Goal: Task Accomplishment & Management: Manage account settings

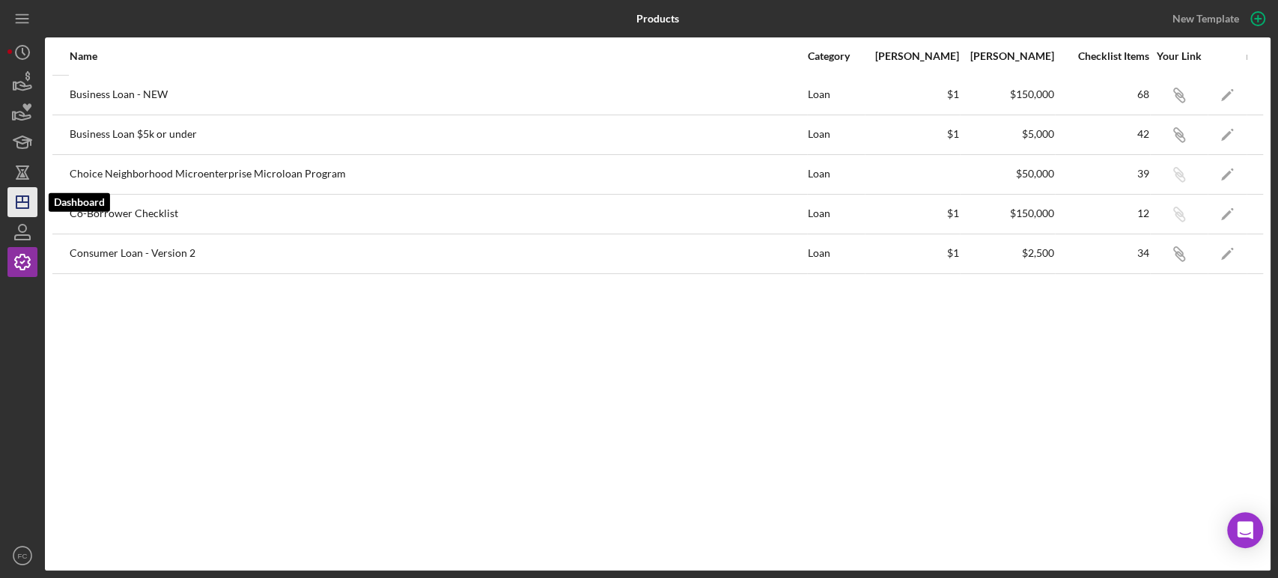
click at [19, 198] on icon "Icon/Dashboard" at bounding box center [22, 201] width 37 height 37
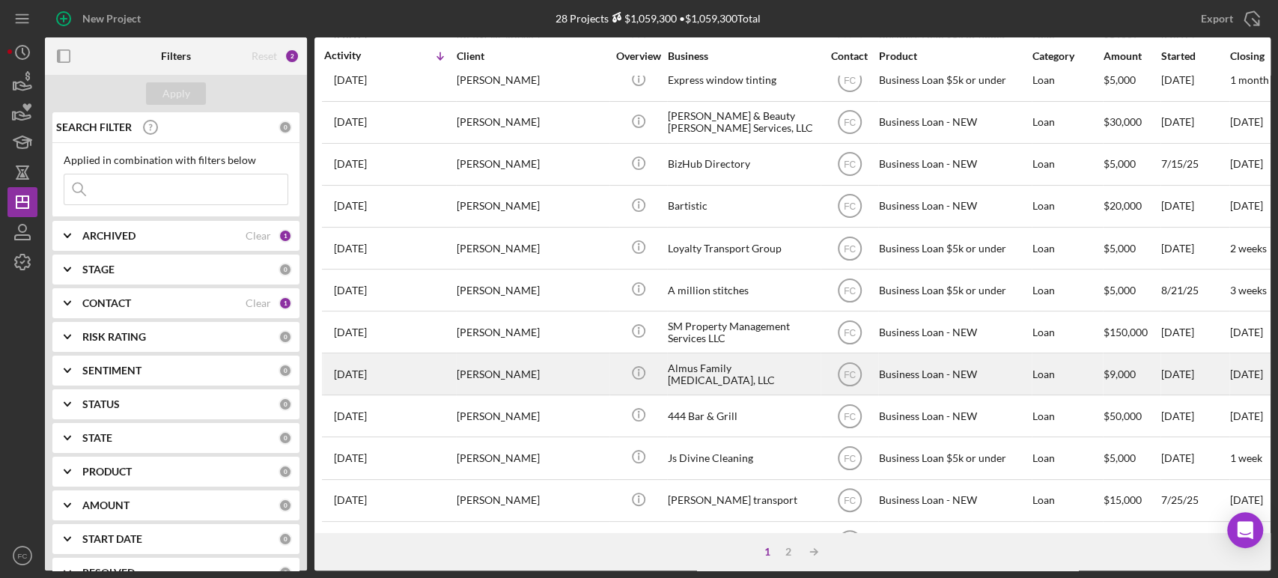
scroll to position [603, 0]
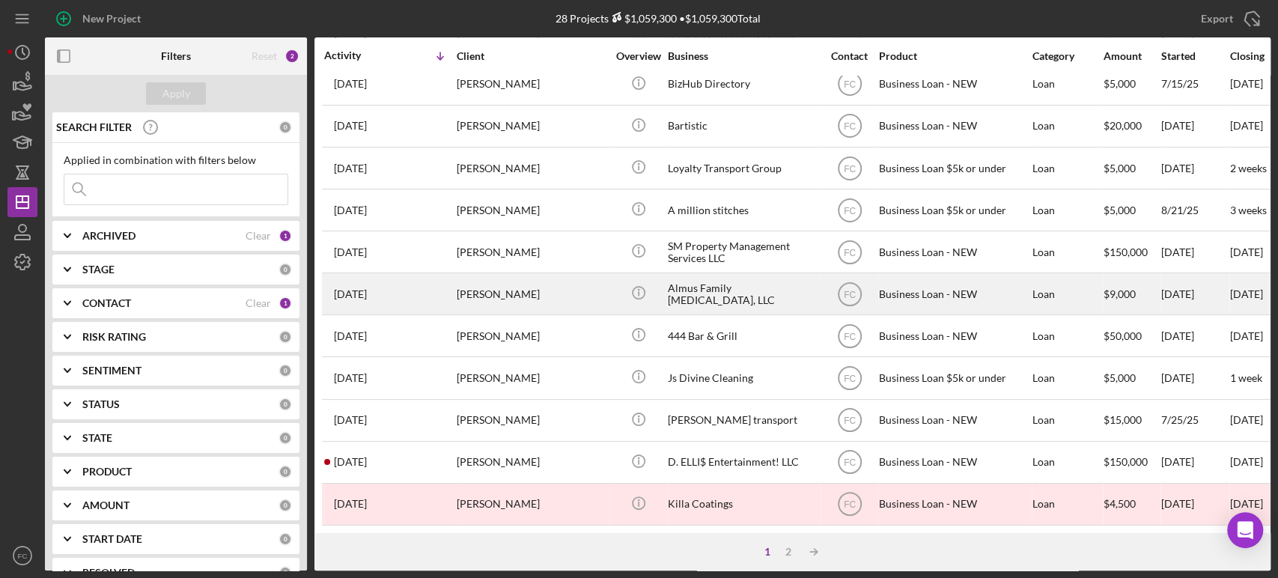
click at [438, 300] on div "[DATE] [PERSON_NAME]" at bounding box center [389, 294] width 131 height 40
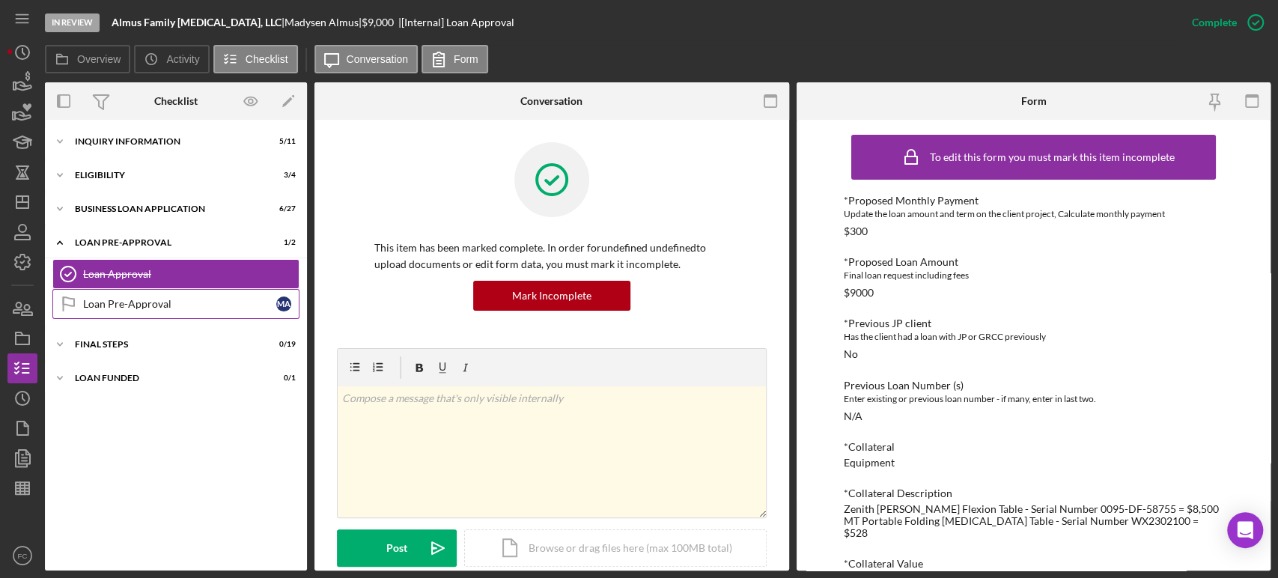
click at [131, 307] on div "Loan Pre-Approval" at bounding box center [179, 304] width 193 height 12
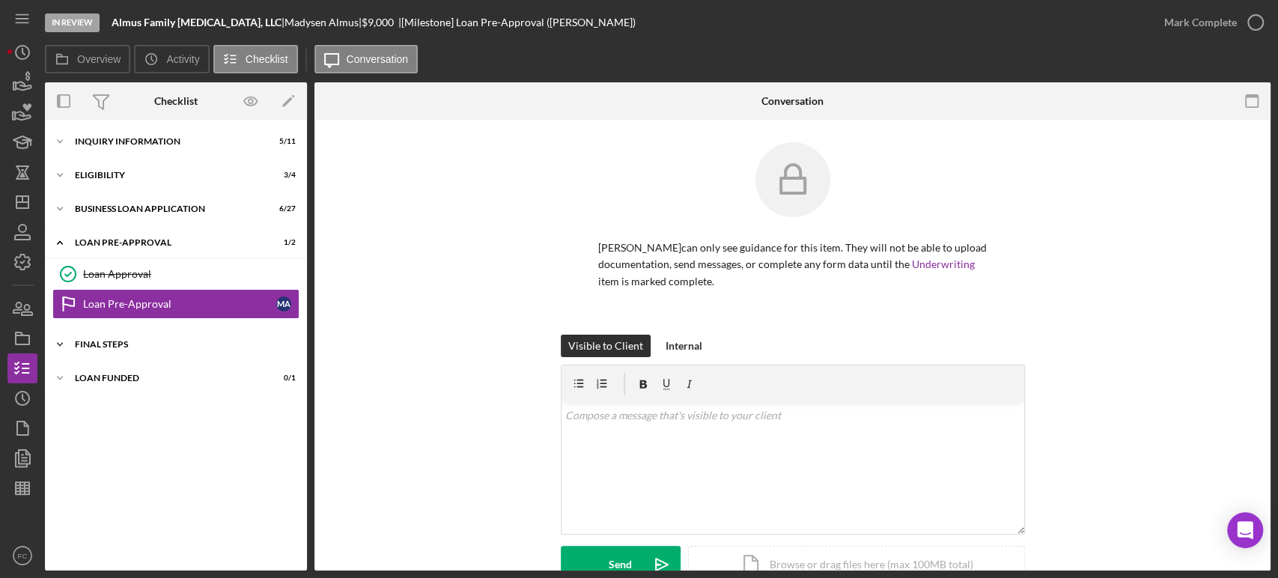
click at [114, 347] on div "FINAL STEPS" at bounding box center [181, 344] width 213 height 9
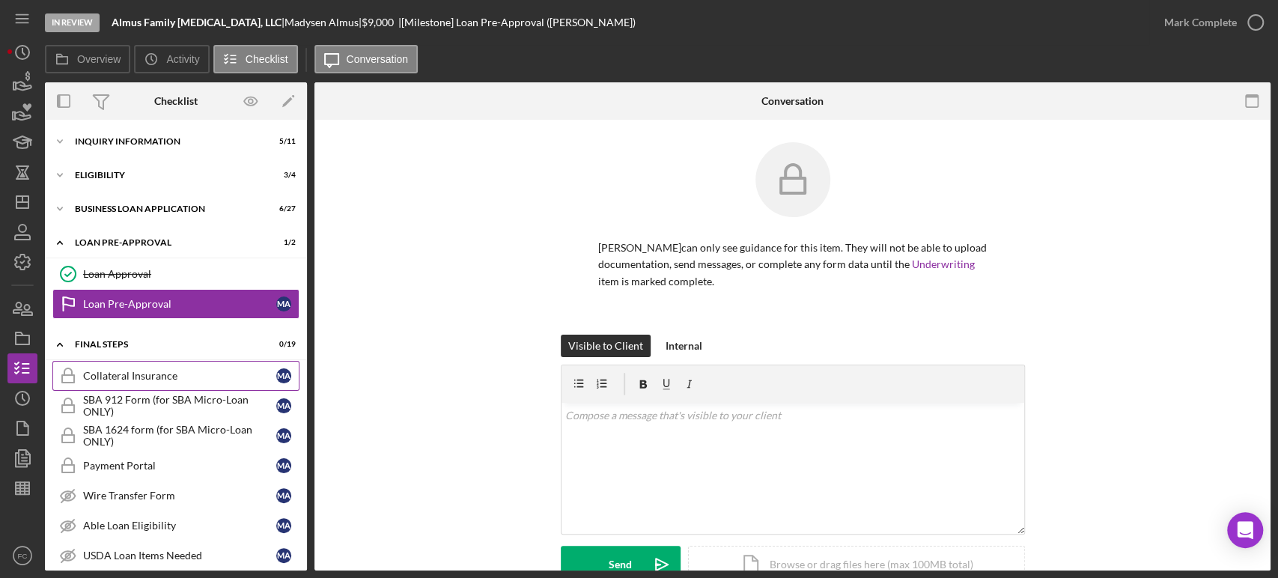
click at [151, 366] on link "Collateral Insurance Collateral Insurance M A" at bounding box center [175, 376] width 247 height 30
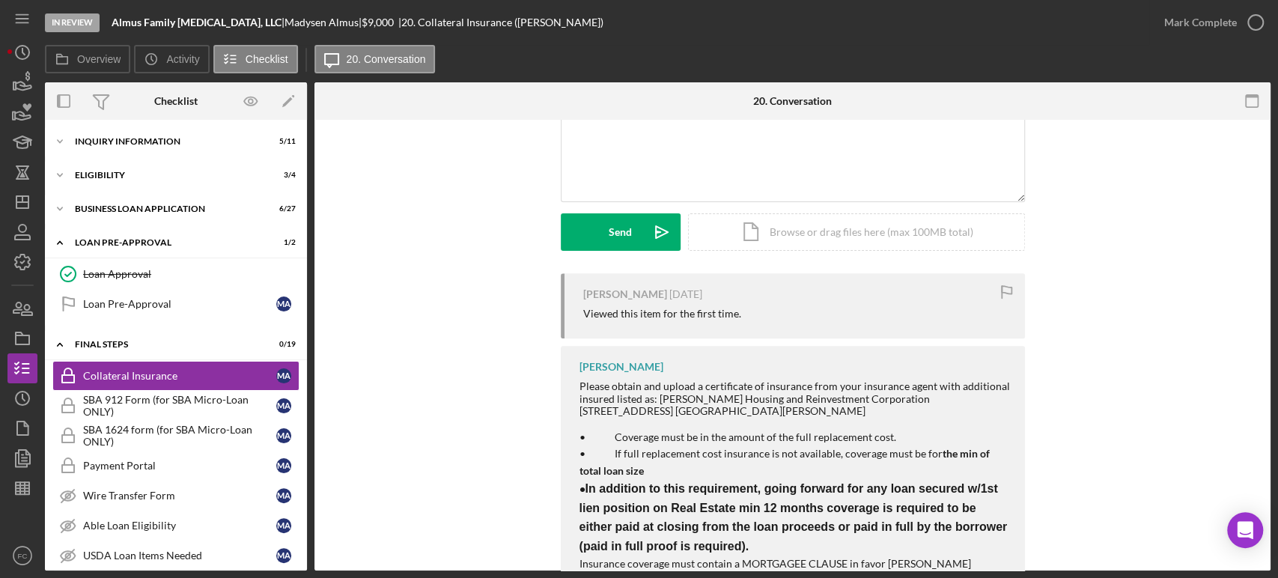
scroll to position [399, 0]
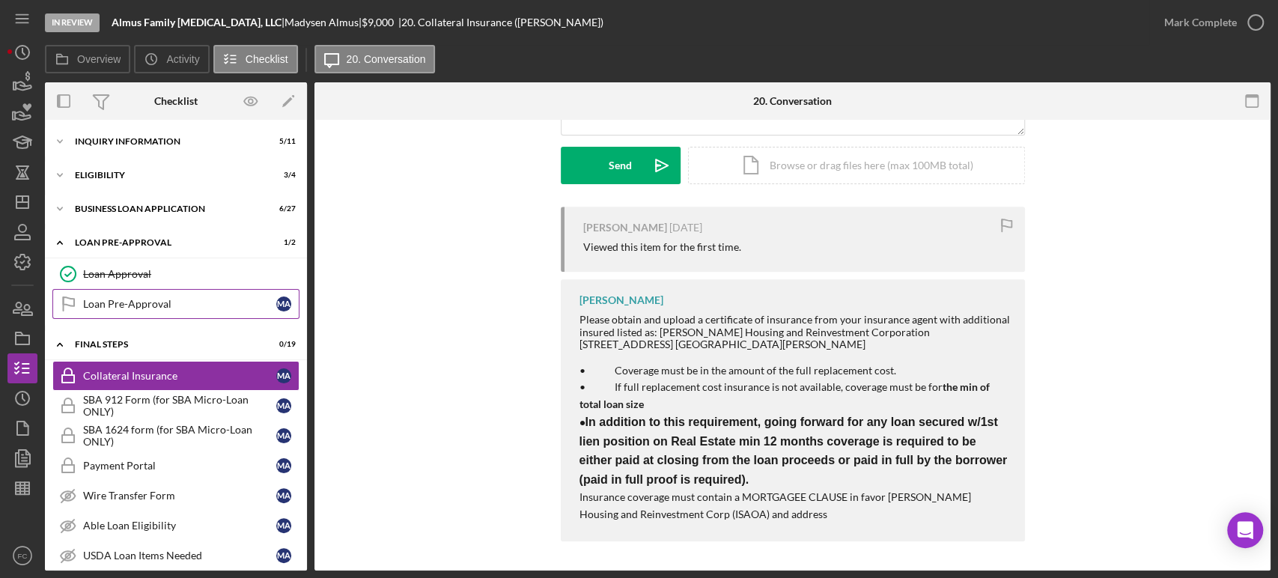
click at [139, 298] on div "Loan Pre-Approval" at bounding box center [179, 304] width 193 height 12
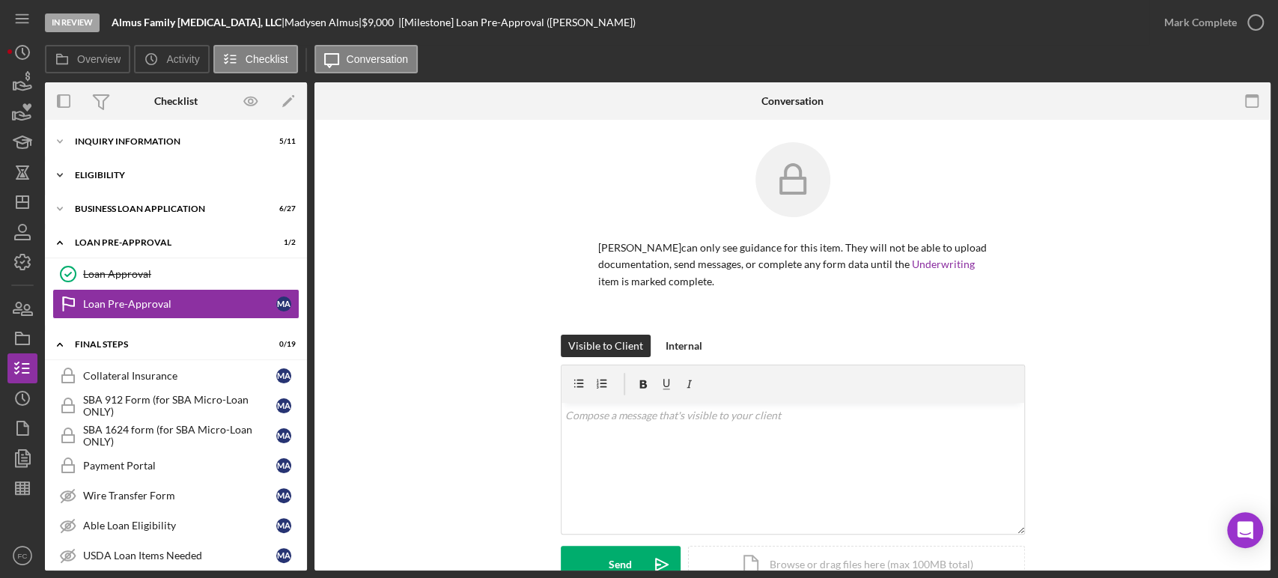
click at [115, 177] on div "ELIGIBILITY" at bounding box center [181, 175] width 213 height 9
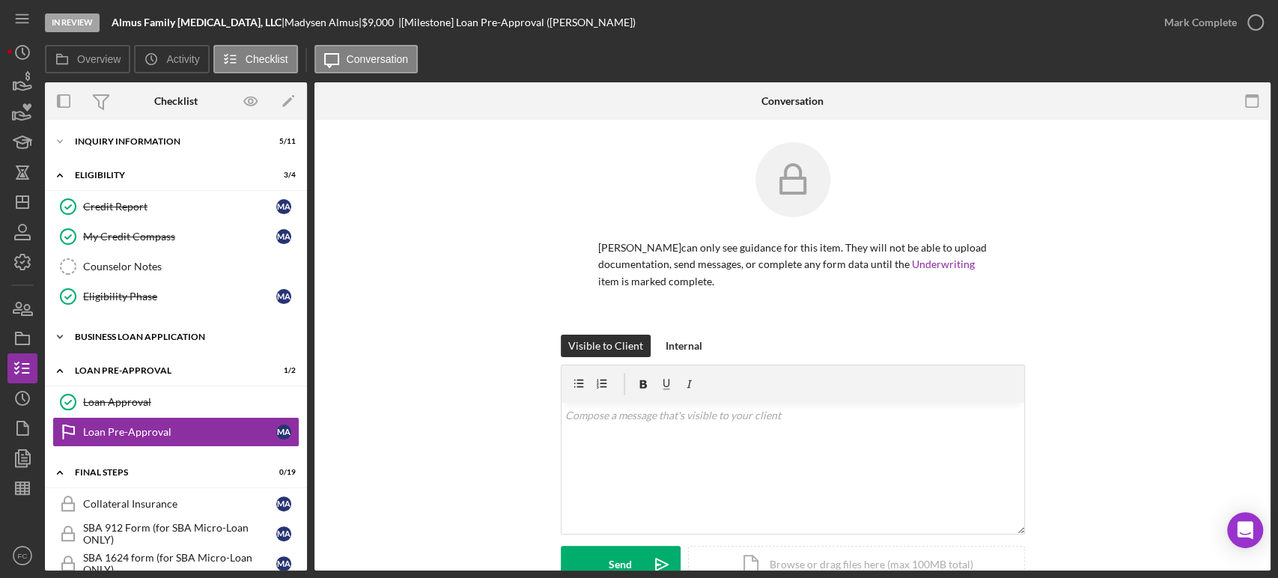
click at [118, 340] on div "BUSINESS LOAN APPLICATION" at bounding box center [181, 336] width 213 height 9
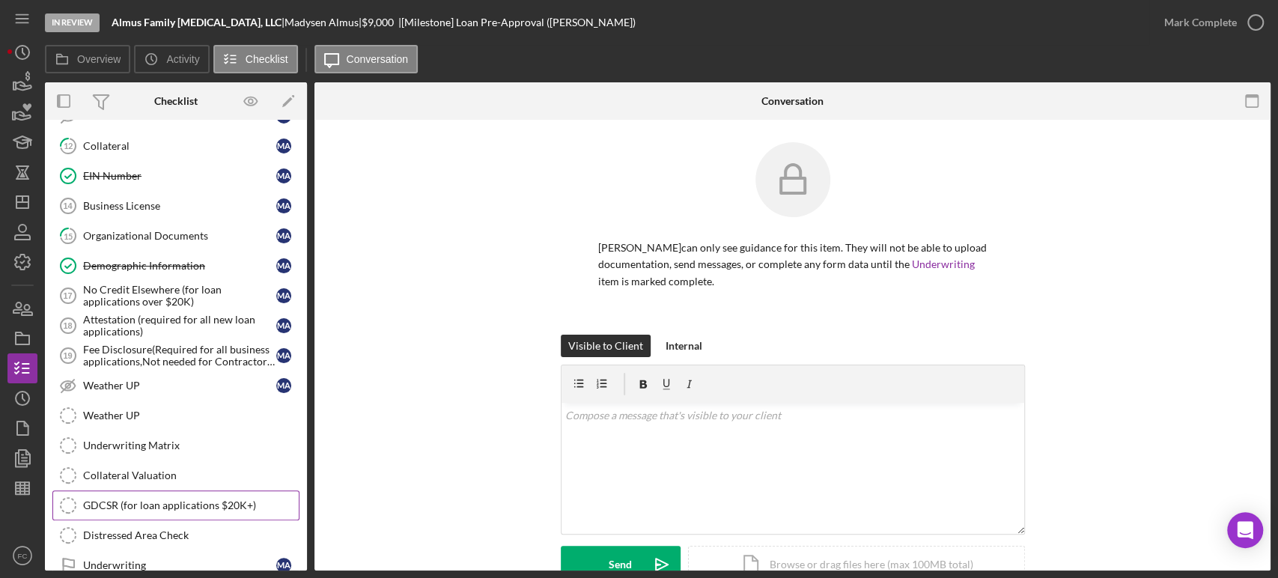
scroll to position [665, 0]
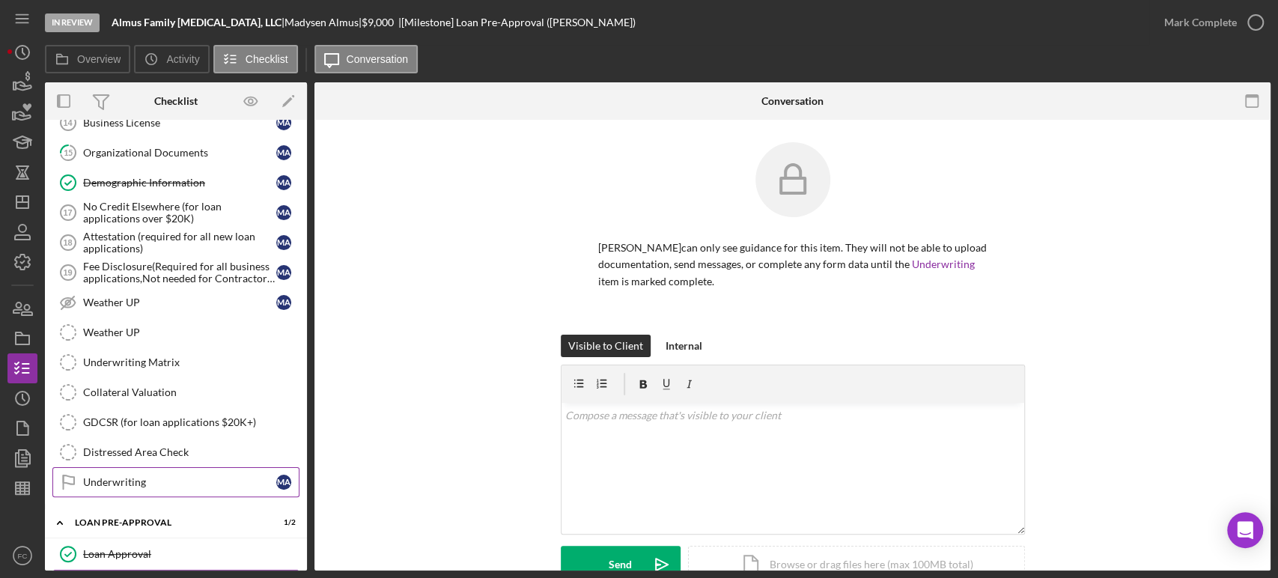
click at [168, 480] on div "Underwriting" at bounding box center [179, 482] width 193 height 12
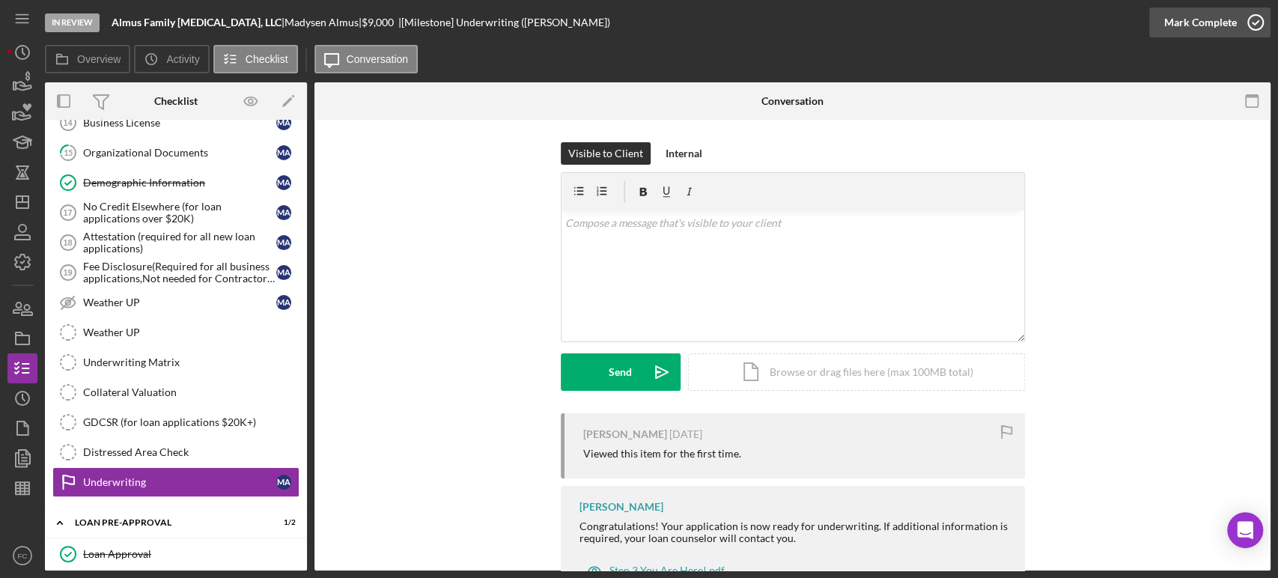
click at [1253, 20] on icon "button" at bounding box center [1255, 22] width 37 height 37
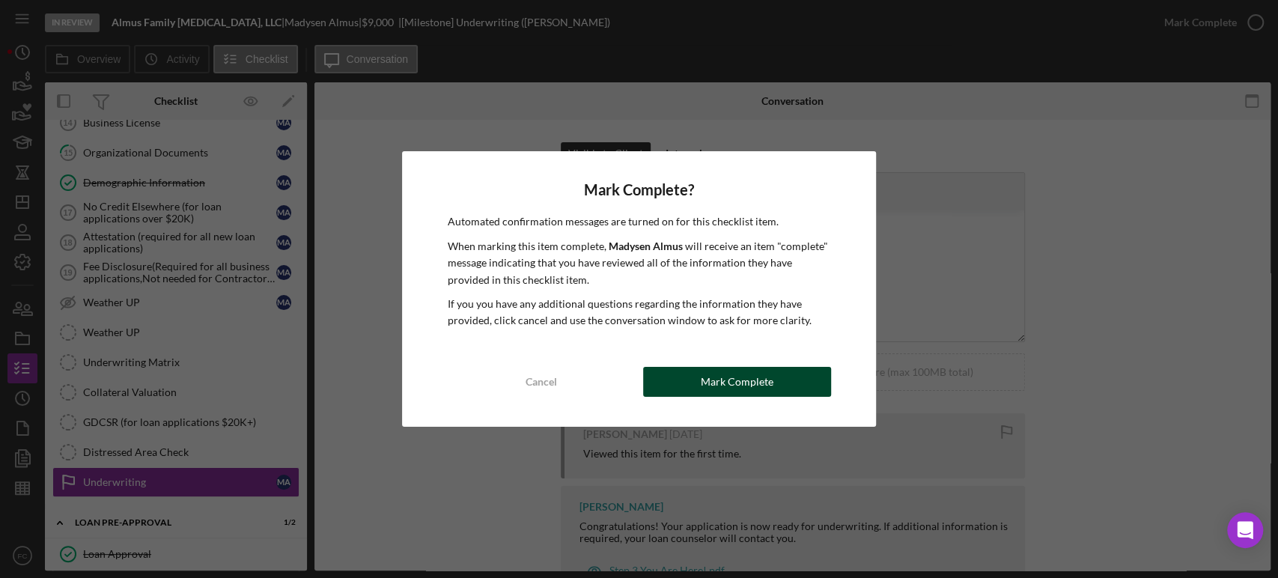
click at [741, 382] on div "Mark Complete" at bounding box center [737, 382] width 73 height 30
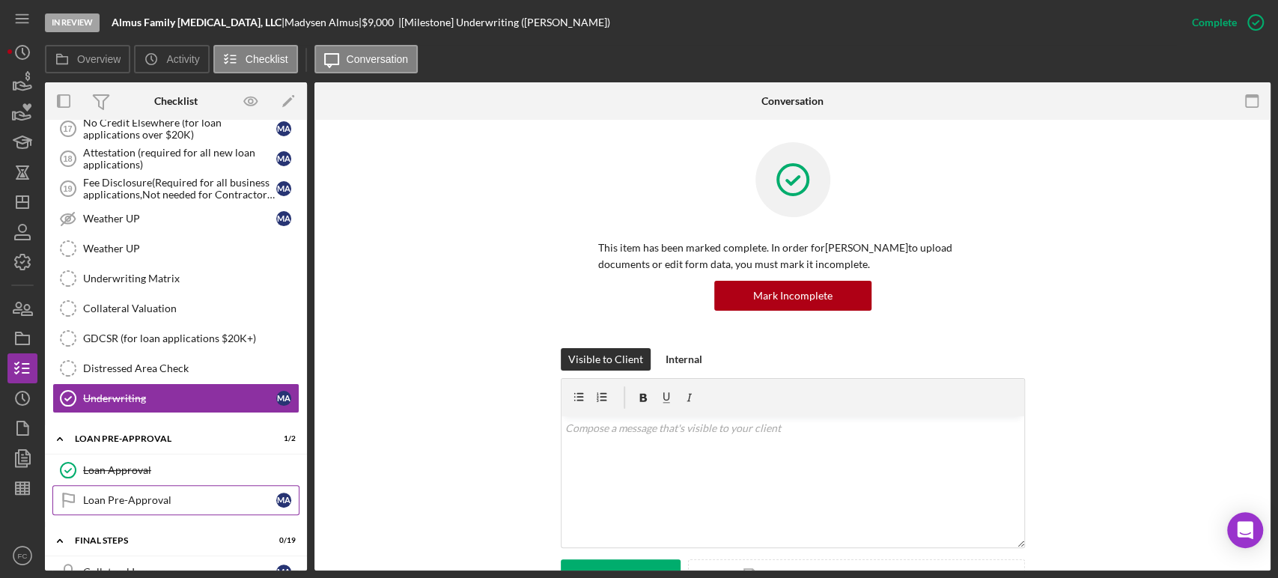
scroll to position [832, 0]
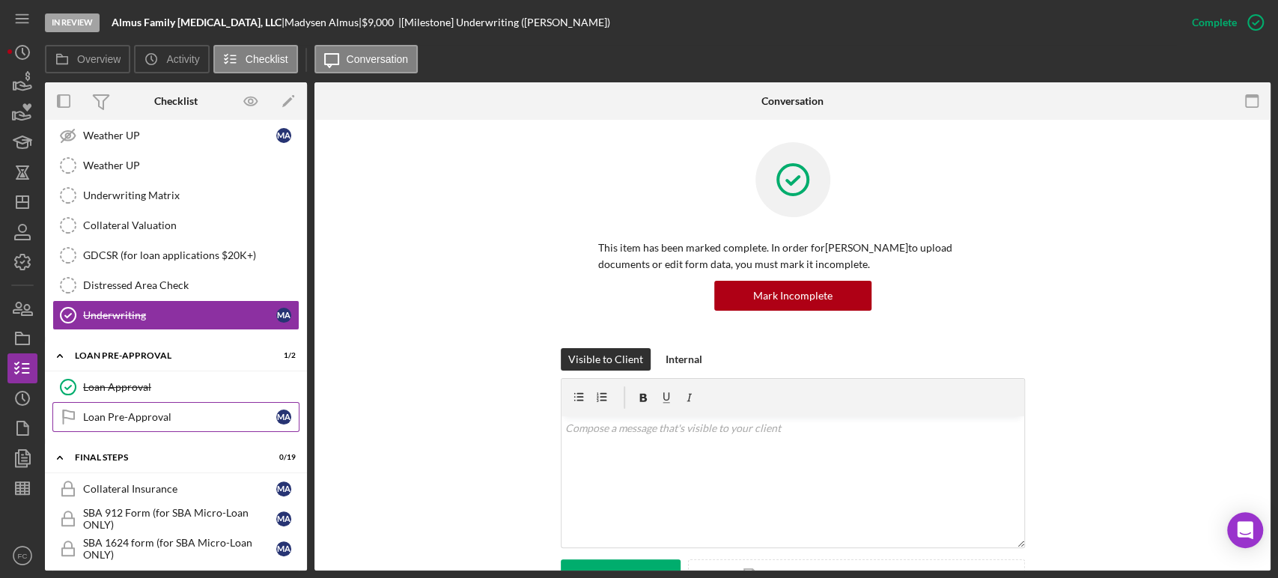
click at [146, 422] on link "Loan Pre-Approval Loan Pre-Approval M A" at bounding box center [175, 417] width 247 height 30
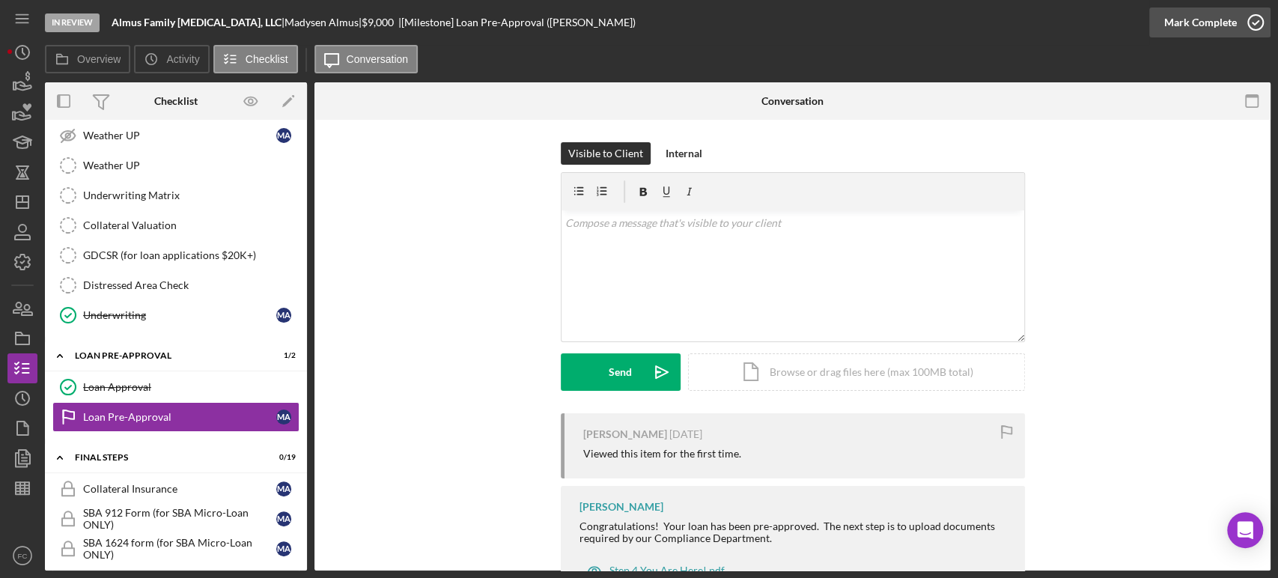
click at [1255, 11] on icon "button" at bounding box center [1255, 22] width 37 height 37
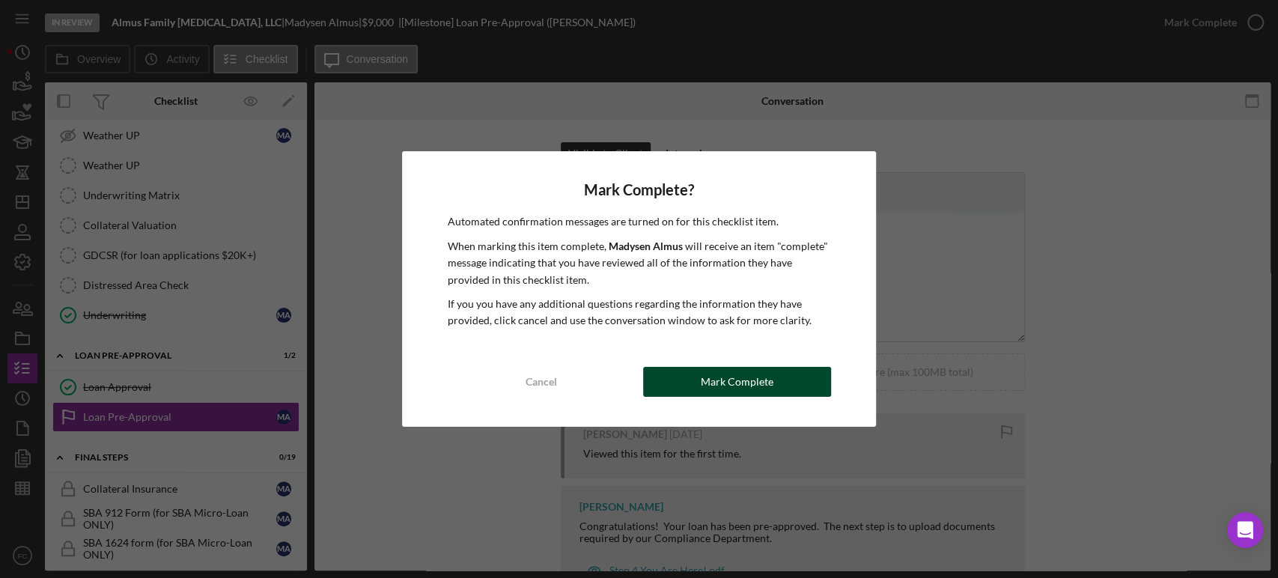
click at [726, 389] on div "Mark Complete" at bounding box center [737, 382] width 73 height 30
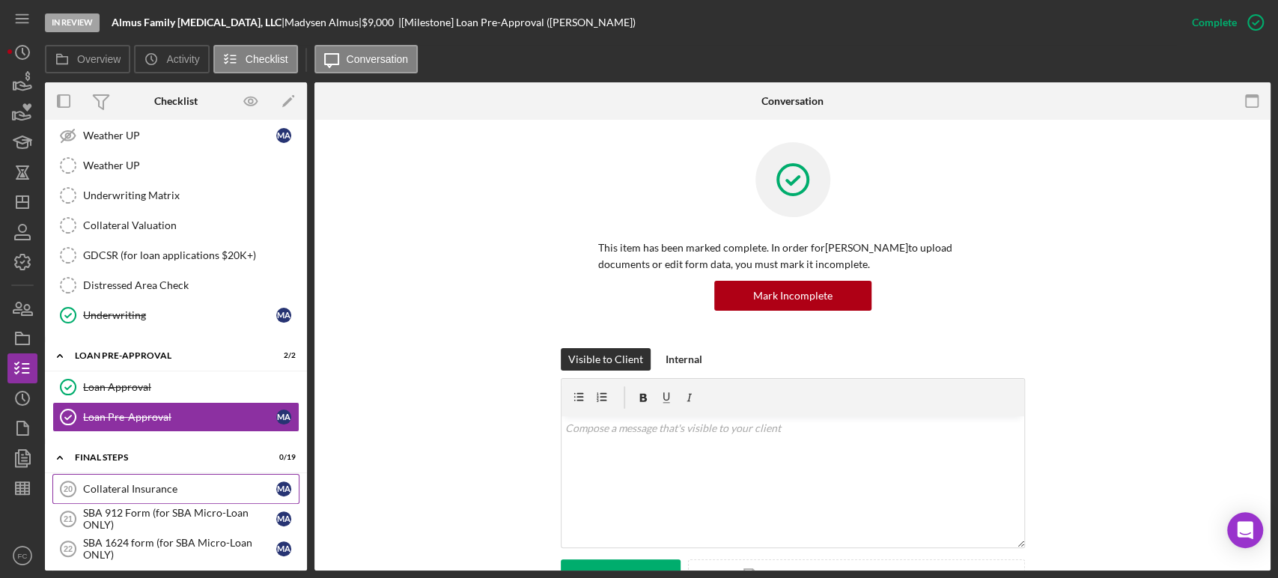
click at [165, 486] on div "Collateral Insurance" at bounding box center [179, 489] width 193 height 12
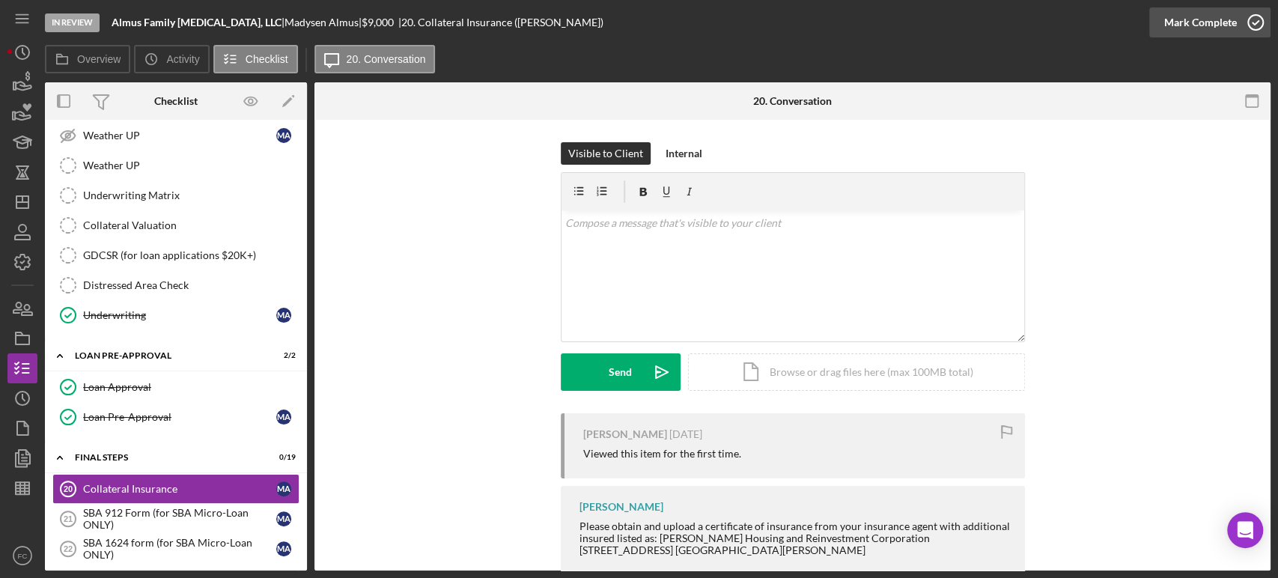
click at [1252, 25] on icon "button" at bounding box center [1255, 22] width 37 height 37
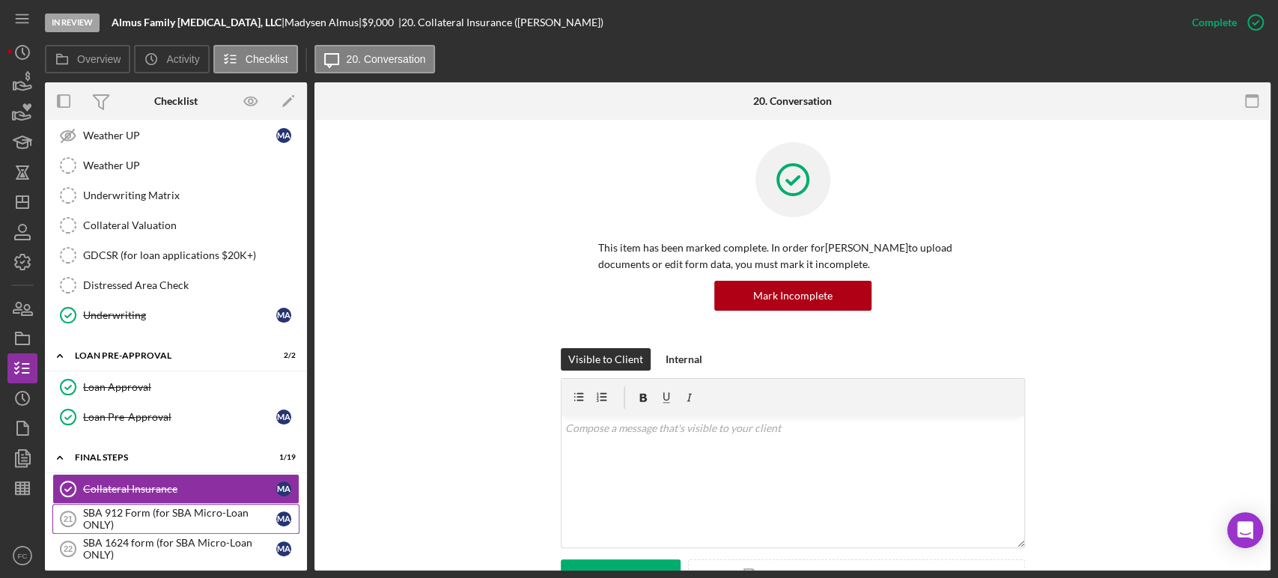
click at [105, 511] on div "SBA 912 Form (for SBA Micro-Loan ONLY)" at bounding box center [179, 519] width 193 height 24
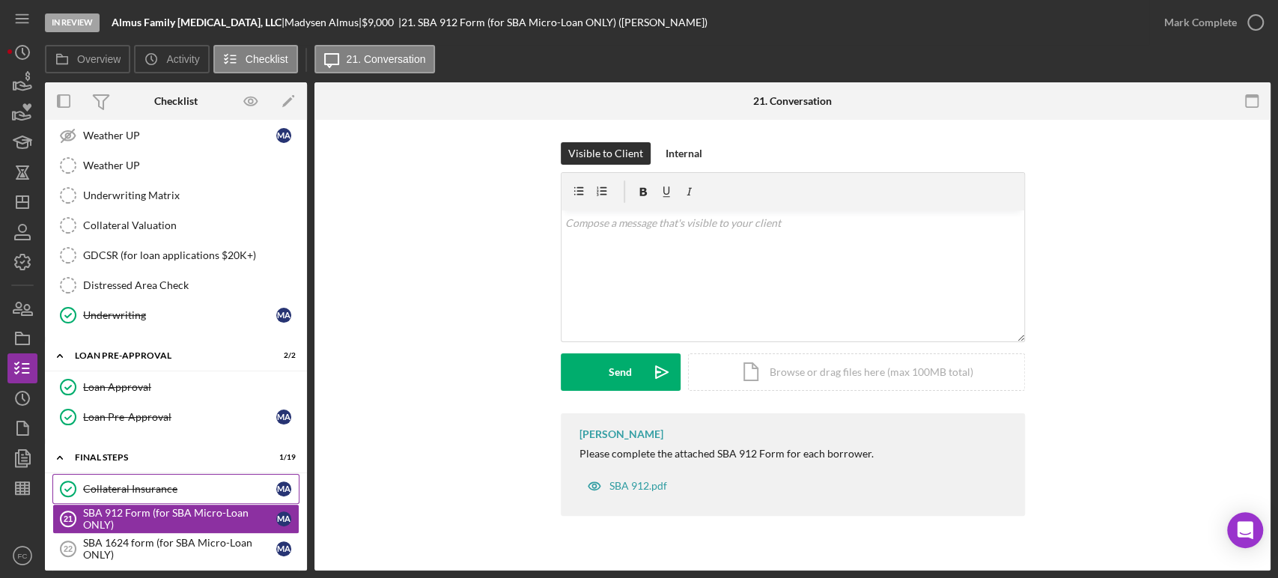
scroll to position [915, 0]
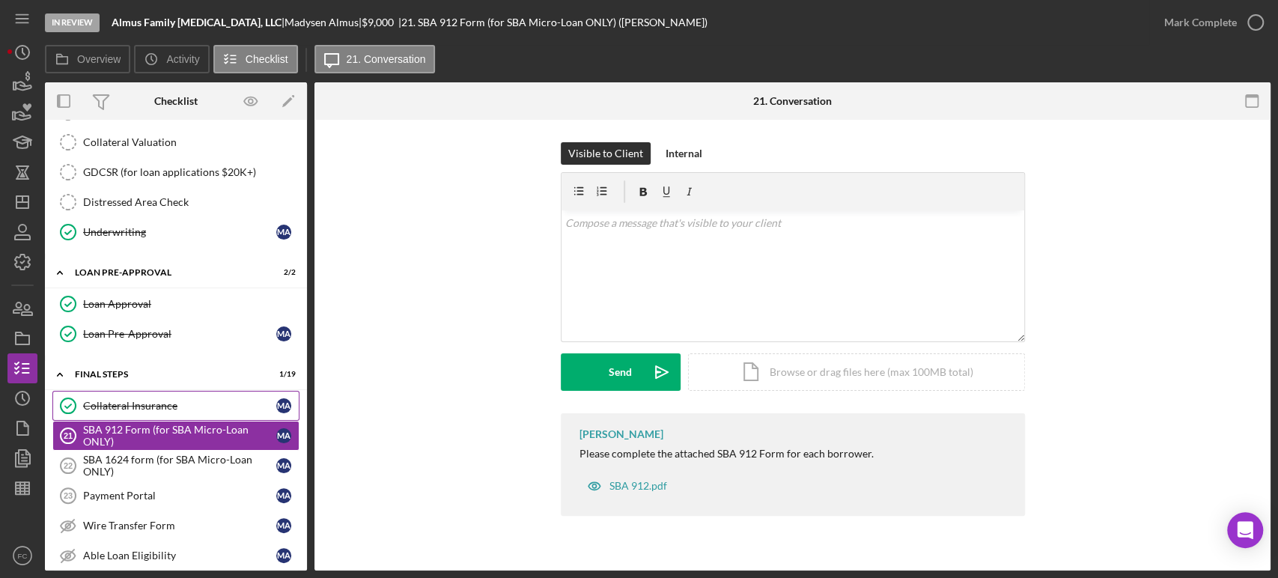
click at [162, 405] on div "Collateral Insurance" at bounding box center [179, 406] width 193 height 12
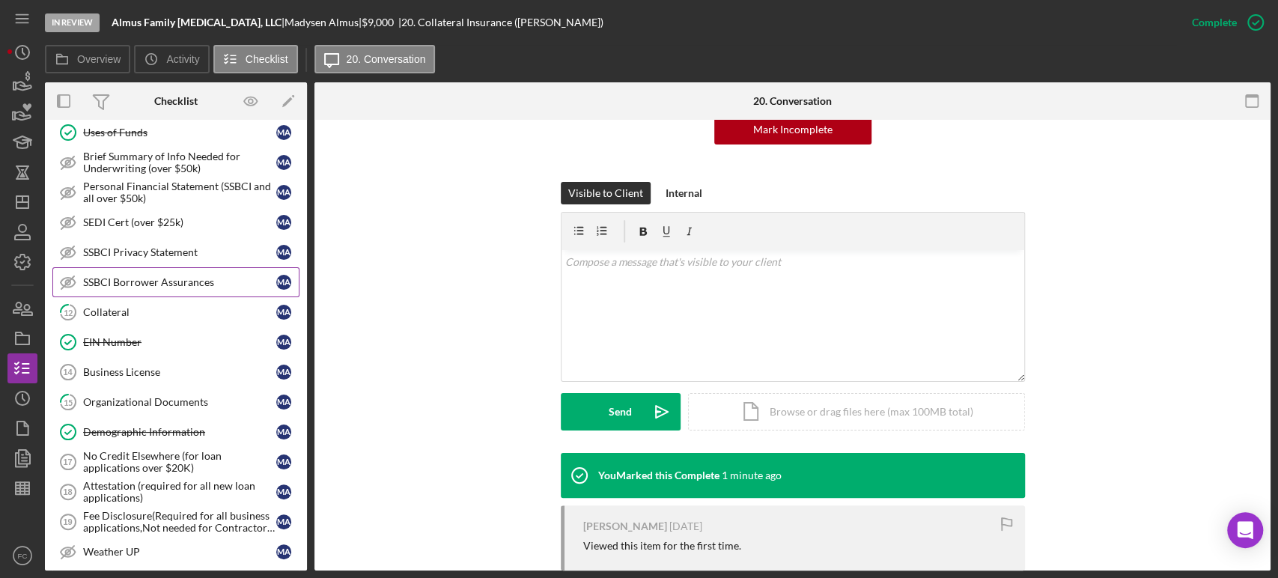
scroll to position [332, 0]
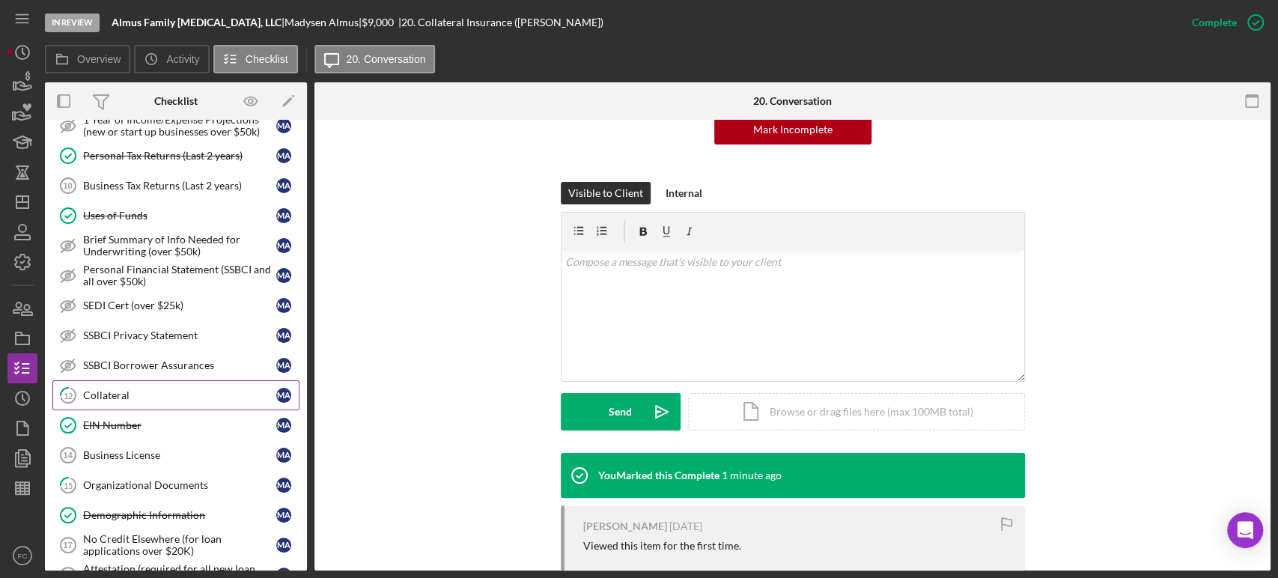
click at [132, 382] on link "12 Collateral M A" at bounding box center [175, 395] width 247 height 30
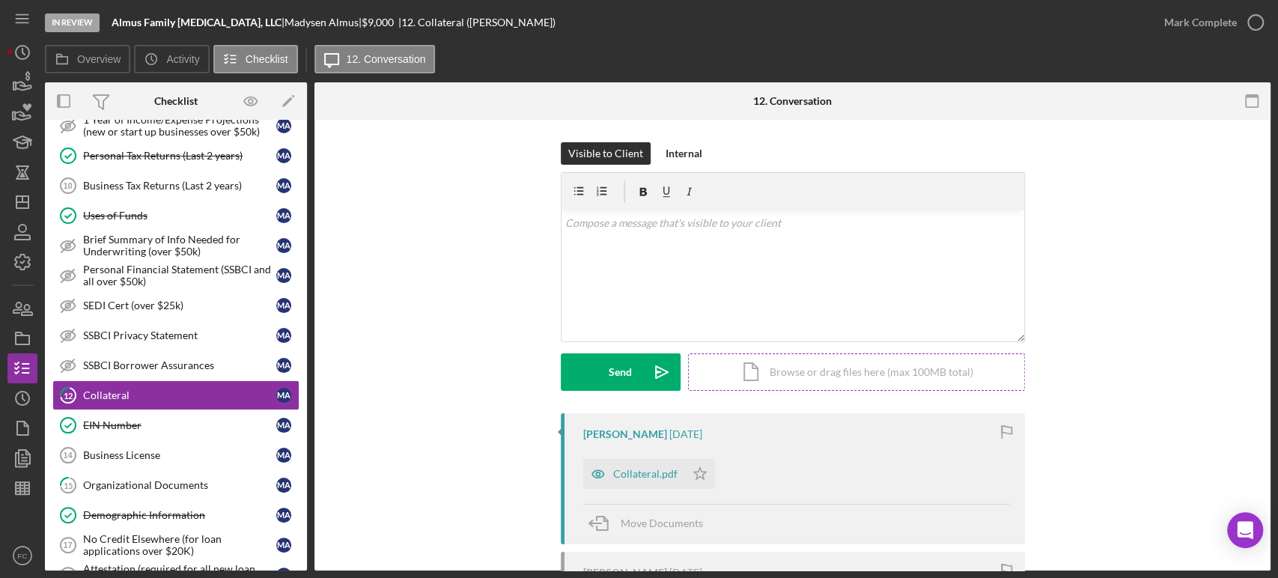
scroll to position [166, 0]
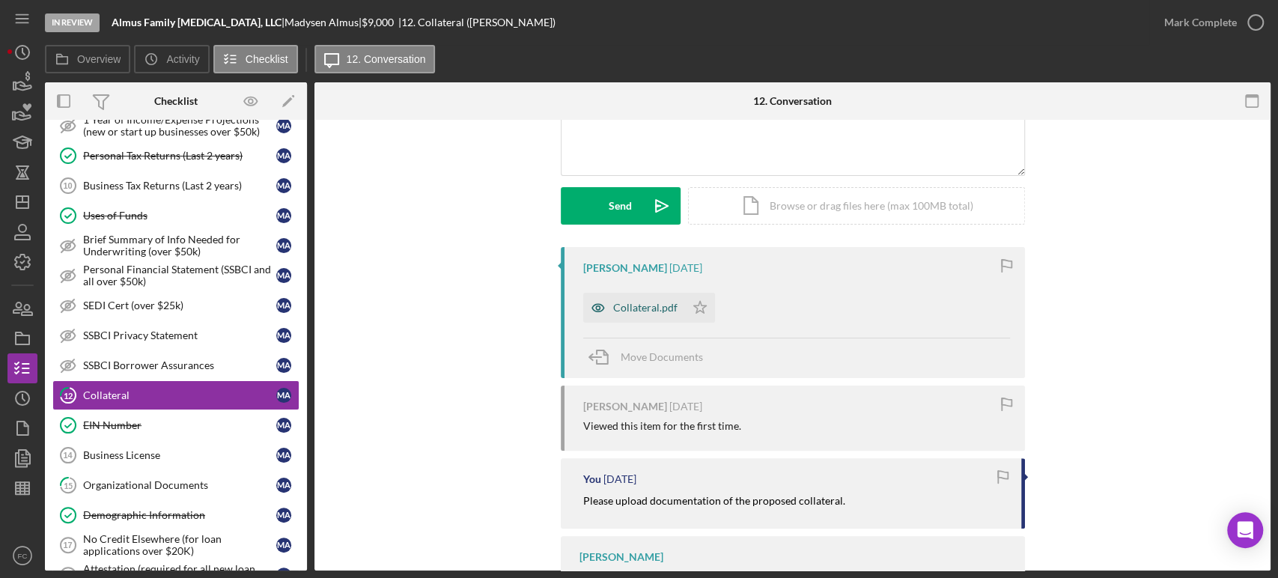
click at [623, 310] on div "Collateral.pdf" at bounding box center [645, 308] width 64 height 12
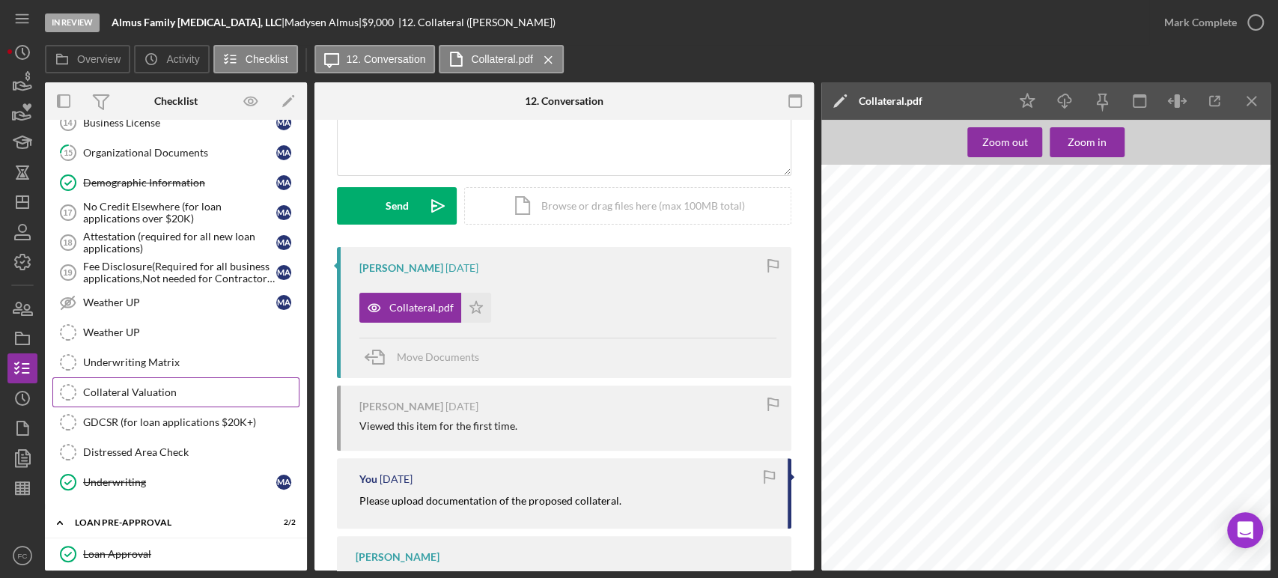
scroll to position [749, 0]
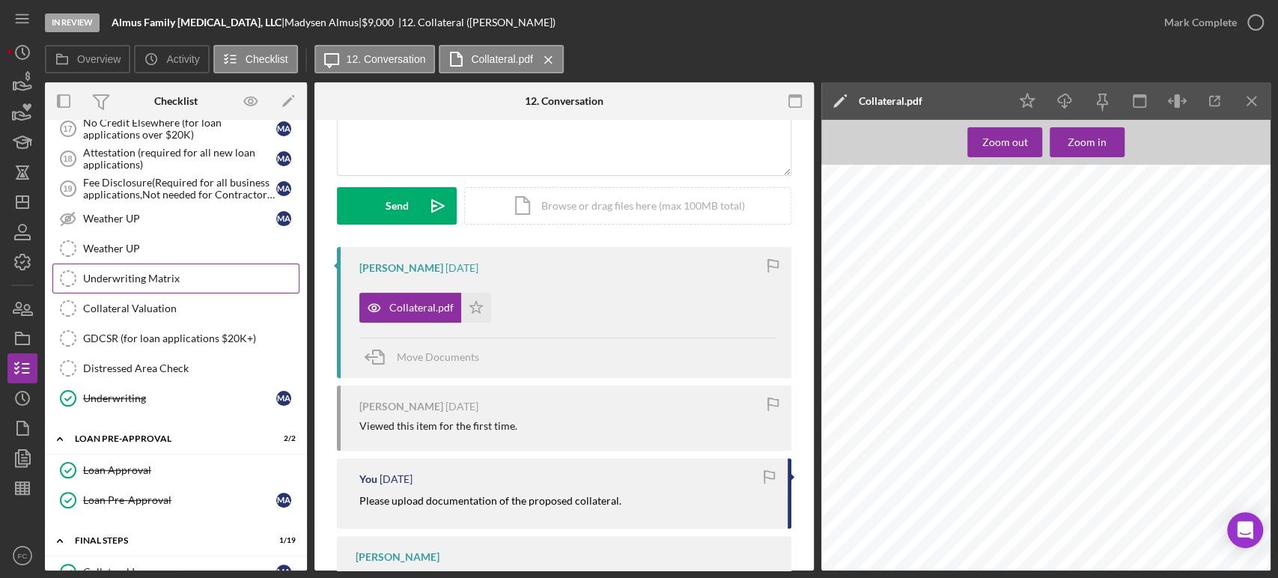
click at [151, 277] on div "Underwriting Matrix" at bounding box center [191, 279] width 216 height 12
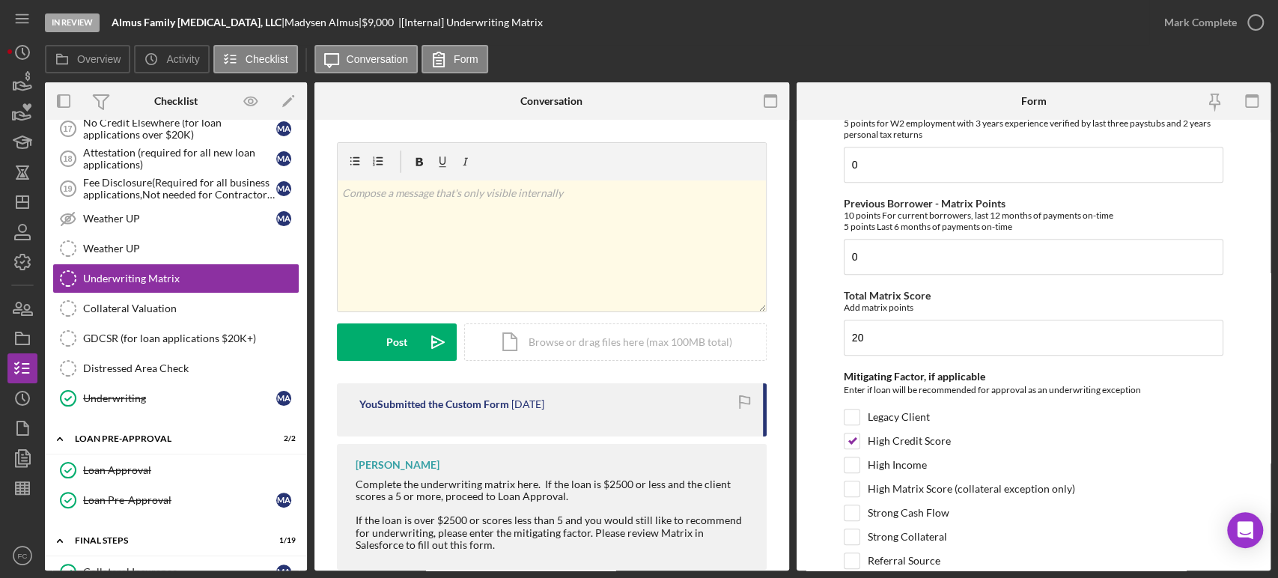
scroll to position [830, 0]
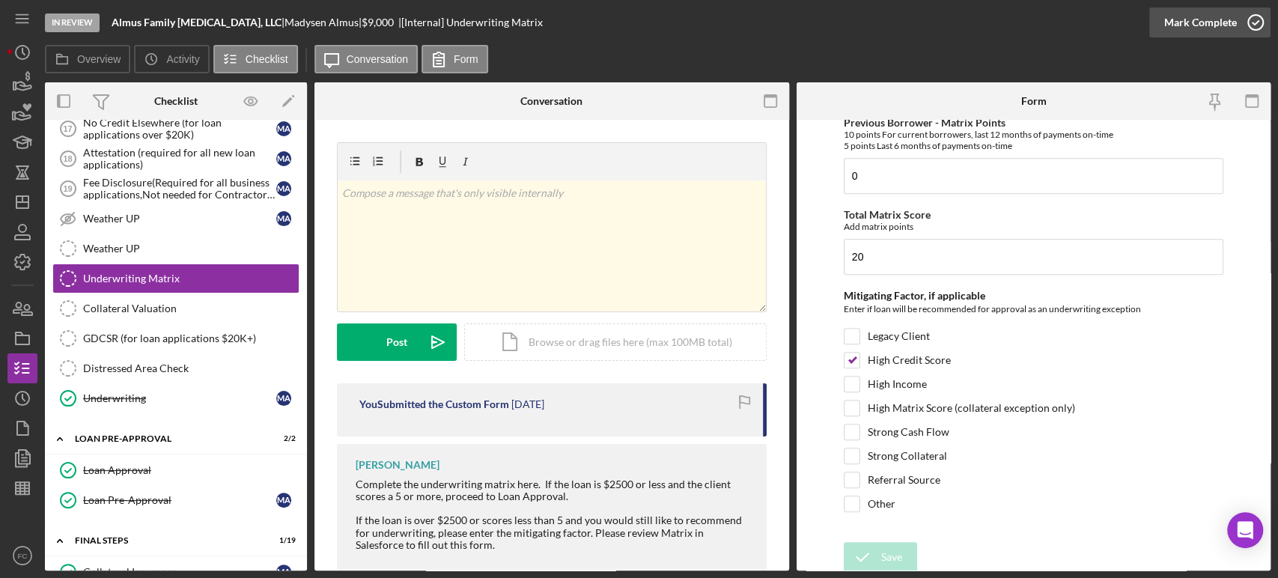
click at [1258, 21] on icon "button" at bounding box center [1255, 22] width 37 height 37
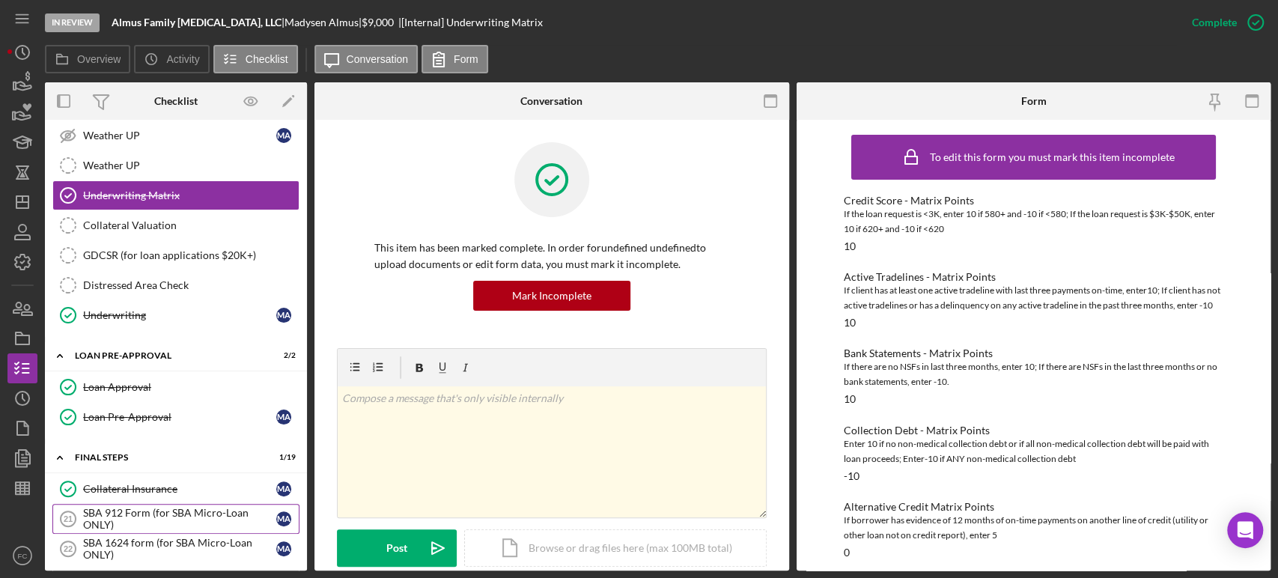
scroll to position [915, 0]
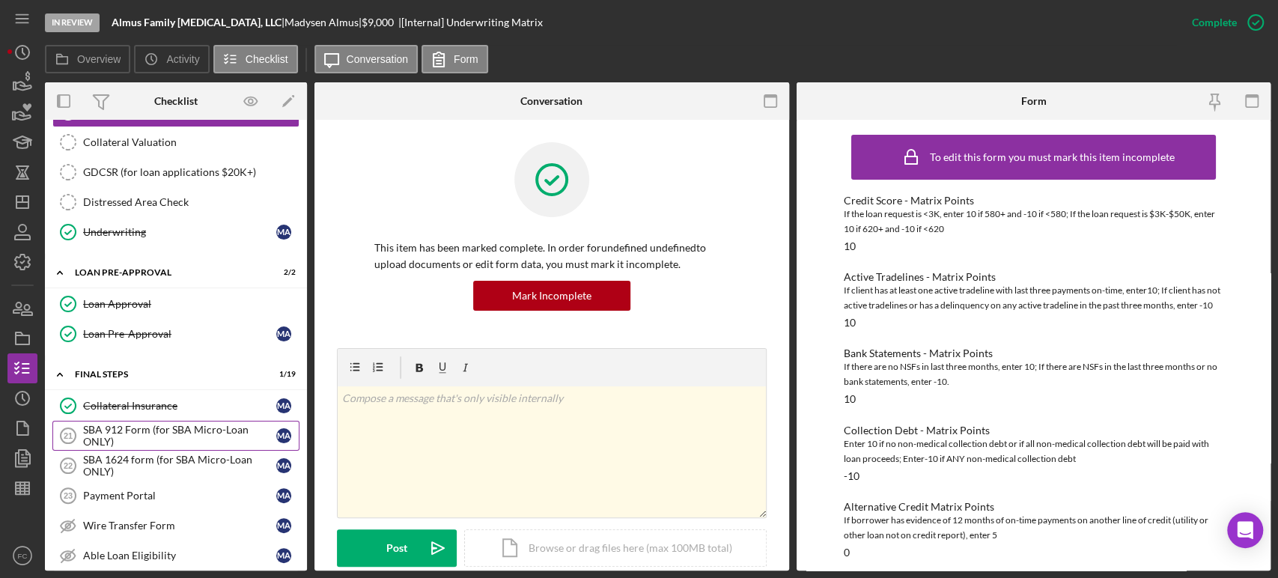
click at [151, 433] on div "SBA 912 Form (for SBA Micro-Loan ONLY)" at bounding box center [179, 436] width 193 height 24
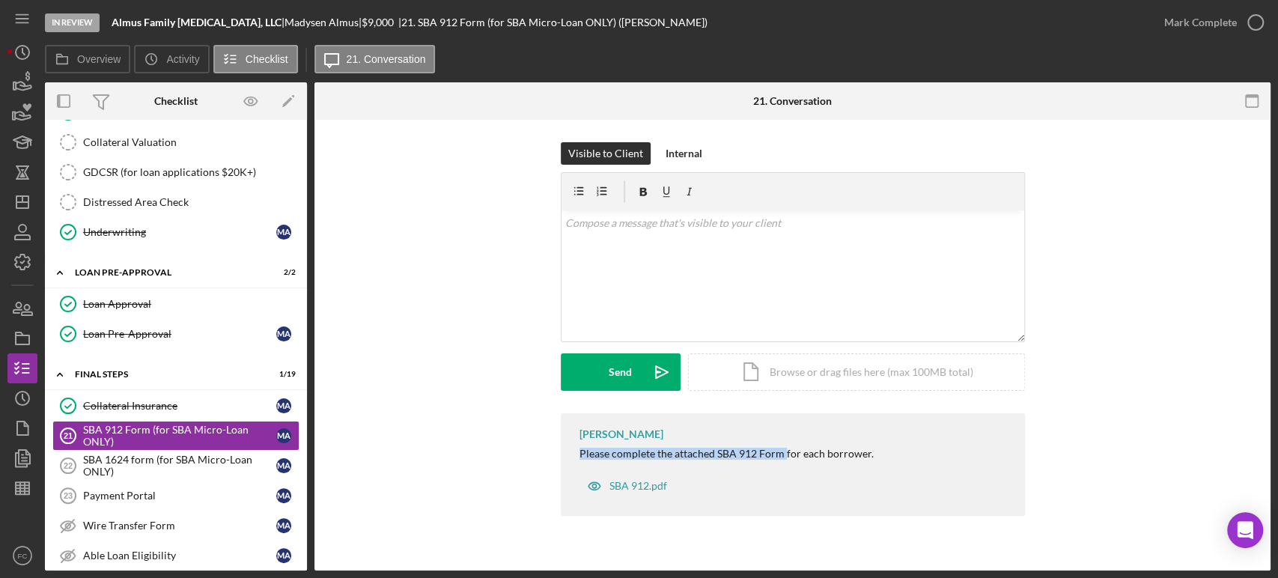
drag, startPoint x: 572, startPoint y: 452, endPoint x: 784, endPoint y: 454, distance: 211.9
click at [784, 454] on div "[PERSON_NAME] Please complete the attached SBA 912 Form for each borrower. SBA …" at bounding box center [793, 464] width 464 height 103
copy div "Please complete the attached SBA 912 Form"
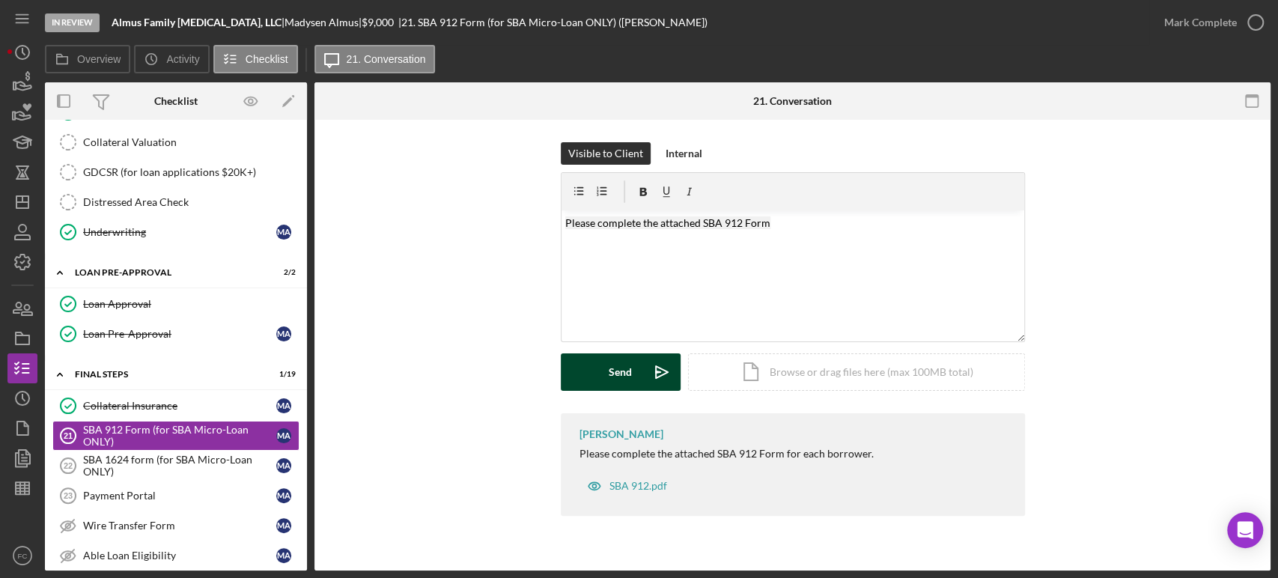
click at [611, 381] on div "Send" at bounding box center [620, 371] width 23 height 37
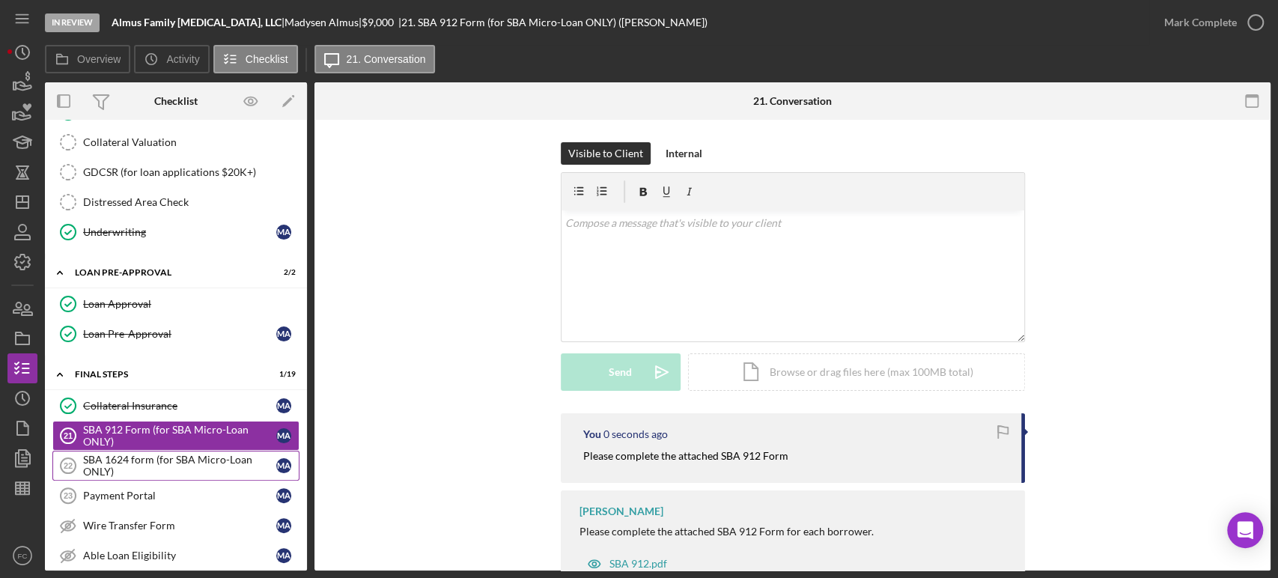
click at [171, 463] on div "SBA 1624 form (for SBA Micro-Loan ONLY)" at bounding box center [179, 466] width 193 height 24
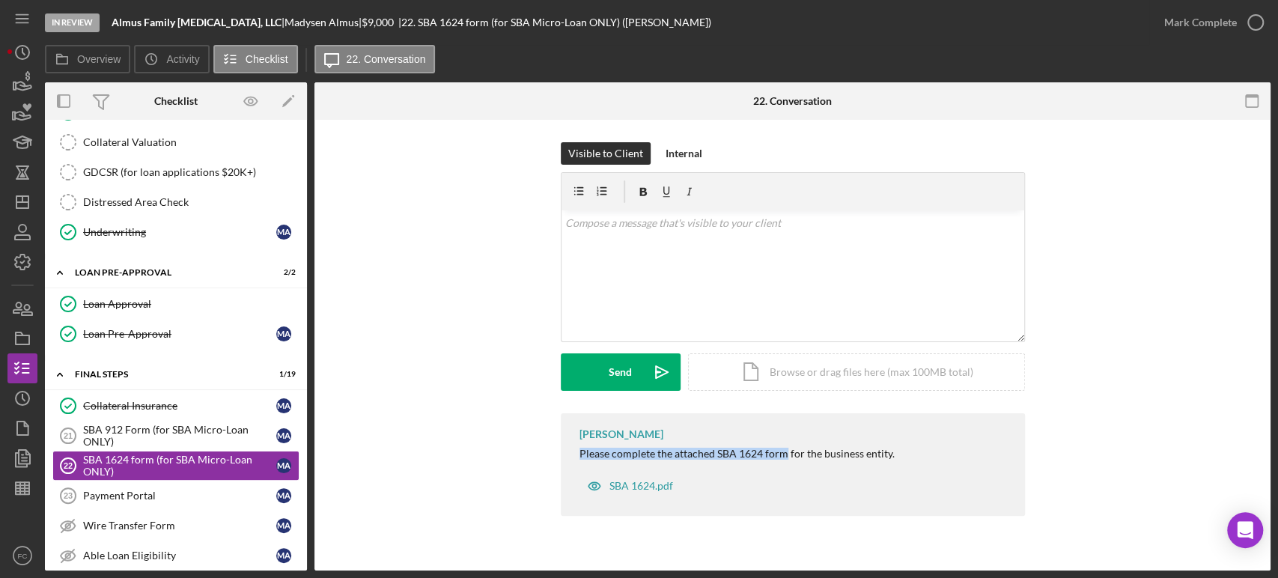
drag, startPoint x: 571, startPoint y: 454, endPoint x: 782, endPoint y: 450, distance: 211.2
click at [785, 452] on div "[PERSON_NAME] Please complete the attached SBA 1624 form for the business entit…" at bounding box center [793, 464] width 464 height 103
copy div "Please complete the attached SBA 1624 form"
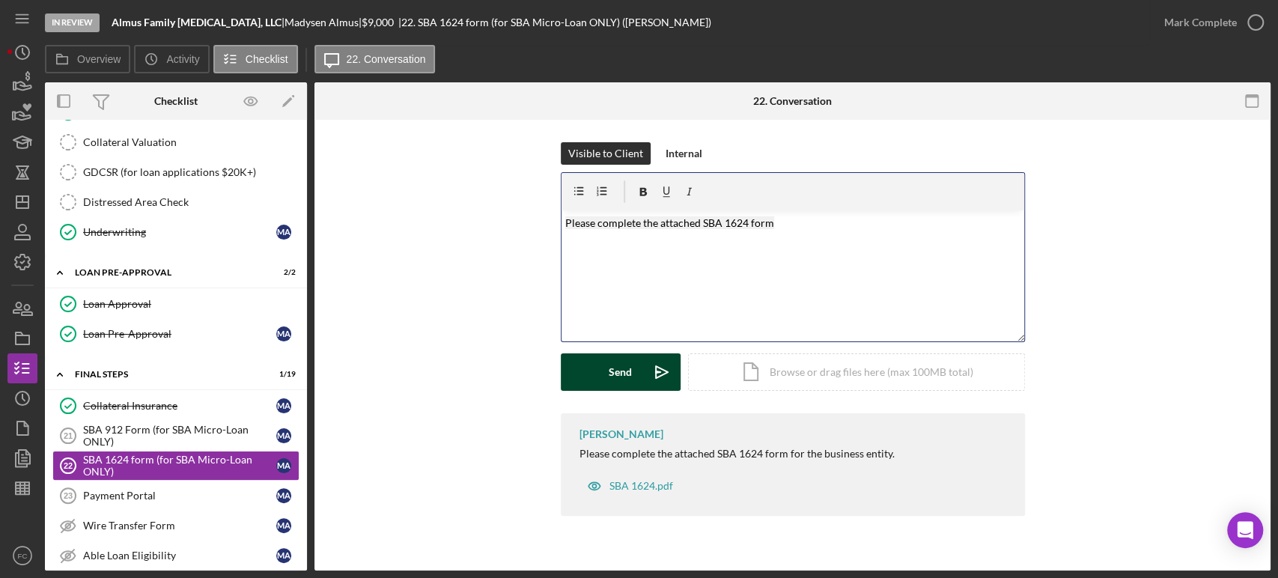
click at [630, 380] on div "Send" at bounding box center [620, 371] width 23 height 37
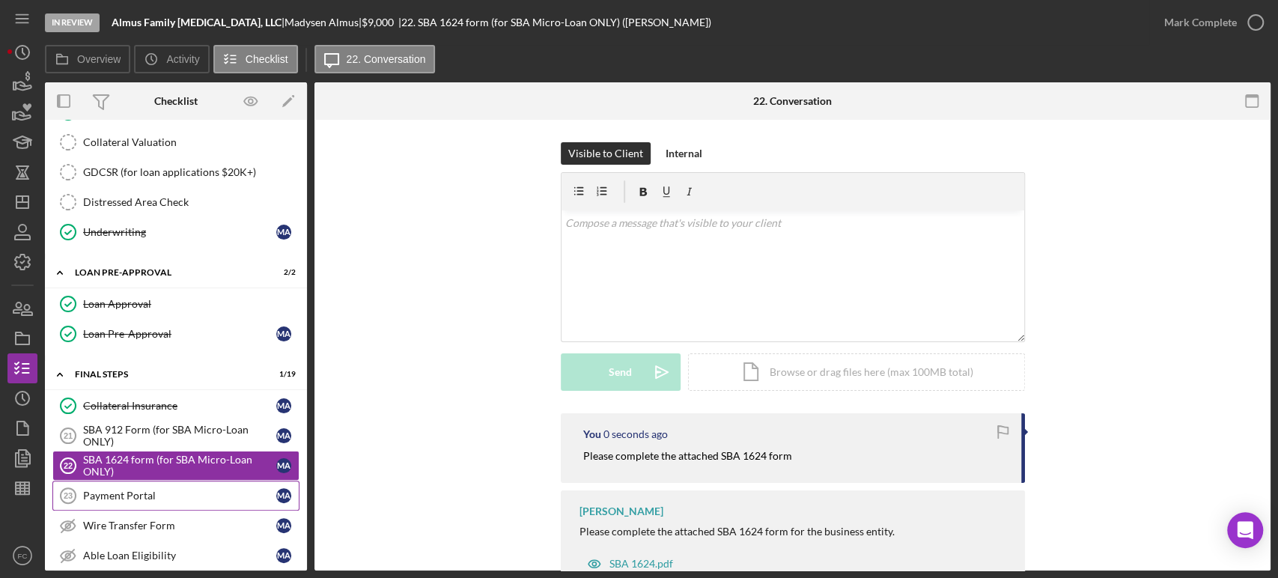
click at [142, 490] on div "Payment Portal" at bounding box center [179, 496] width 193 height 12
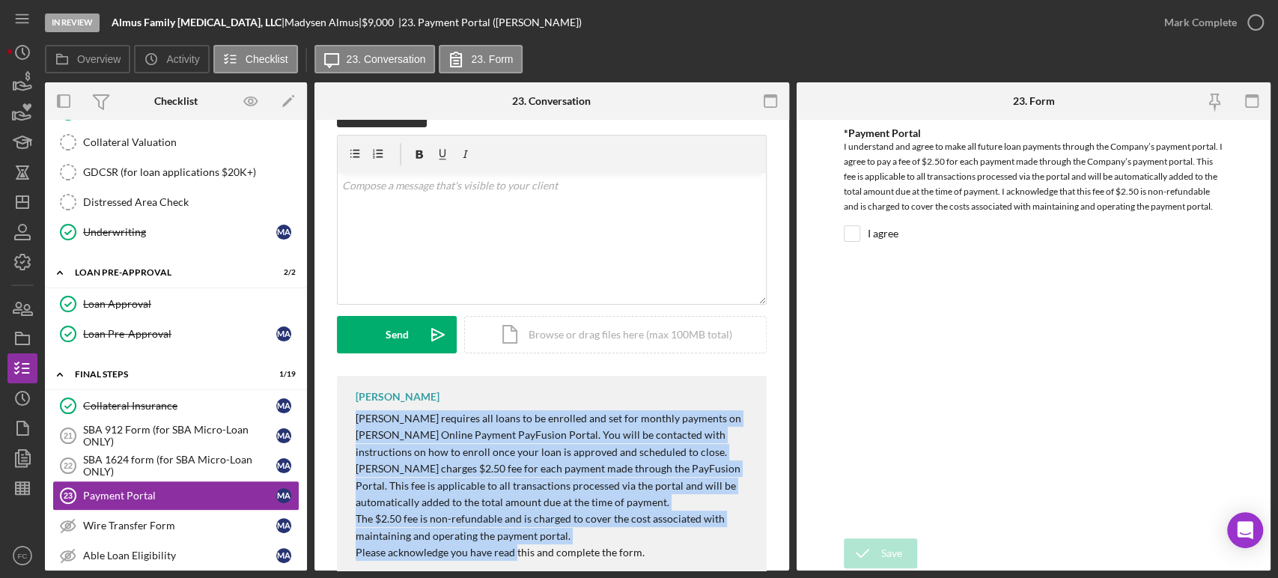
scroll to position [76, 0]
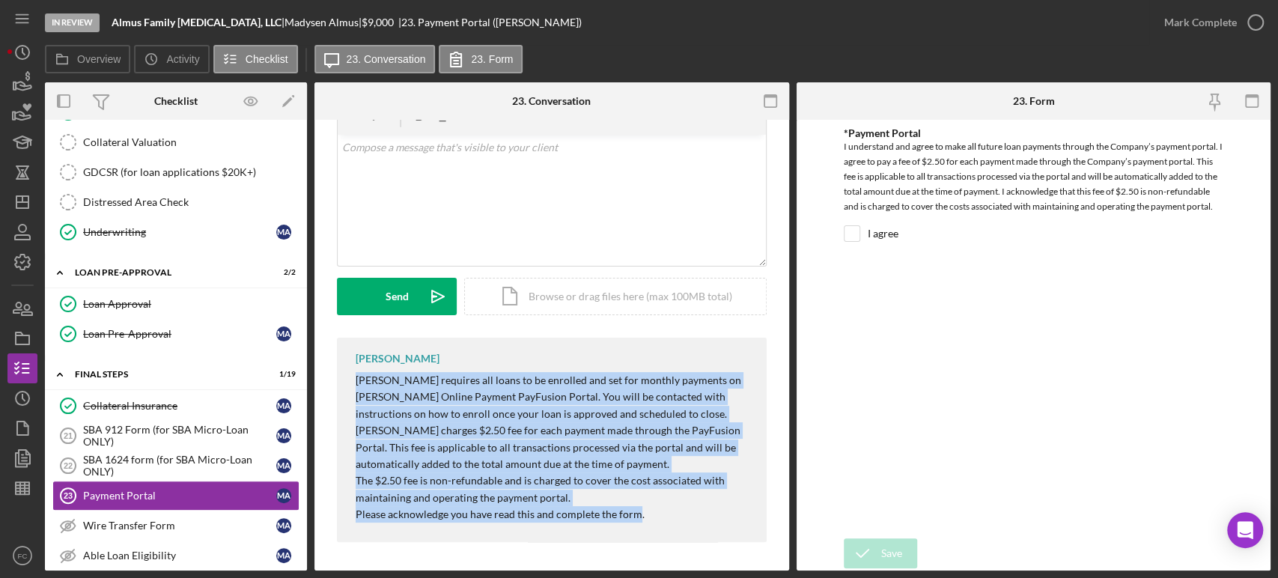
drag, startPoint x: 347, startPoint y: 455, endPoint x: 620, endPoint y: 514, distance: 279.6
click at [636, 523] on div "[PERSON_NAME] [PERSON_NAME] requires all loans to be enrolled and set for month…" at bounding box center [552, 440] width 430 height 204
copy div "[PERSON_NAME] requires all loans to be enrolled and set for monthly payments on…"
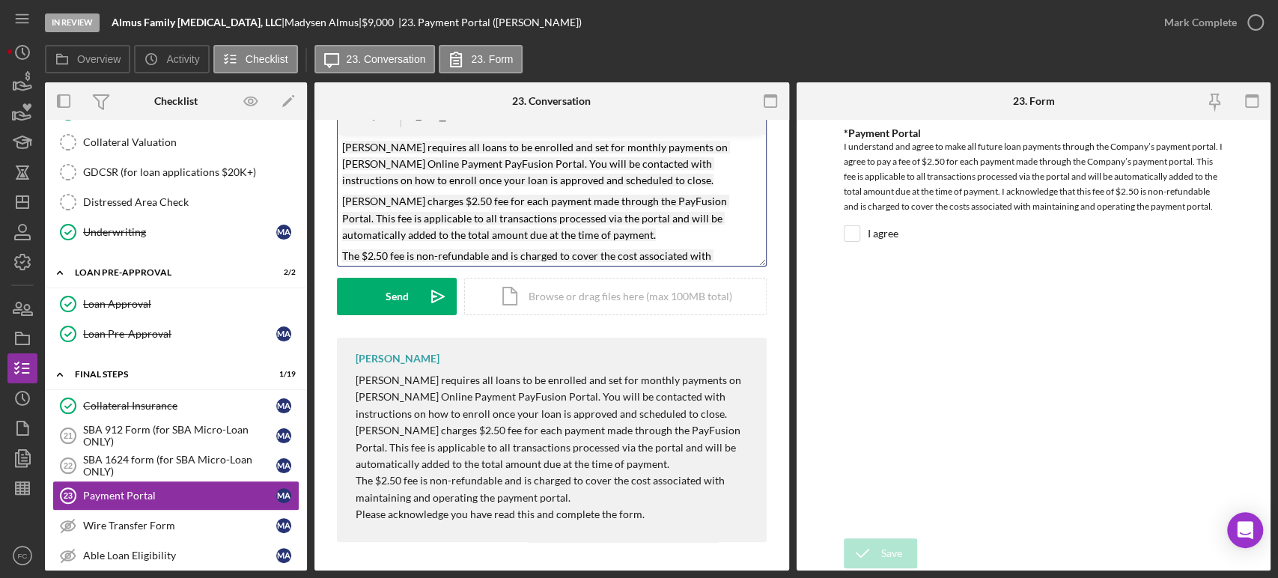
scroll to position [37, 0]
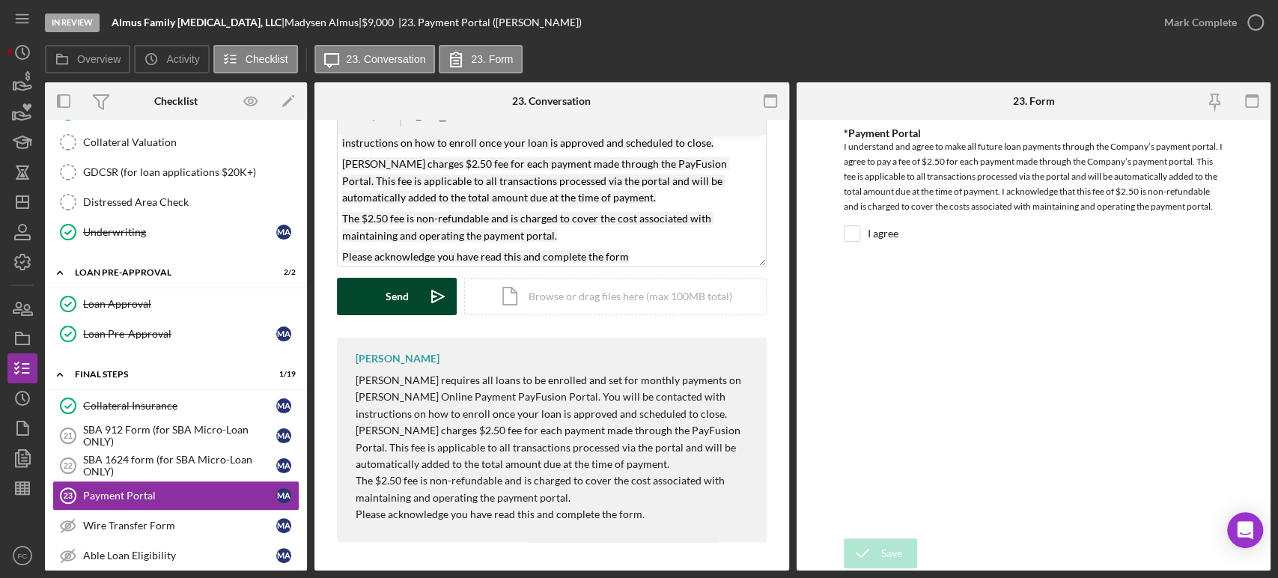
click at [395, 289] on div "Send" at bounding box center [397, 296] width 23 height 37
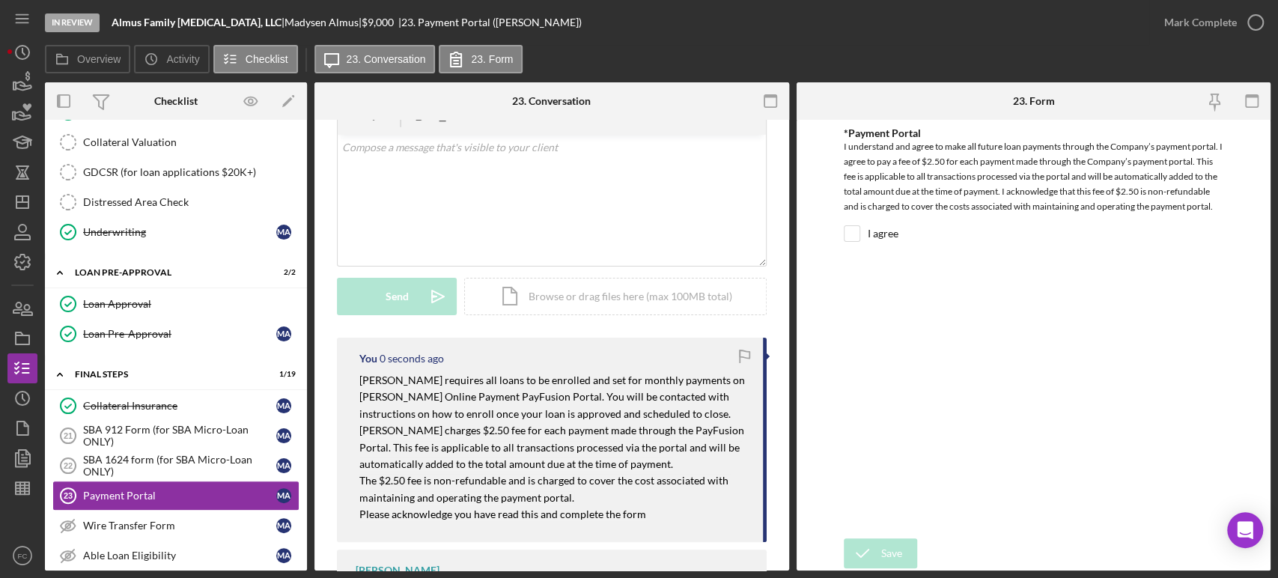
scroll to position [998, 0]
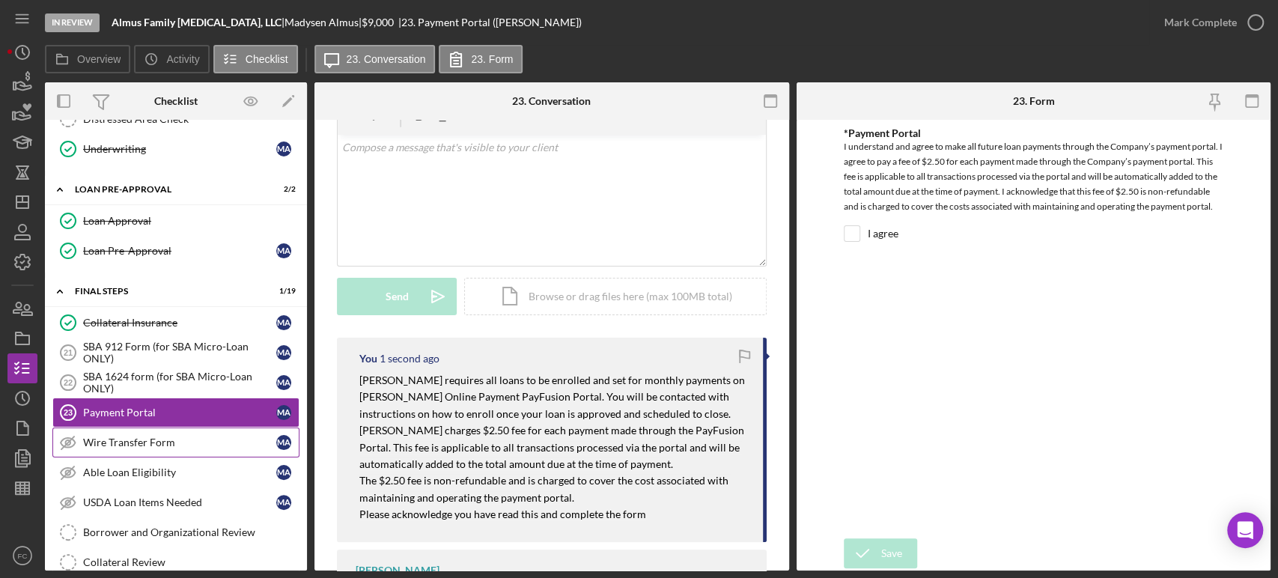
click at [119, 437] on div "Wire Transfer Form" at bounding box center [179, 443] width 193 height 12
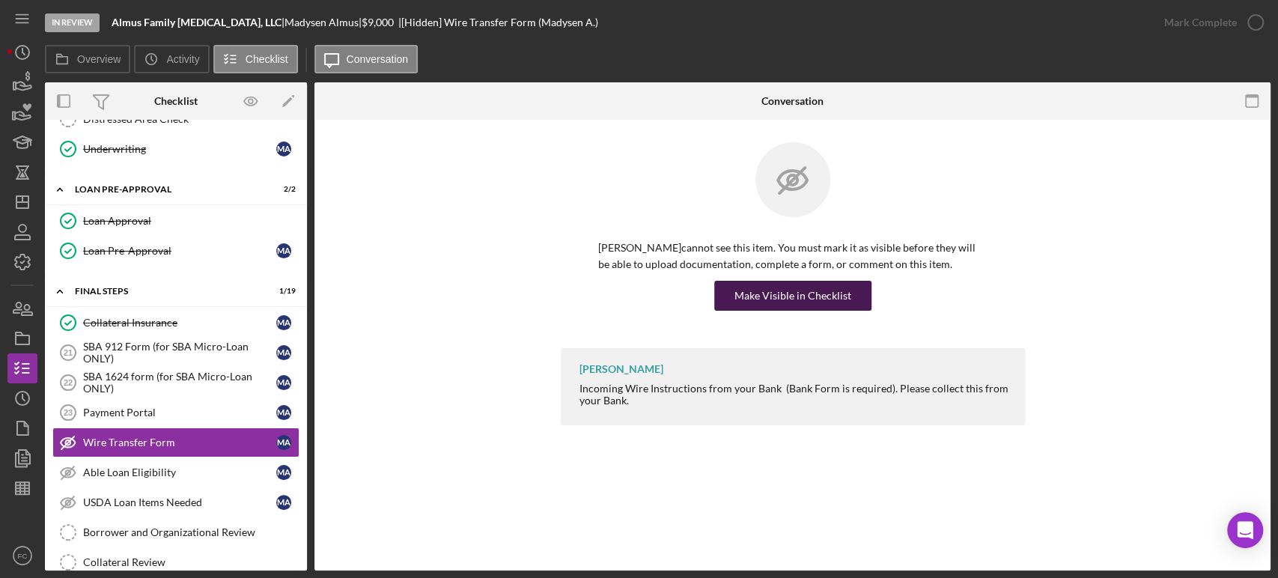
click at [787, 291] on div "Make Visible in Checklist" at bounding box center [793, 296] width 117 height 30
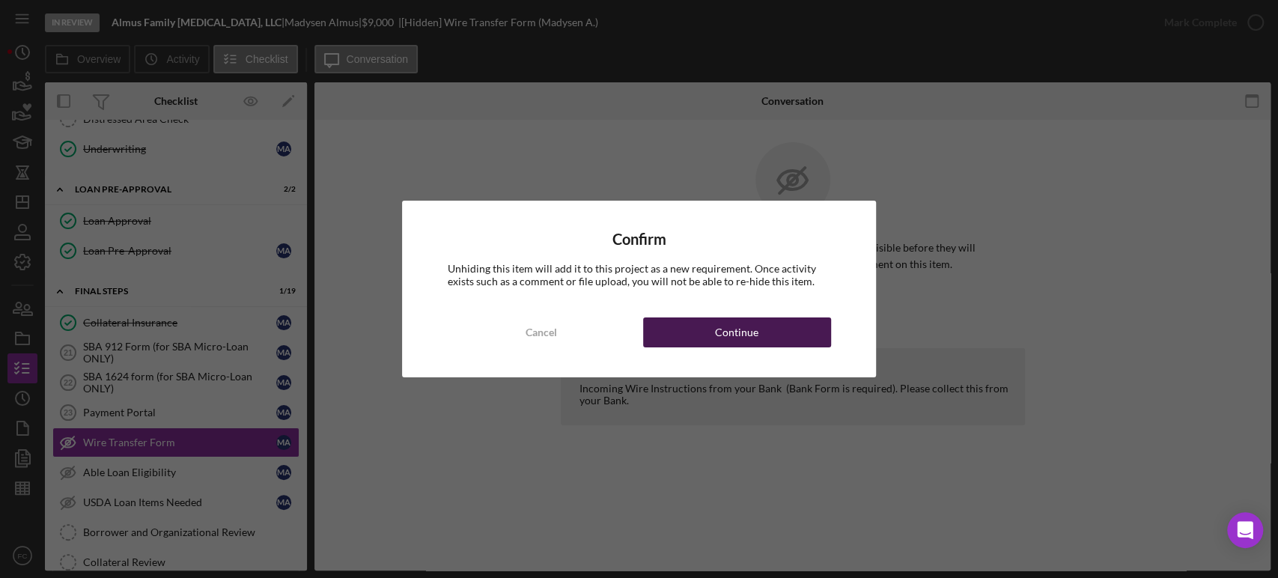
click at [753, 342] on div "Continue" at bounding box center [736, 332] width 43 height 30
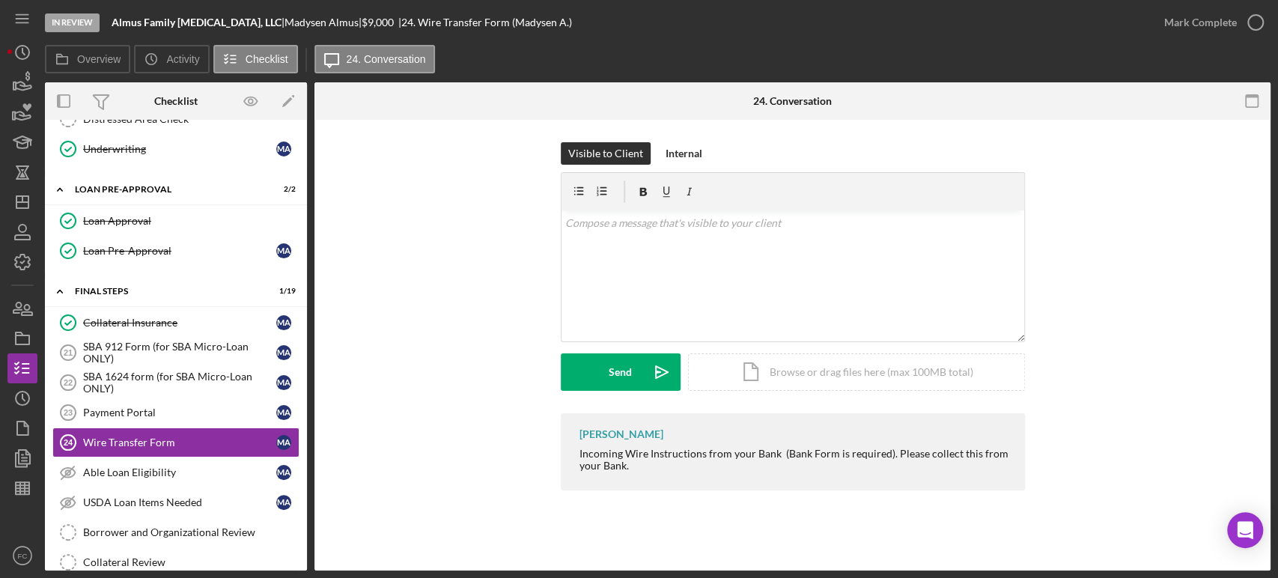
drag, startPoint x: 574, startPoint y: 452, endPoint x: 834, endPoint y: 475, distance: 261.6
click at [834, 475] on div "[PERSON_NAME] Incoming Wire Instructions from your Bank (Bank Form is required)…" at bounding box center [793, 451] width 464 height 77
copy div "Incoming Wire Instructions from your Bank (Bank Form is required). Please colle…"
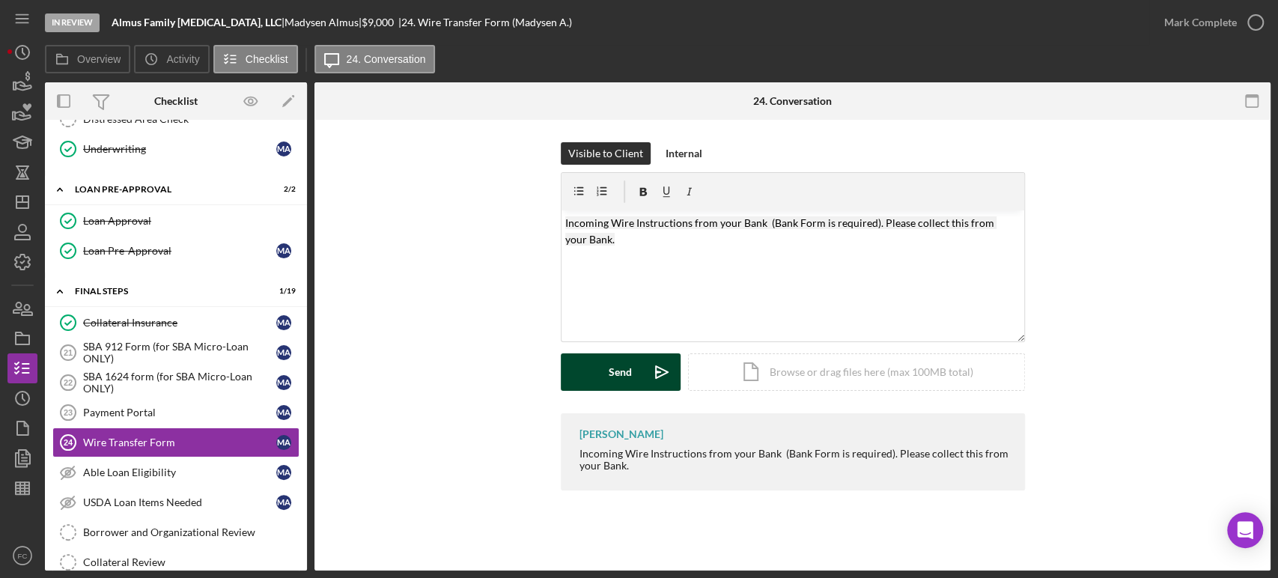
click at [643, 371] on icon "Icon/icon-invite-send" at bounding box center [661, 371] width 37 height 37
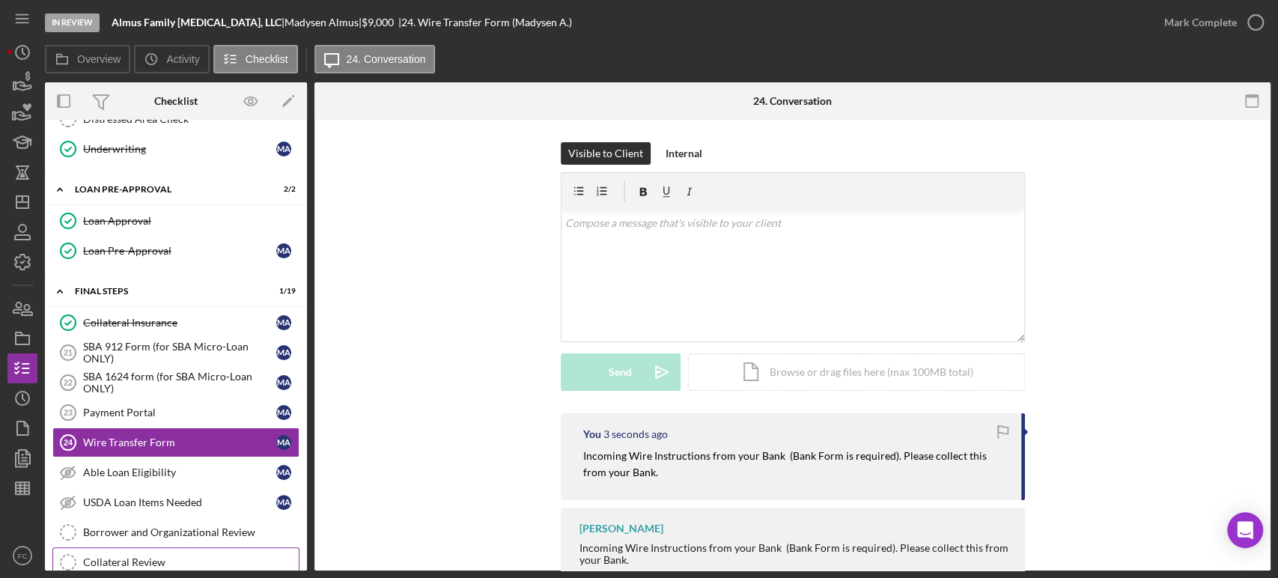
scroll to position [1081, 0]
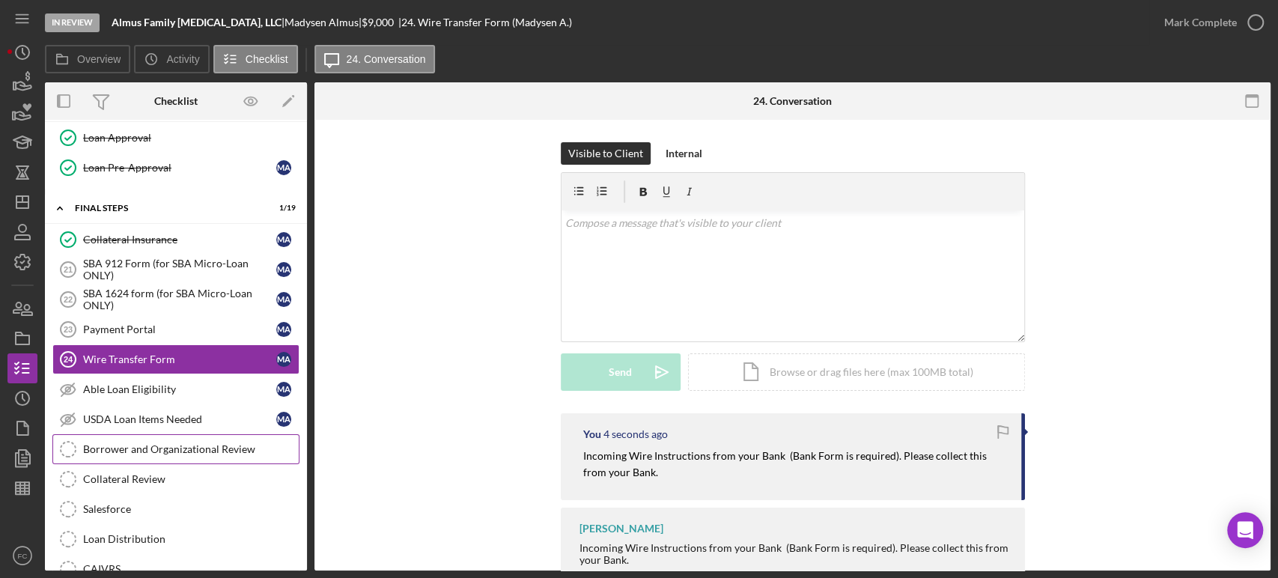
click at [170, 448] on link "Borrower and Organizational Review Borrower and Organizational Review" at bounding box center [175, 449] width 247 height 30
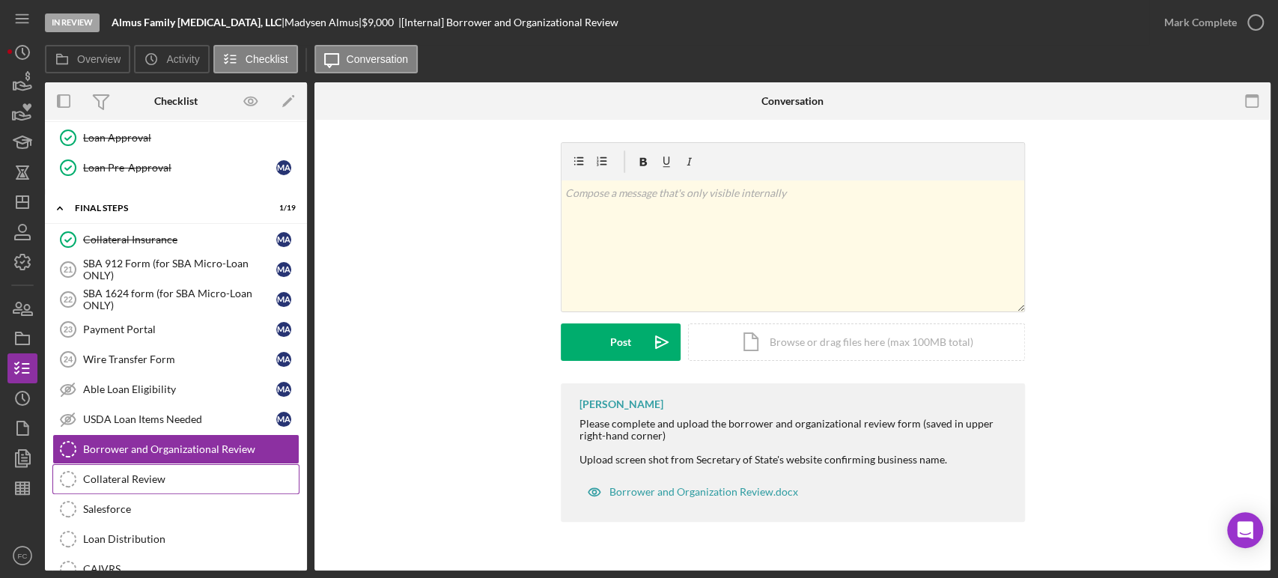
click at [161, 477] on div "Collateral Review" at bounding box center [191, 479] width 216 height 12
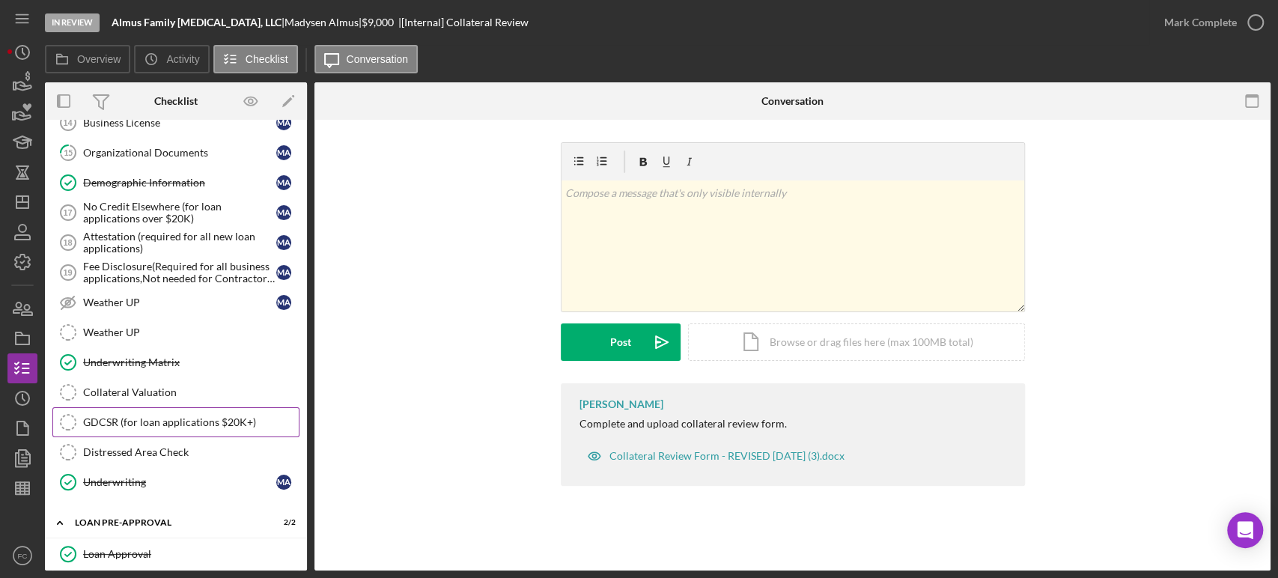
scroll to position [749, 0]
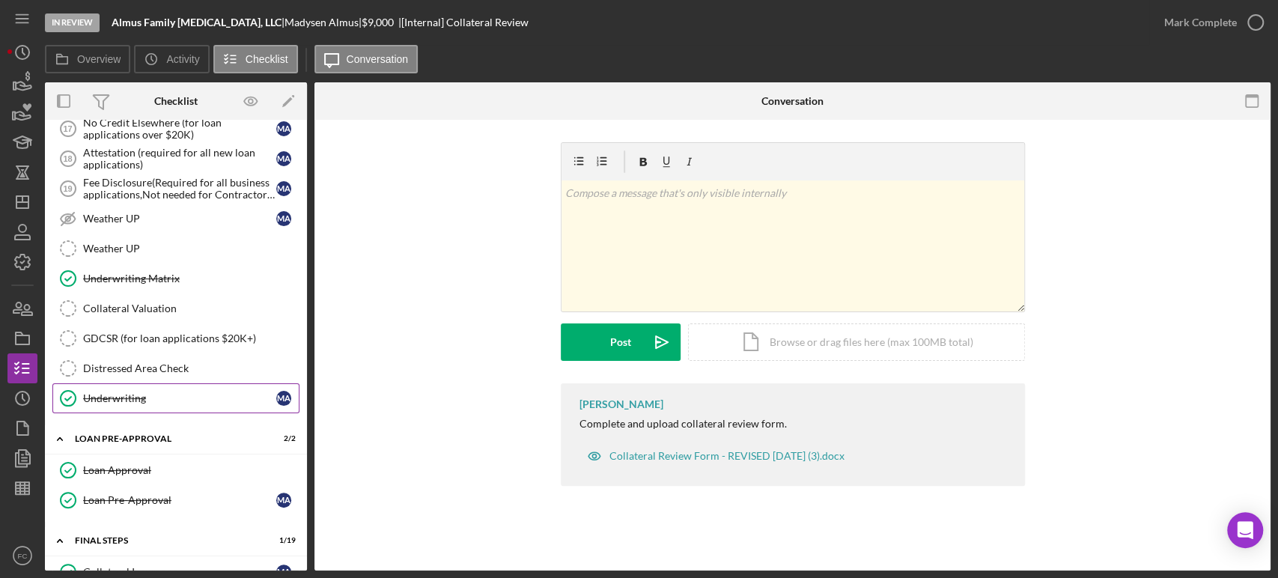
click at [165, 398] on div "Underwriting" at bounding box center [179, 398] width 193 height 12
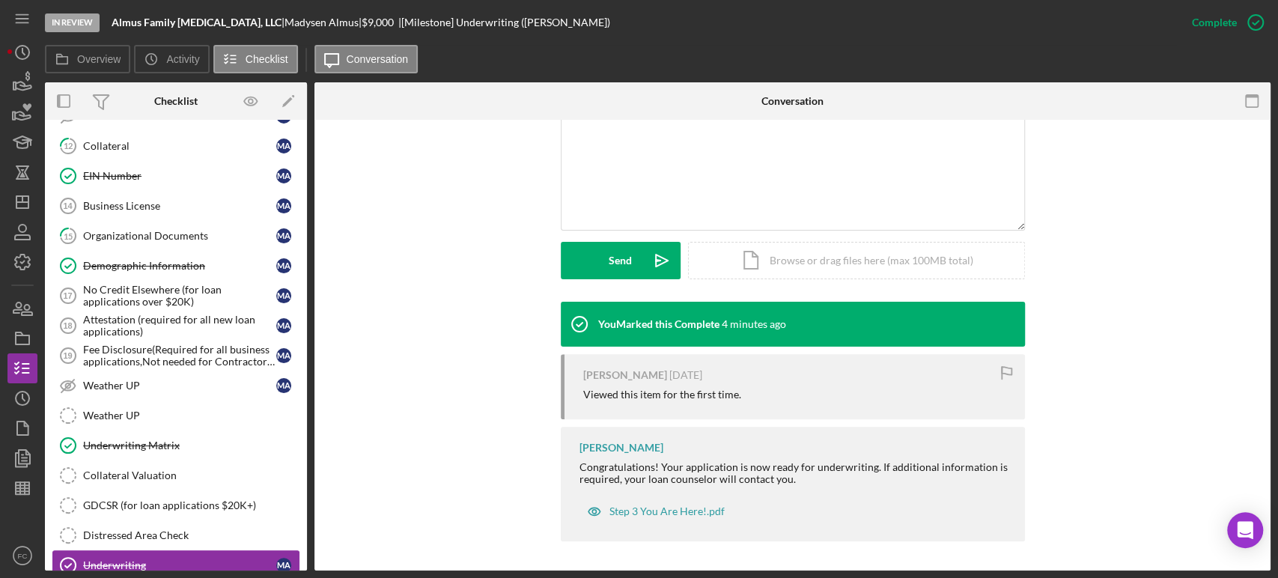
scroll to position [832, 0]
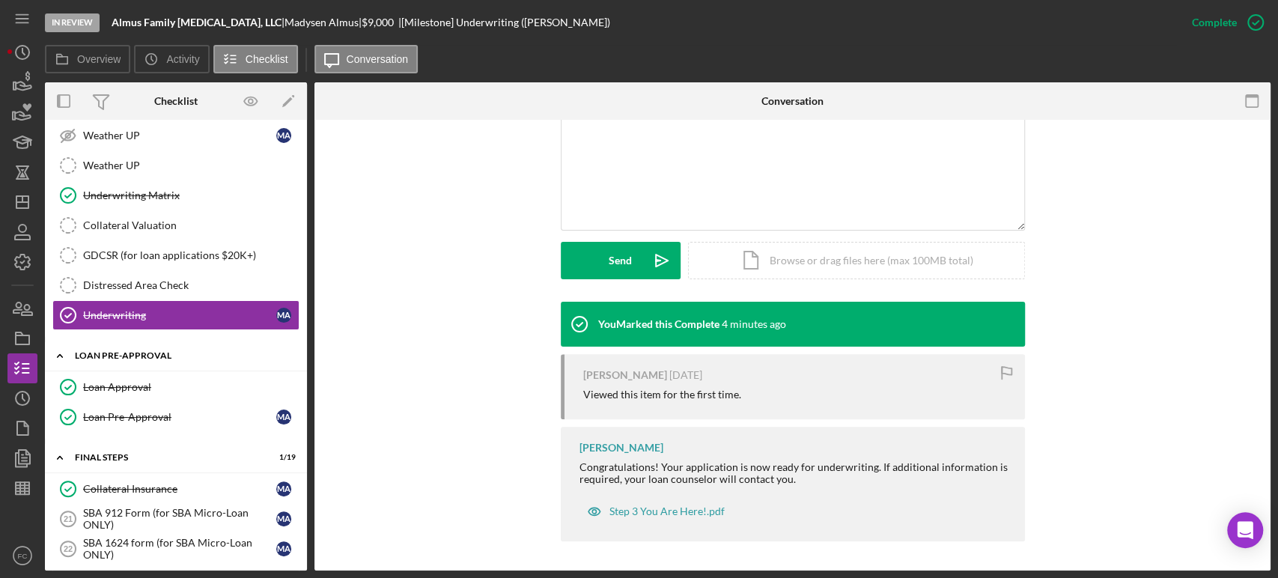
click at [167, 351] on div "LOAN PRE-APPROVAL" at bounding box center [181, 355] width 213 height 9
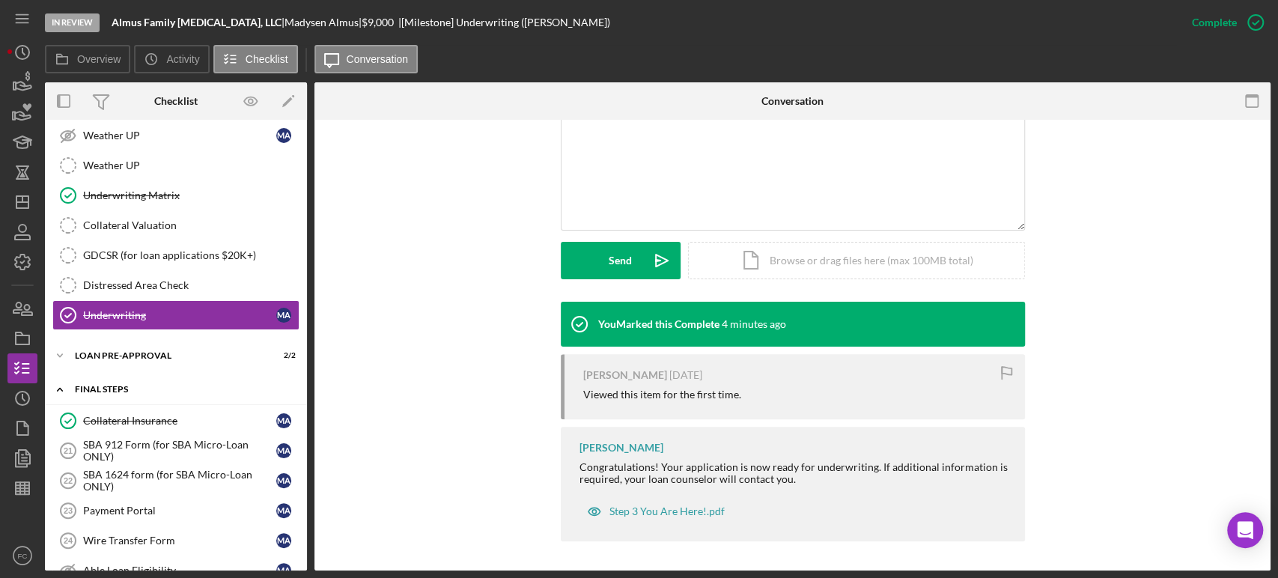
scroll to position [915, 0]
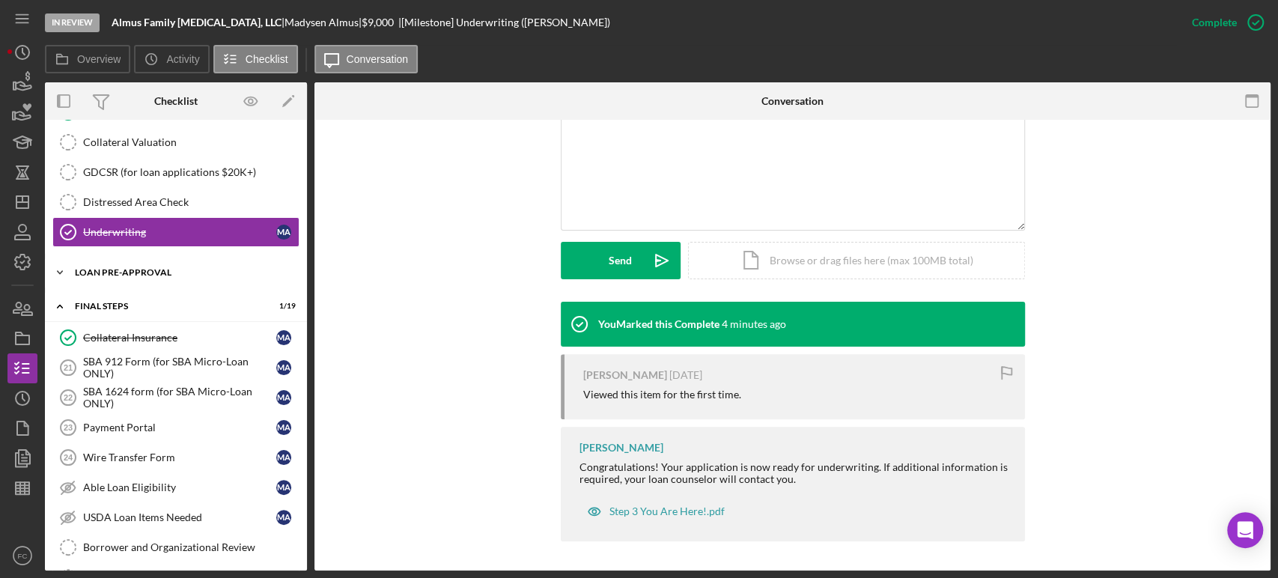
click at [135, 270] on div "LOAN PRE-APPROVAL" at bounding box center [181, 272] width 213 height 9
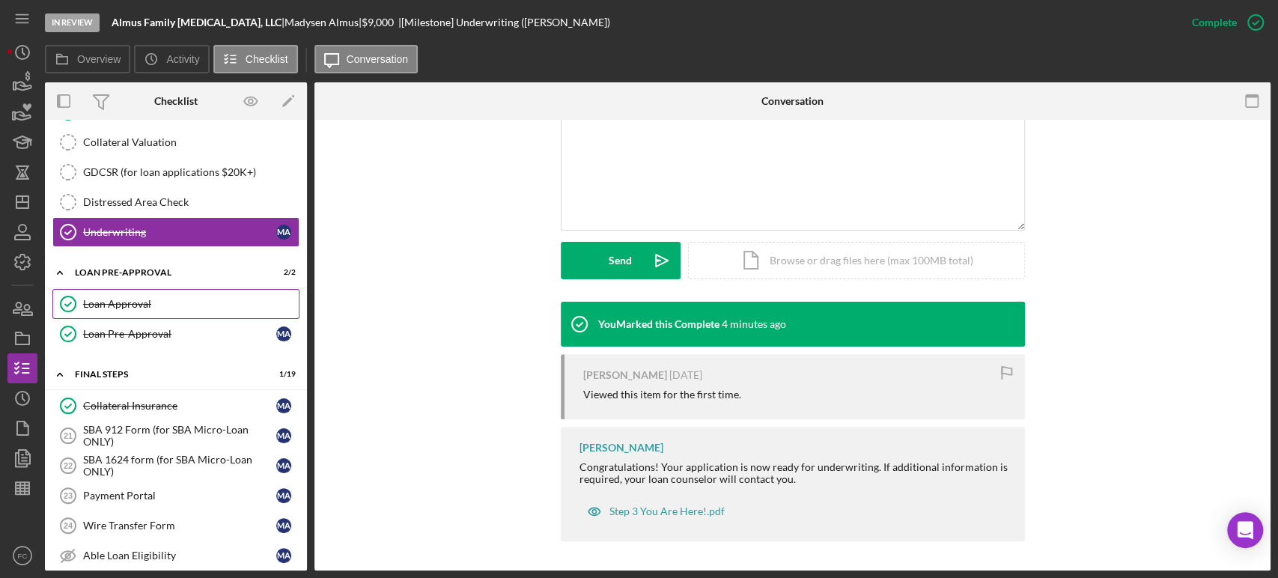
click at [135, 298] on div "Loan Approval" at bounding box center [191, 304] width 216 height 12
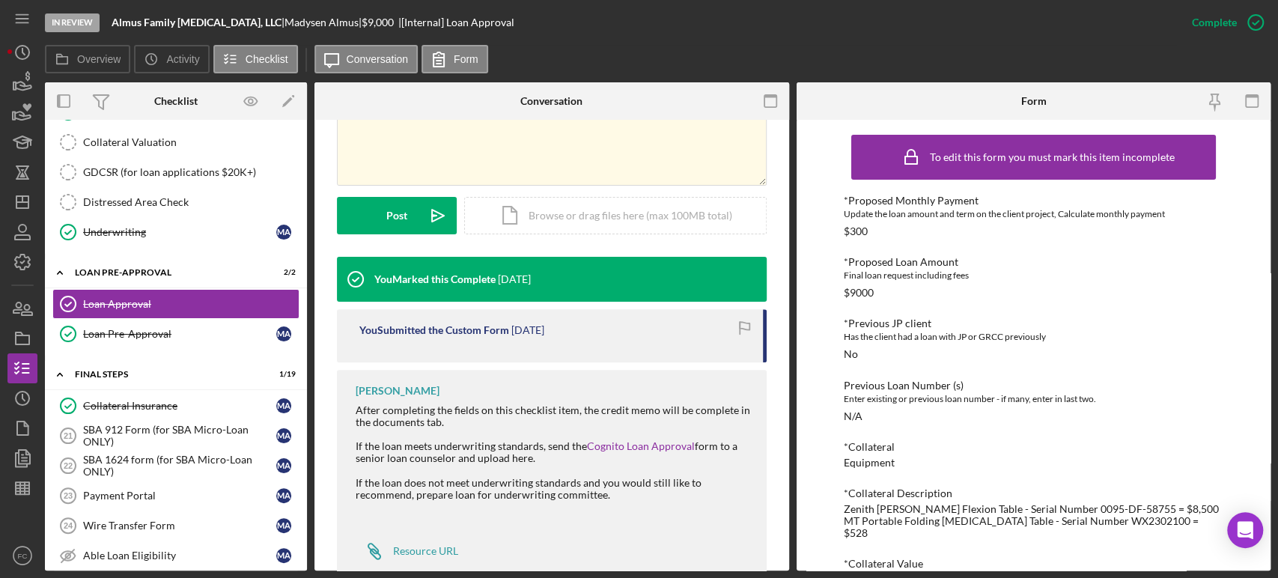
scroll to position [371, 0]
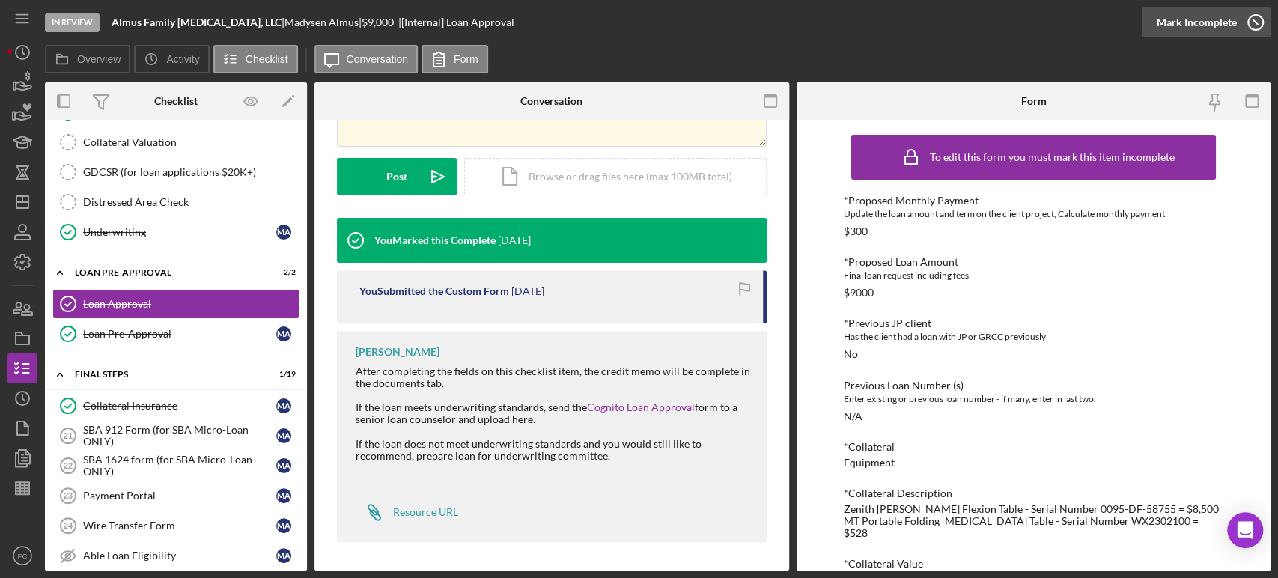
click at [1255, 22] on icon "button" at bounding box center [1255, 22] width 37 height 37
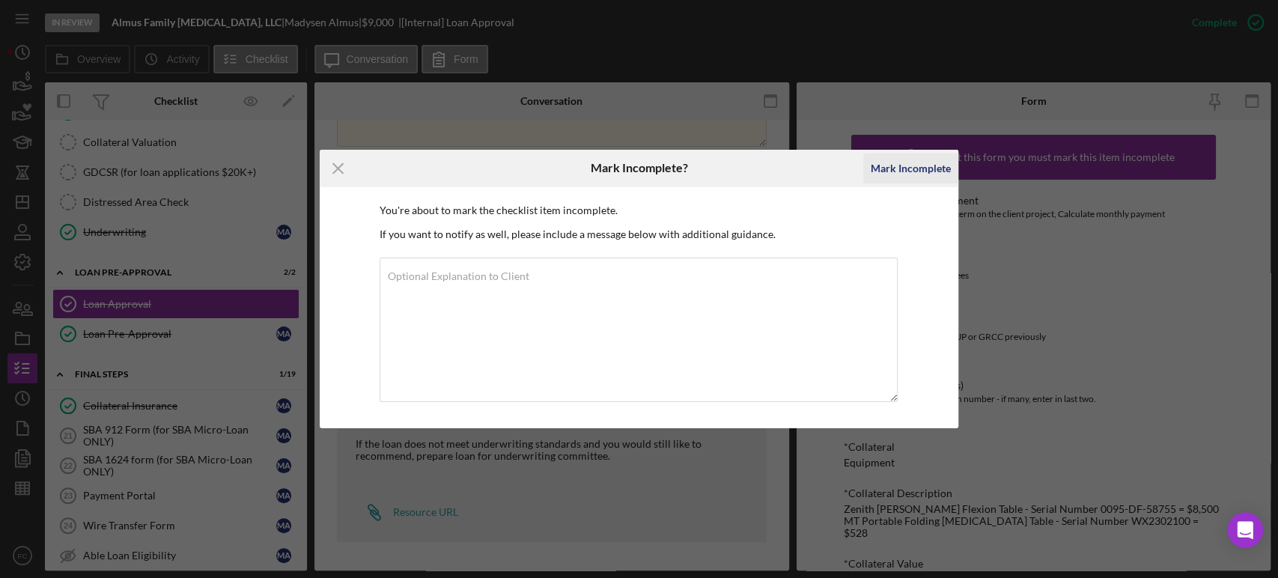
click at [911, 156] on div "Mark Incomplete" at bounding box center [911, 169] width 80 height 30
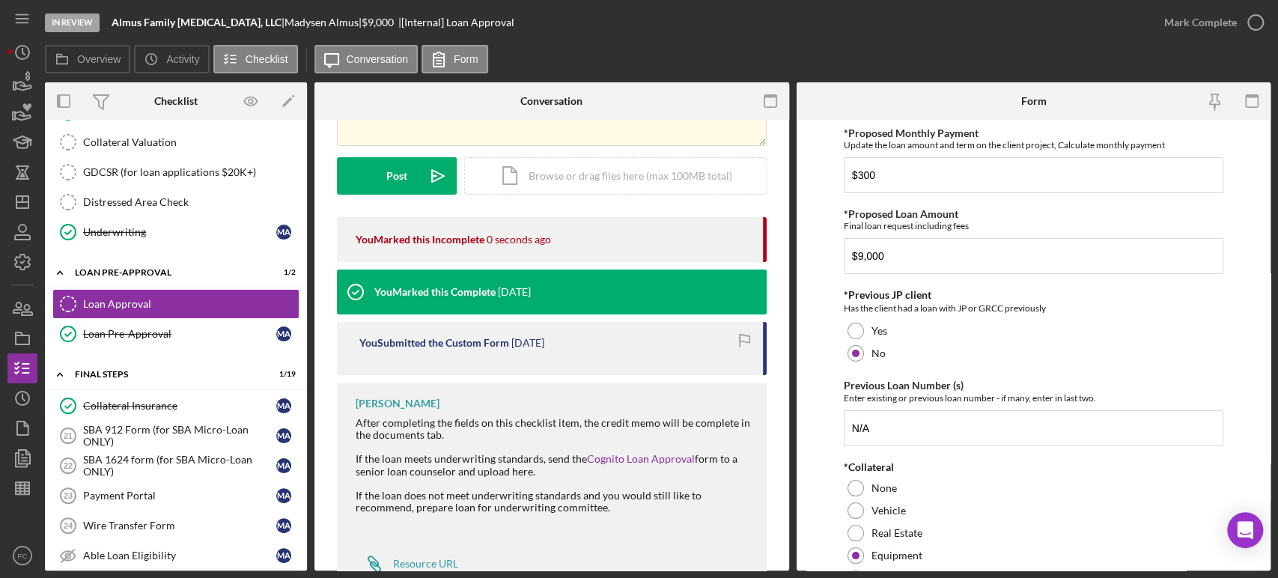
scroll to position [219, 0]
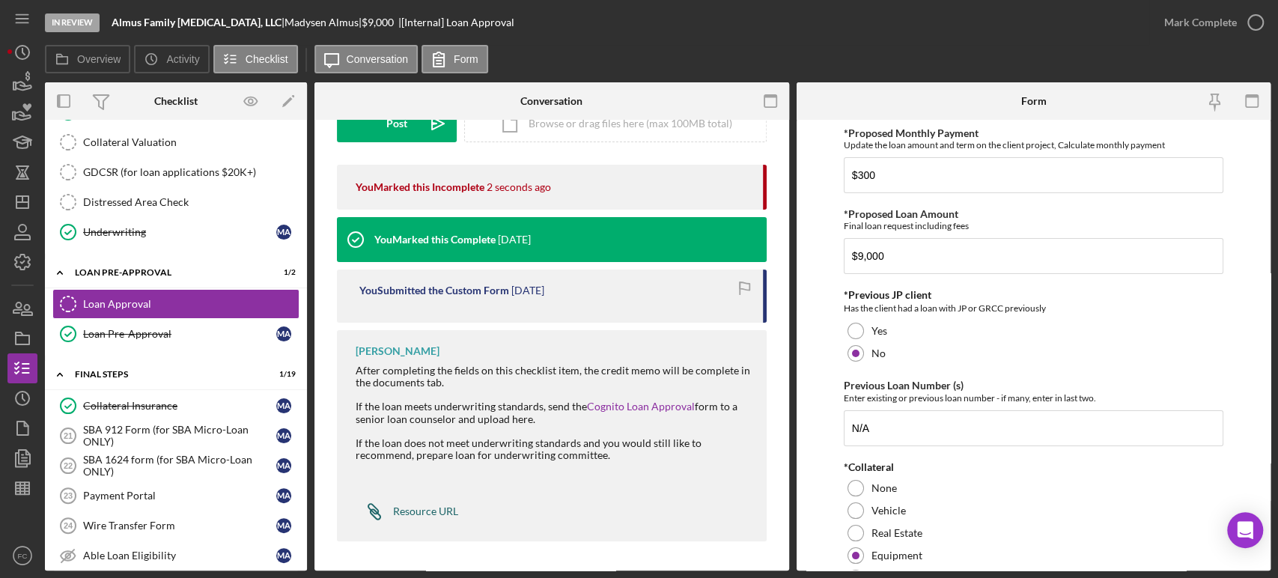
click at [395, 517] on link "Icon/Link Resource URL" at bounding box center [407, 511] width 103 height 30
drag, startPoint x: 270, startPoint y: 22, endPoint x: 343, endPoint y: 24, distance: 72.7
click at [343, 24] on div "[PERSON_NAME] |" at bounding box center [323, 22] width 77 height 12
copy div "[PERSON_NAME]"
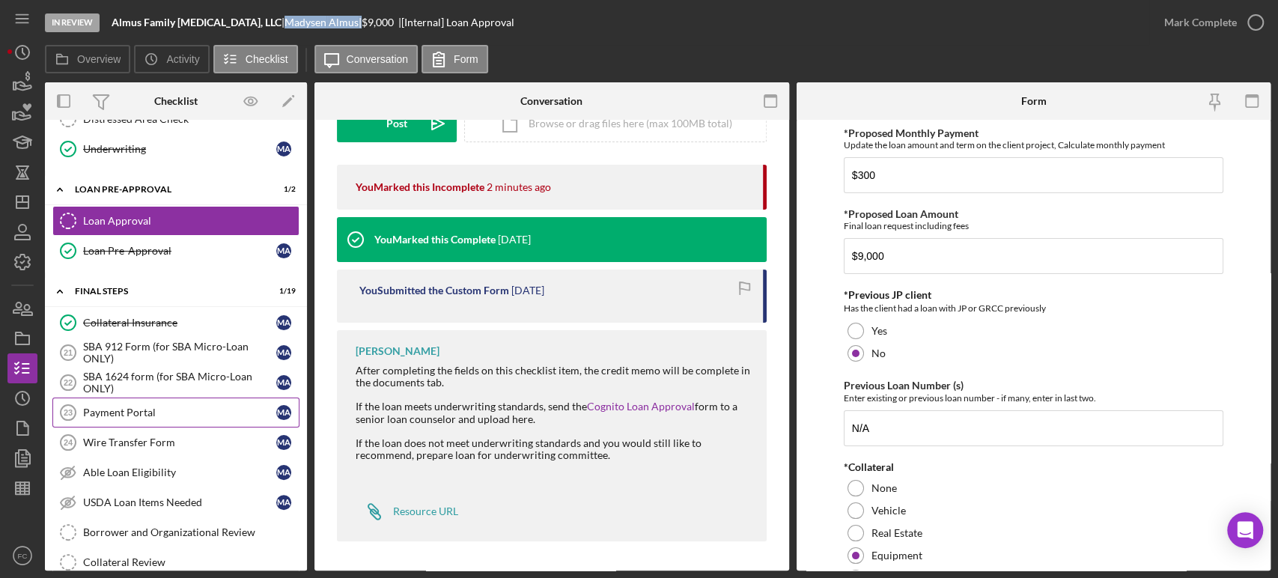
scroll to position [749, 0]
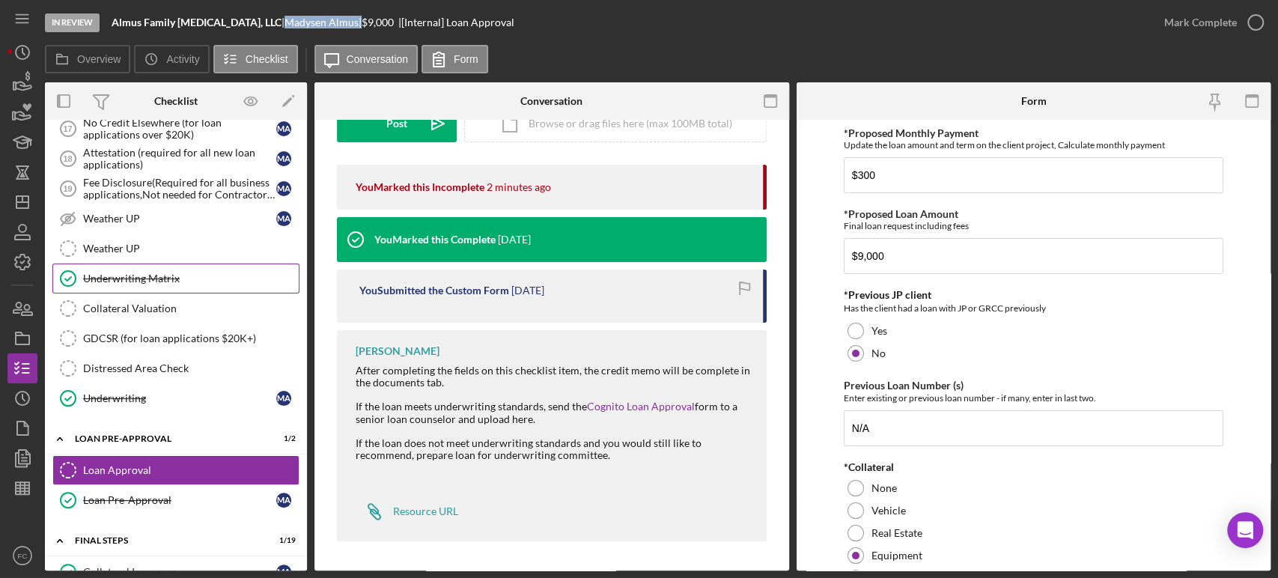
click at [185, 281] on link "Underwriting Matrix Underwriting Matrix" at bounding box center [175, 279] width 247 height 30
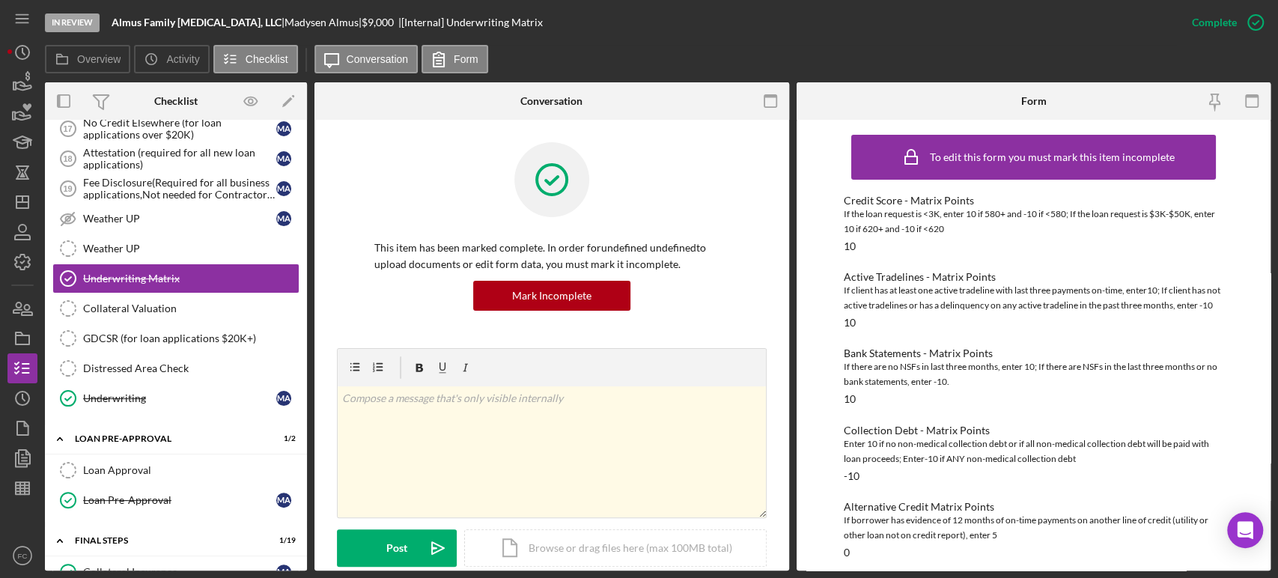
drag, startPoint x: 445, startPoint y: 5, endPoint x: 10, endPoint y: 529, distance: 680.6
click at [10, 529] on div at bounding box center [22, 521] width 30 height 37
click at [136, 455] on link "Loan Approval Loan Approval" at bounding box center [175, 470] width 247 height 30
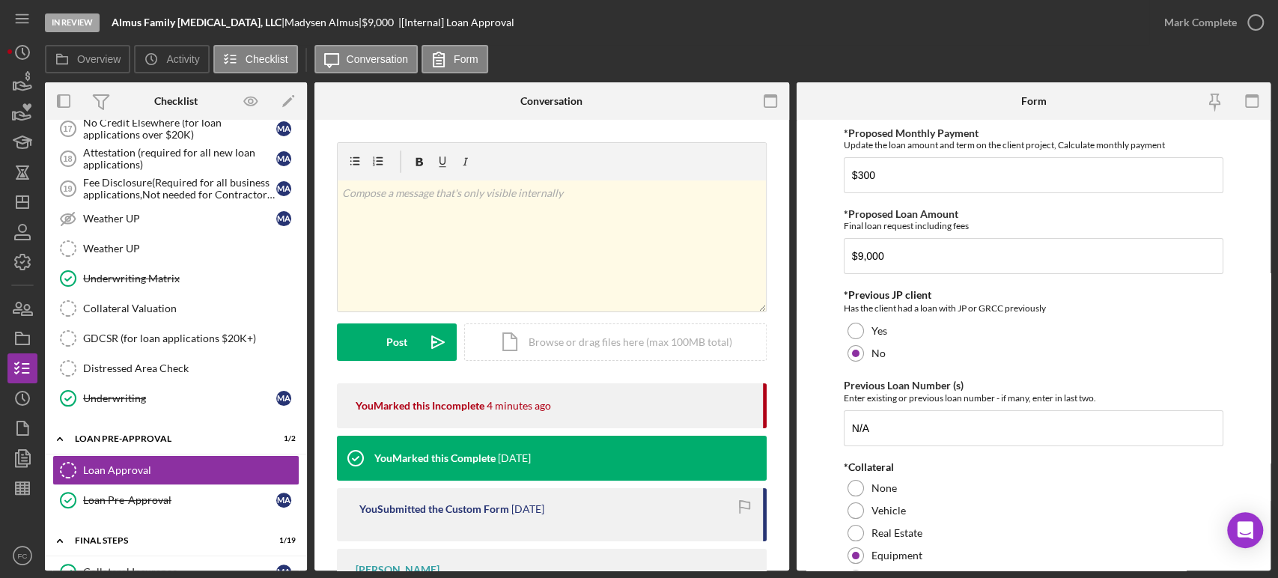
scroll to position [219, 0]
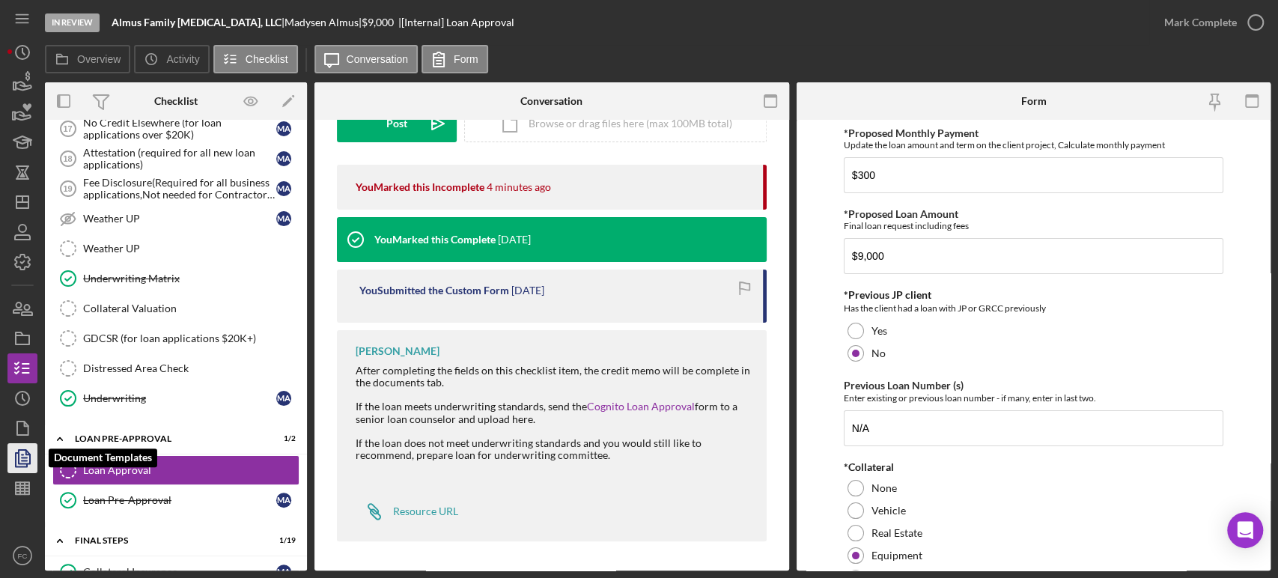
click at [27, 458] on icon "button" at bounding box center [24, 458] width 5 height 6
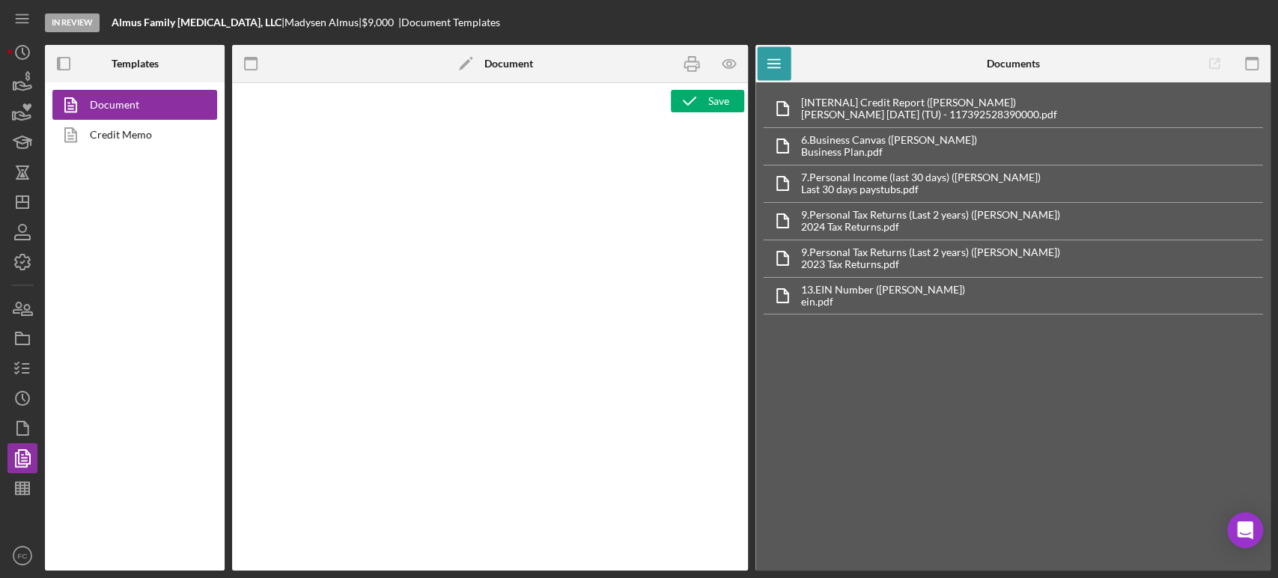
type textarea "Copy and paste, or create, your document template here."
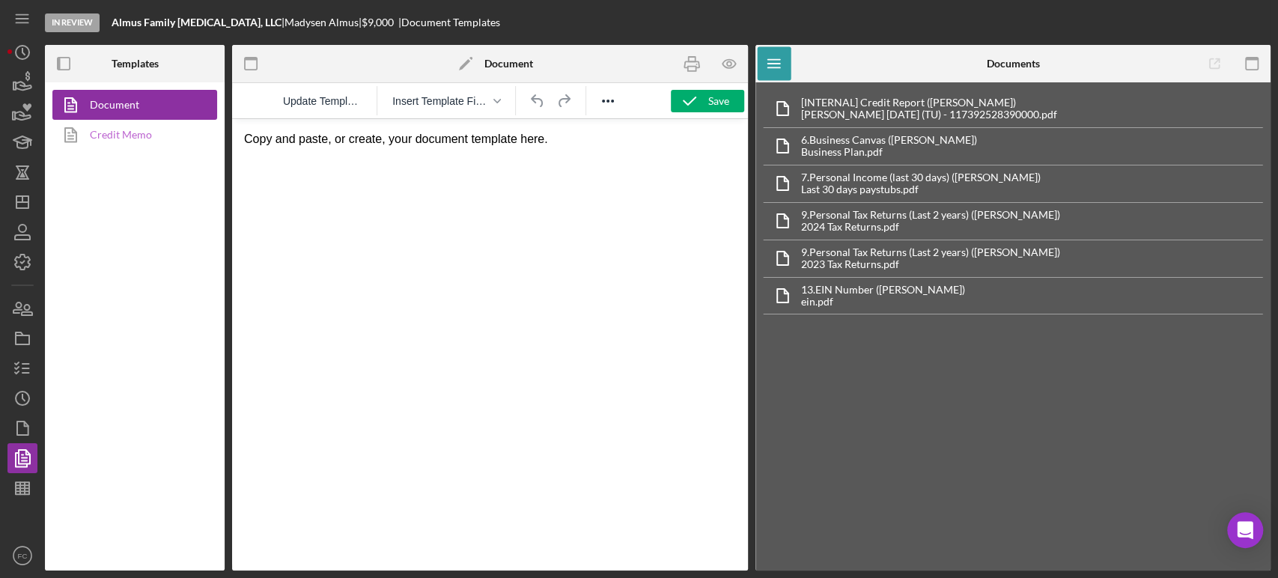
click at [165, 142] on link "Credit Memo" at bounding box center [130, 135] width 157 height 30
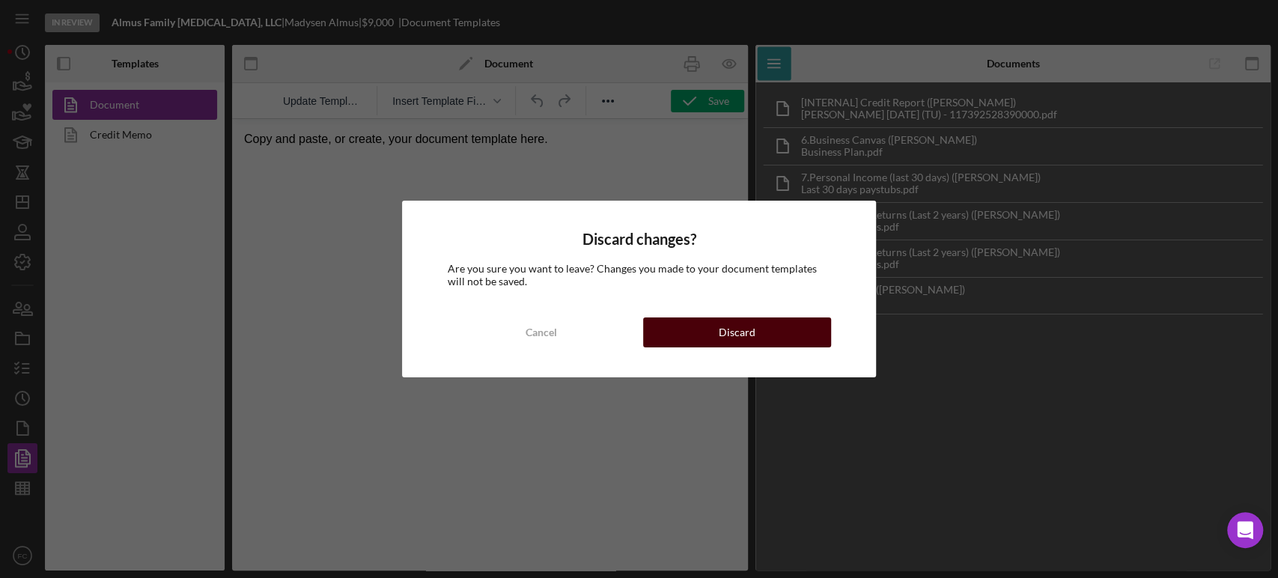
click at [654, 334] on button "Discard" at bounding box center [737, 332] width 188 height 30
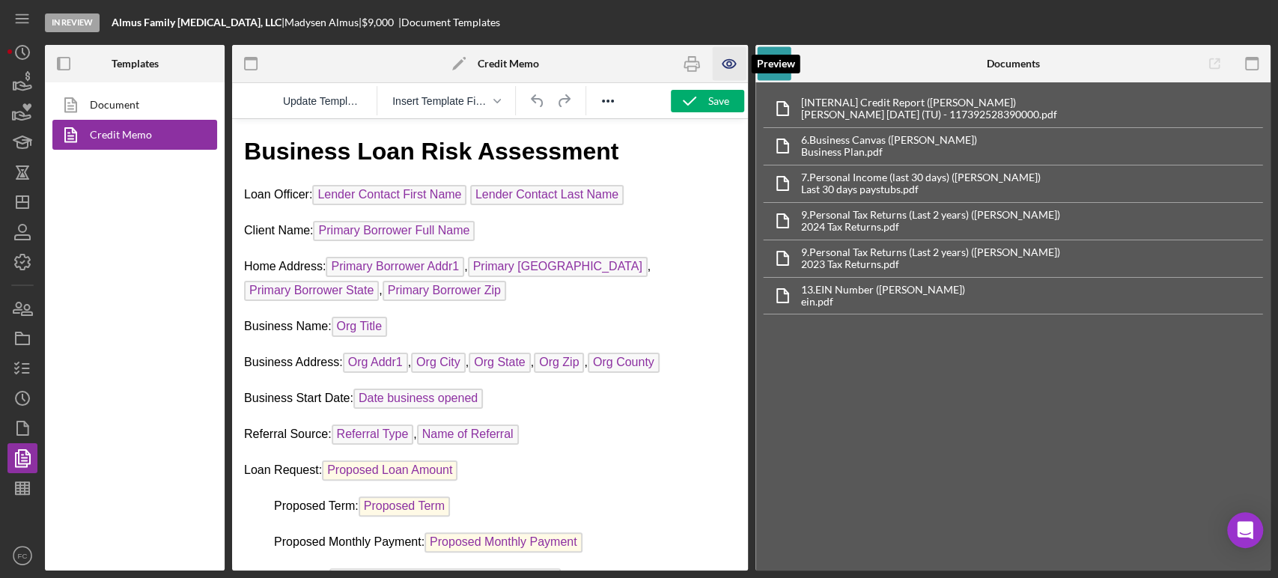
click at [729, 64] on icon "button" at bounding box center [729, 64] width 34 height 34
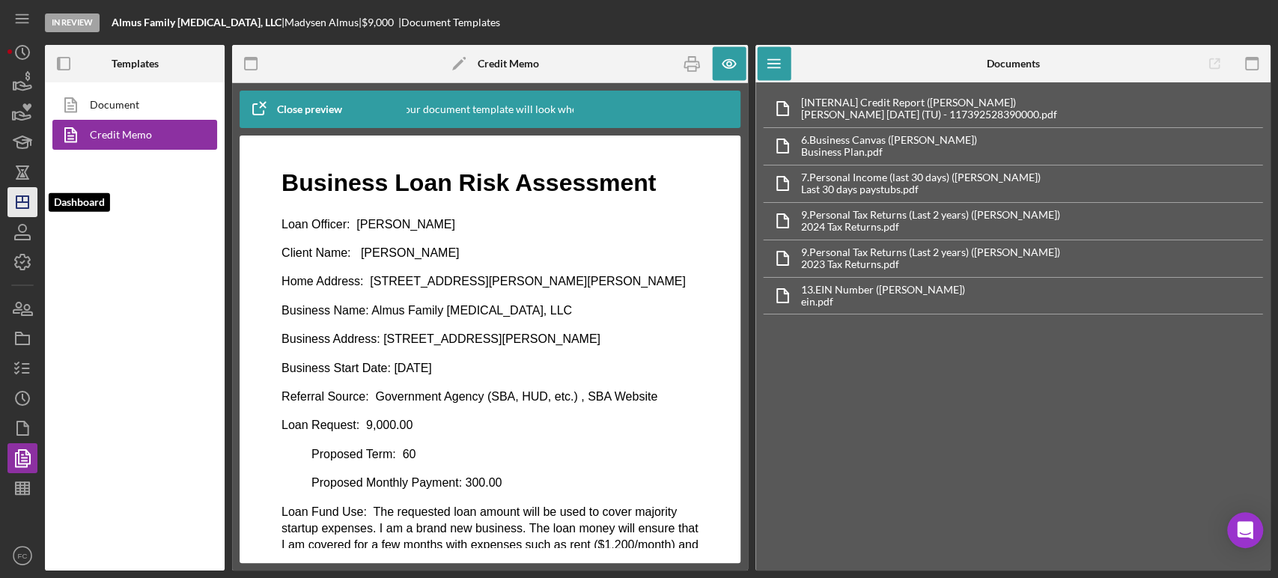
click at [18, 196] on polygon "button" at bounding box center [22, 202] width 12 height 12
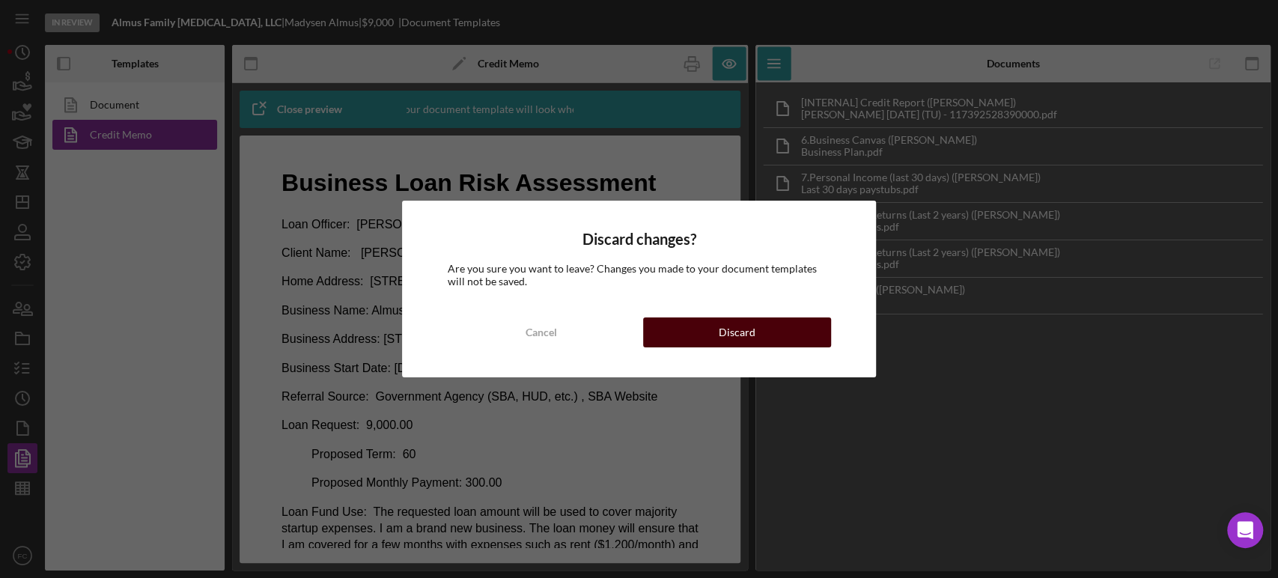
click at [685, 327] on button "Discard" at bounding box center [737, 332] width 188 height 30
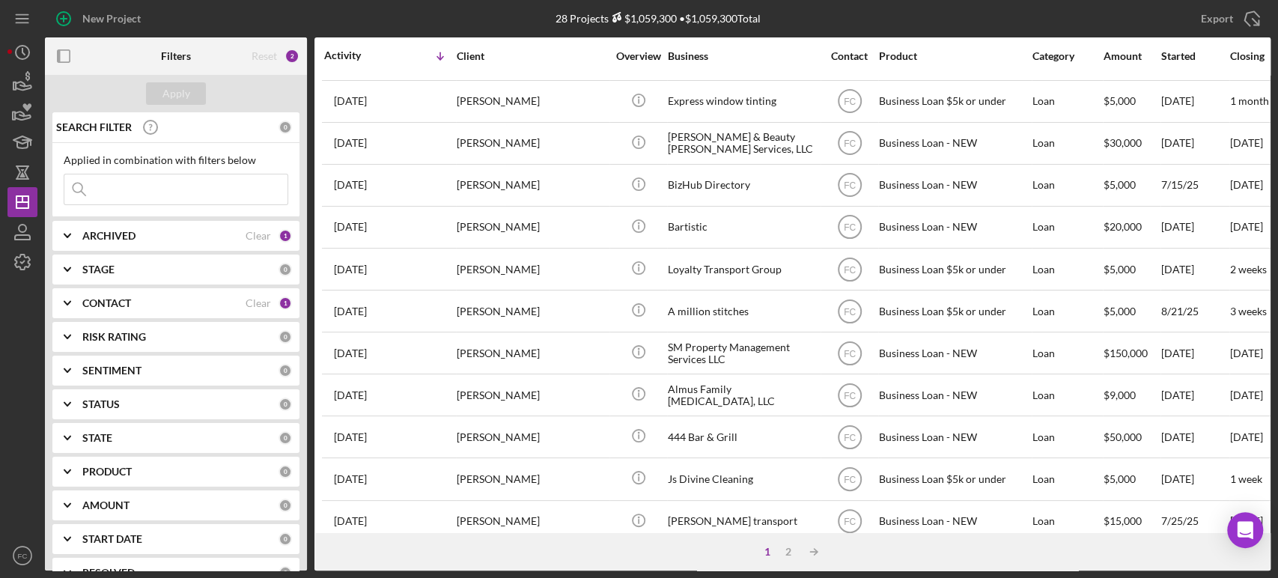
scroll to position [582, 0]
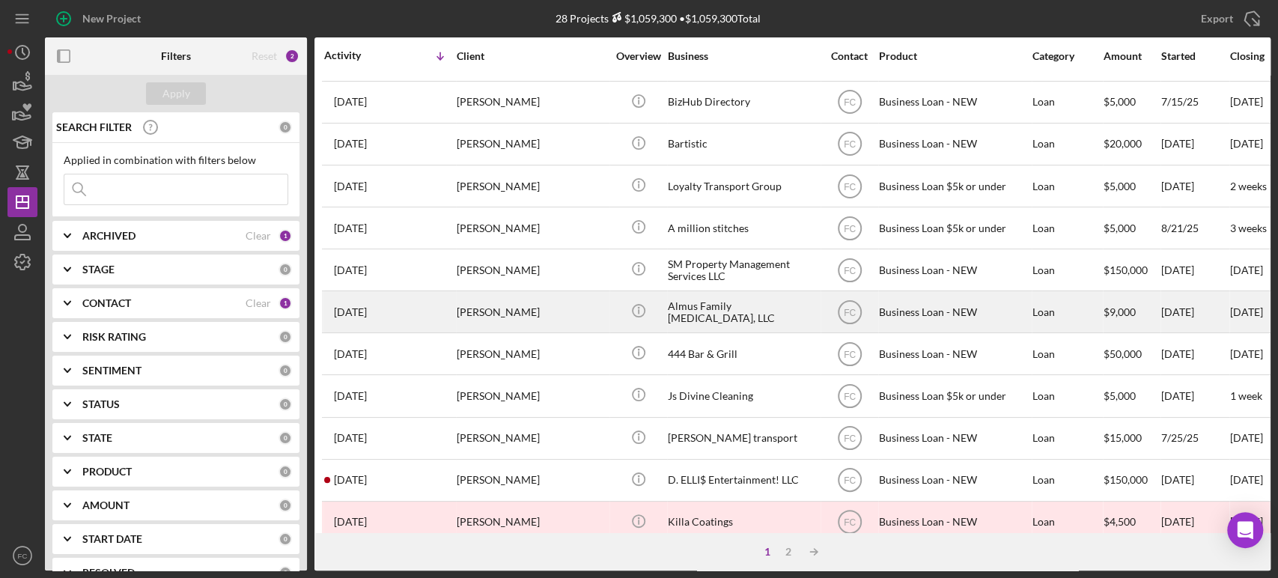
click at [434, 295] on div "[DATE] [PERSON_NAME]" at bounding box center [389, 312] width 131 height 40
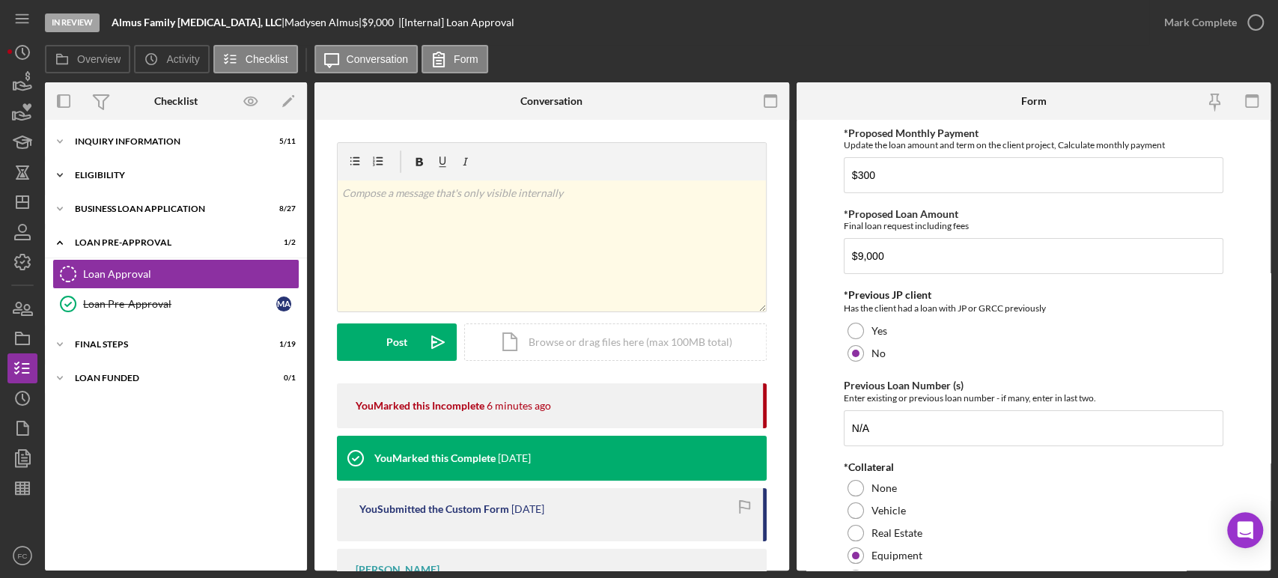
click at [142, 182] on div "Icon/Expander ELIGIBILITY 3 / 4" at bounding box center [176, 175] width 262 height 30
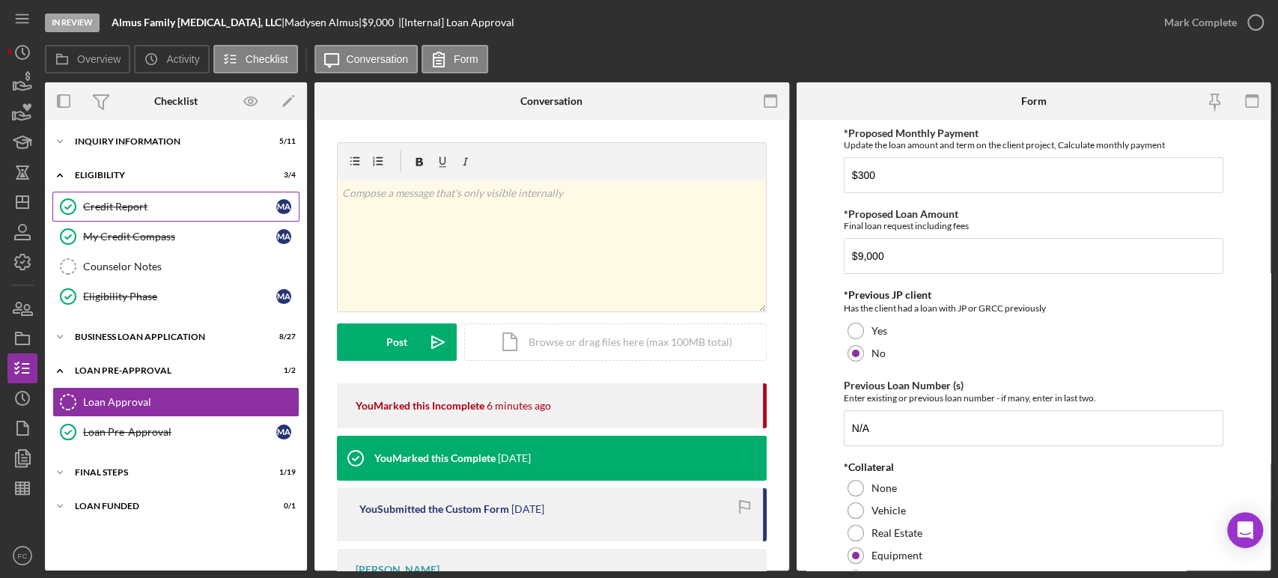
click at [130, 214] on link "Credit Report Credit Report M A" at bounding box center [175, 207] width 247 height 30
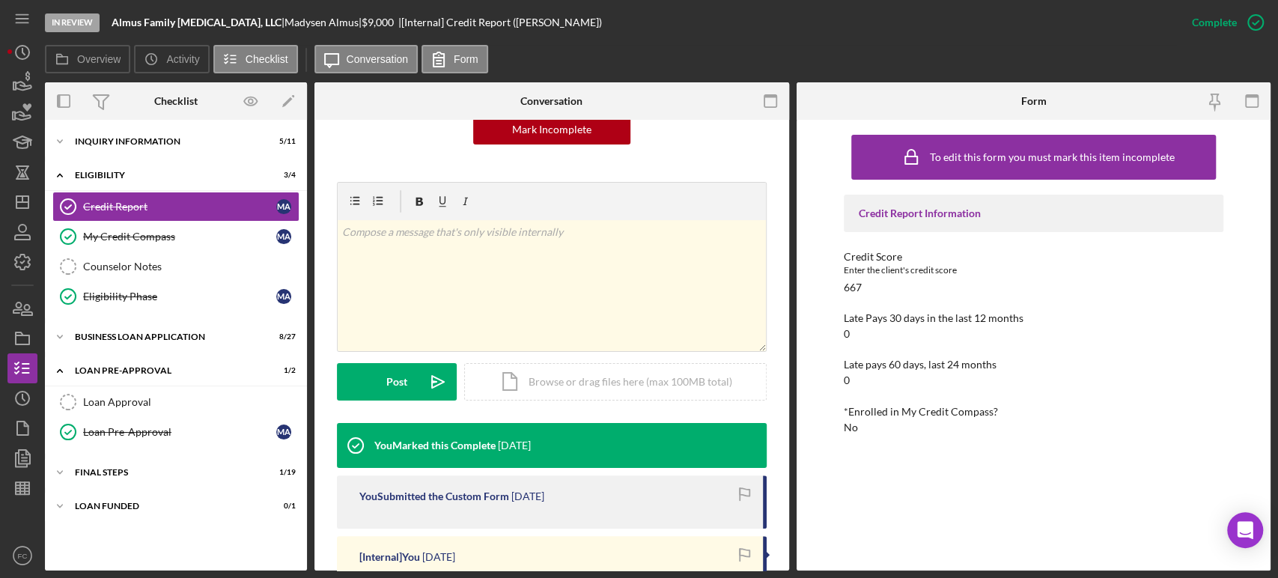
scroll to position [249, 0]
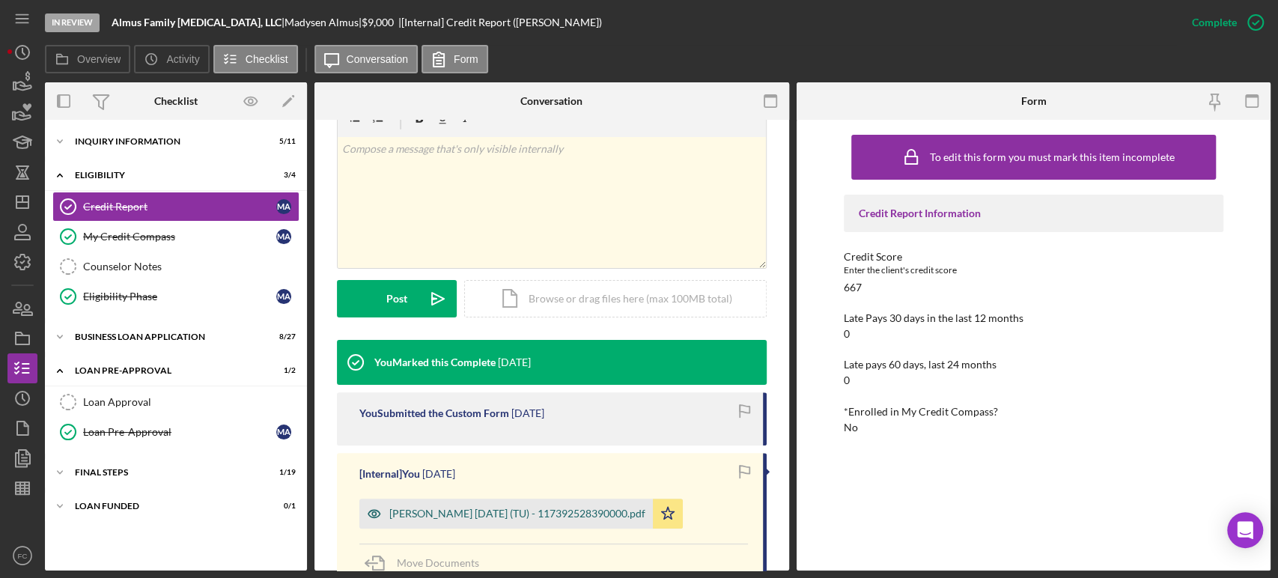
click at [425, 518] on div "[PERSON_NAME] [DATE] (TU) - 117392528390000.pdf" at bounding box center [517, 514] width 256 height 12
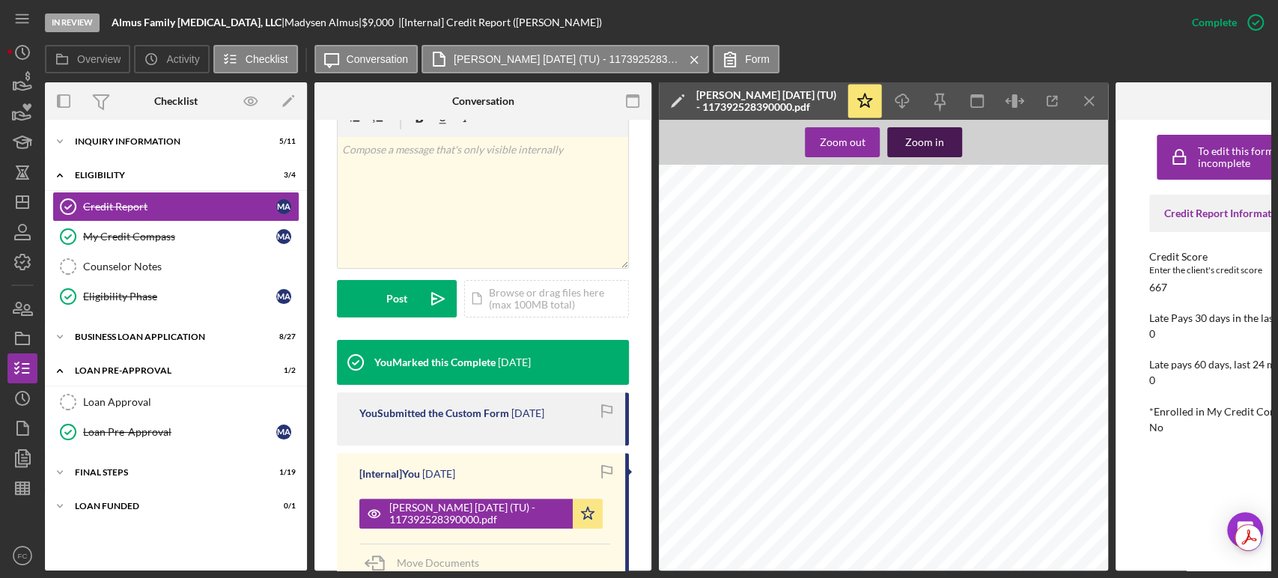
scroll to position [0, 0]
click at [902, 104] on line "button" at bounding box center [902, 103] width 0 height 8
click at [21, 202] on line "button" at bounding box center [22, 202] width 12 height 0
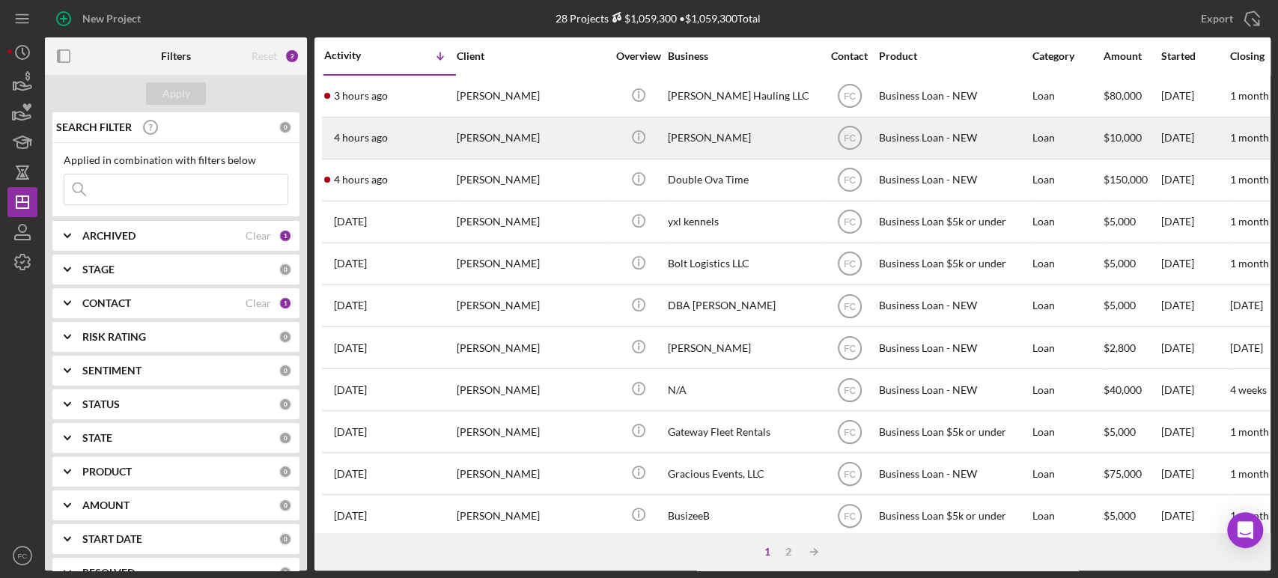
click at [569, 147] on div "[PERSON_NAME]" at bounding box center [532, 138] width 150 height 40
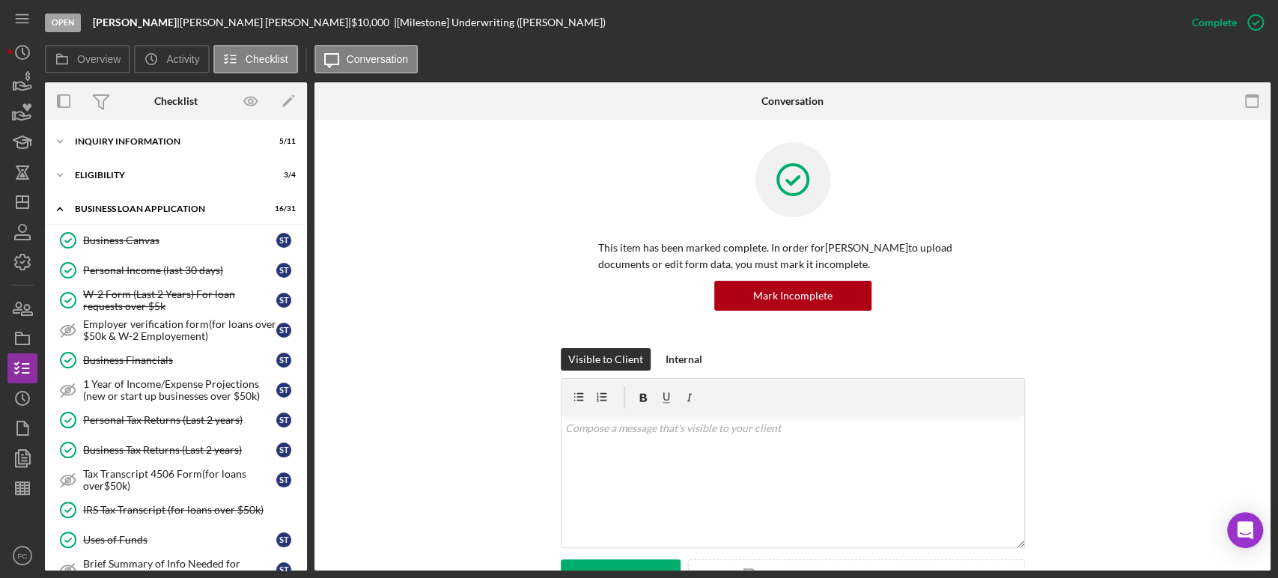
scroll to position [692, 0]
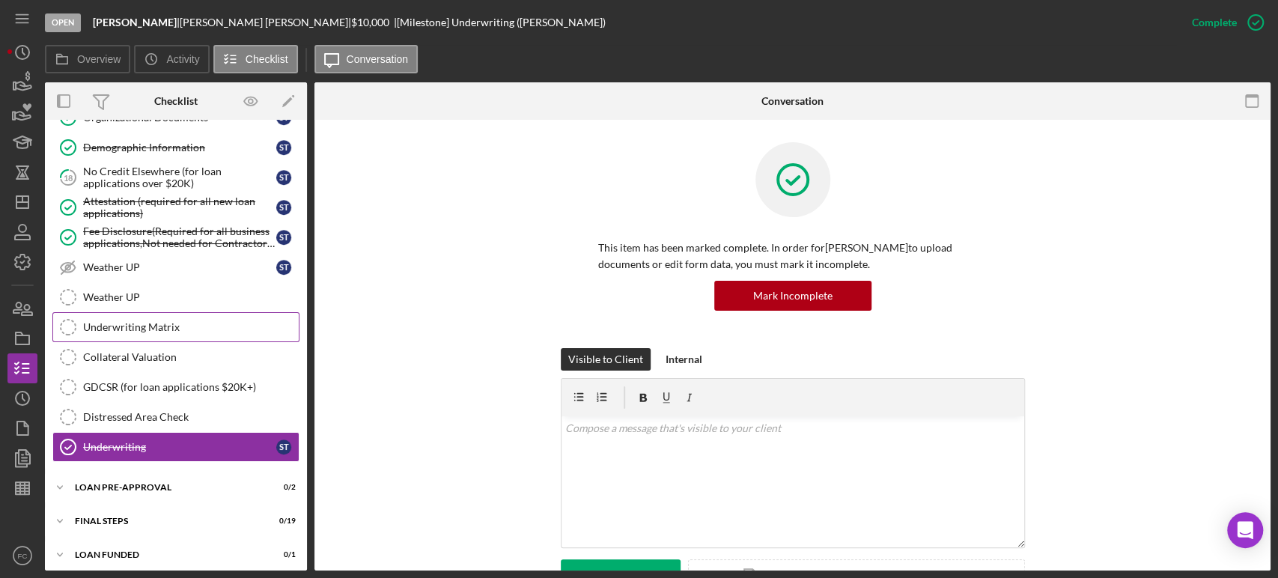
click at [186, 321] on div "Underwriting Matrix" at bounding box center [191, 327] width 216 height 12
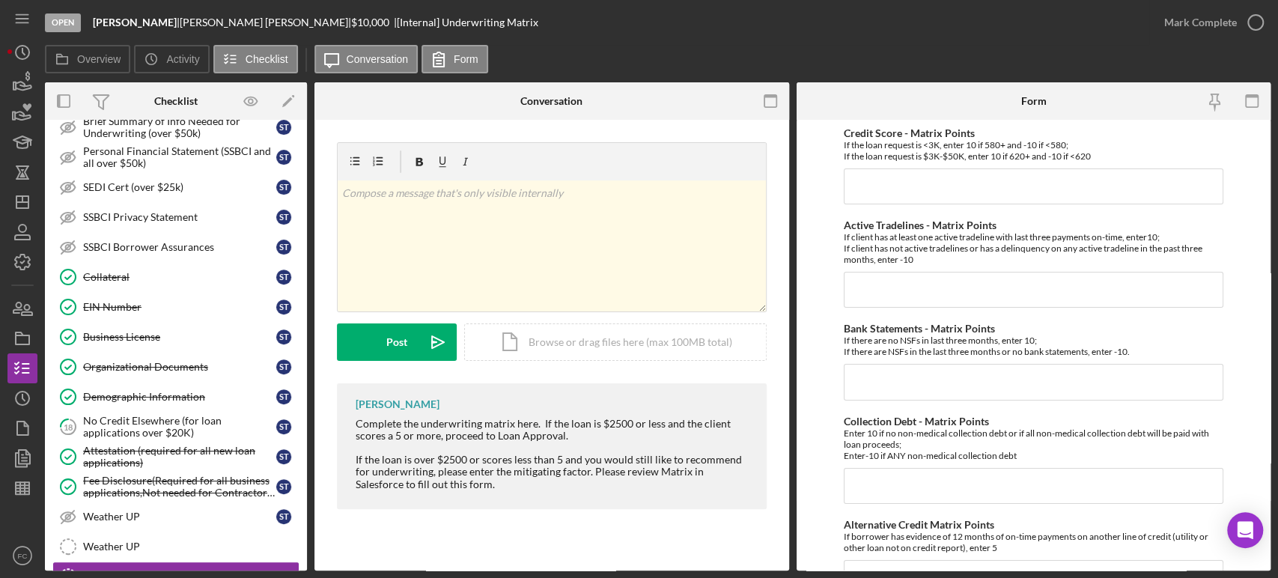
scroll to position [359, 0]
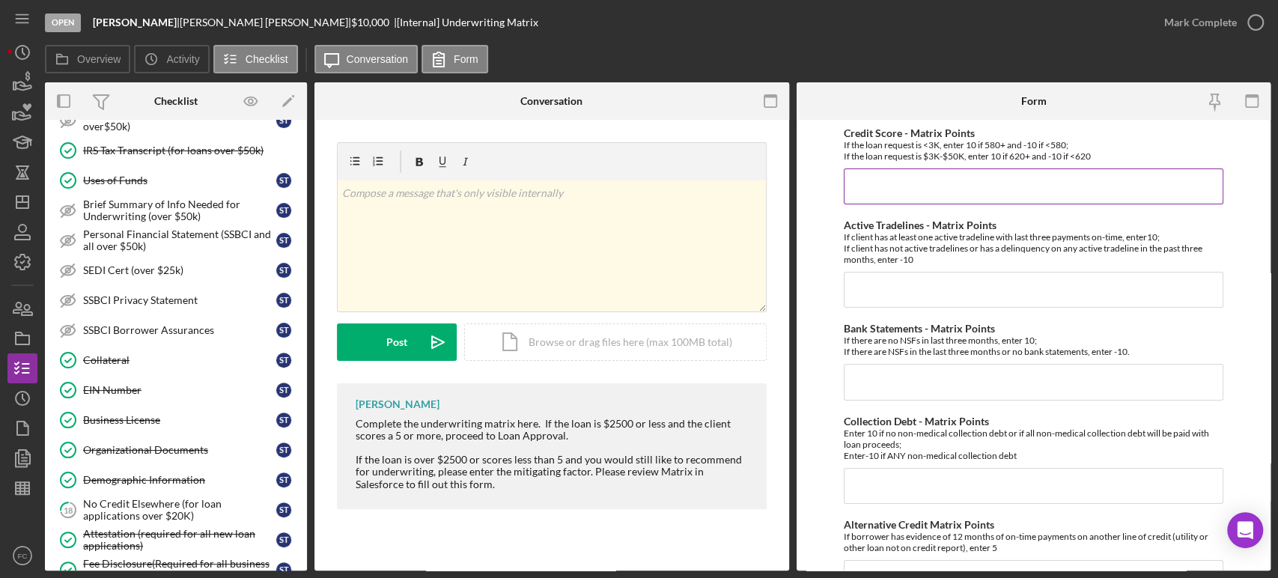
click at [920, 179] on input "Credit Score - Matrix Points" at bounding box center [1034, 186] width 380 height 36
type input "-10"
click at [840, 301] on form "Credit Score - Matrix Points If the loan request is <3K, enter 10 if 580+ and -…" at bounding box center [1034, 345] width 475 height 451
click at [856, 293] on input "Active Tradelines - Matrix Points" at bounding box center [1034, 290] width 380 height 36
type input "10"
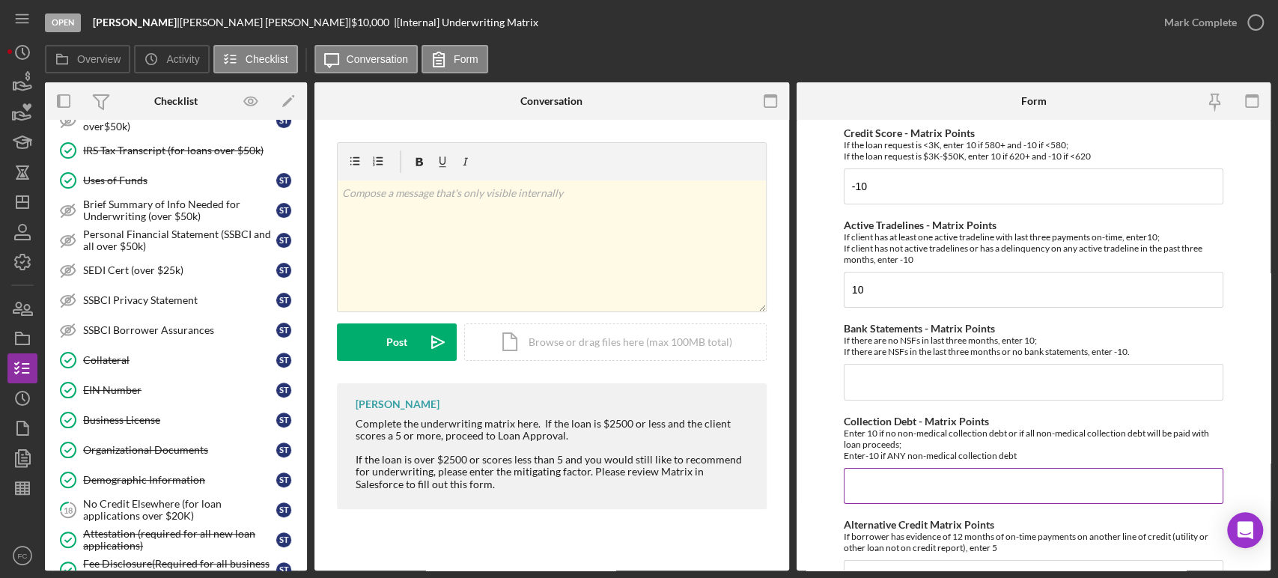
click at [873, 486] on input "Collection Debt - Matrix Points" at bounding box center [1034, 486] width 380 height 36
type input "10"
click at [892, 380] on input "Bank Statements - Matrix Points" at bounding box center [1034, 382] width 380 height 36
drag, startPoint x: 168, startPoint y: 21, endPoint x: 246, endPoint y: 22, distance: 78.6
click at [246, 22] on div "[PERSON_NAME] | [PERSON_NAME] | $10,000 $10,000 | [Internal] Underwriting Matrix" at bounding box center [316, 22] width 446 height 12
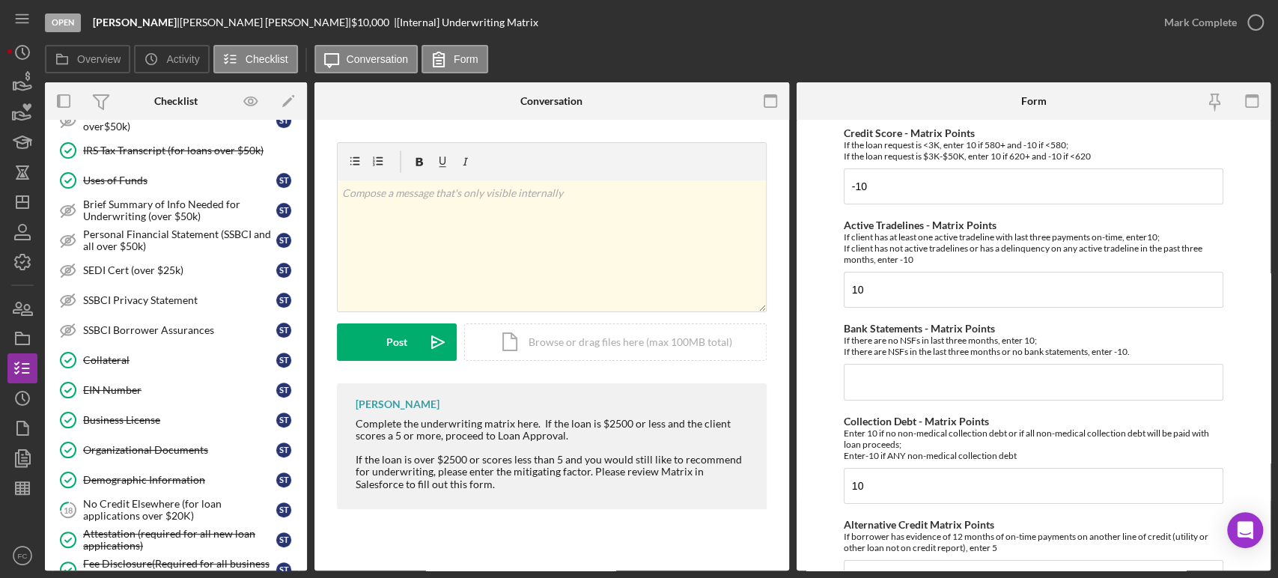
copy div "[PERSON_NAME]"
click at [875, 388] on input "Bank Statements - Matrix Points" at bounding box center [1034, 382] width 380 height 36
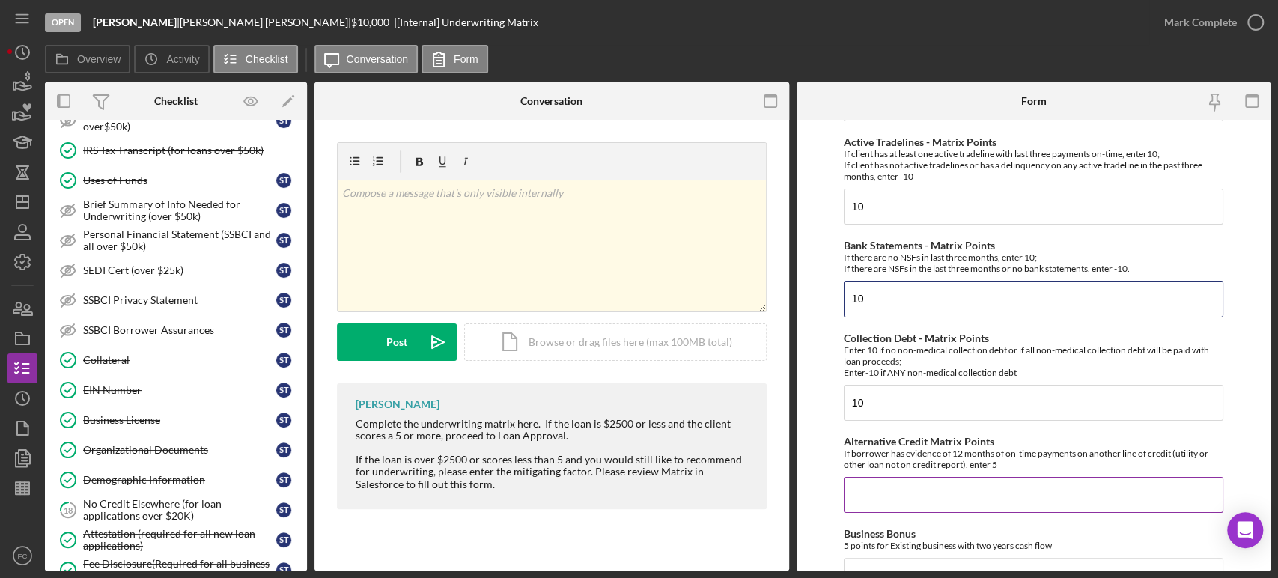
scroll to position [166, 0]
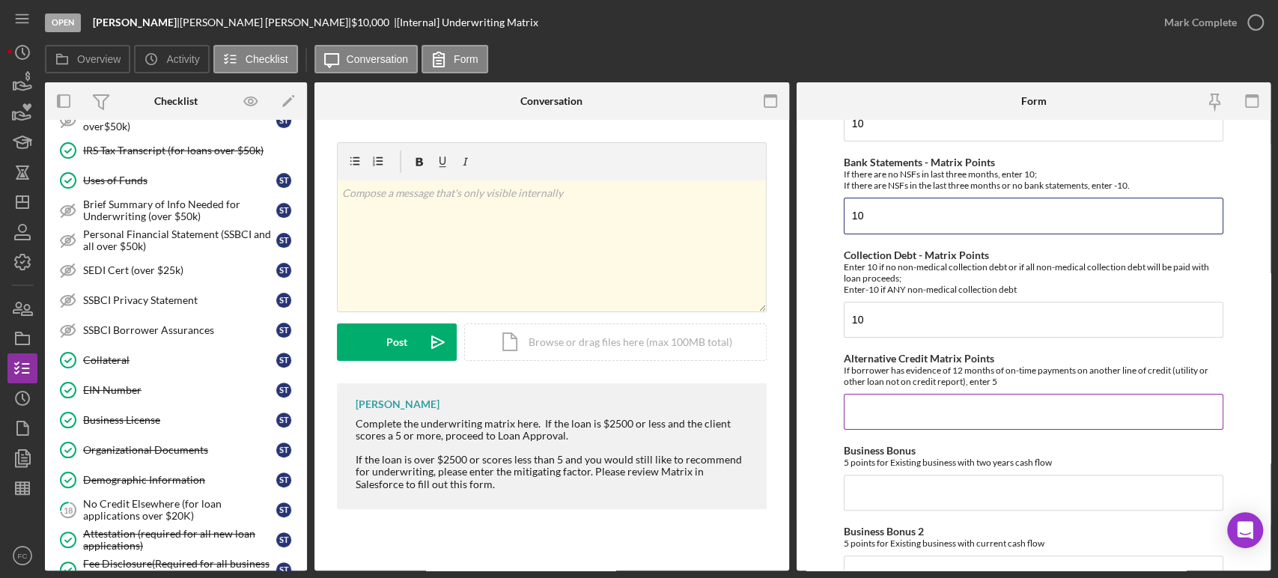
type input "10"
click at [880, 408] on input "Alternative Credit Matrix Points" at bounding box center [1034, 412] width 380 height 36
click at [880, 408] on input "0" at bounding box center [1034, 412] width 380 height 36
type input "0"
click at [869, 484] on input "Business Bonus" at bounding box center [1034, 493] width 380 height 36
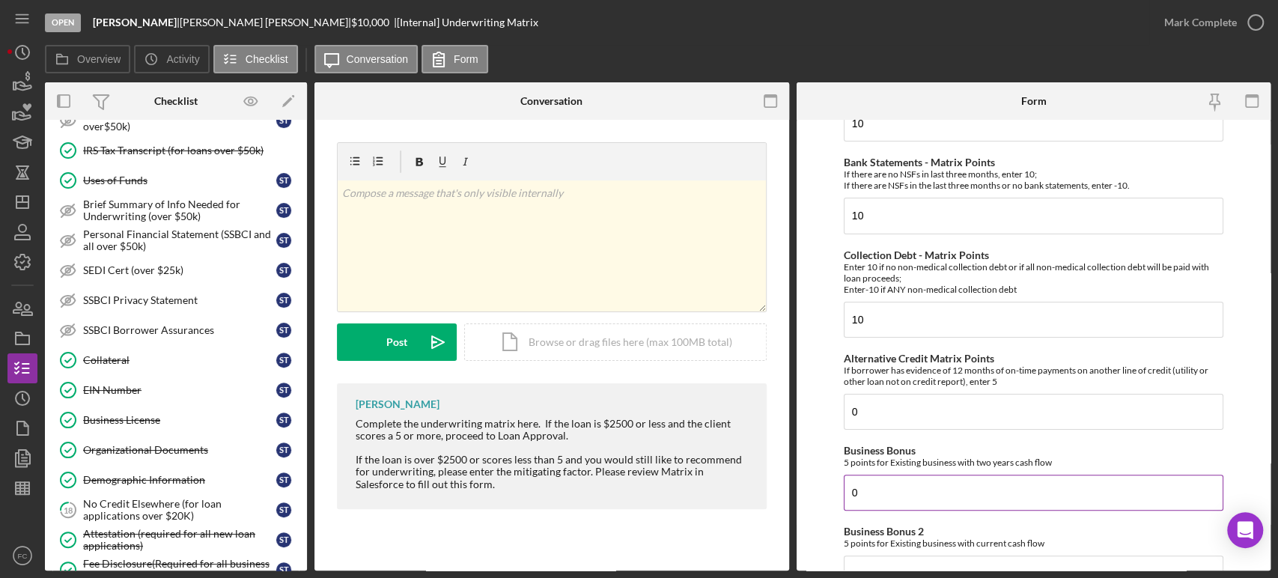
scroll to position [249, 0]
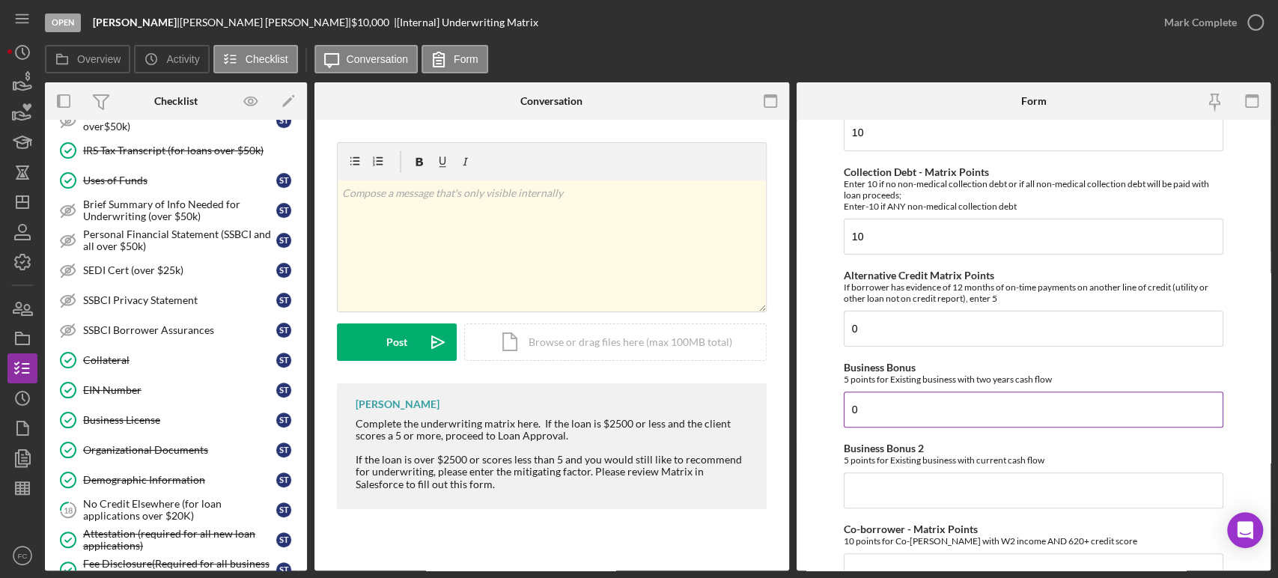
type input "0"
click at [869, 484] on input "Business Bonus 2" at bounding box center [1034, 490] width 380 height 36
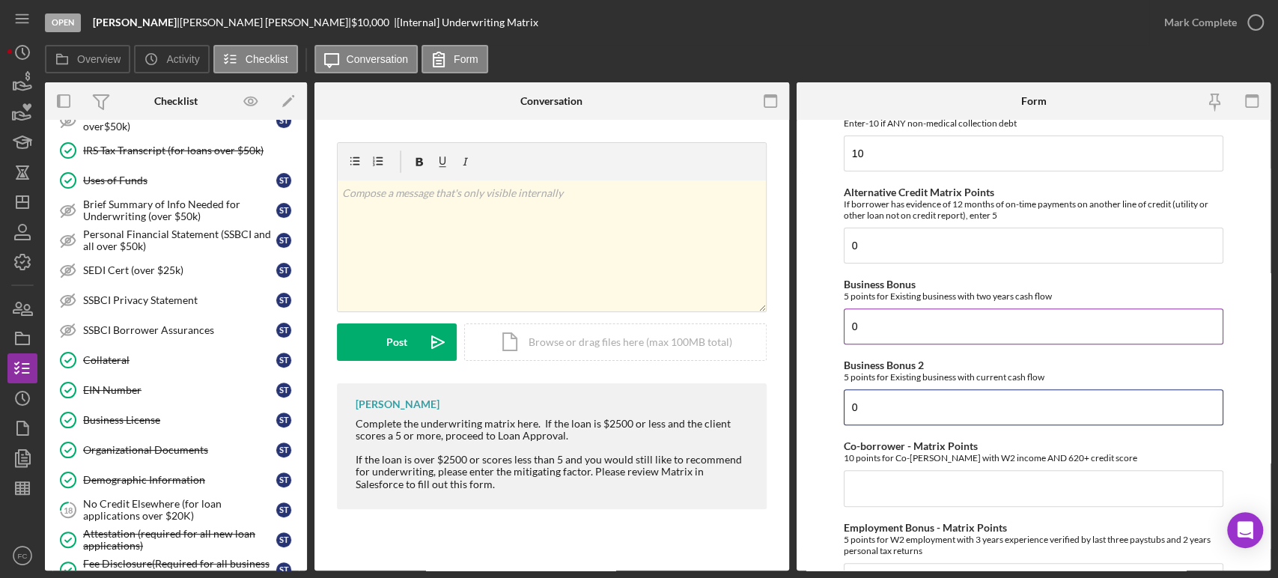
type input "0"
click at [869, 484] on input "Co-borrower - Matrix Points" at bounding box center [1034, 488] width 380 height 36
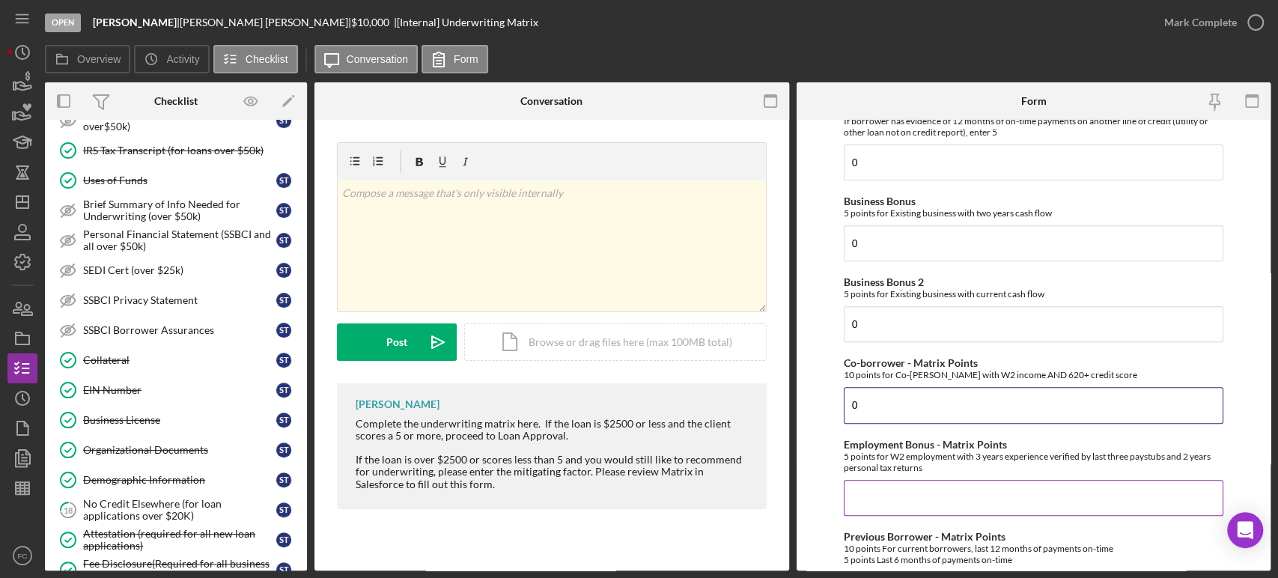
type input "0"
click at [869, 491] on input "Employment Bonus - Matrix Points" at bounding box center [1034, 498] width 380 height 36
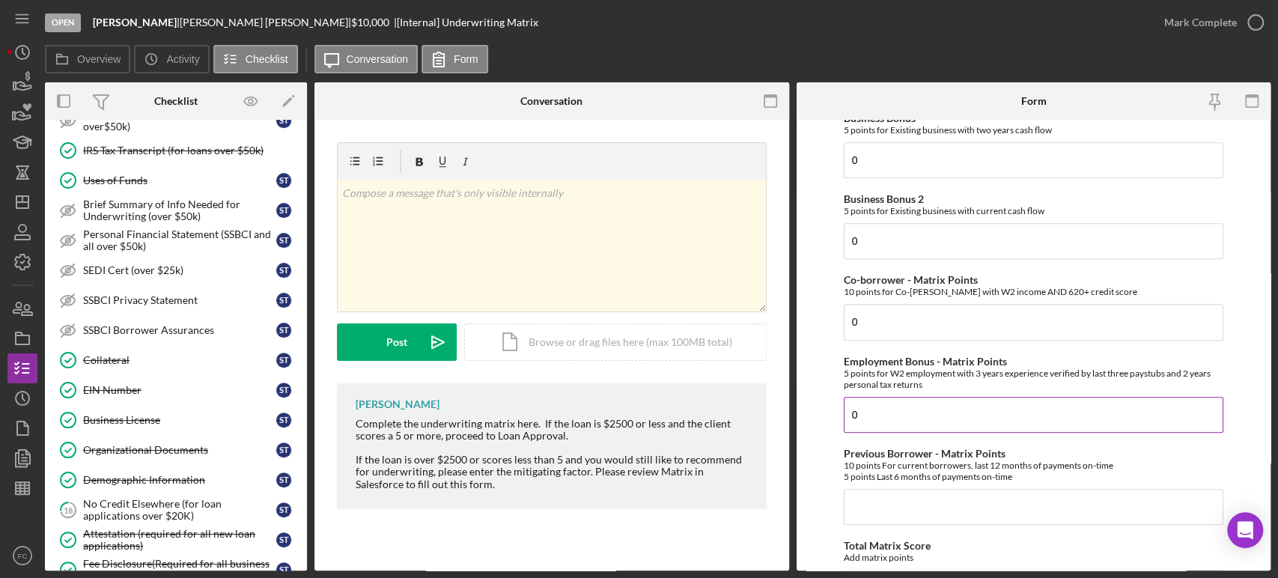
type input "0"
click at [869, 491] on input "Previous Borrower - Matrix Points" at bounding box center [1034, 507] width 380 height 36
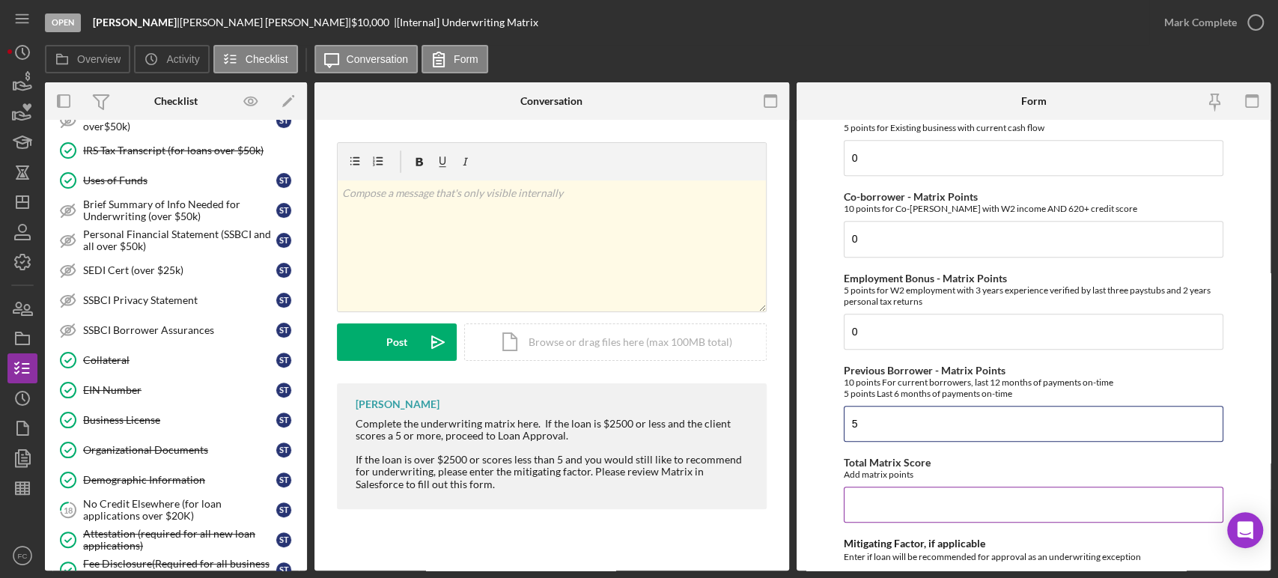
type input "5"
click at [868, 502] on input "Total Matrix Score" at bounding box center [1034, 505] width 380 height 36
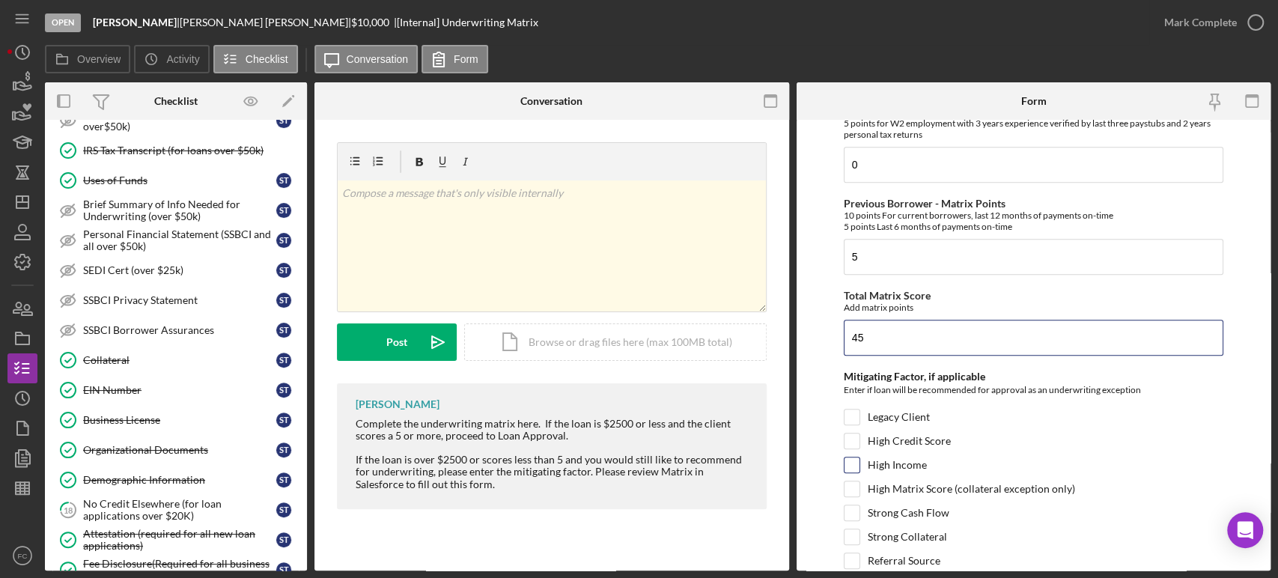
scroll to position [830, 0]
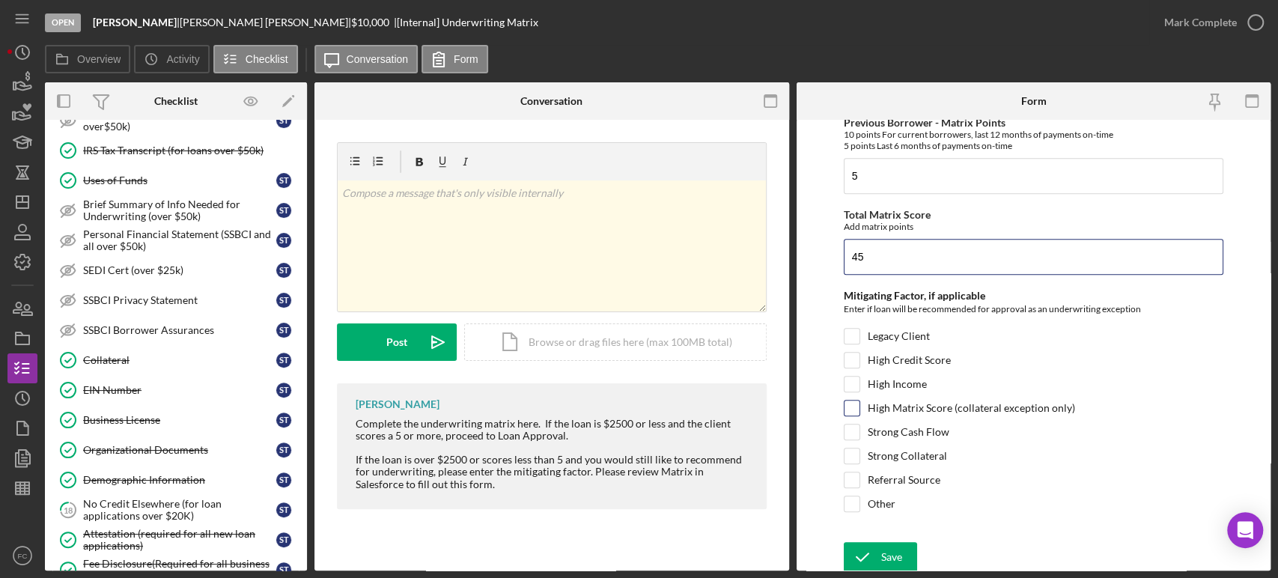
type input "45"
click at [847, 401] on input "High Matrix Score (collateral exception only)" at bounding box center [852, 408] width 15 height 15
checkbox input "true"
click at [879, 550] on icon "submit" at bounding box center [862, 556] width 37 height 37
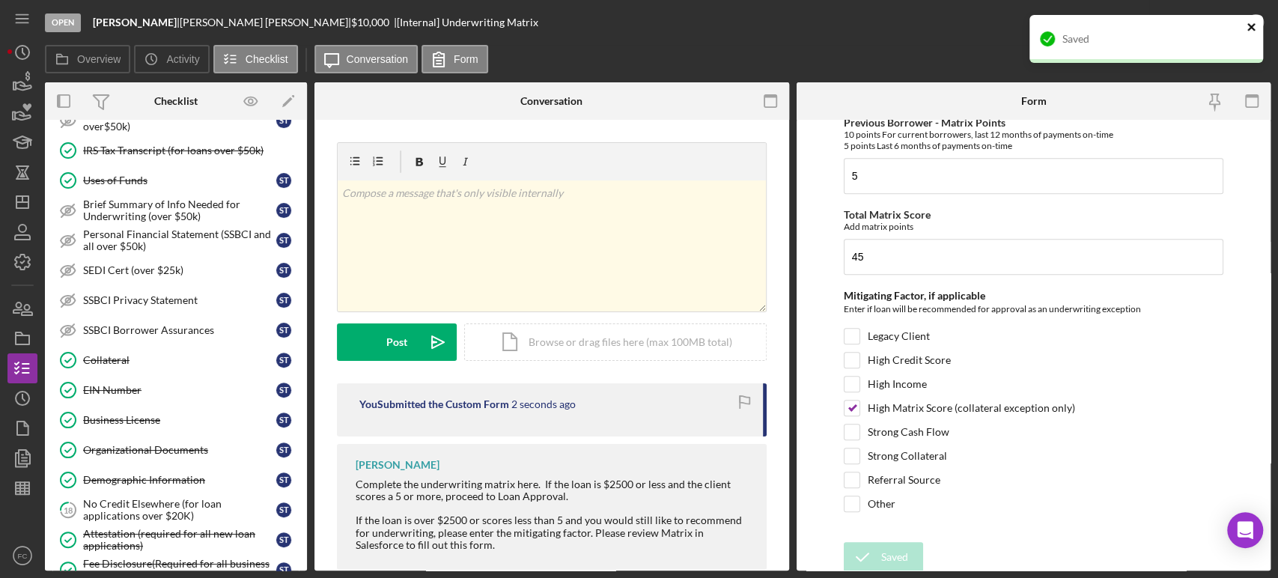
click at [1254, 22] on icon "close" at bounding box center [1252, 27] width 10 height 12
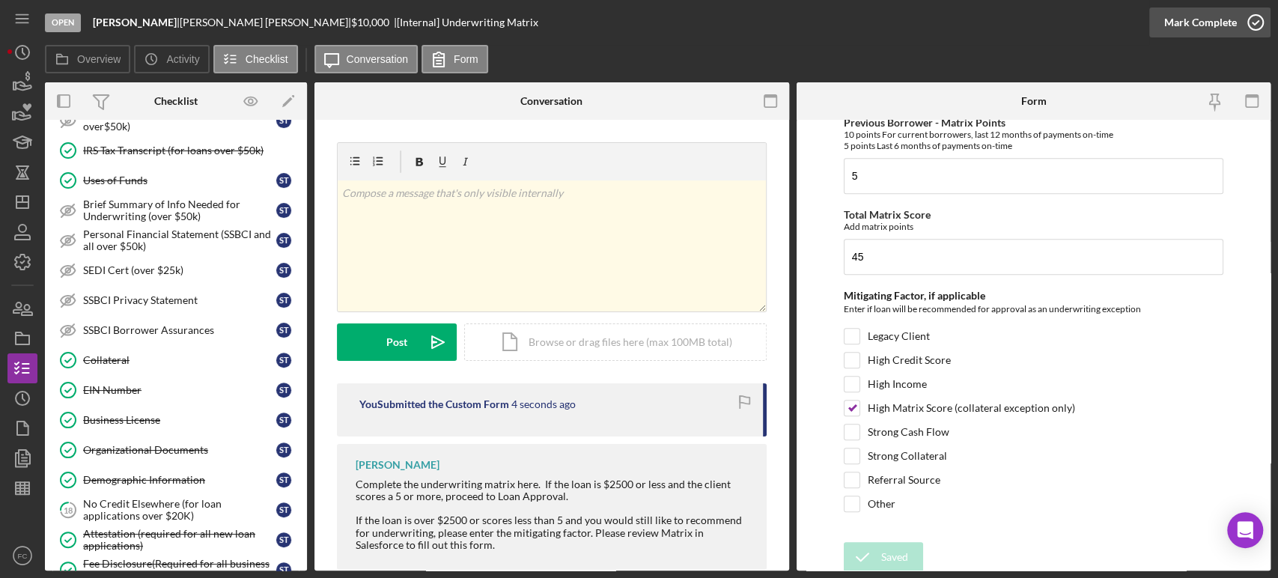
click at [1259, 22] on icon "button" at bounding box center [1255, 22] width 37 height 37
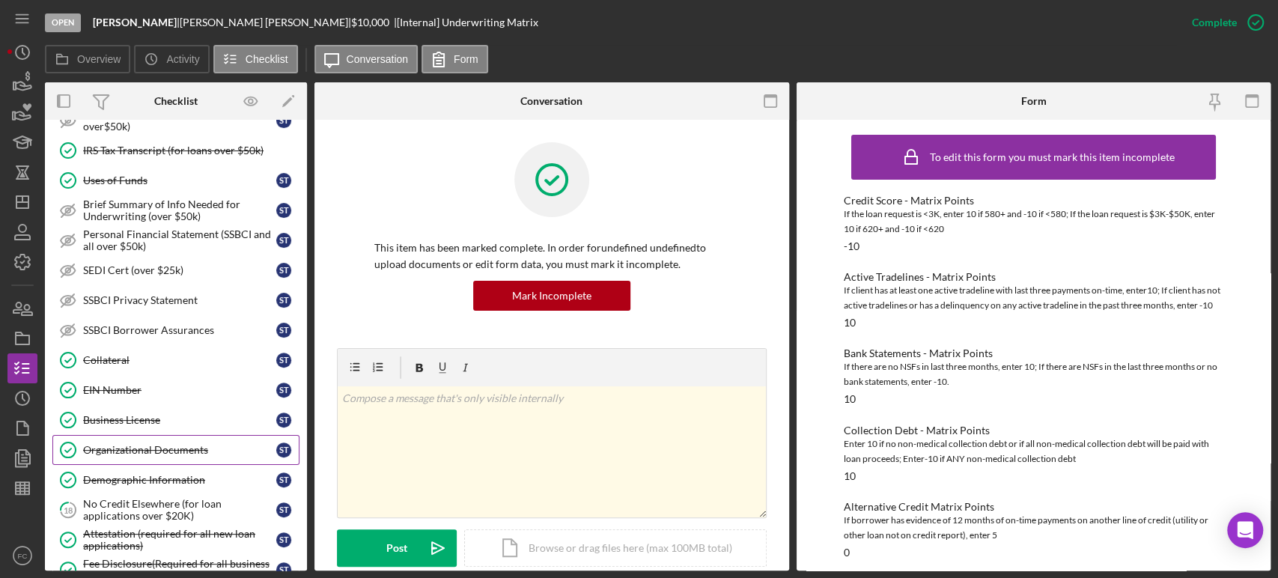
scroll to position [443, 0]
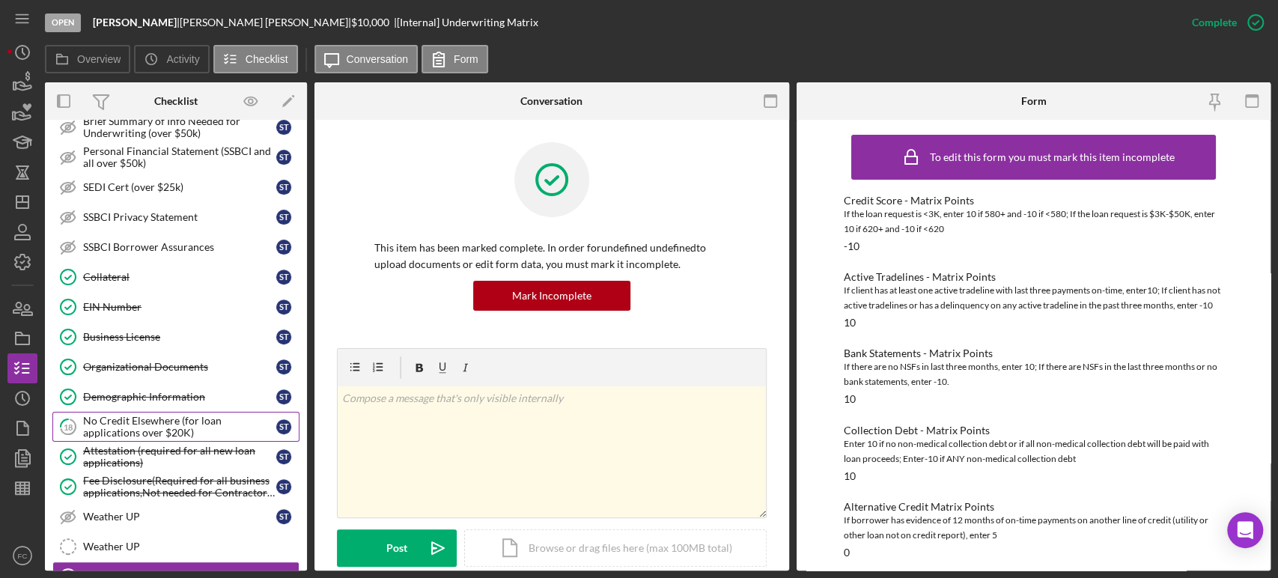
click at [195, 423] on div "No Credit Elsewhere (for loan applications over $20K)" at bounding box center [179, 427] width 193 height 24
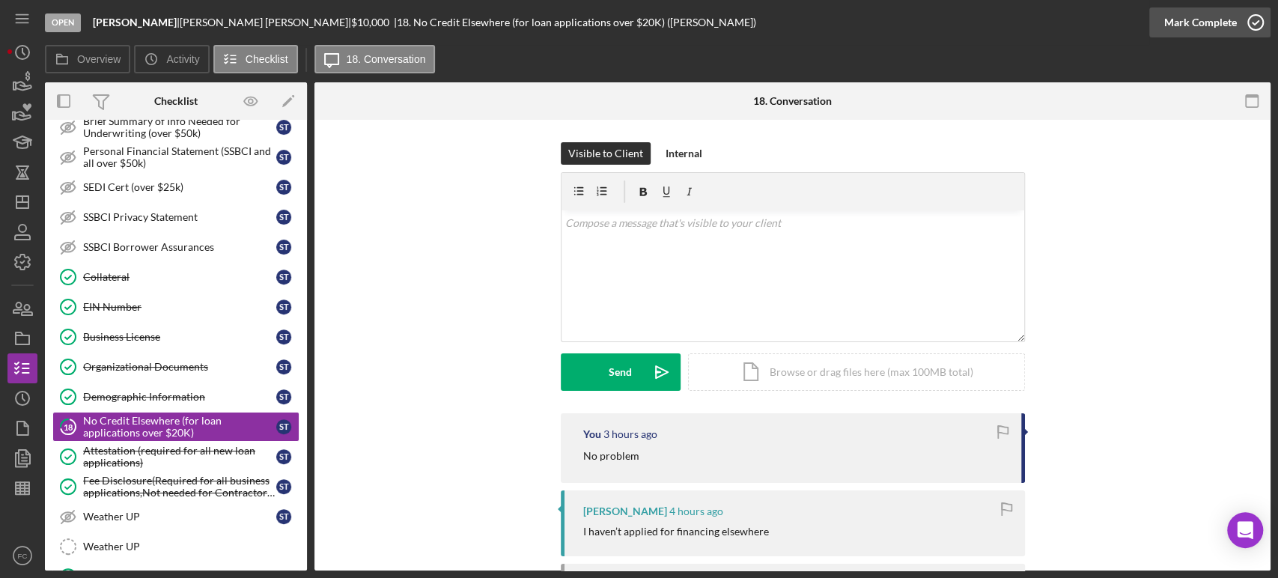
click at [1254, 20] on icon "button" at bounding box center [1255, 22] width 37 height 37
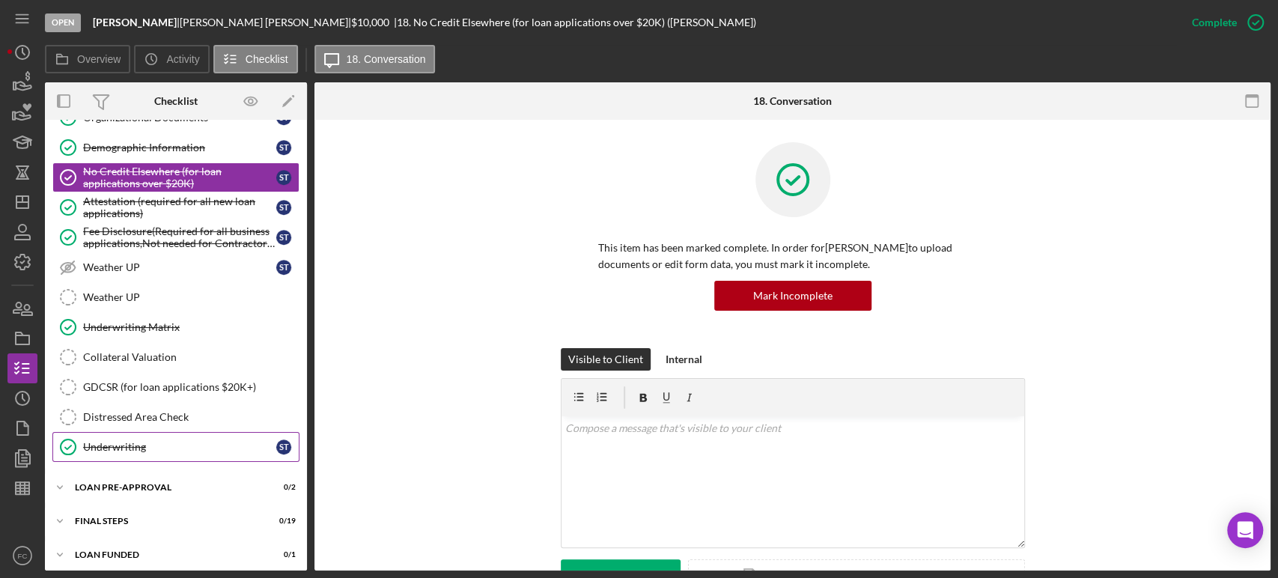
scroll to position [693, 0]
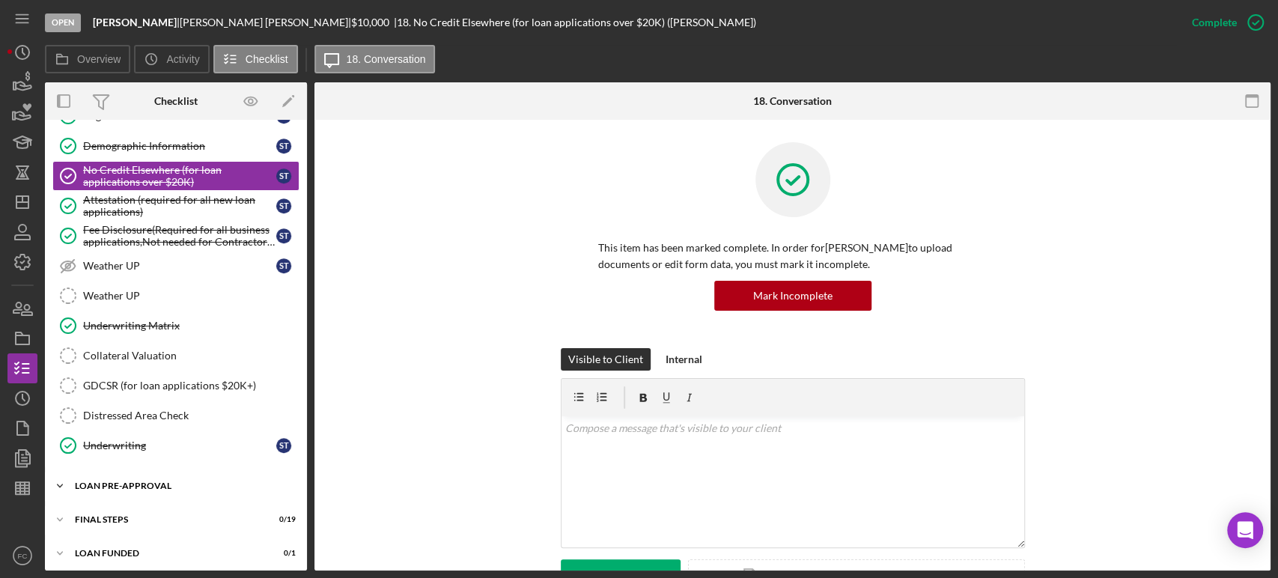
click at [95, 487] on div "Icon/Expander LOAN PRE-APPROVAL 0 / 2" at bounding box center [176, 486] width 262 height 30
click at [112, 511] on div "Loan Approval" at bounding box center [191, 517] width 216 height 12
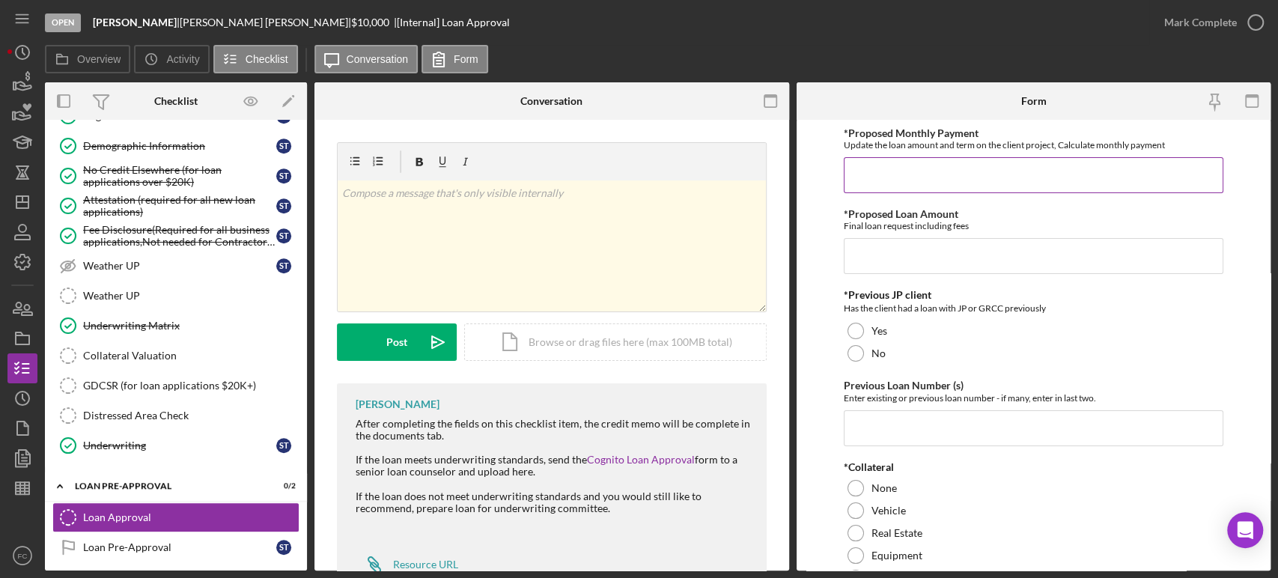
click at [912, 180] on input "*Proposed Monthly Payment" at bounding box center [1034, 175] width 380 height 36
type input "$450"
click at [890, 264] on input "*Proposed Loan Amount" at bounding box center [1034, 256] width 380 height 36
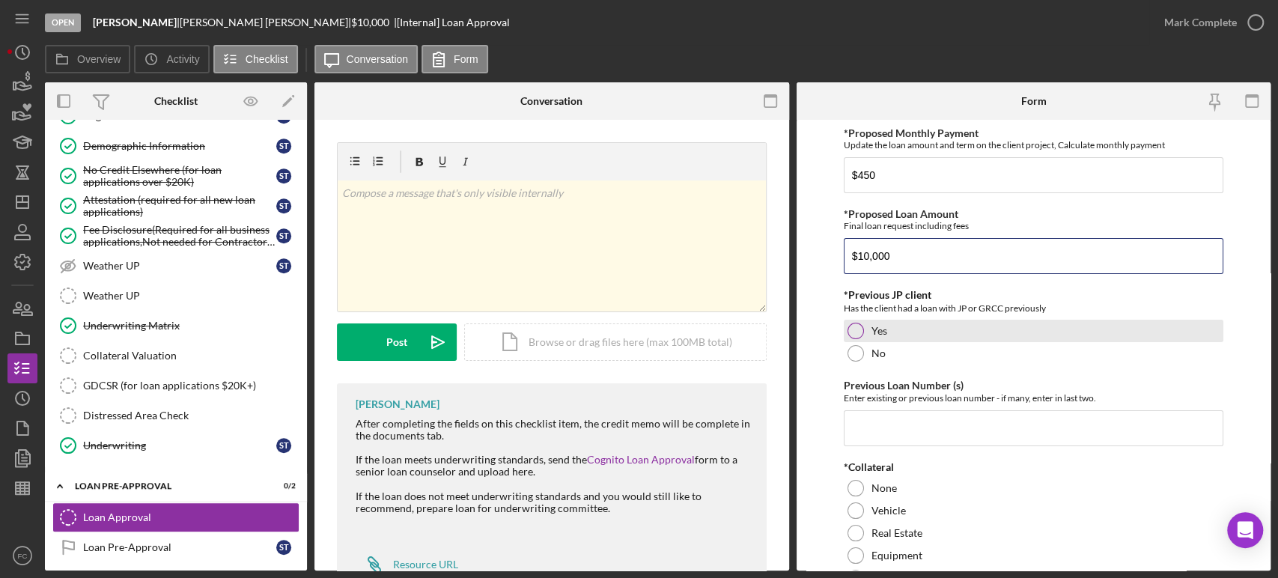
type input "$10,000"
click at [857, 329] on div at bounding box center [856, 331] width 16 height 16
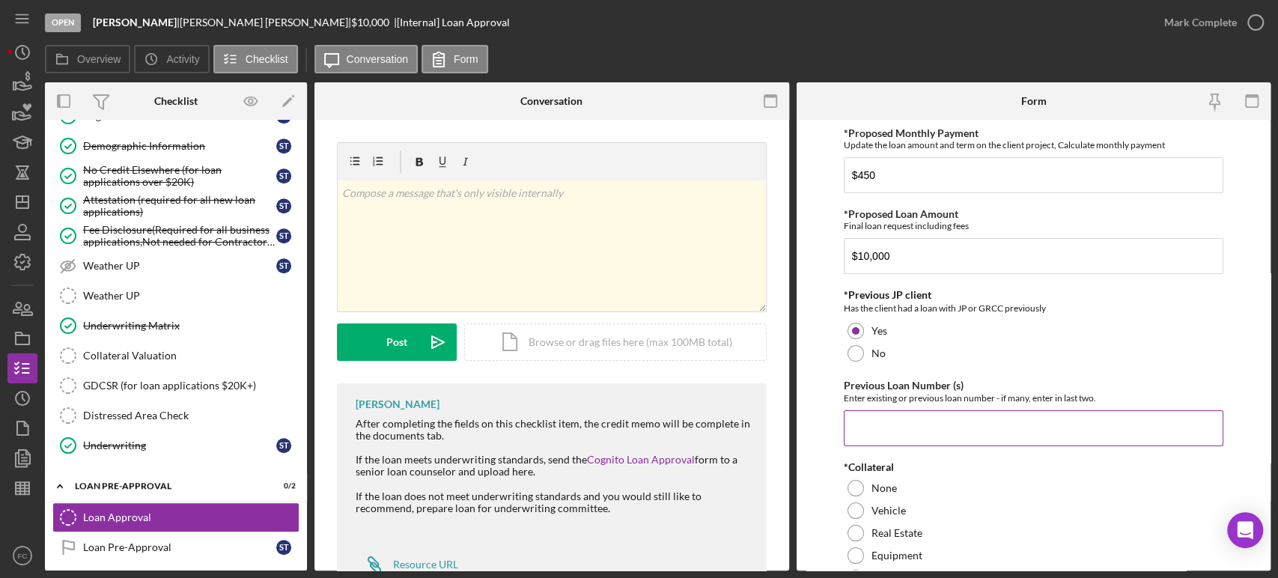
click at [875, 433] on input "Previous Loan Number (s)" at bounding box center [1034, 428] width 380 height 36
click at [885, 424] on input "Previous Loan Number (s)" at bounding box center [1034, 428] width 380 height 36
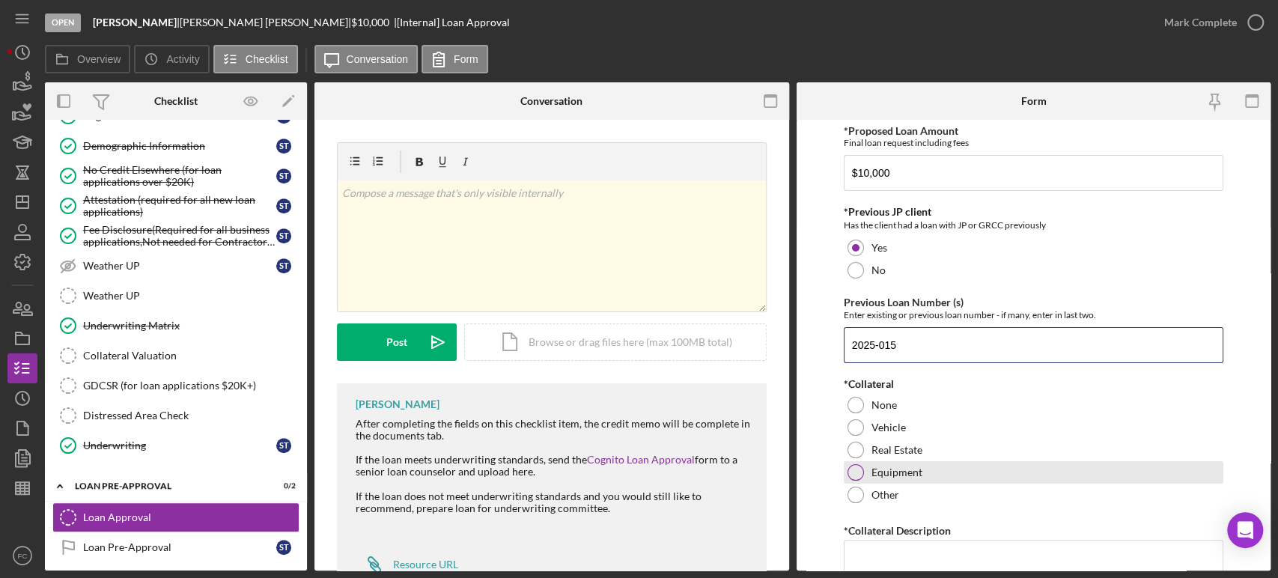
type input "2025-015"
click at [853, 469] on div at bounding box center [856, 472] width 16 height 16
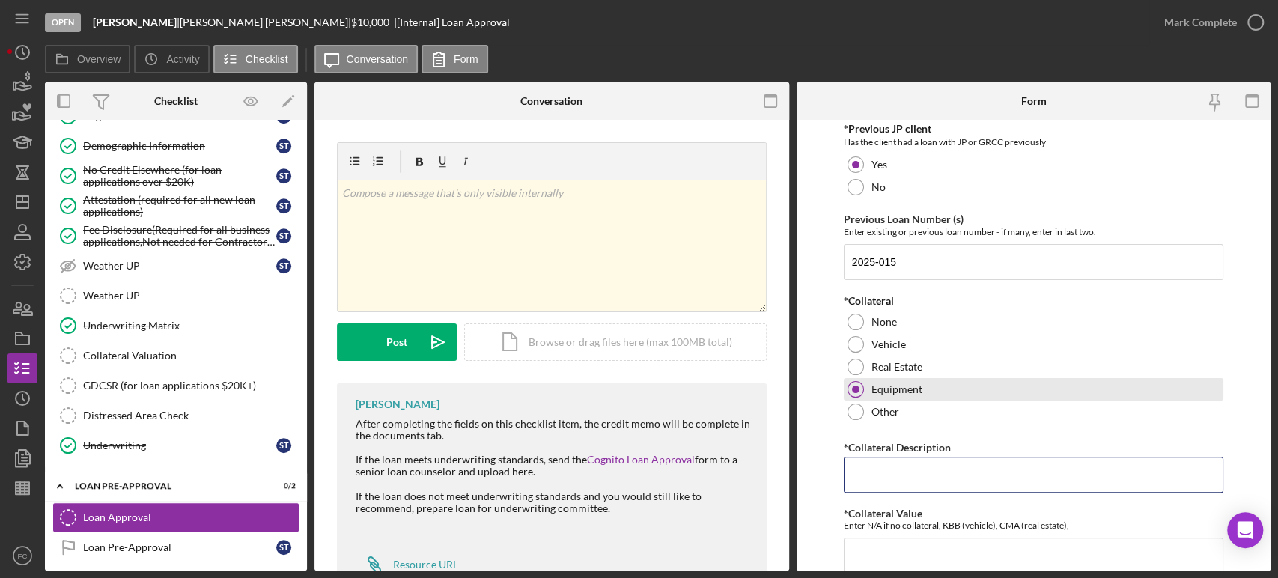
click at [853, 469] on input "*Collateral Description" at bounding box center [1034, 475] width 380 height 36
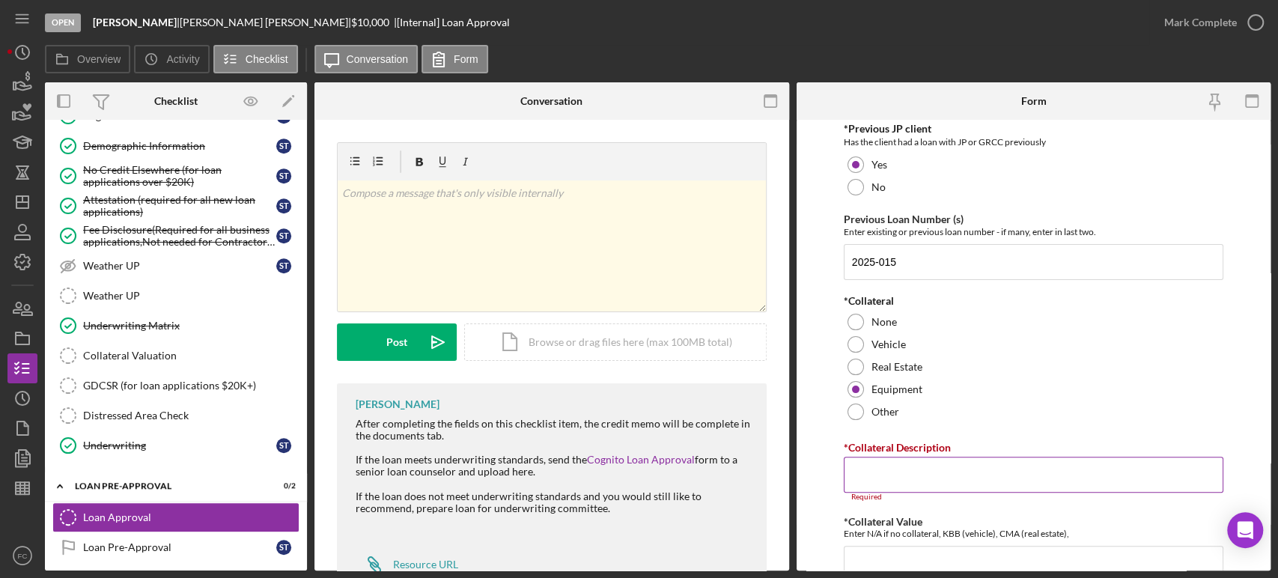
click at [890, 479] on input "*Collateral Description" at bounding box center [1034, 475] width 380 height 36
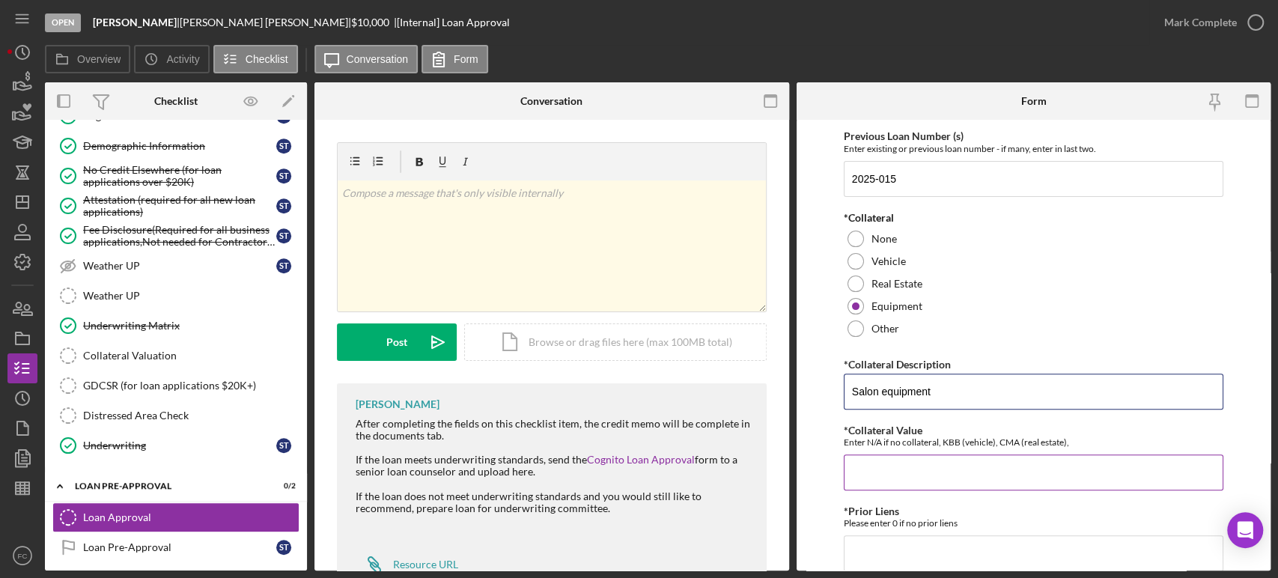
type input "Salon equipment"
click at [904, 475] on input "*Collateral Value" at bounding box center [1034, 473] width 380 height 36
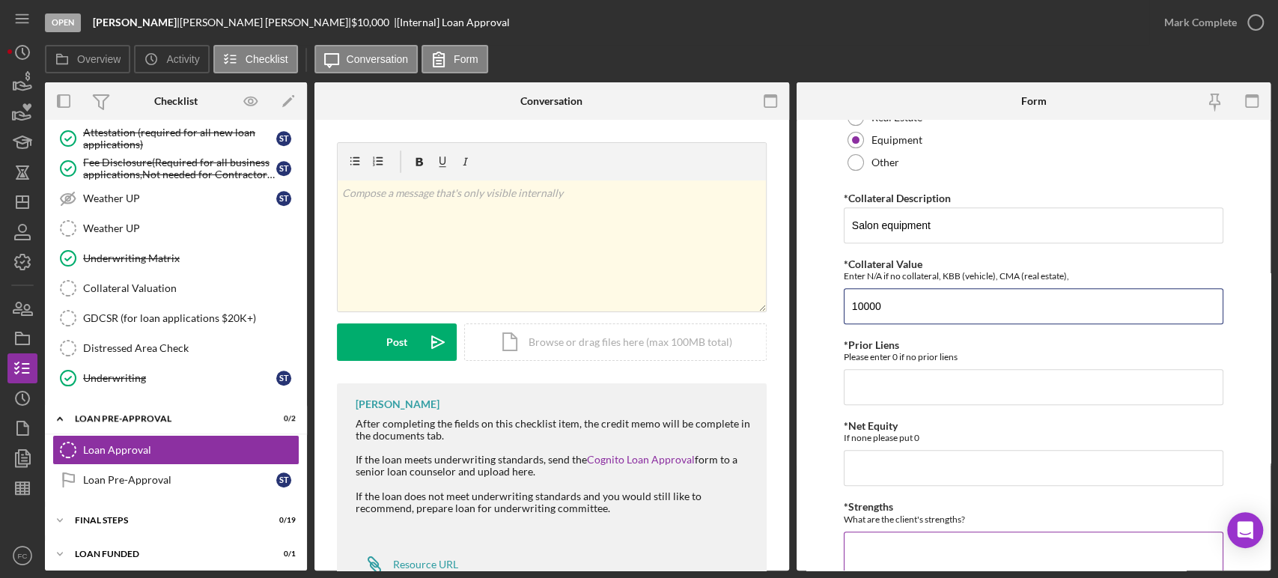
scroll to position [582, 0]
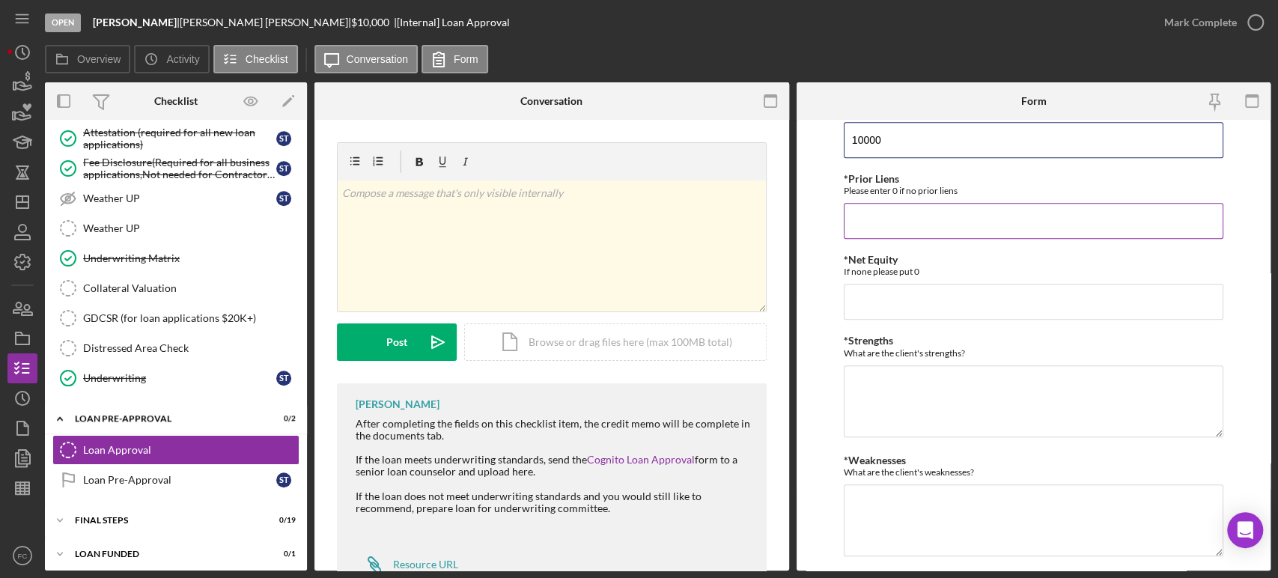
type input "10000"
click at [863, 219] on input "*Prior Liens" at bounding box center [1034, 221] width 380 height 36
type input "0"
click at [926, 298] on input "*Net Equity" at bounding box center [1034, 302] width 380 height 36
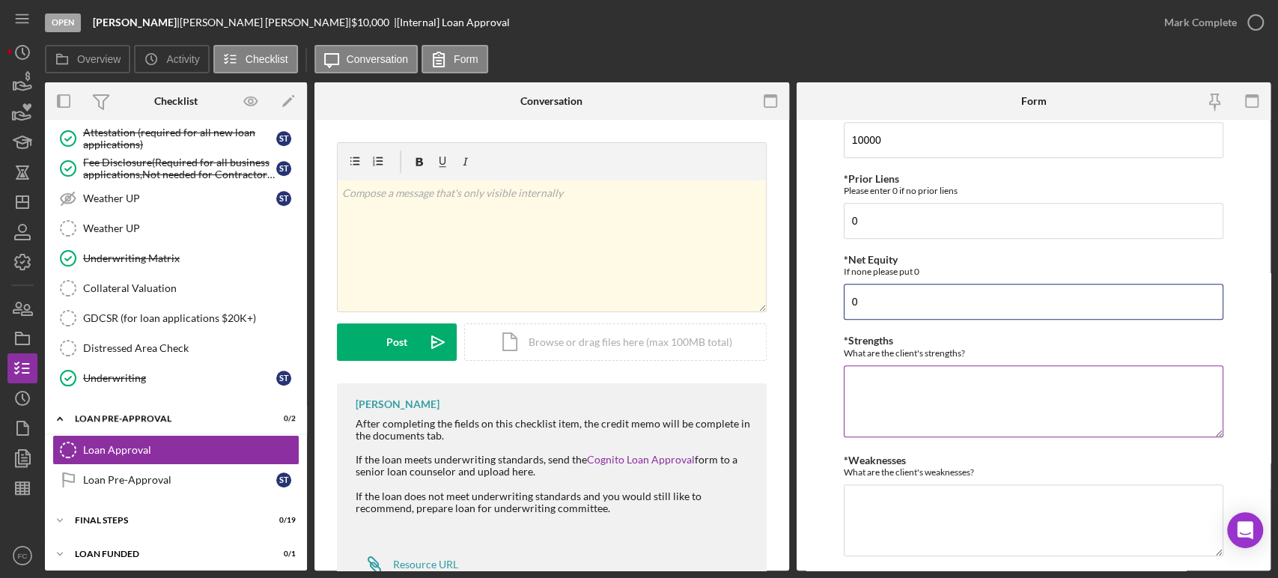
type input "0"
click at [896, 387] on textarea "*Strengths" at bounding box center [1034, 401] width 380 height 72
type textarea "6 months on time pay history"
click at [887, 507] on textarea "*Weaknesses" at bounding box center [1034, 520] width 380 height 72
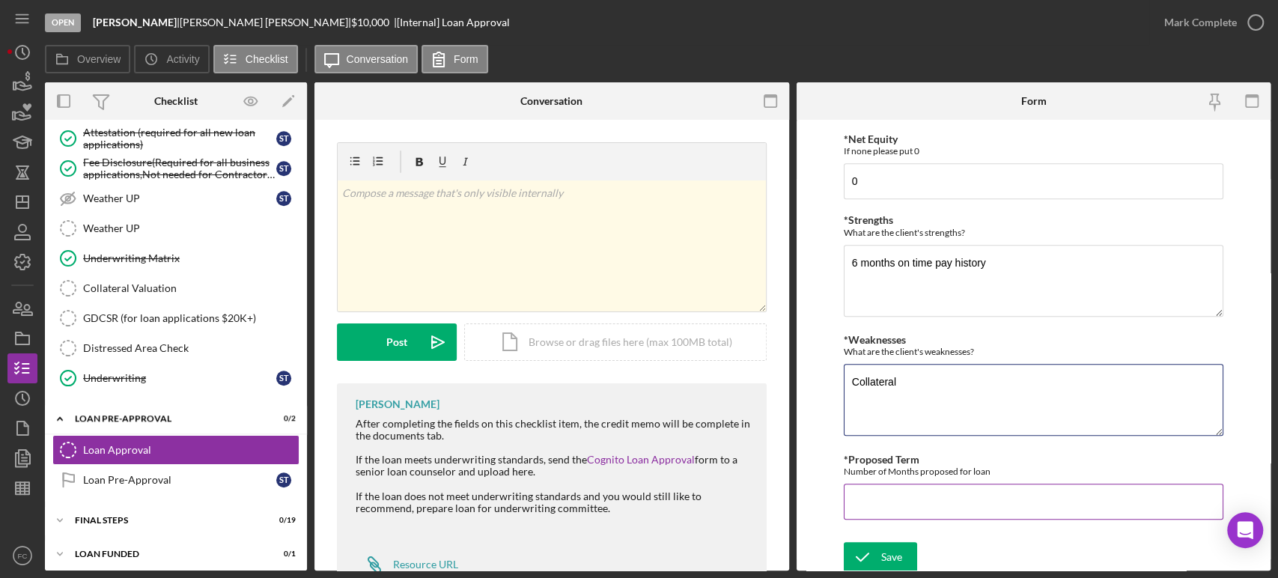
type textarea "Collateral"
click at [919, 504] on input "*Proposed Term" at bounding box center [1034, 502] width 380 height 36
type input "60"
click at [869, 556] on icon "submit" at bounding box center [862, 556] width 37 height 37
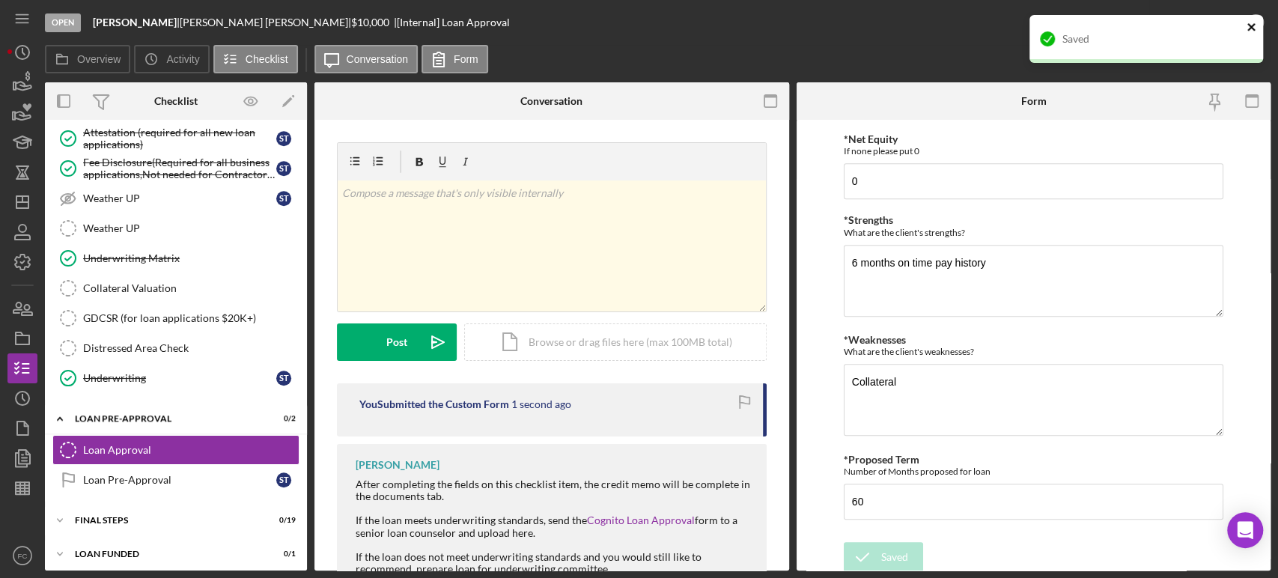
click at [1252, 25] on icon "close" at bounding box center [1252, 27] width 10 height 12
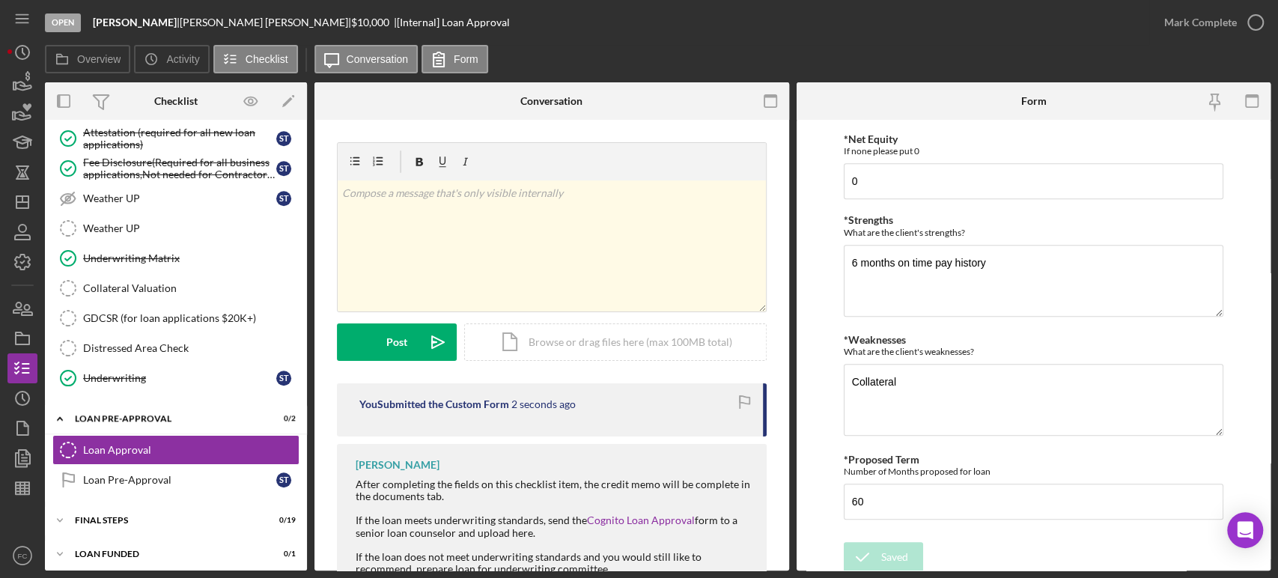
click at [1253, 22] on div "Saved" at bounding box center [1147, 45] width 240 height 66
click at [1251, 19] on icon "button" at bounding box center [1255, 22] width 37 height 37
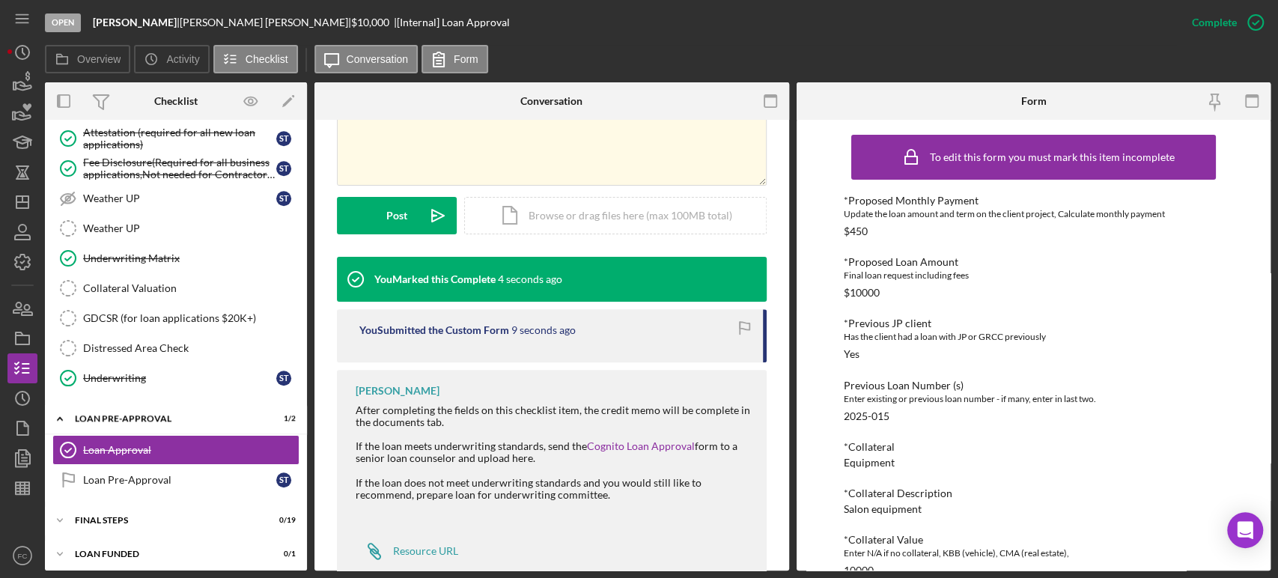
scroll to position [371, 0]
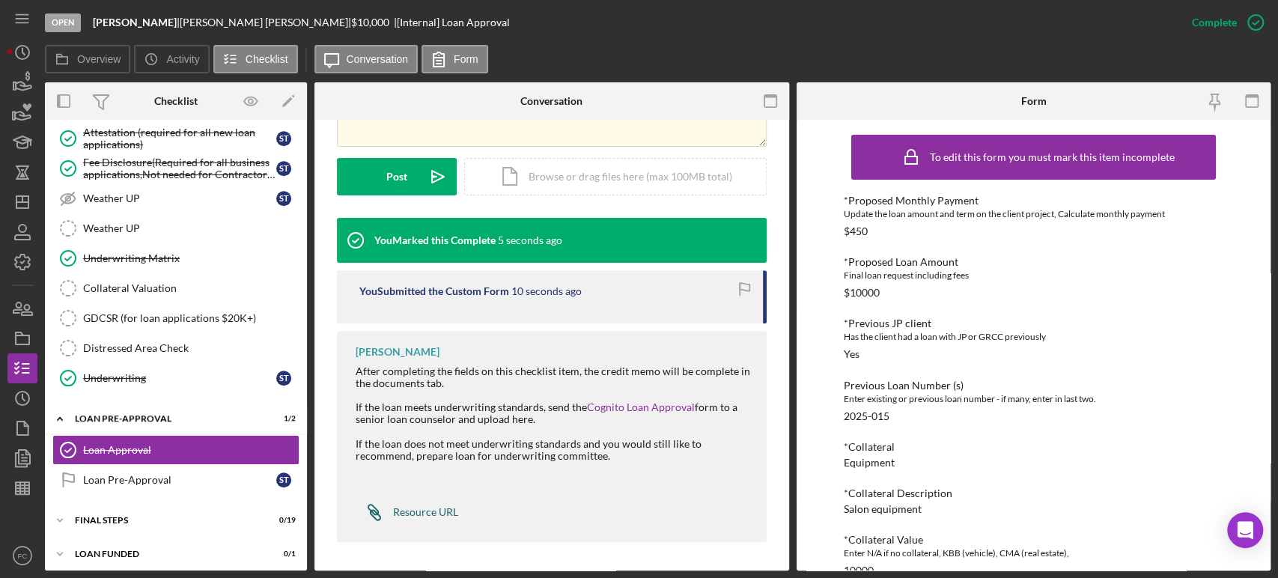
click at [405, 516] on div "Resource URL" at bounding box center [425, 512] width 65 height 12
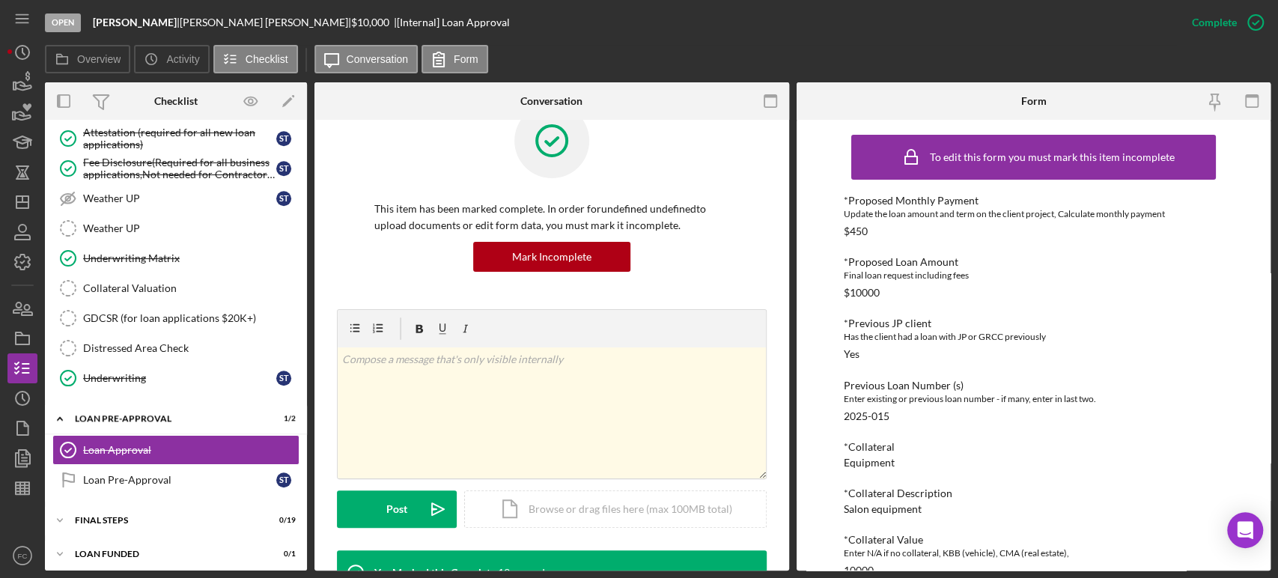
scroll to position [0, 0]
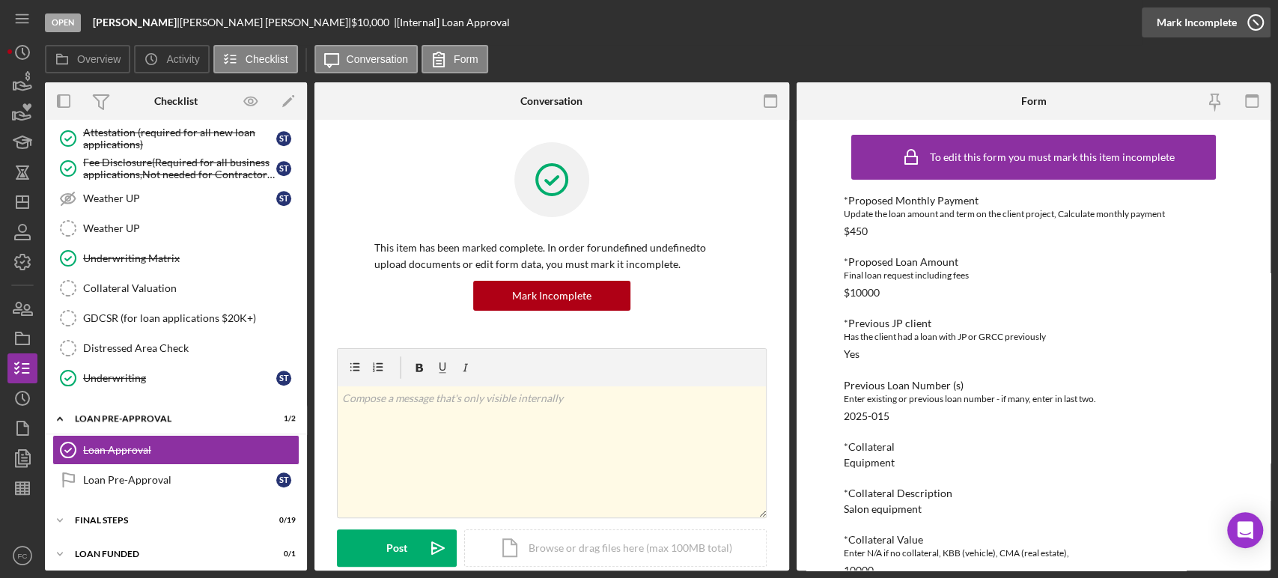
click at [1253, 22] on icon "button" at bounding box center [1255, 22] width 37 height 37
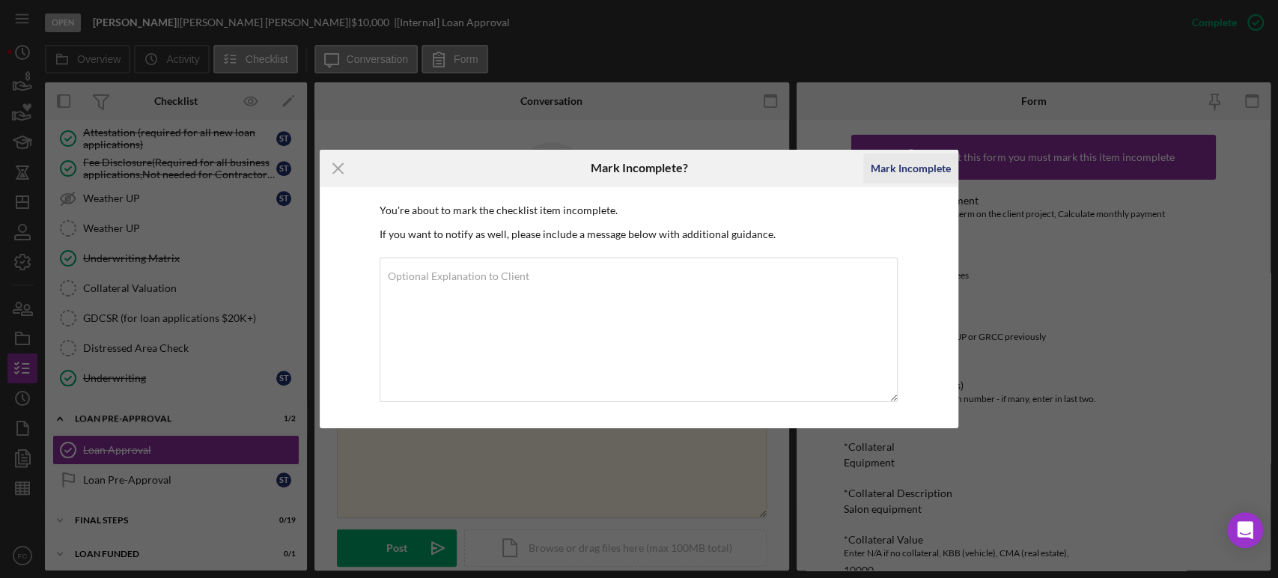
click at [929, 169] on div "Mark Incomplete" at bounding box center [911, 169] width 80 height 30
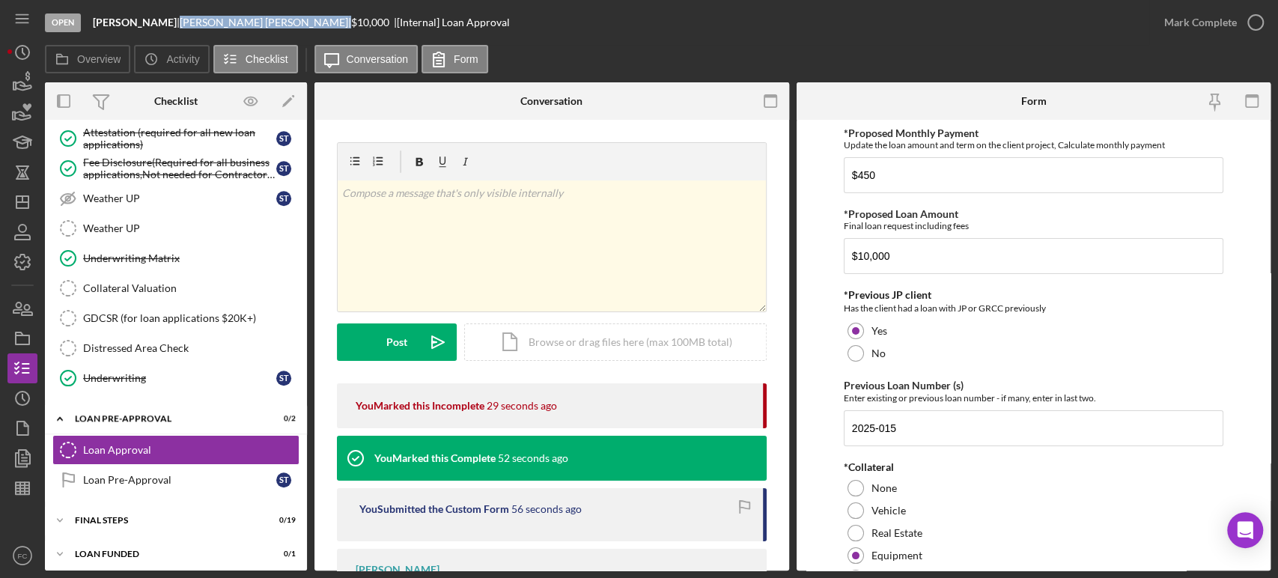
drag, startPoint x: 173, startPoint y: 22, endPoint x: 245, endPoint y: 23, distance: 71.9
click at [248, 23] on div "[PERSON_NAME] |" at bounding box center [265, 22] width 171 height 12
copy div "[PERSON_NAME]"
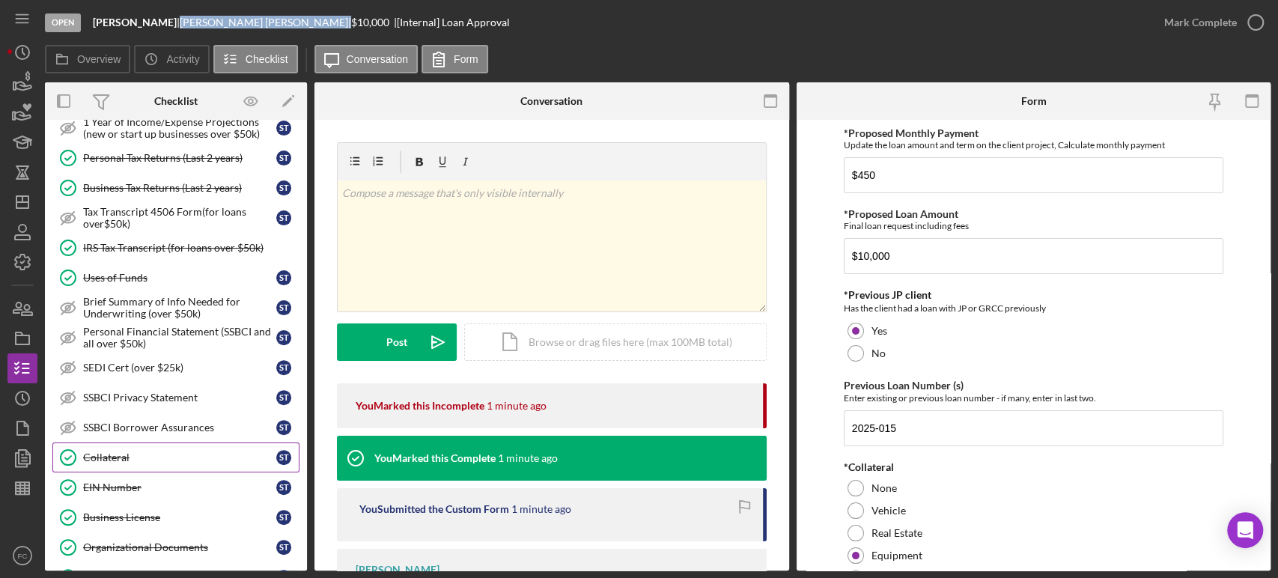
scroll to position [511, 0]
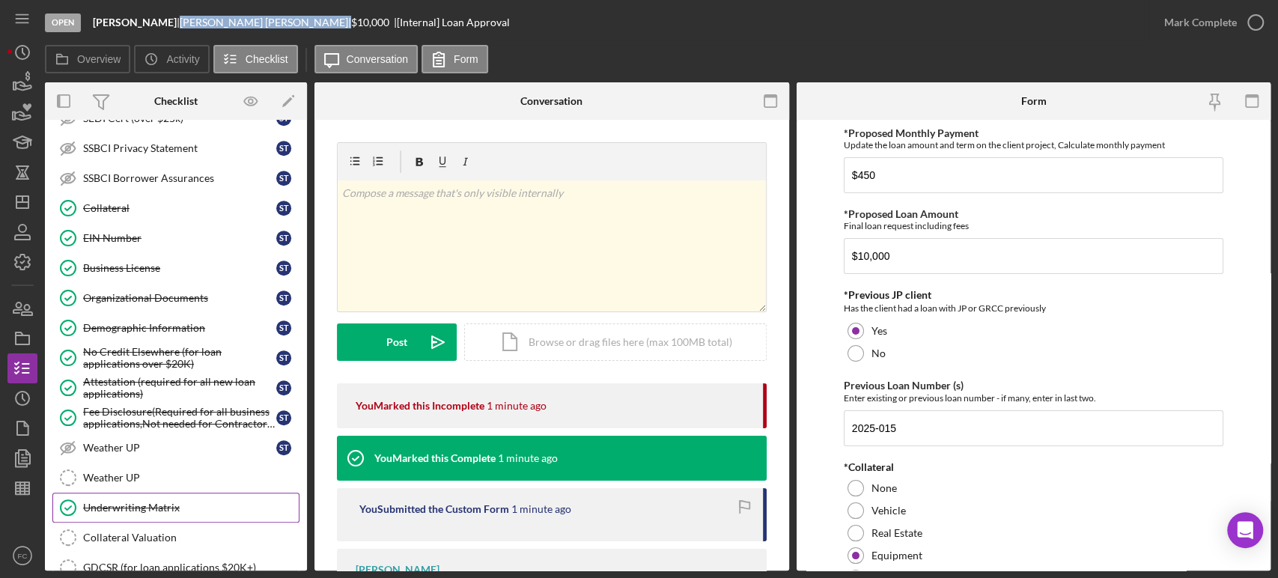
drag, startPoint x: 148, startPoint y: 505, endPoint x: 156, endPoint y: 497, distance: 11.1
click at [148, 502] on div "Underwriting Matrix" at bounding box center [191, 508] width 216 height 12
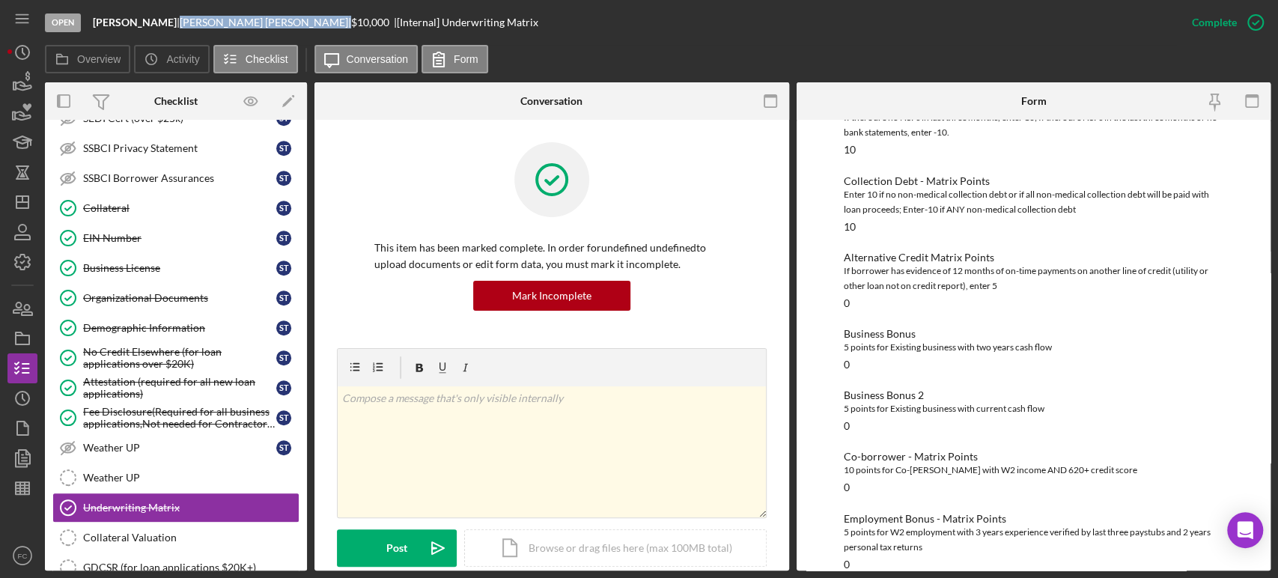
scroll to position [332, 0]
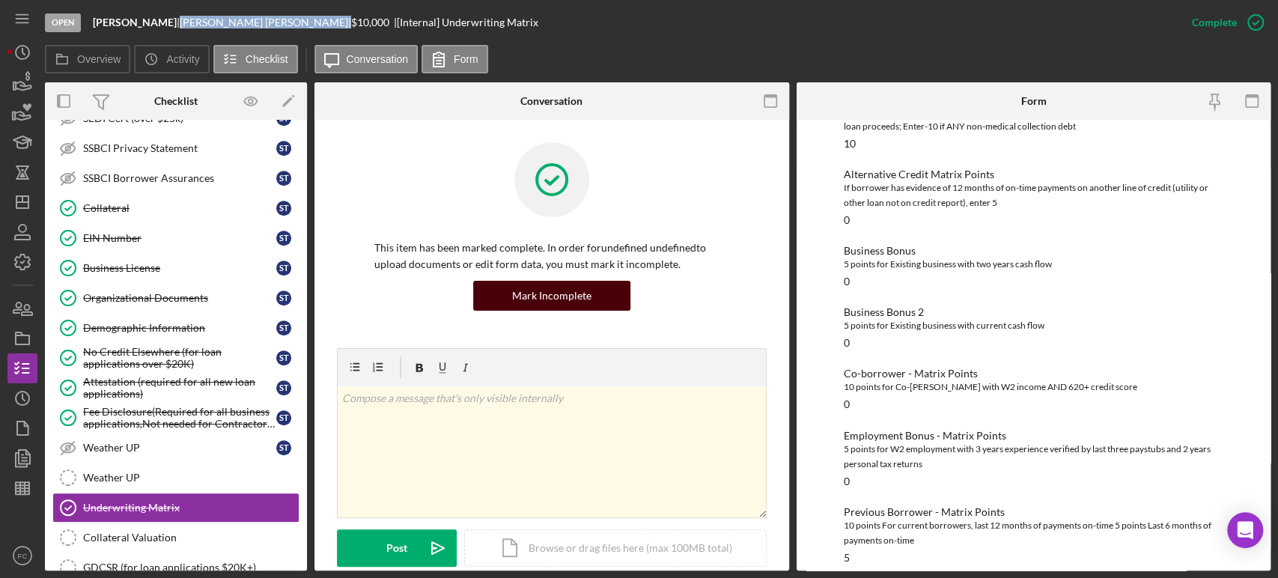
click at [524, 296] on div "Mark Incomplete" at bounding box center [551, 296] width 79 height 30
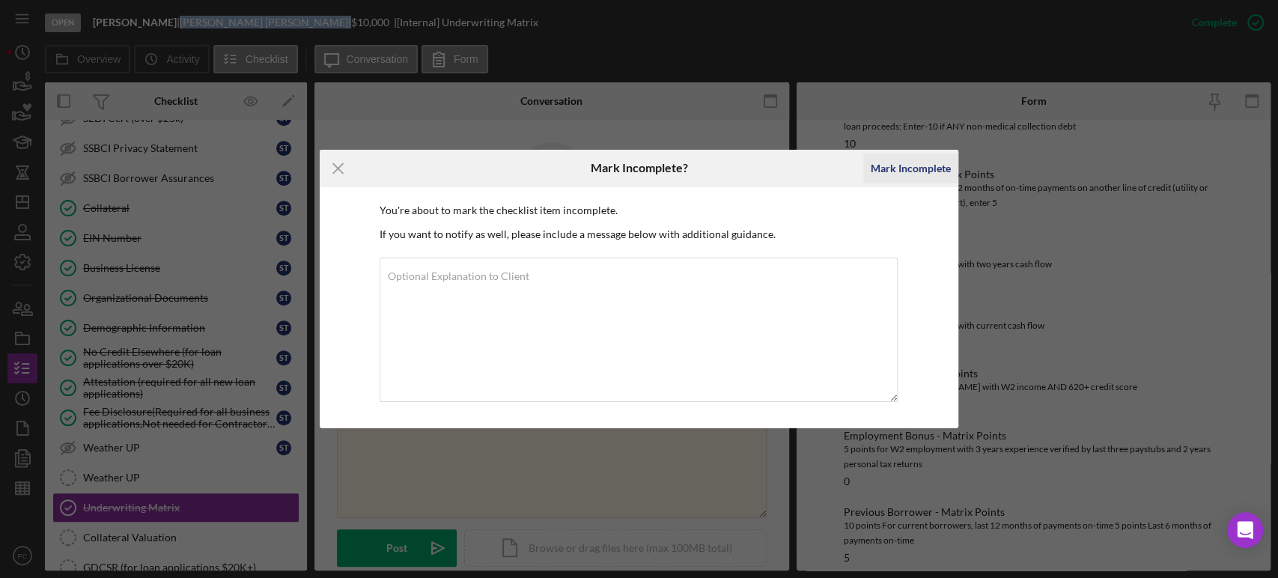
click at [927, 169] on div "Mark Incomplete" at bounding box center [911, 169] width 80 height 30
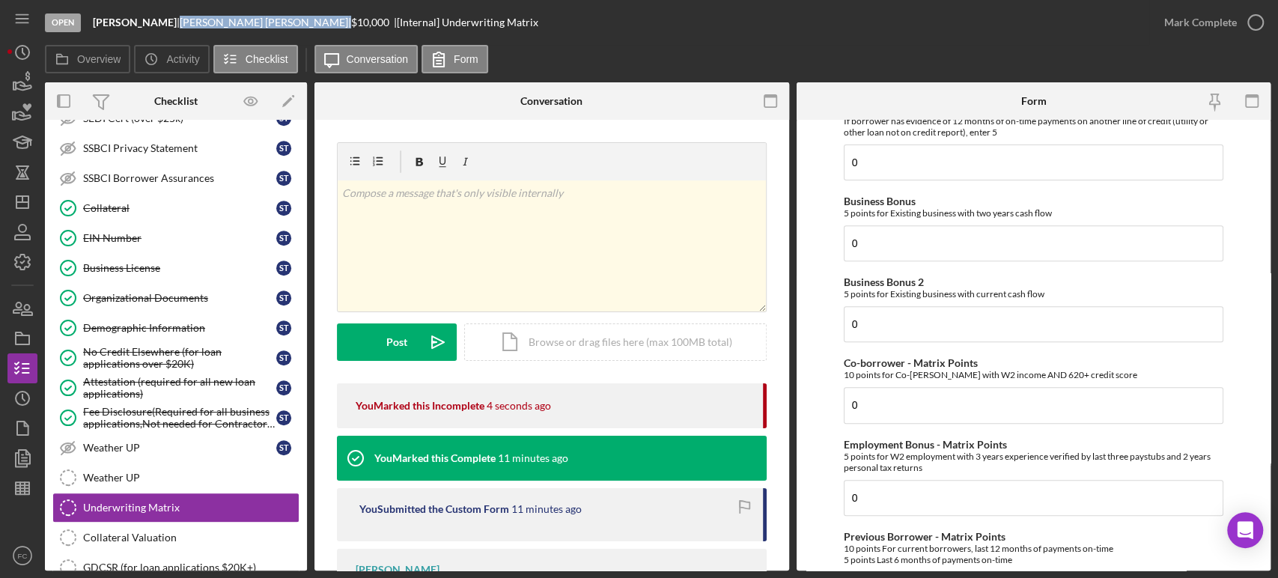
scroll to position [582, 0]
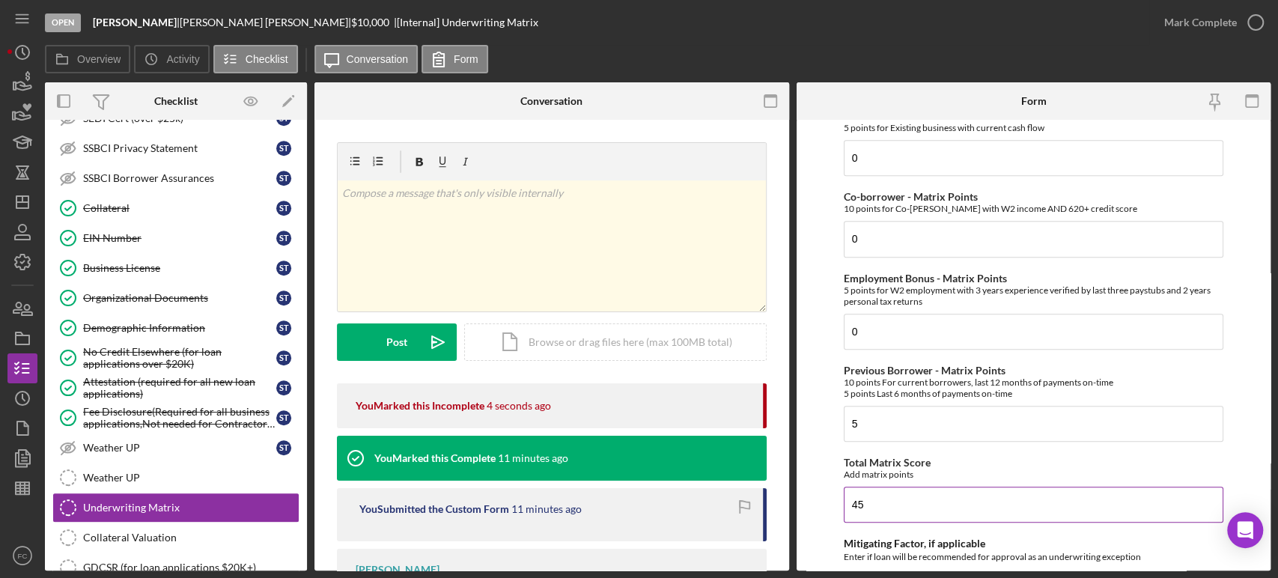
click at [888, 499] on input "45" at bounding box center [1034, 505] width 380 height 36
type input "4"
type input "25"
click at [1253, 22] on icon "button" at bounding box center [1255, 22] width 37 height 37
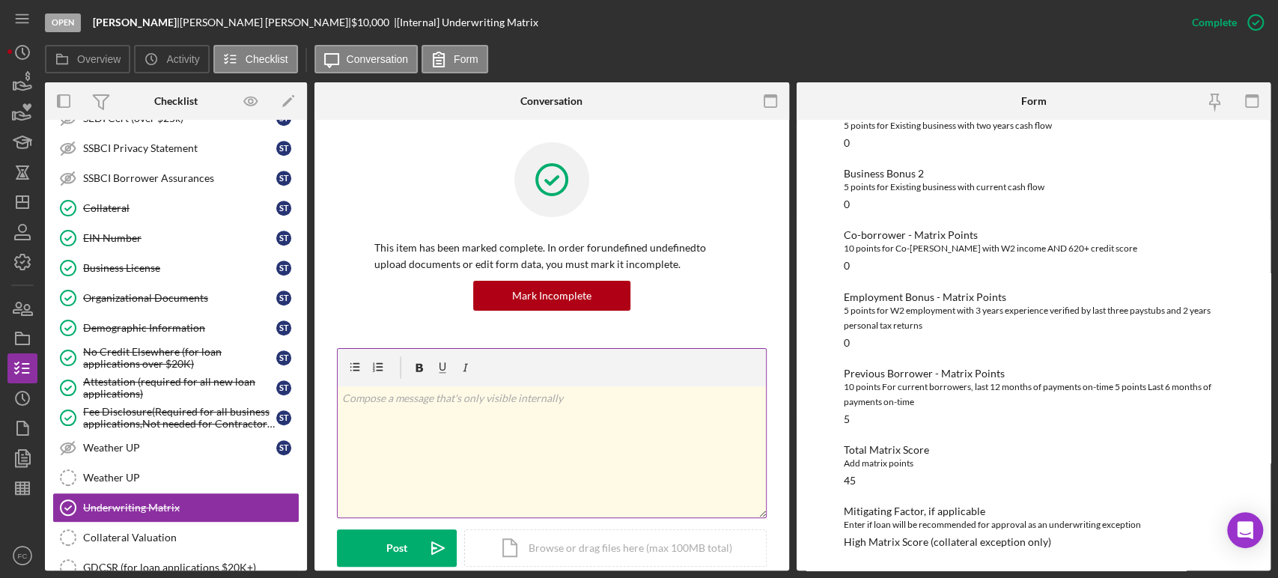
scroll to position [319, 0]
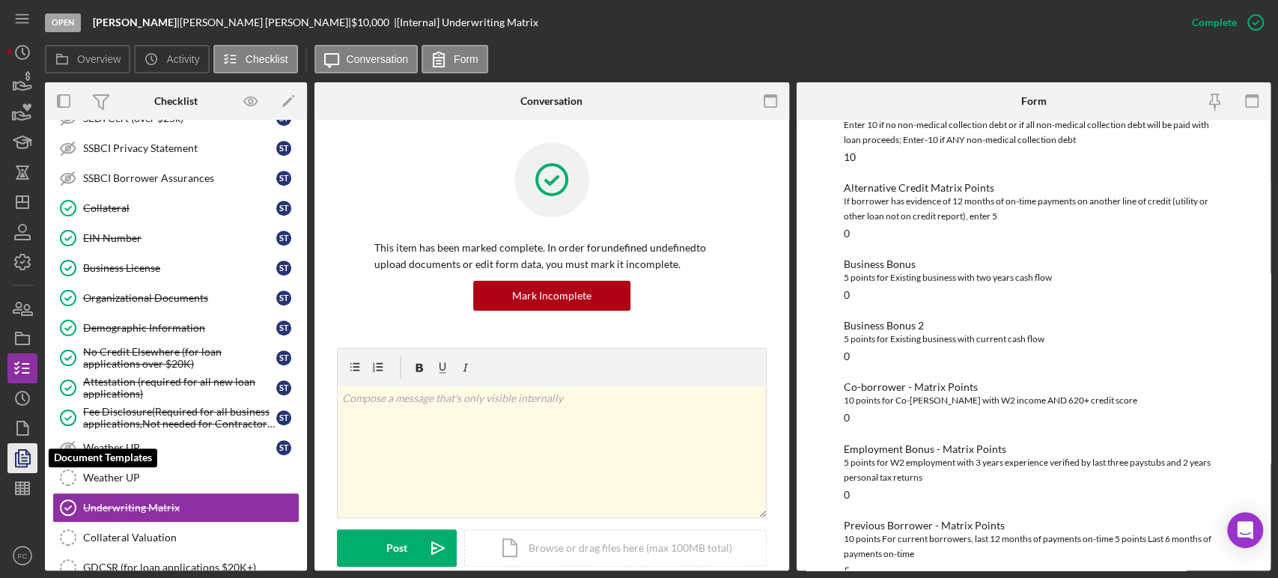
click at [19, 452] on polygon "button" at bounding box center [24, 456] width 11 height 13
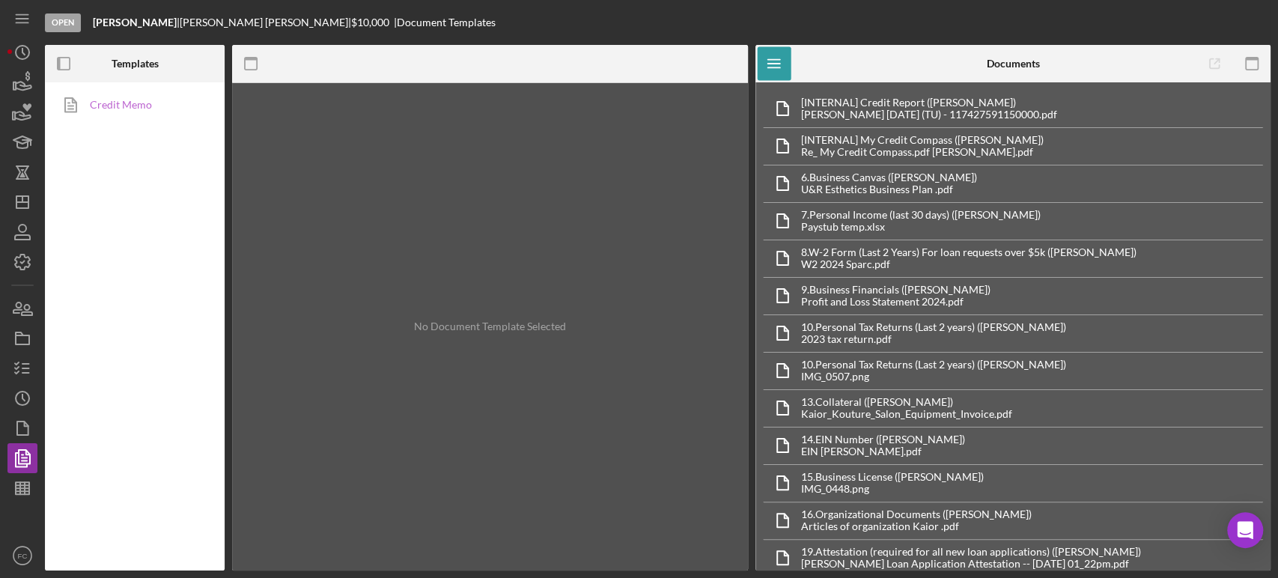
click at [124, 103] on link "Credit Memo" at bounding box center [130, 105] width 157 height 30
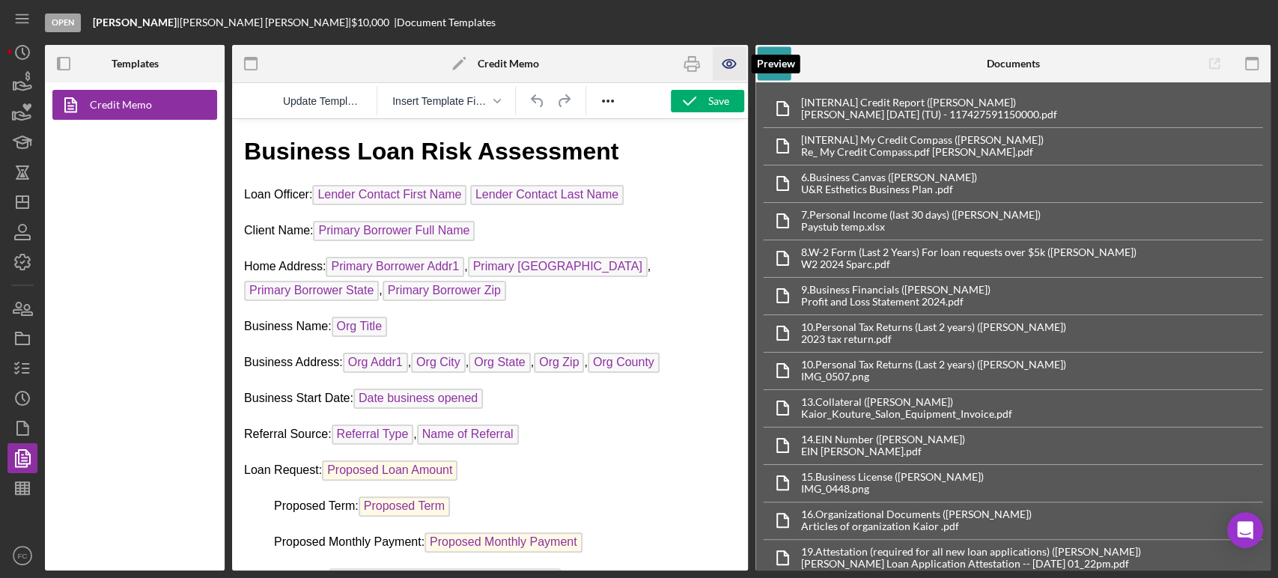
click at [726, 58] on icon "button" at bounding box center [729, 64] width 34 height 34
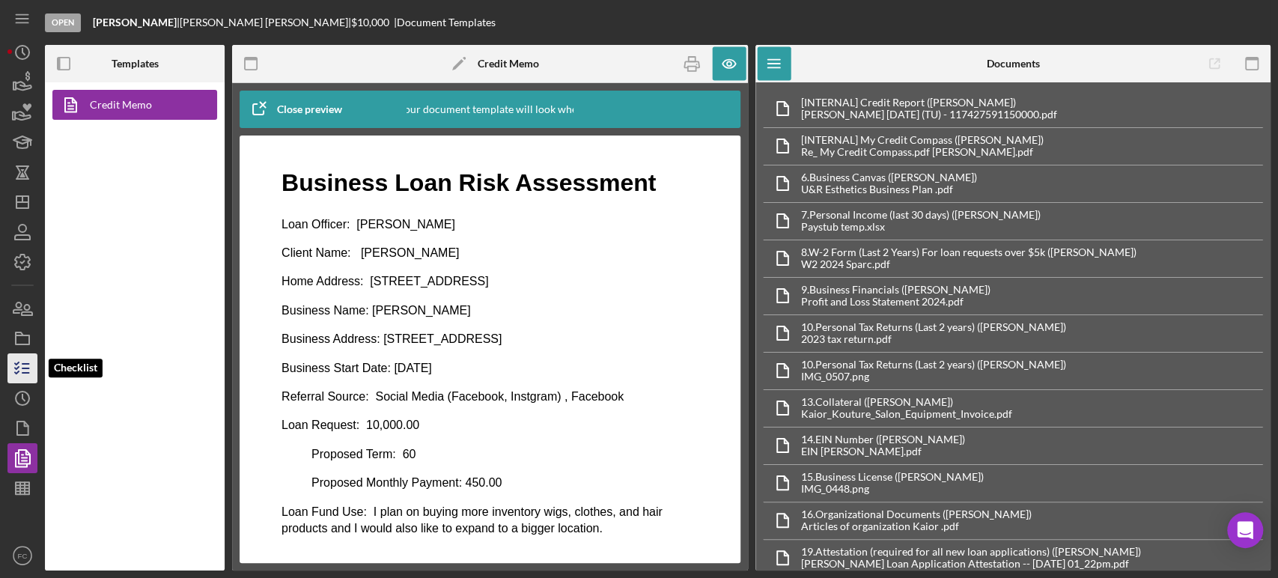
click at [21, 364] on icon "button" at bounding box center [22, 368] width 37 height 37
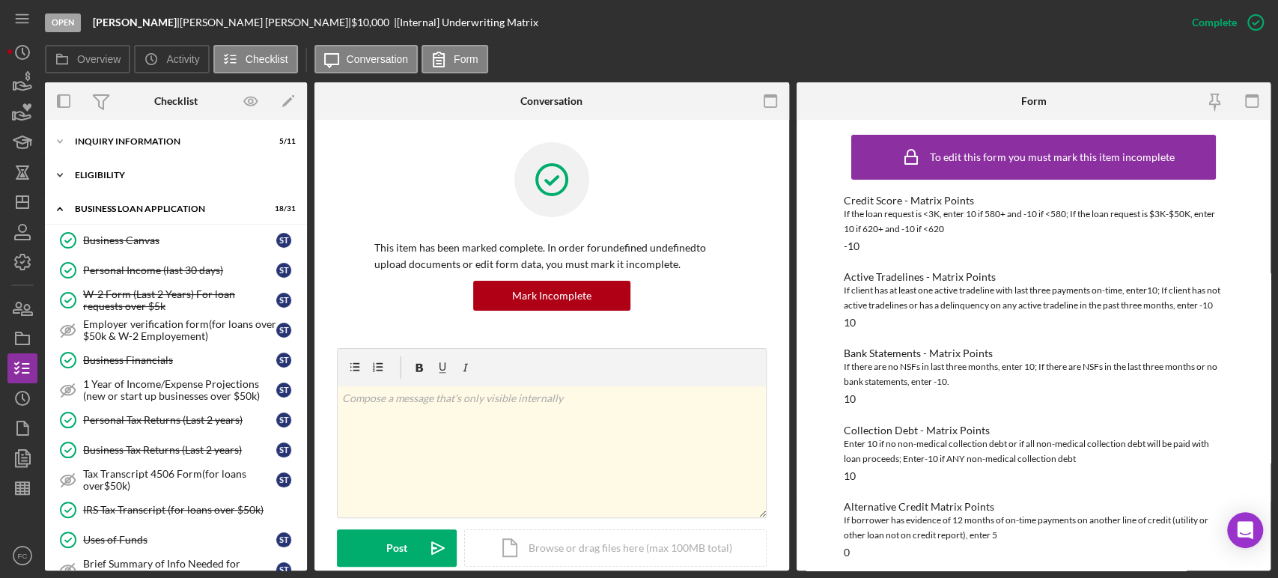
click at [117, 176] on div "ELIGIBILITY" at bounding box center [181, 175] width 213 height 9
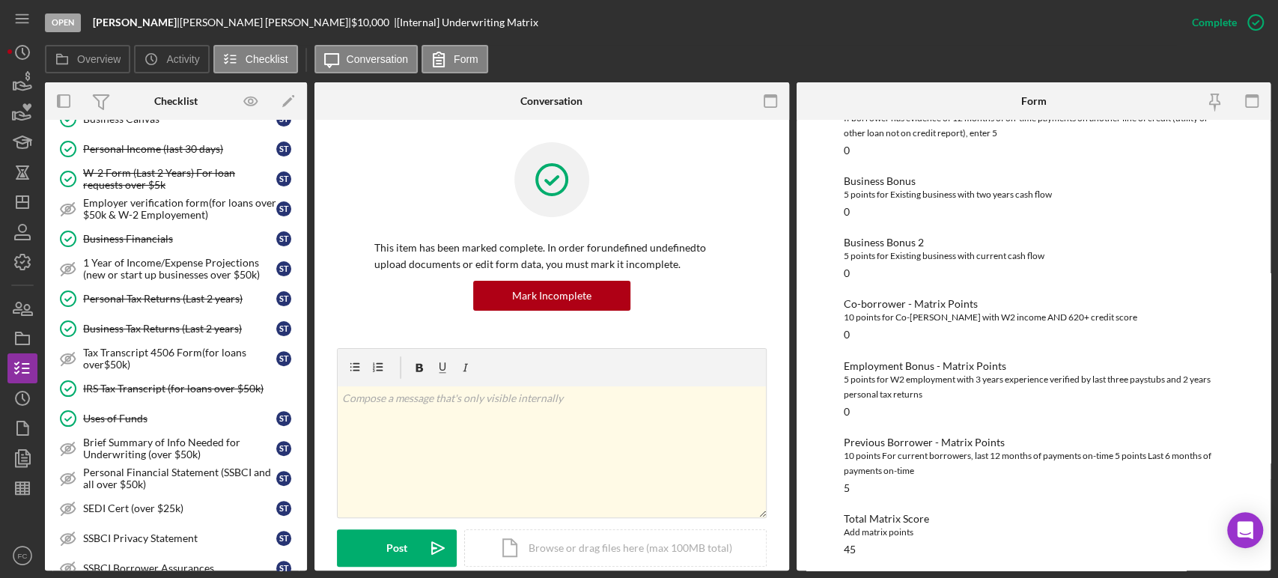
scroll to position [485, 0]
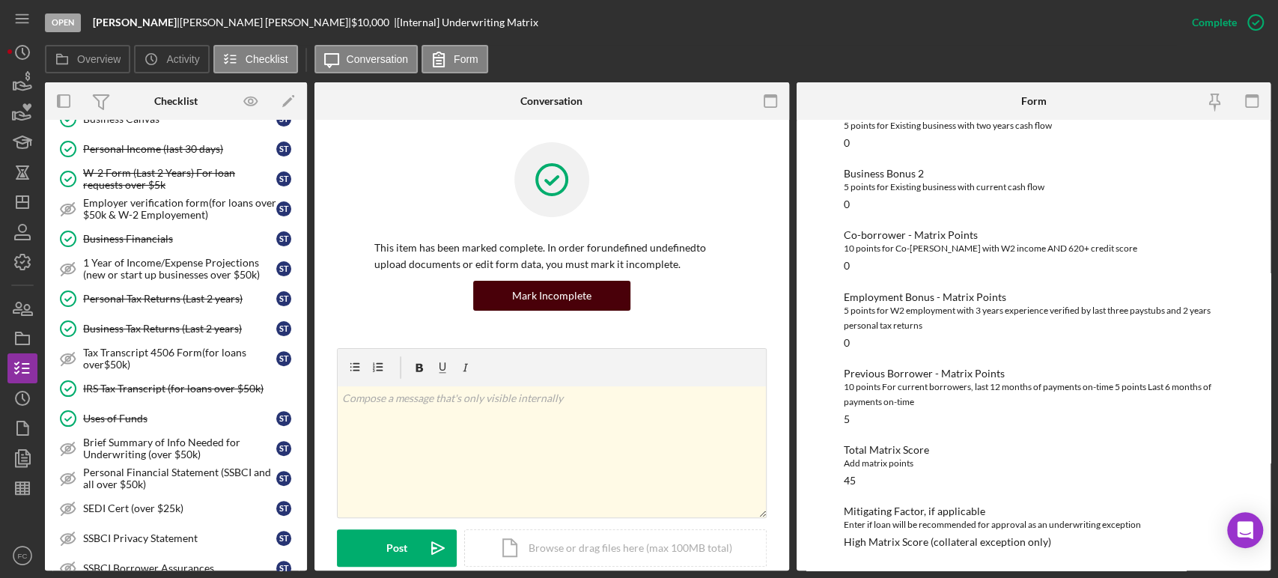
click at [565, 289] on div "Mark Incomplete" at bounding box center [551, 296] width 79 height 30
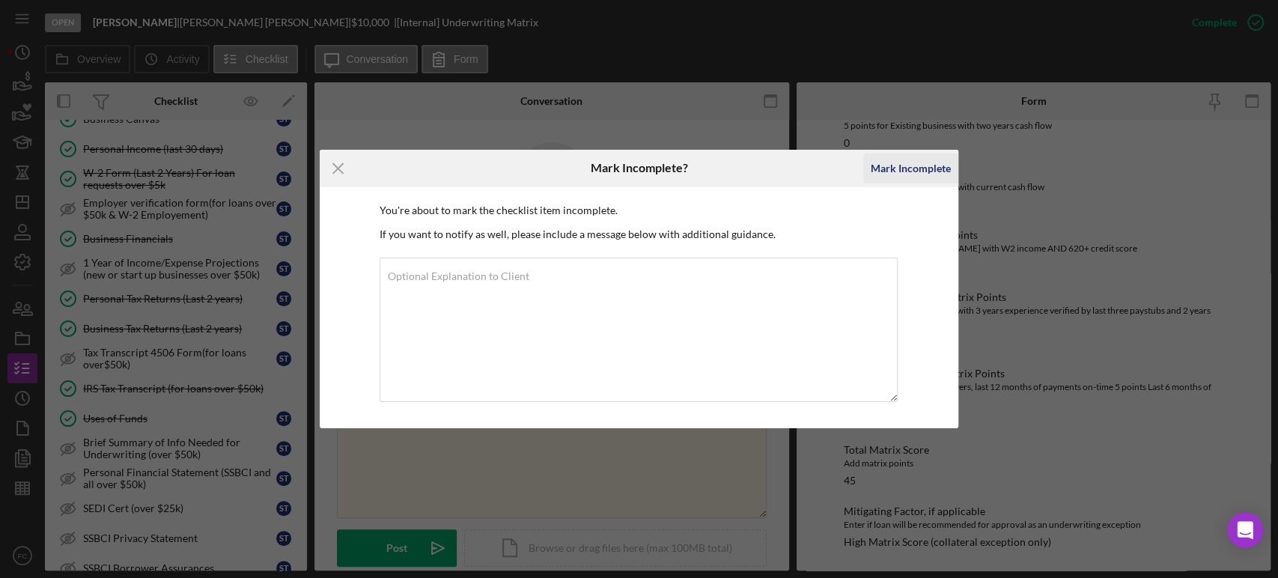
click at [914, 165] on div "Mark Incomplete" at bounding box center [911, 169] width 80 height 30
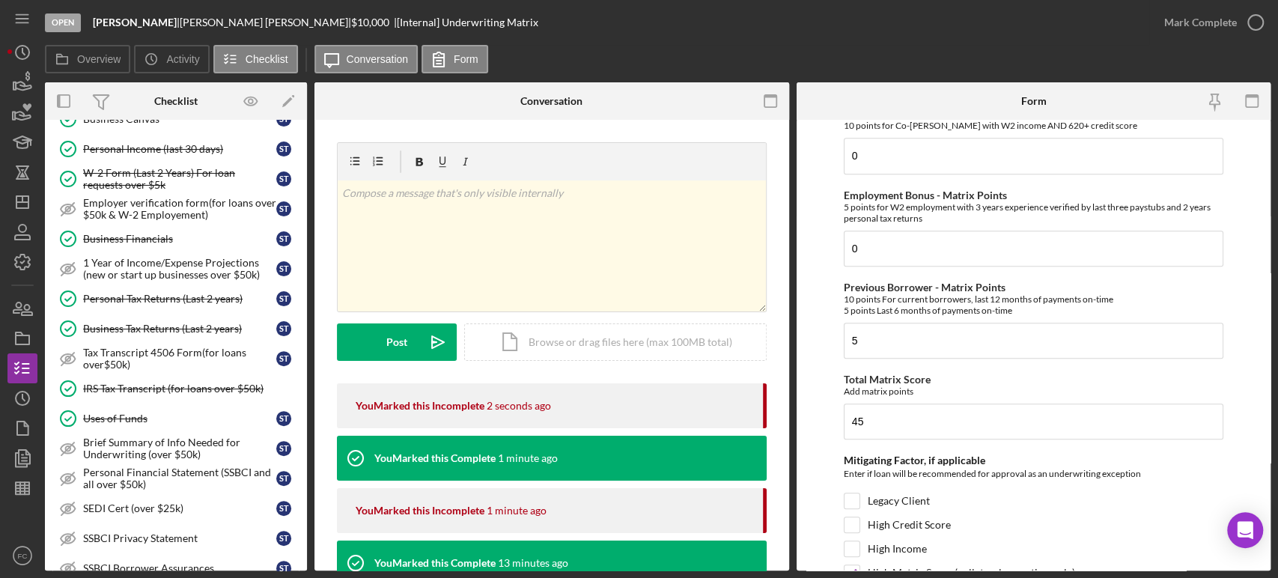
scroll to position [749, 0]
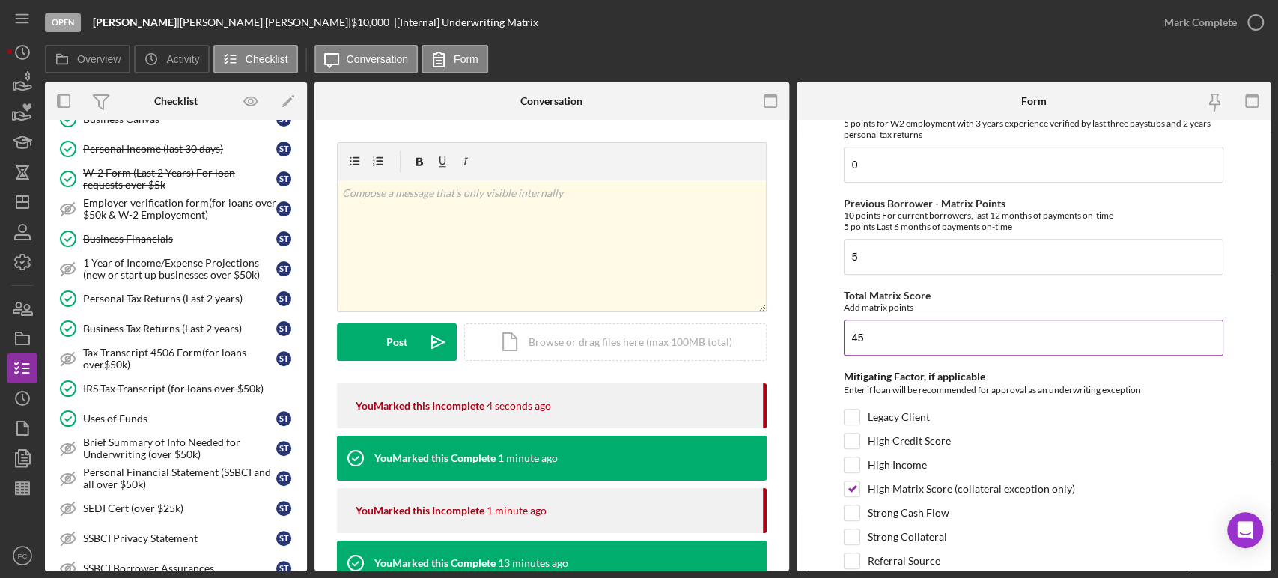
click at [898, 340] on input "45" at bounding box center [1034, 338] width 380 height 36
type input "4"
type input "25"
click at [851, 488] on input "High Matrix Score (collateral exception only)" at bounding box center [852, 488] width 15 height 15
checkbox input "false"
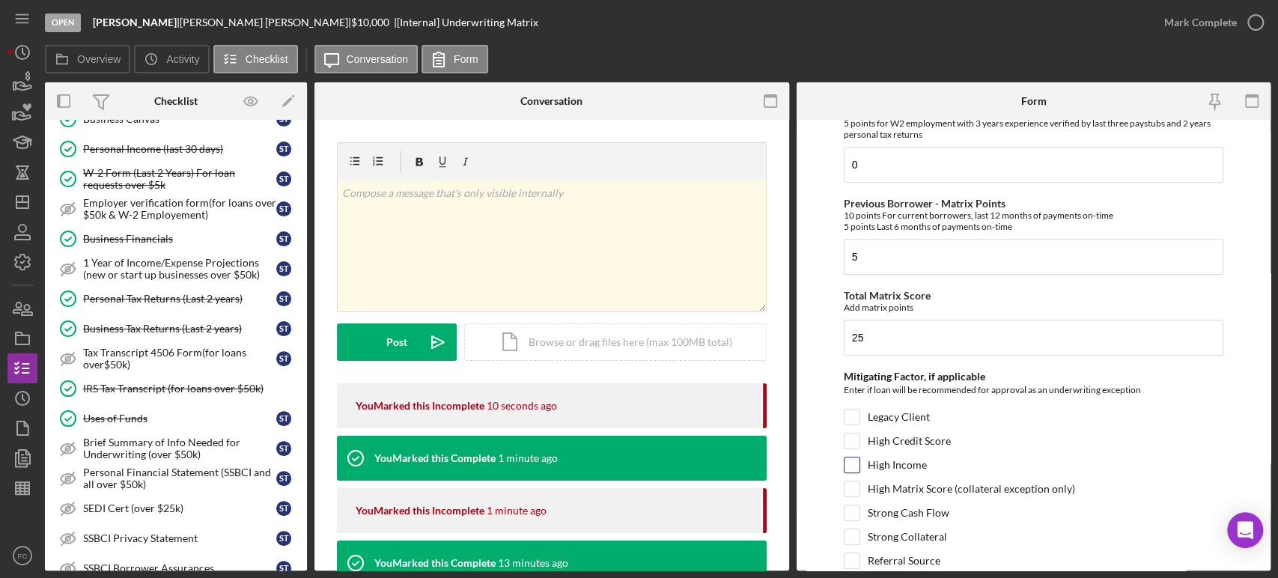
scroll to position [830, 0]
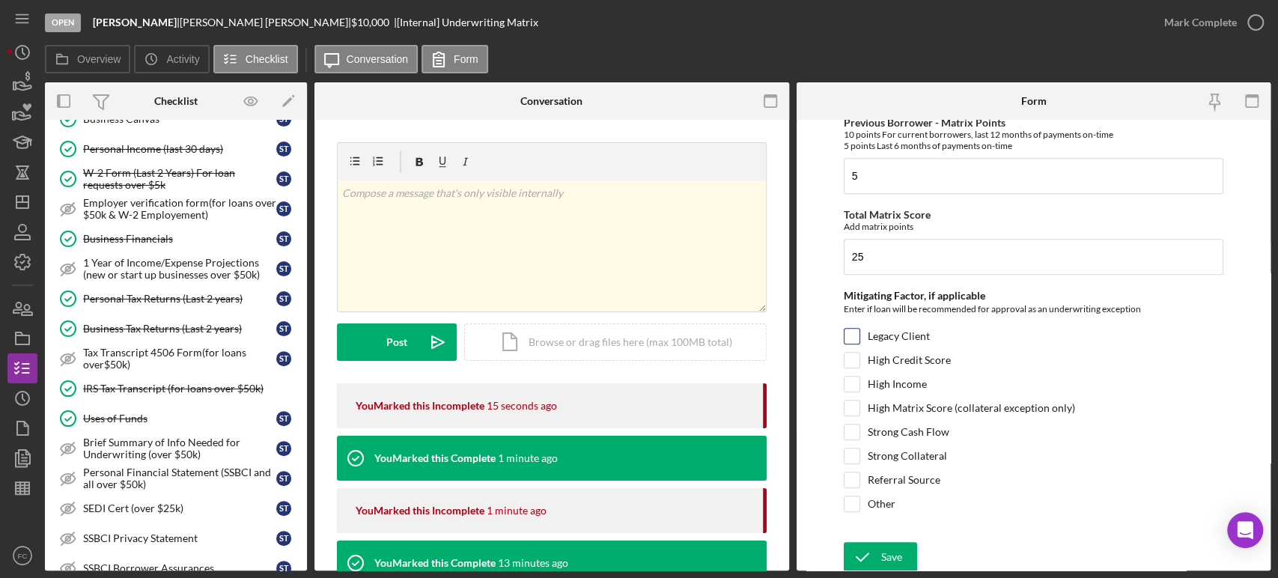
click at [847, 329] on input "Legacy Client" at bounding box center [852, 336] width 15 height 15
checkbox input "true"
click at [896, 544] on div "Save" at bounding box center [891, 557] width 21 height 30
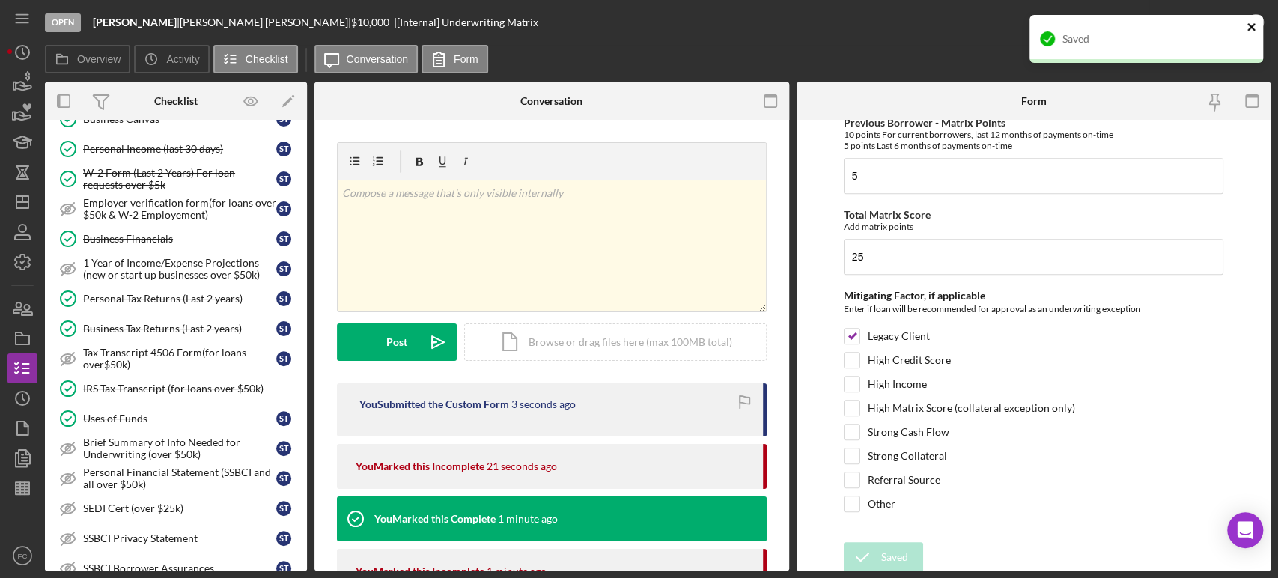
click at [1254, 23] on icon "close" at bounding box center [1252, 27] width 10 height 12
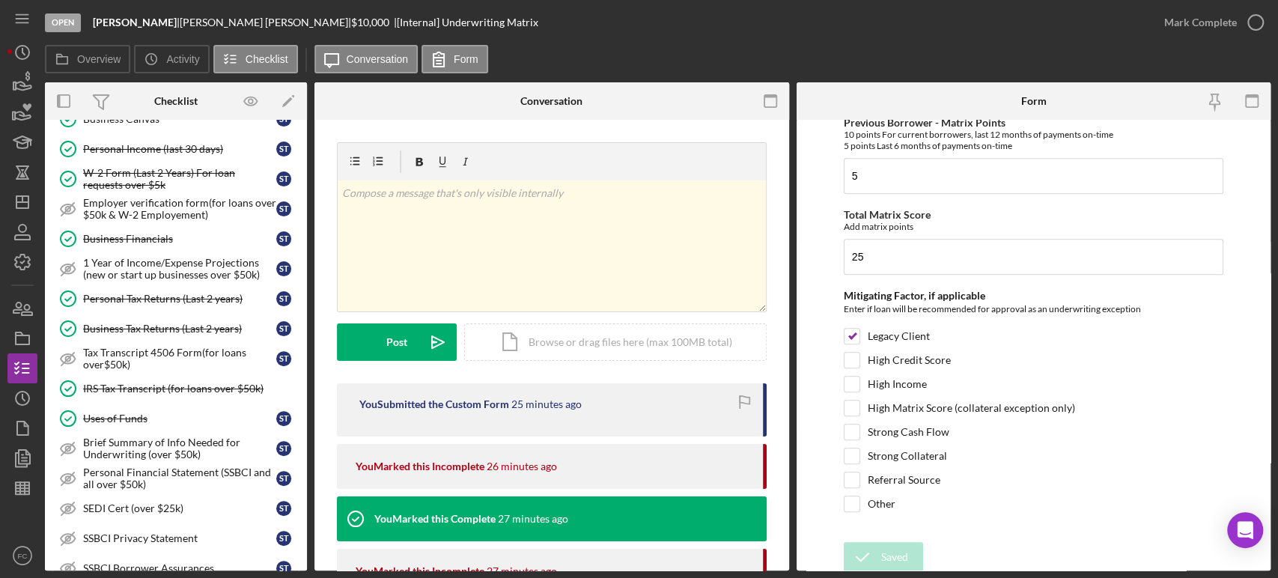
click at [1234, 430] on form "Credit Score - Matrix Points If the loan request is <3K, enter 10 if 580+ and -…" at bounding box center [1034, 345] width 475 height 451
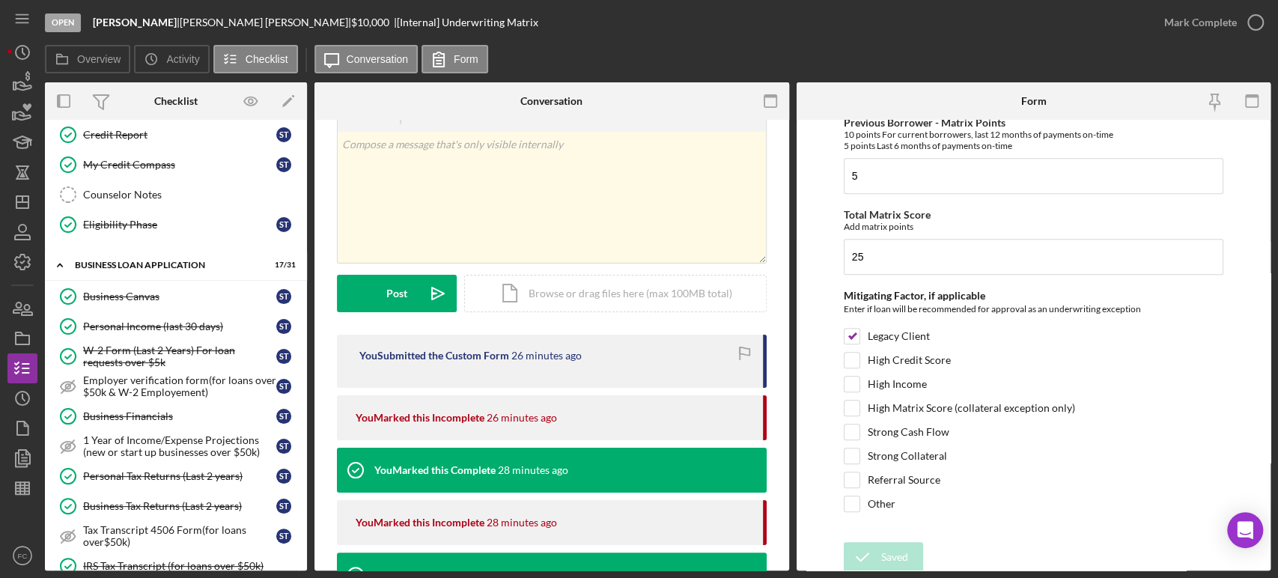
scroll to position [0, 0]
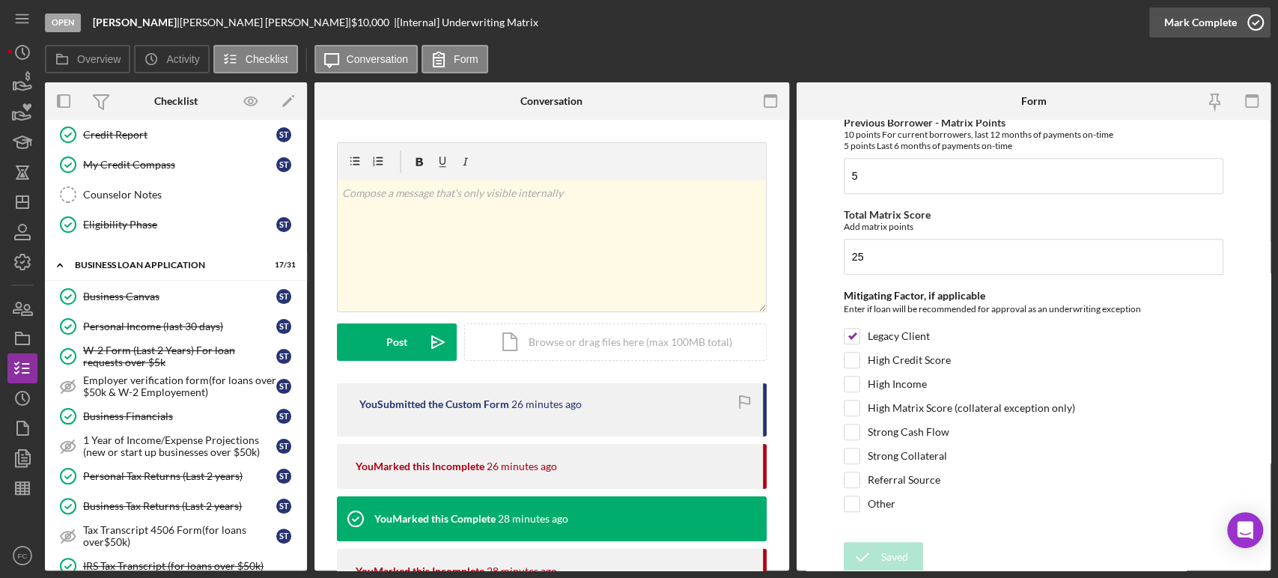
click at [1258, 25] on icon "button" at bounding box center [1255, 22] width 37 height 37
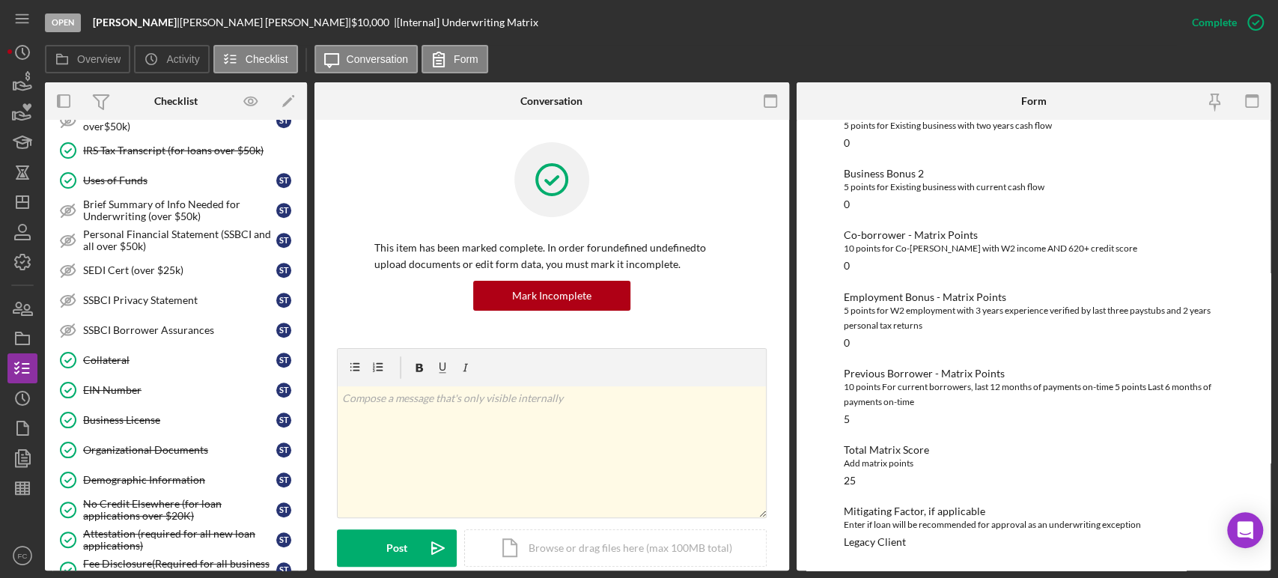
scroll to position [737, 0]
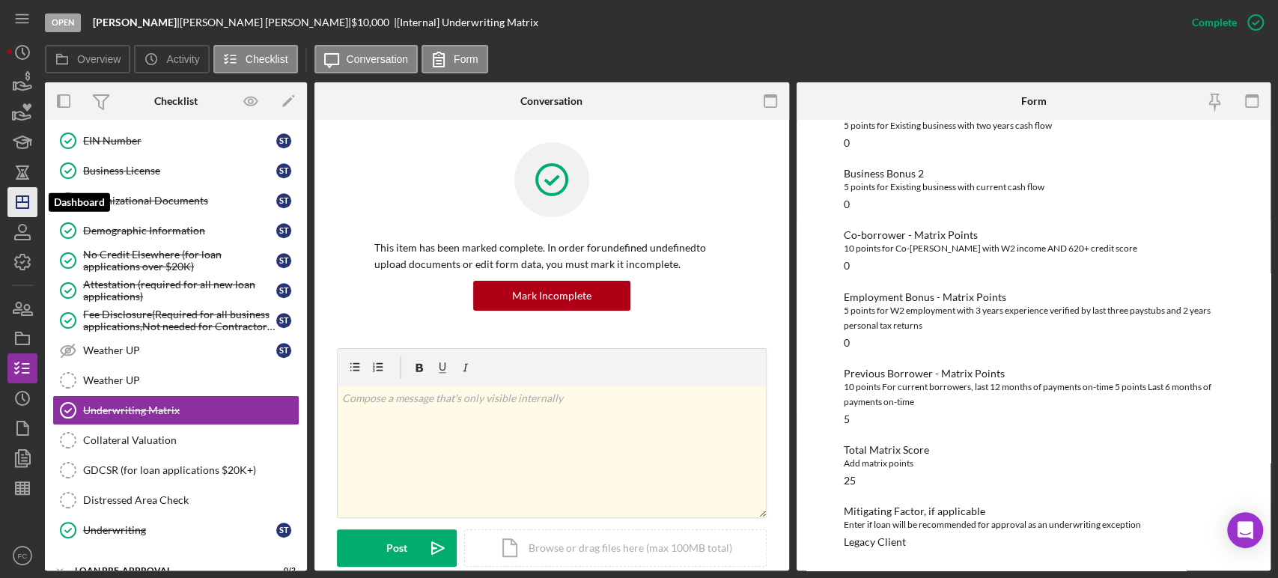
click at [26, 202] on line "button" at bounding box center [22, 202] width 12 height 0
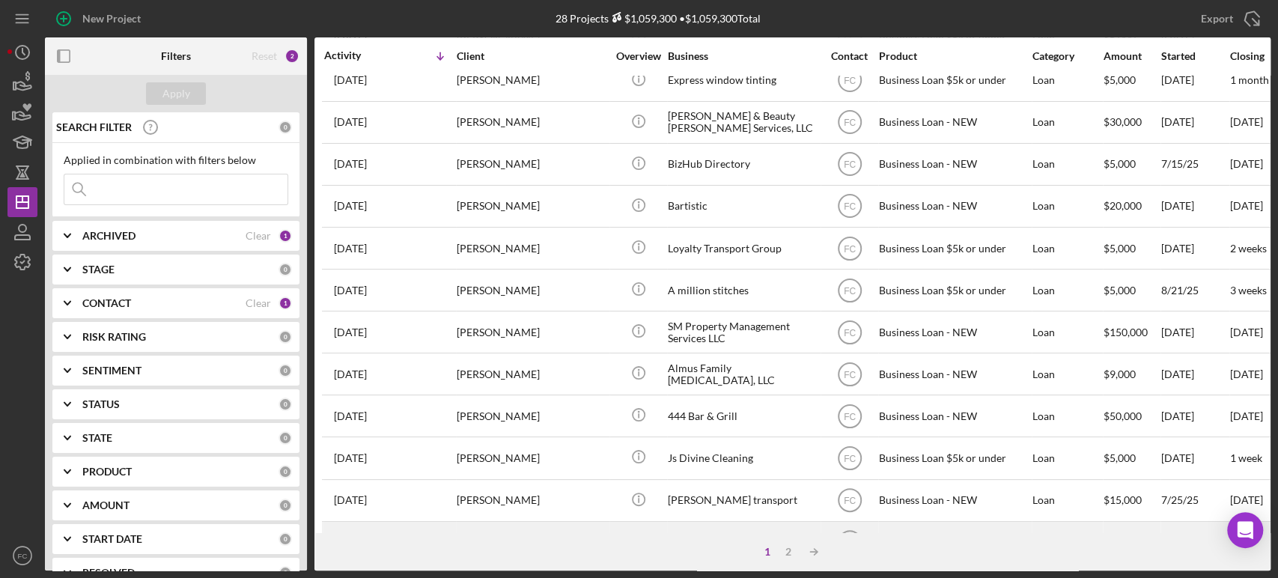
scroll to position [603, 0]
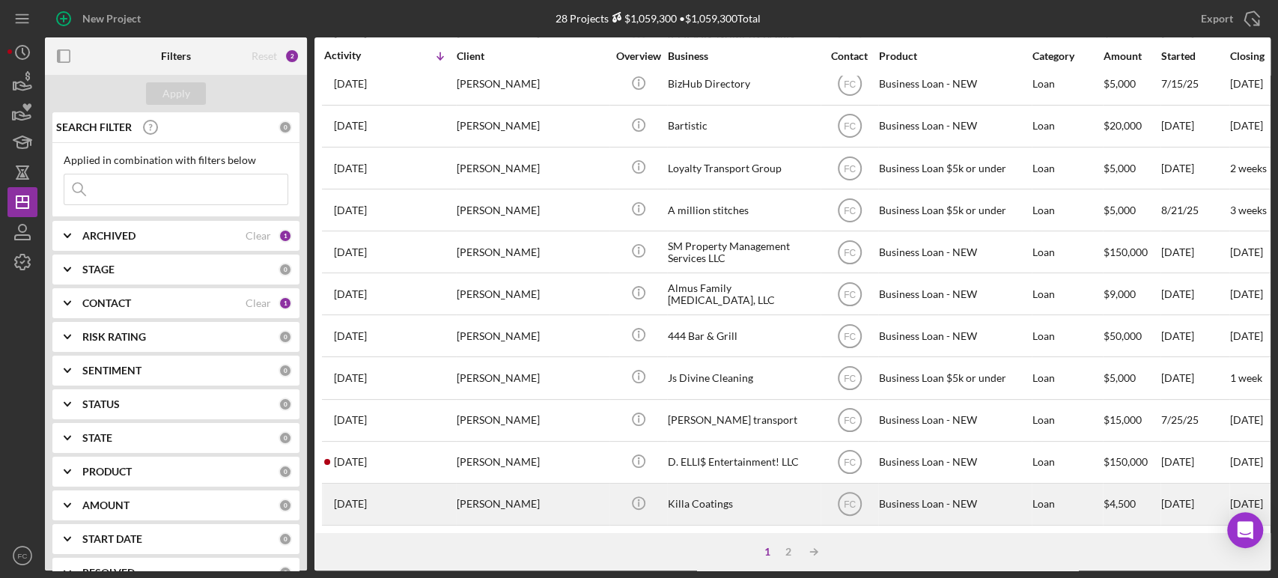
click at [571, 490] on div "[PERSON_NAME]" at bounding box center [532, 504] width 150 height 40
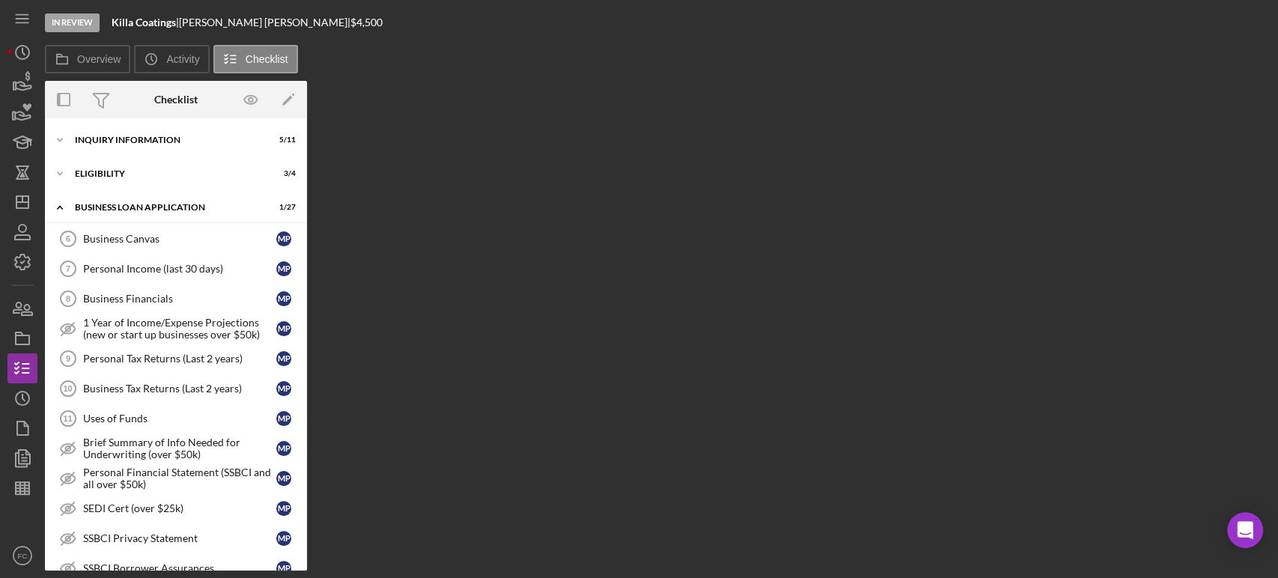
scroll to position [460, 0]
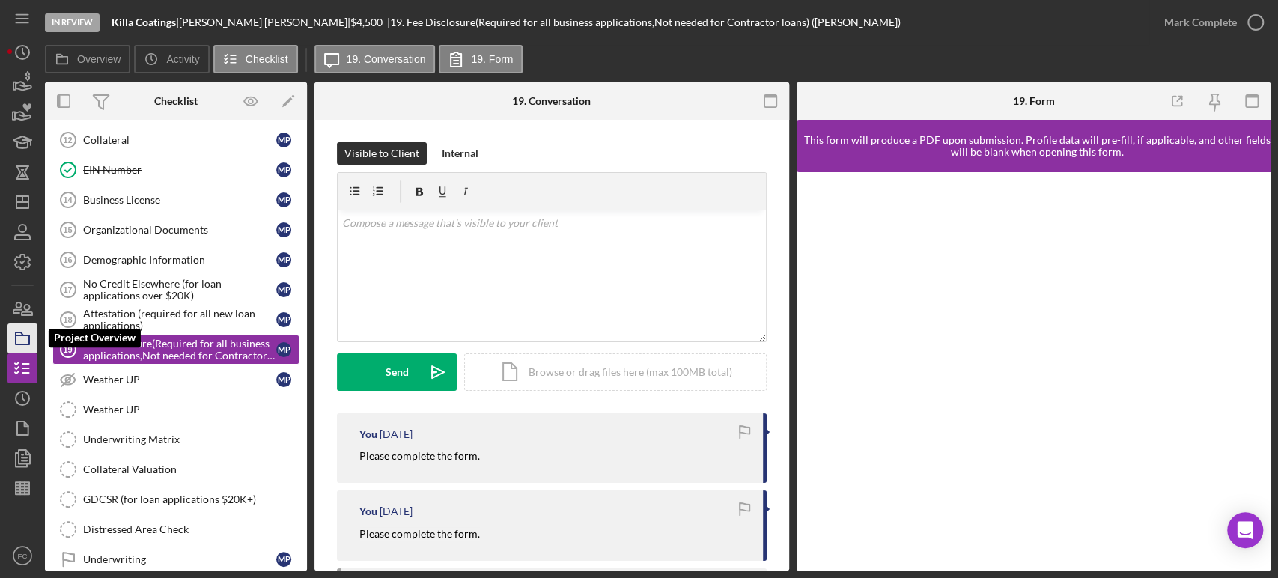
click at [24, 342] on icon "button" at bounding box center [22, 338] width 37 height 37
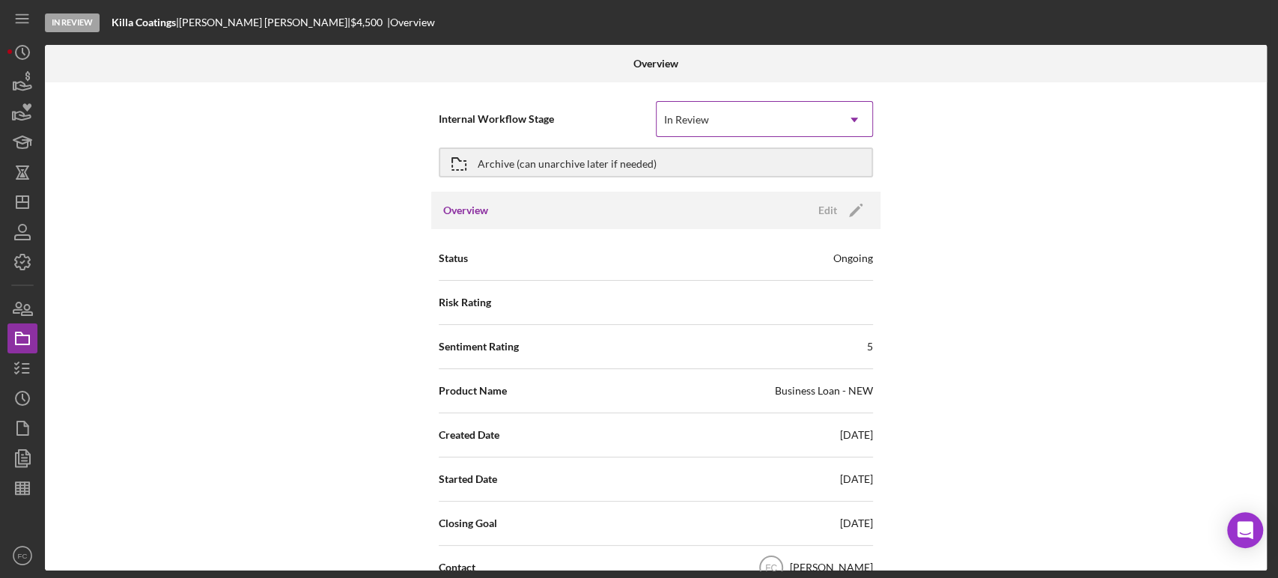
click at [684, 114] on div "In Review" at bounding box center [686, 120] width 45 height 12
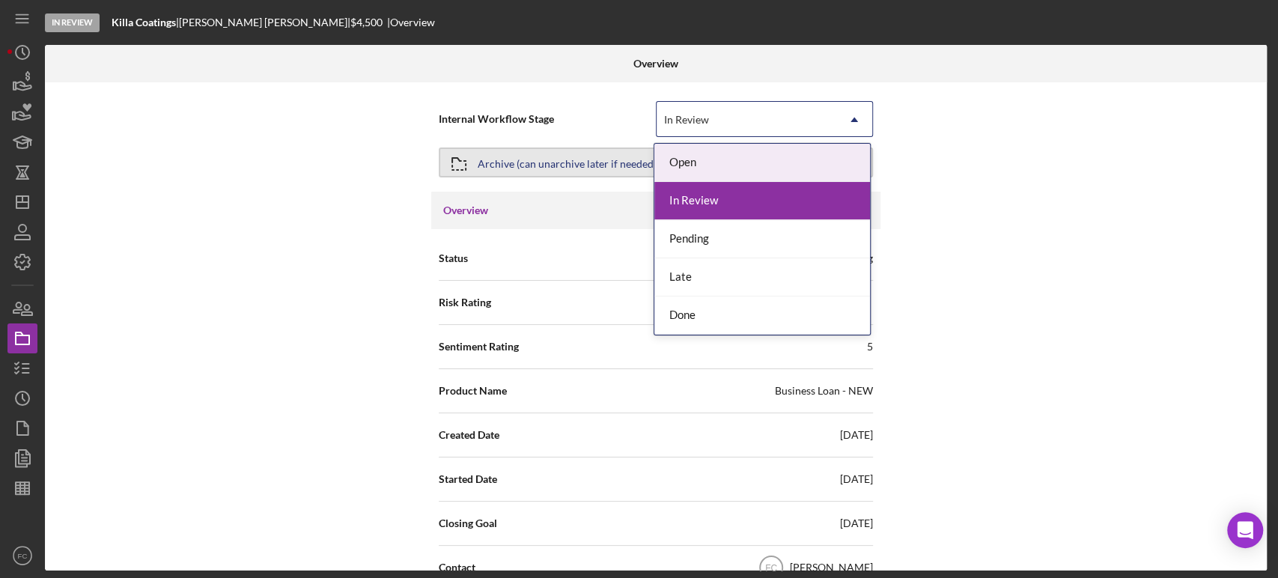
click at [535, 163] on div "Archive (can unarchive later if needed)" at bounding box center [567, 162] width 179 height 27
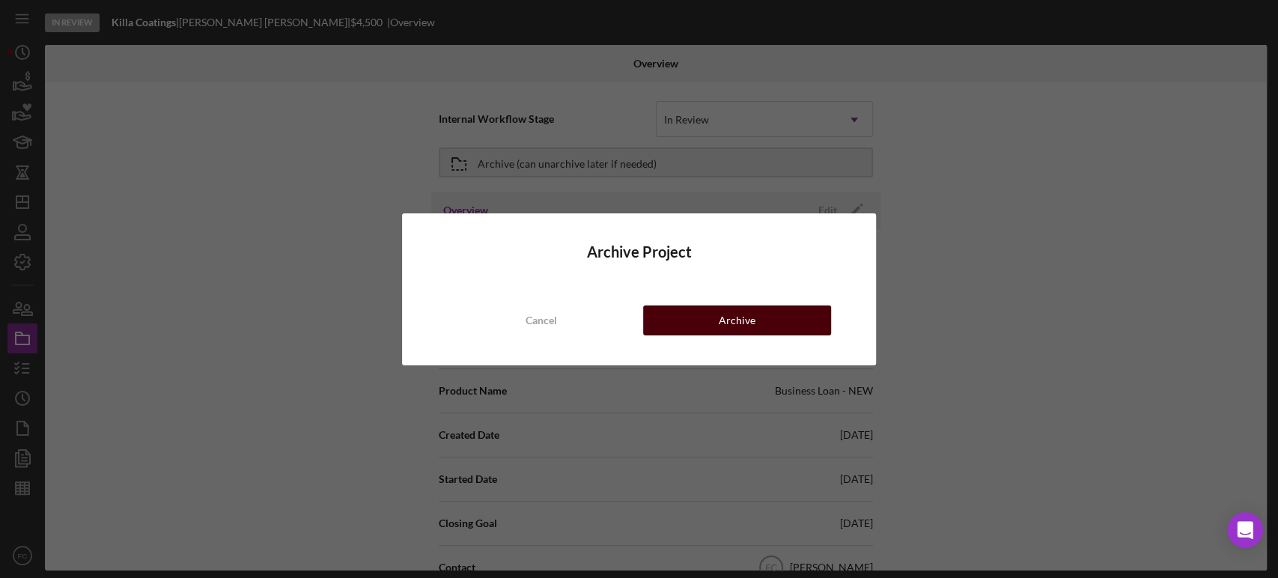
click at [670, 317] on button "Archive" at bounding box center [737, 321] width 188 height 30
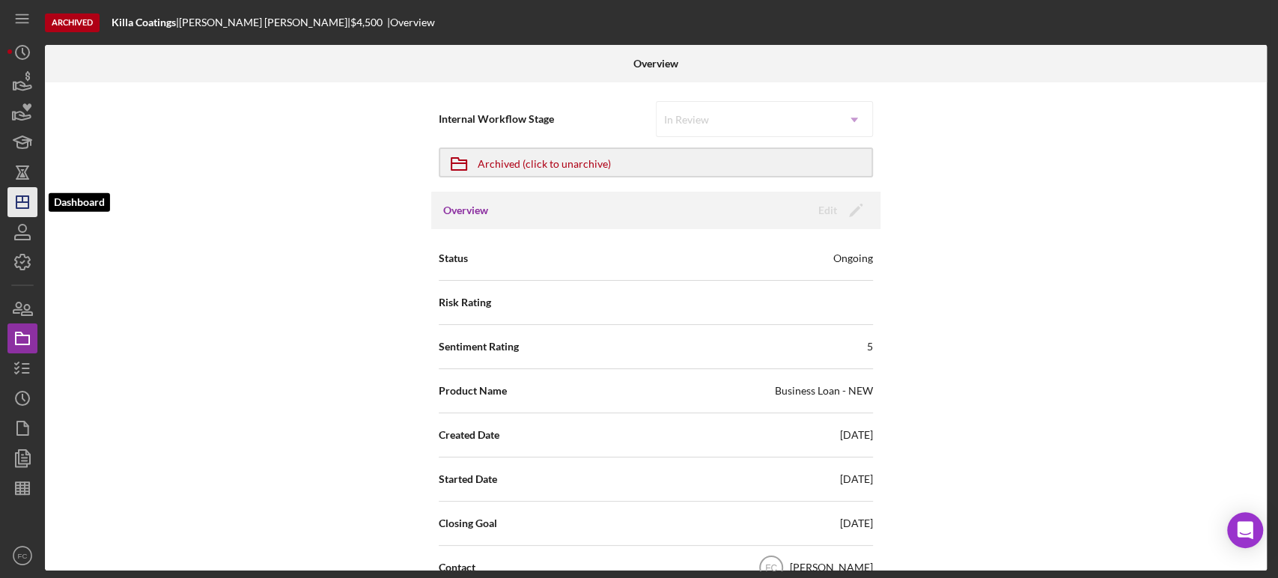
click at [28, 203] on polygon "button" at bounding box center [22, 202] width 12 height 12
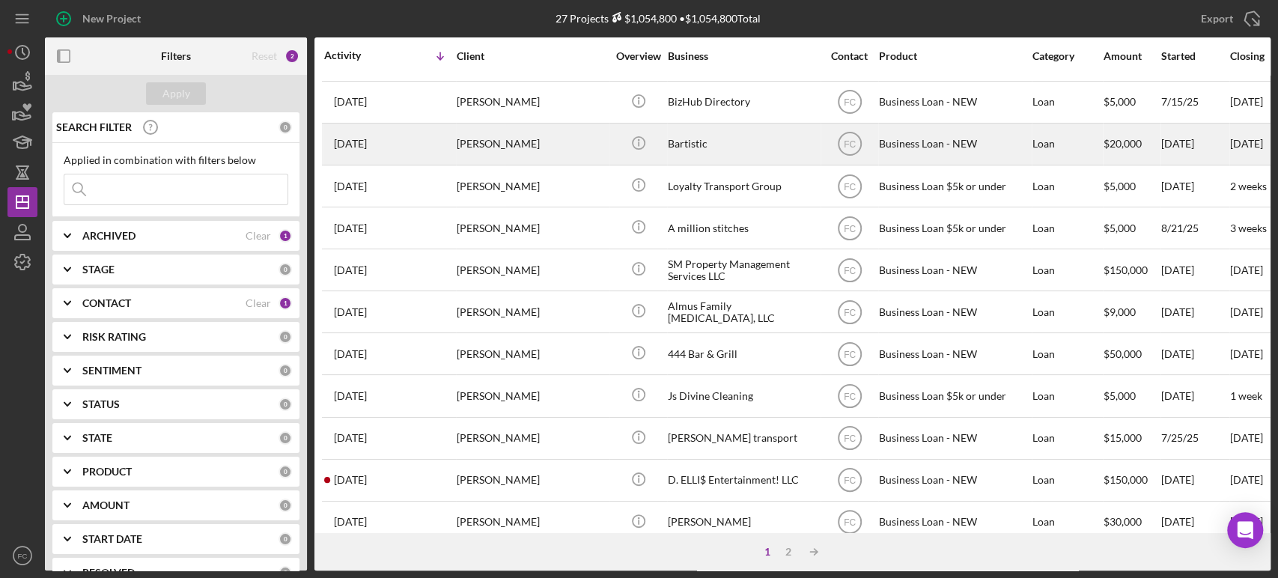
scroll to position [603, 0]
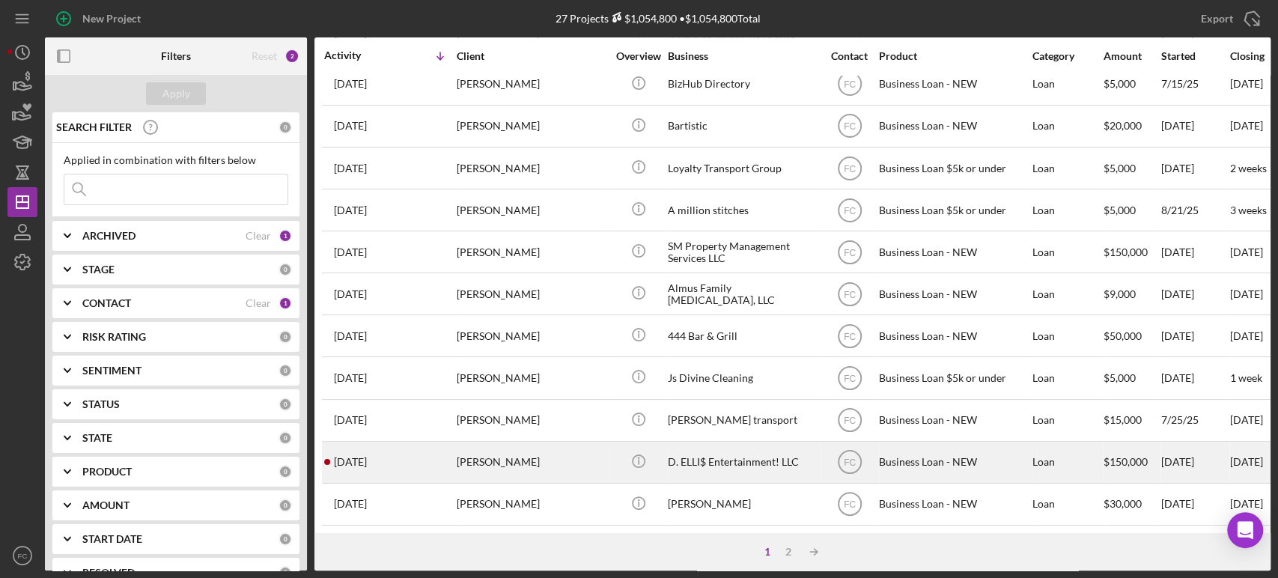
click at [569, 457] on div "[PERSON_NAME]" at bounding box center [532, 463] width 150 height 40
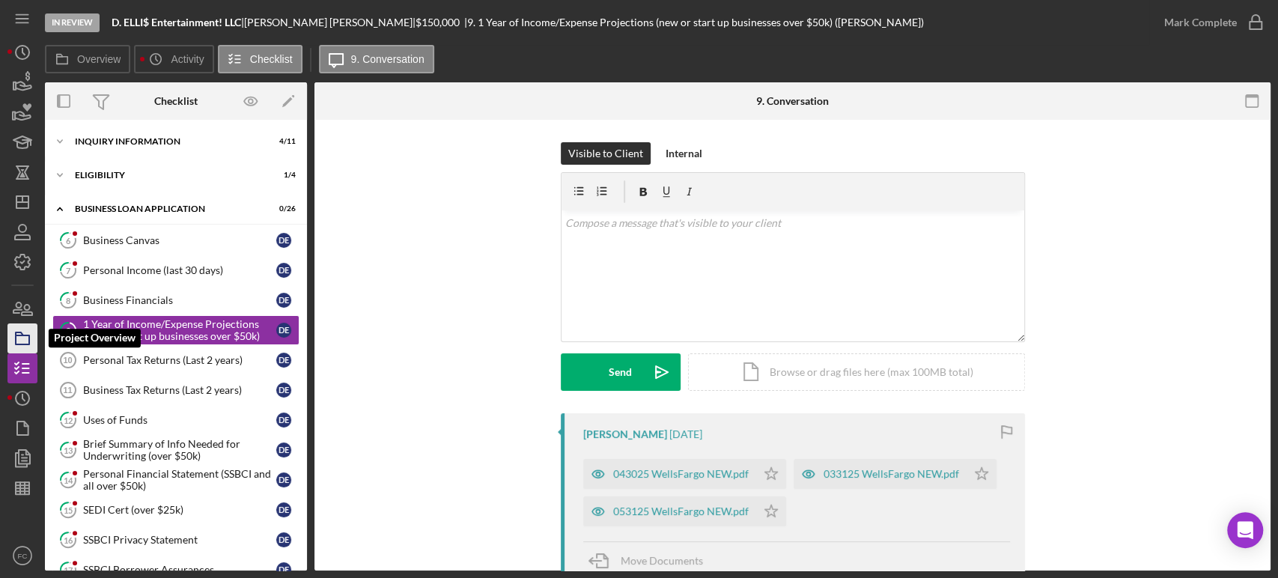
click at [23, 338] on icon "button" at bounding box center [22, 338] width 37 height 37
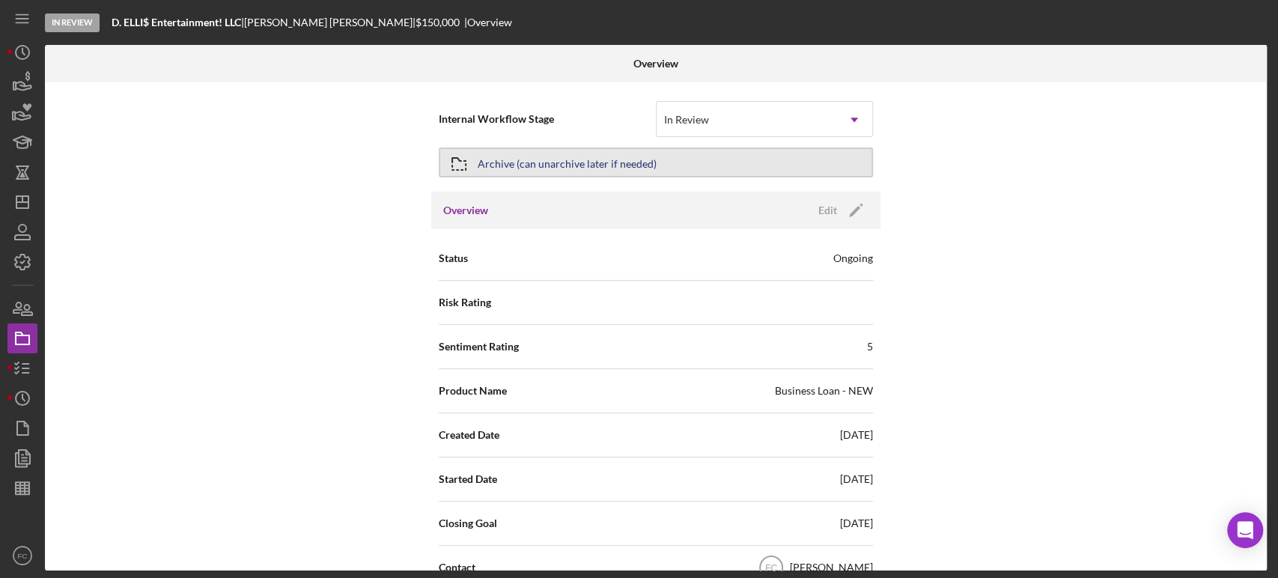
click at [580, 162] on div "Archive (can unarchive later if needed)" at bounding box center [567, 162] width 179 height 27
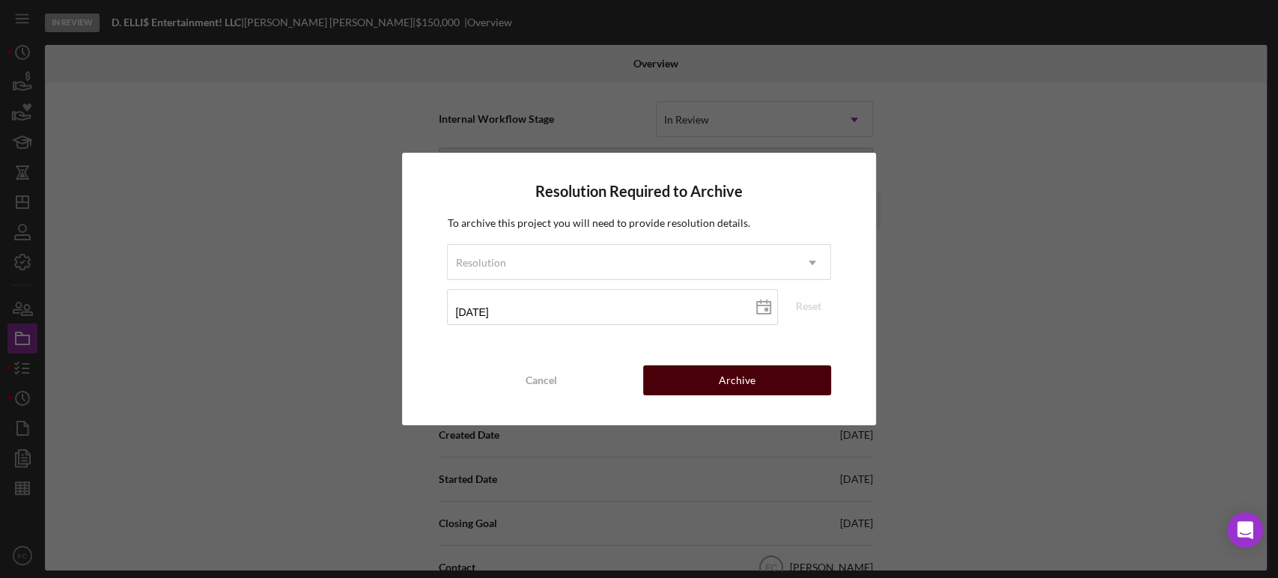
click at [677, 377] on button "Archive" at bounding box center [737, 380] width 188 height 30
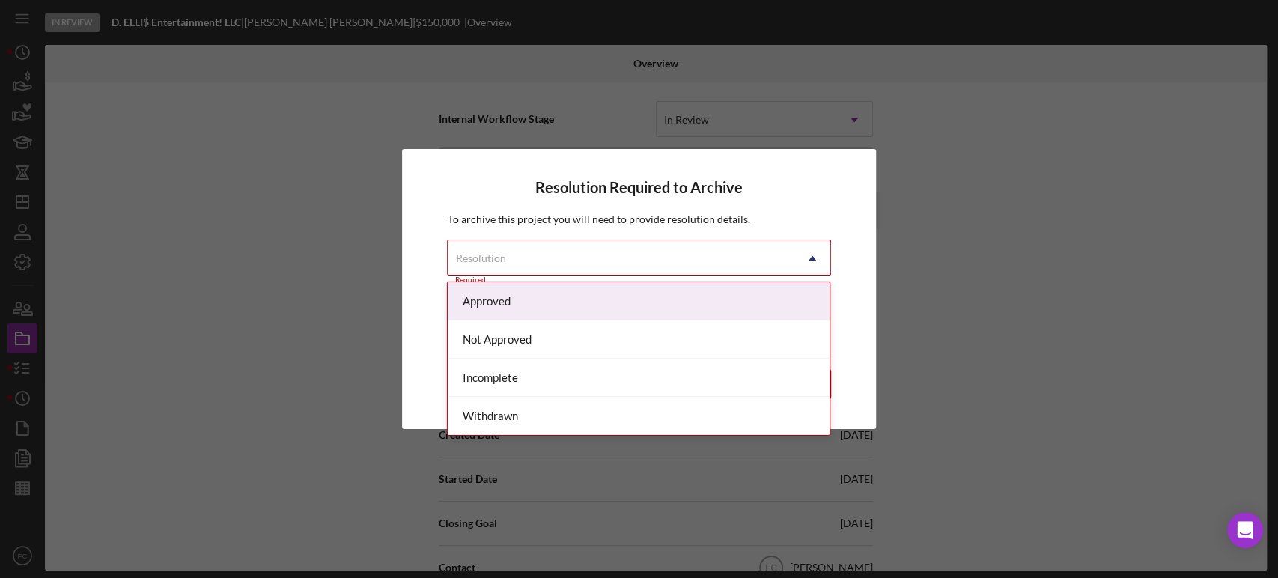
click at [541, 250] on div "Resolution" at bounding box center [621, 258] width 346 height 34
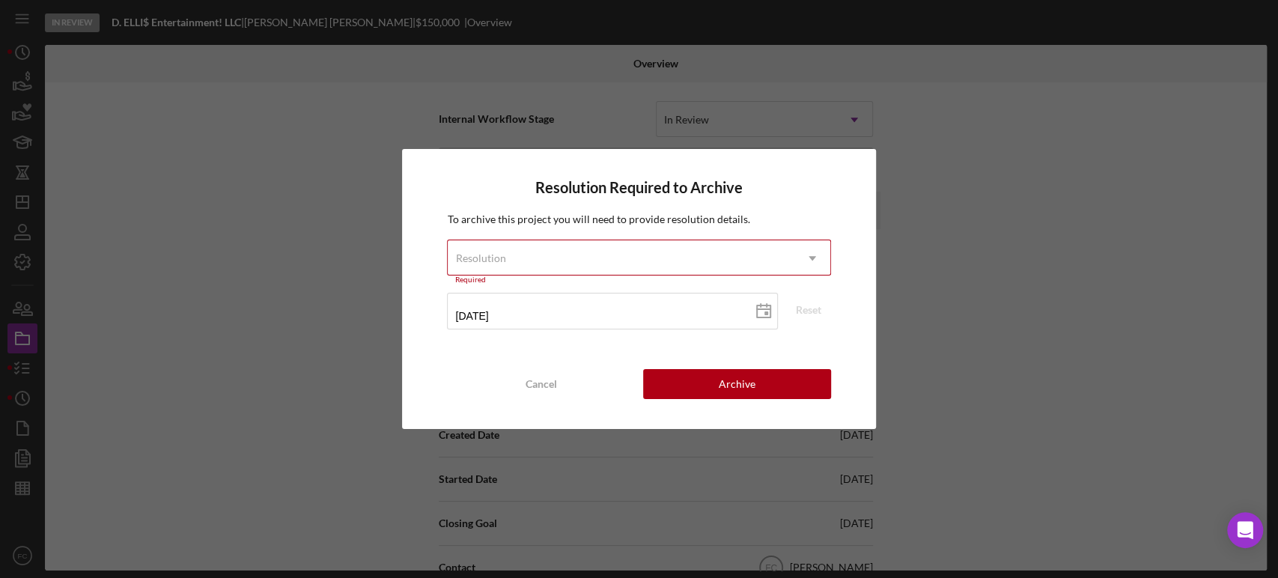
click at [978, 294] on div "Resolution Required to Archive To archive this project you will need to provide…" at bounding box center [639, 289] width 1278 height 578
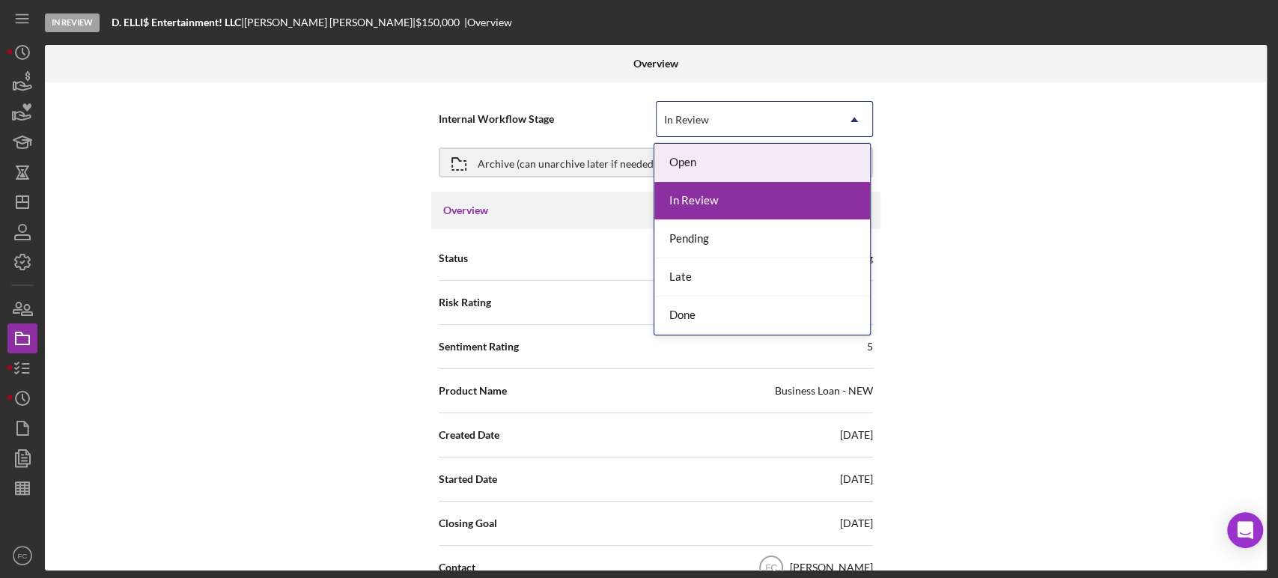
click at [740, 124] on div "In Review" at bounding box center [747, 120] width 180 height 34
click at [715, 160] on div "Open" at bounding box center [762, 163] width 216 height 38
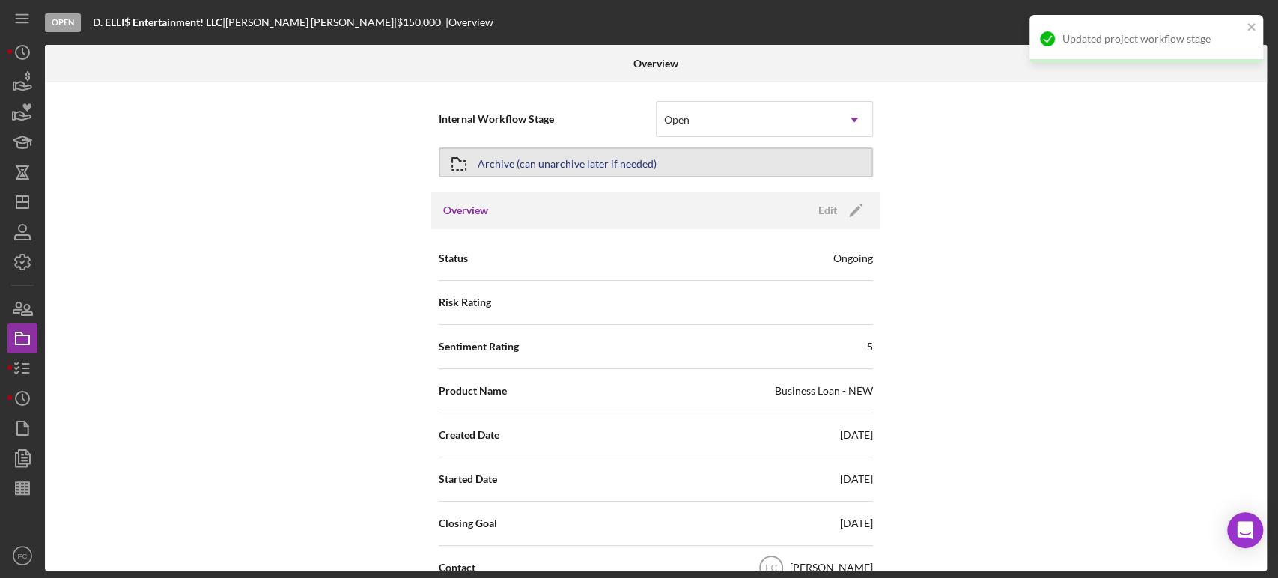
click at [600, 162] on div "Archive (can unarchive later if needed)" at bounding box center [567, 162] width 179 height 27
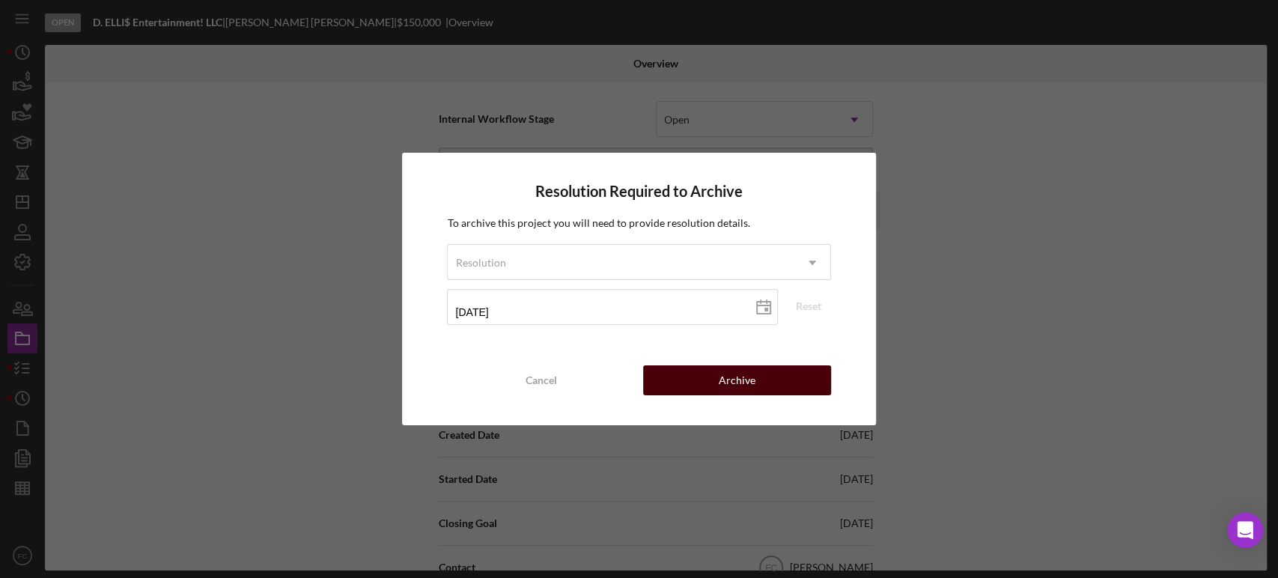
click at [659, 372] on button "Archive" at bounding box center [737, 380] width 188 height 30
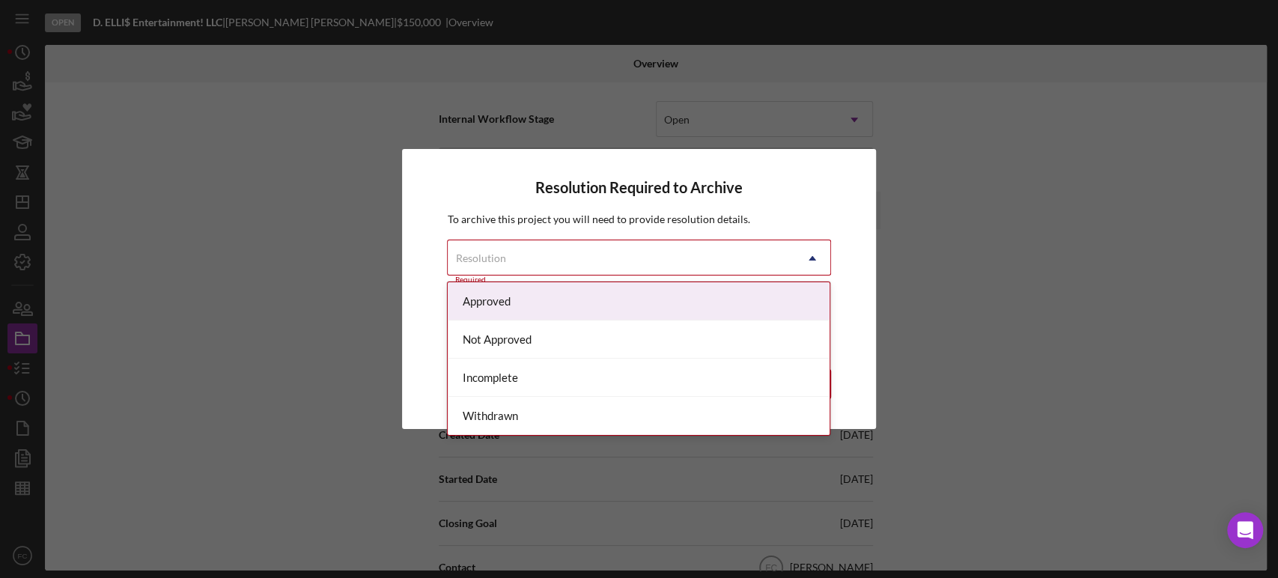
click at [517, 251] on div "Resolution" at bounding box center [621, 258] width 346 height 34
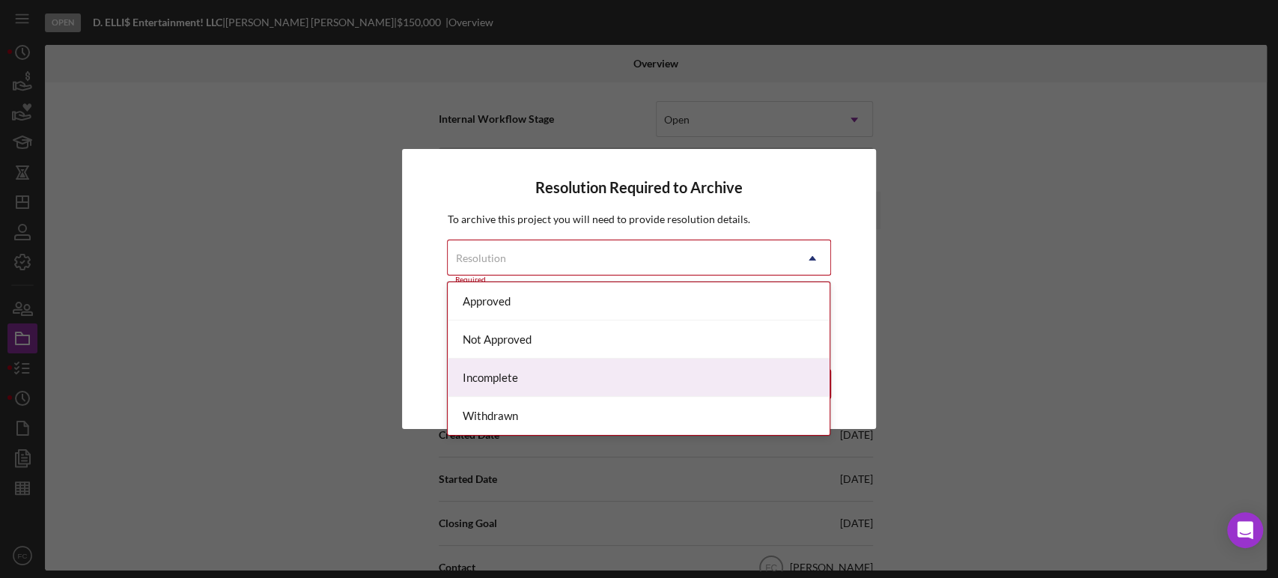
click at [519, 374] on div "Incomplete" at bounding box center [639, 378] width 382 height 38
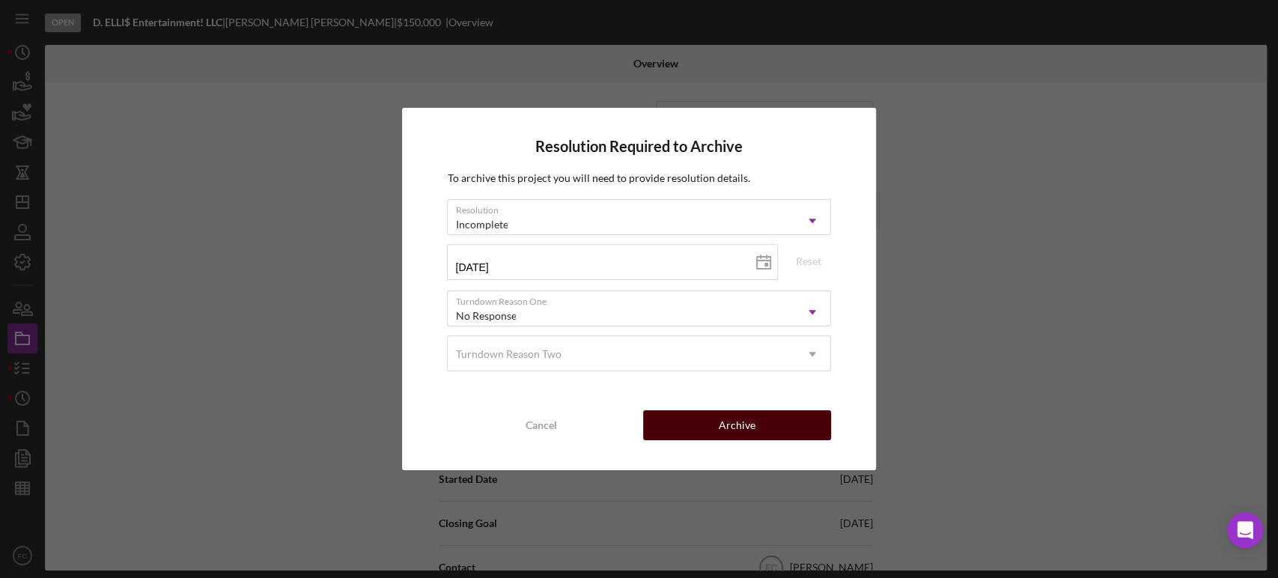
click at [690, 421] on button "Archive" at bounding box center [737, 425] width 188 height 30
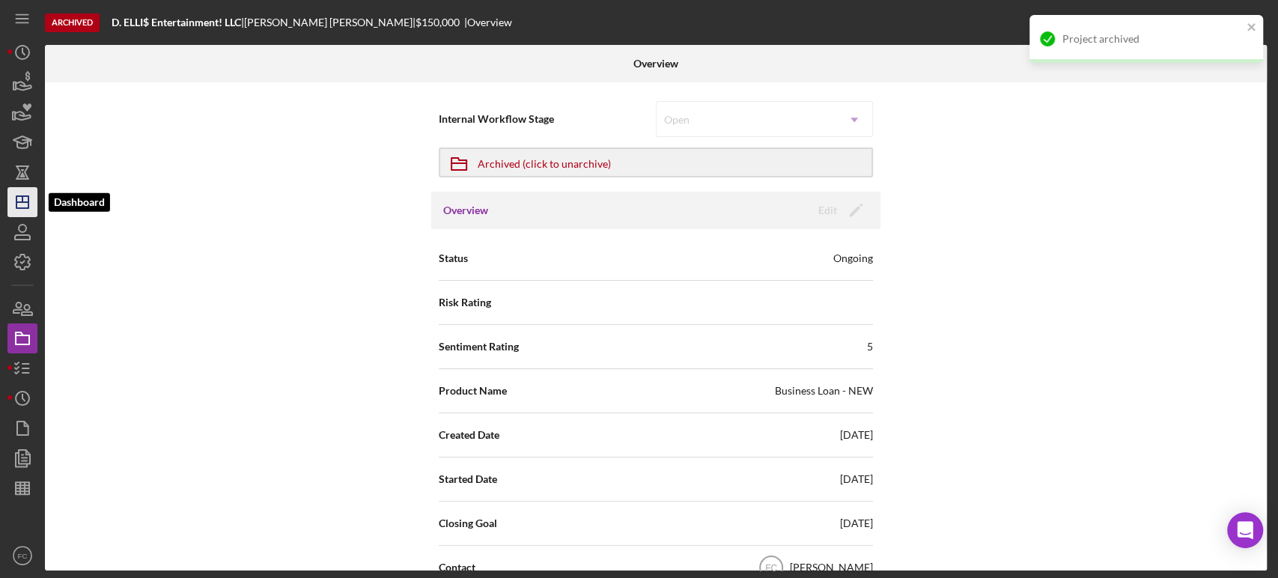
click at [15, 203] on icon "Icon/Dashboard" at bounding box center [22, 201] width 37 height 37
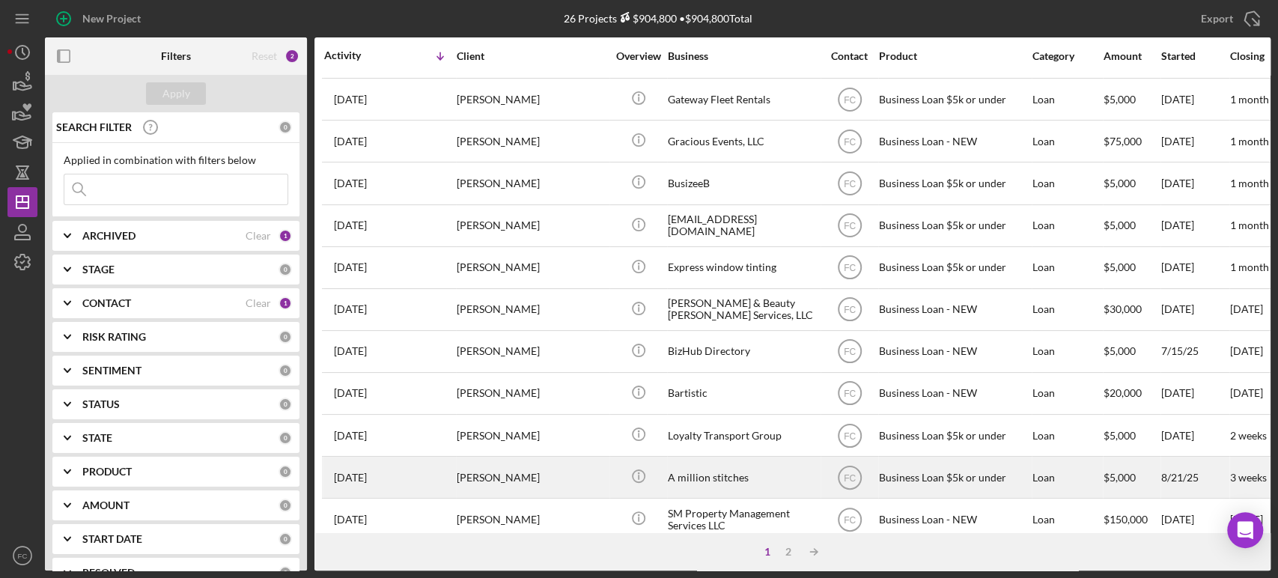
scroll to position [603, 0]
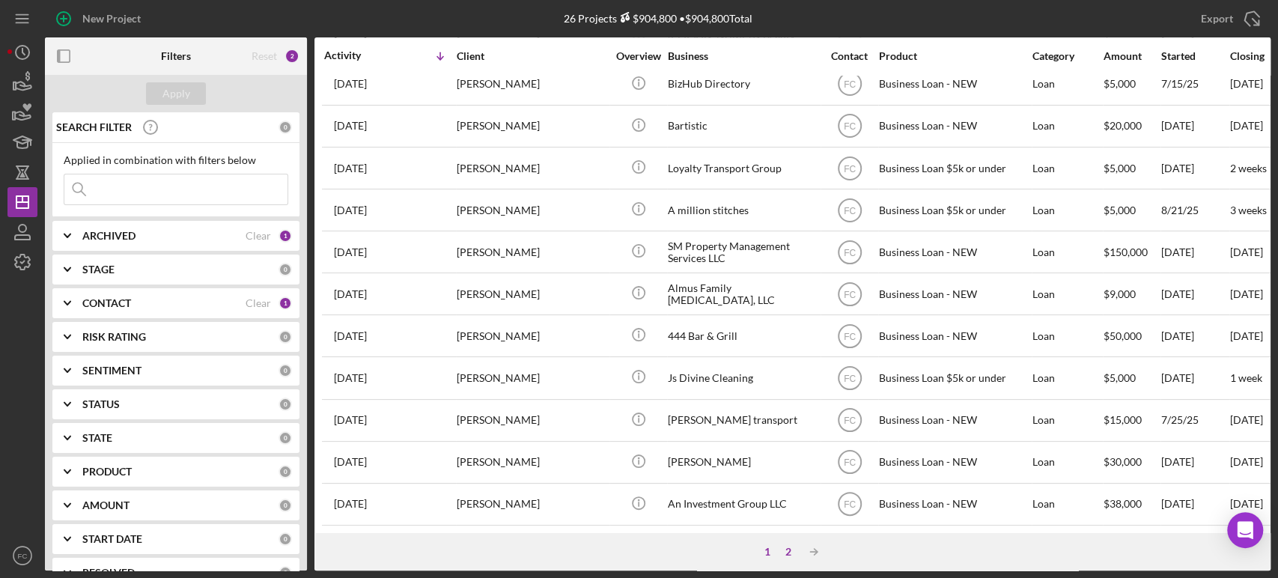
click at [785, 550] on div "2" at bounding box center [788, 552] width 21 height 12
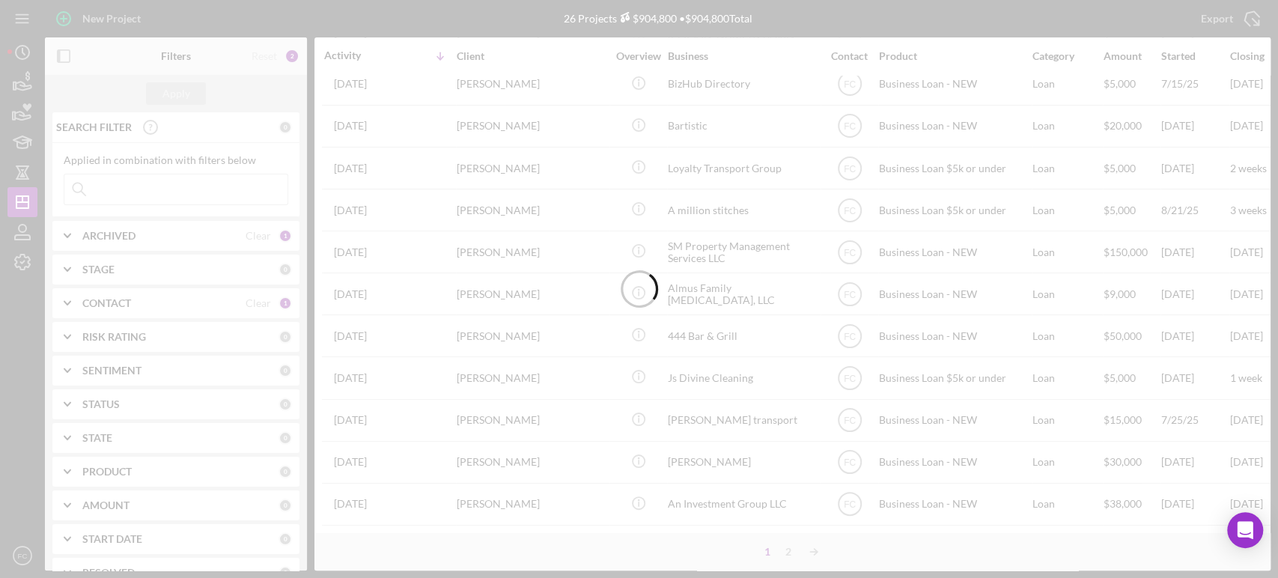
scroll to position [0, 0]
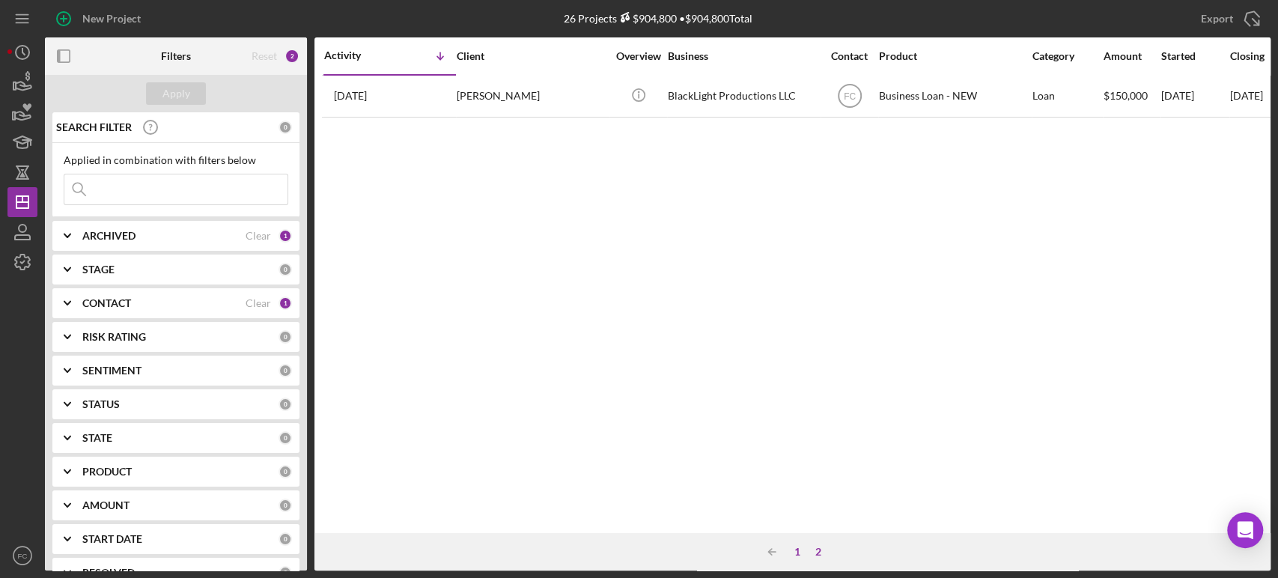
click at [797, 553] on div "1" at bounding box center [797, 552] width 21 height 12
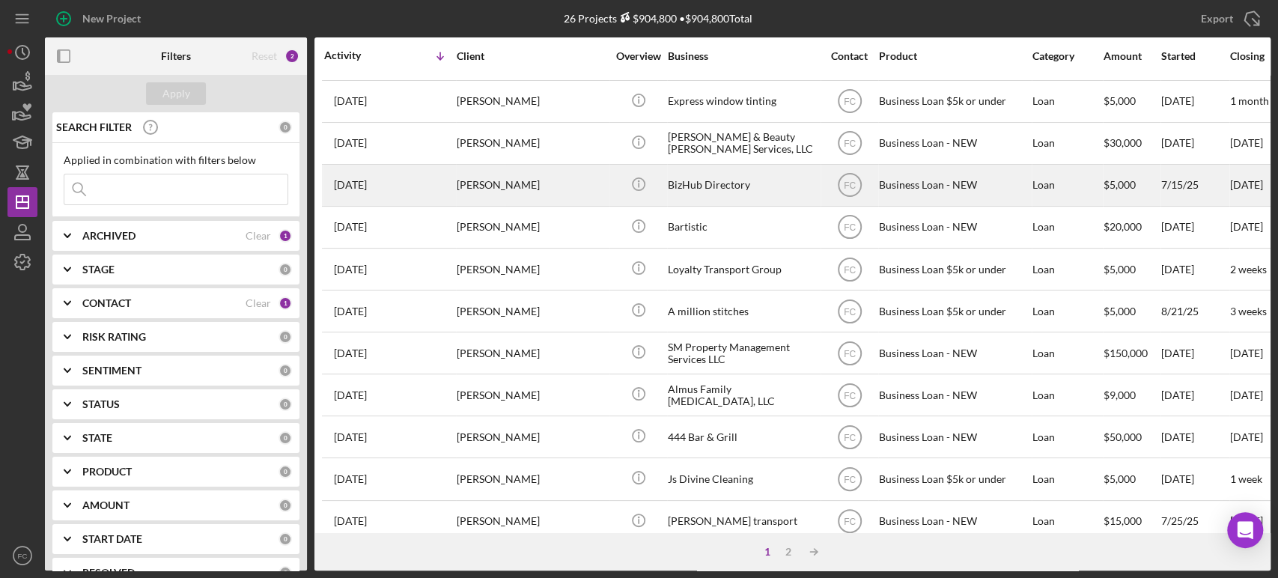
scroll to position [603, 0]
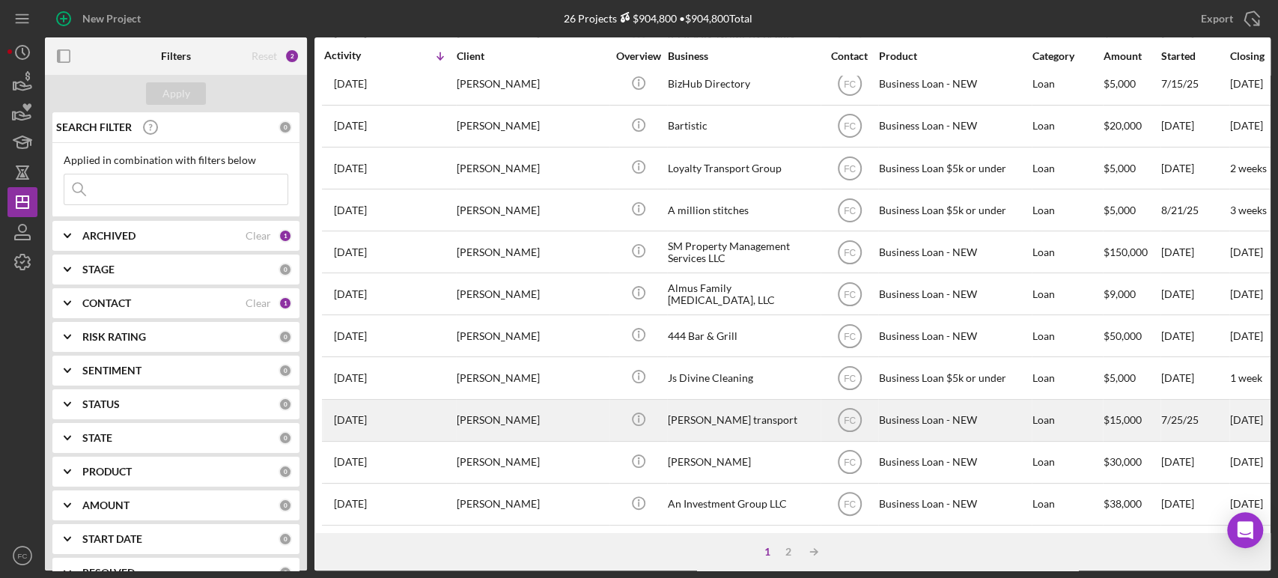
click at [559, 401] on div "[PERSON_NAME]" at bounding box center [532, 421] width 150 height 40
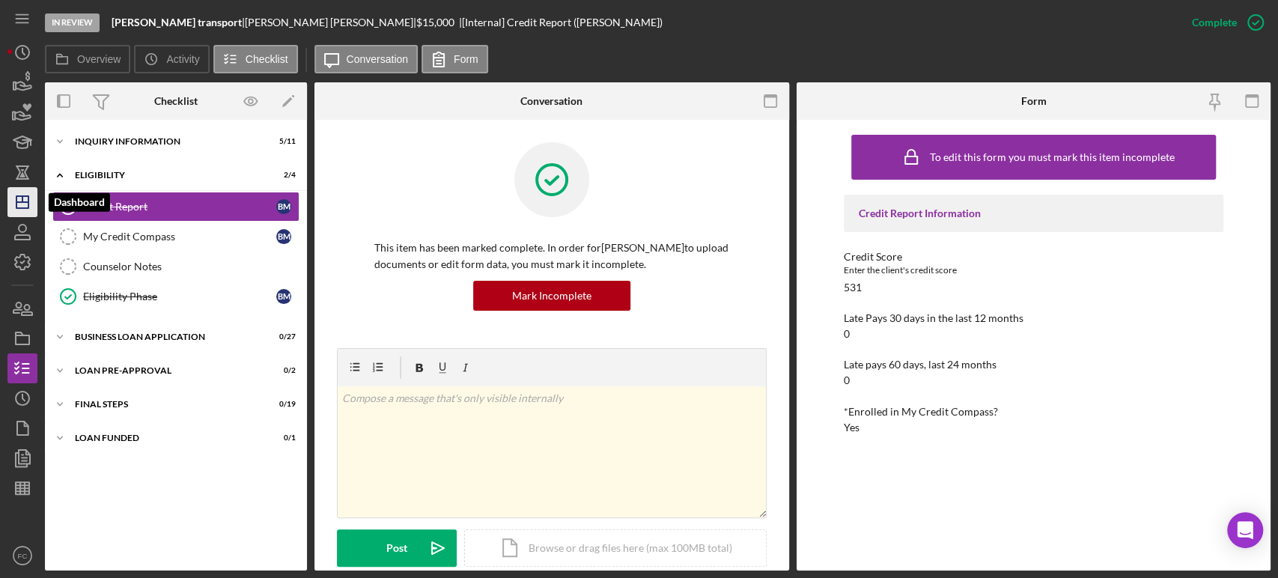
drag, startPoint x: 25, startPoint y: 195, endPoint x: 25, endPoint y: 230, distance: 34.4
click at [25, 196] on polygon "button" at bounding box center [22, 202] width 12 height 12
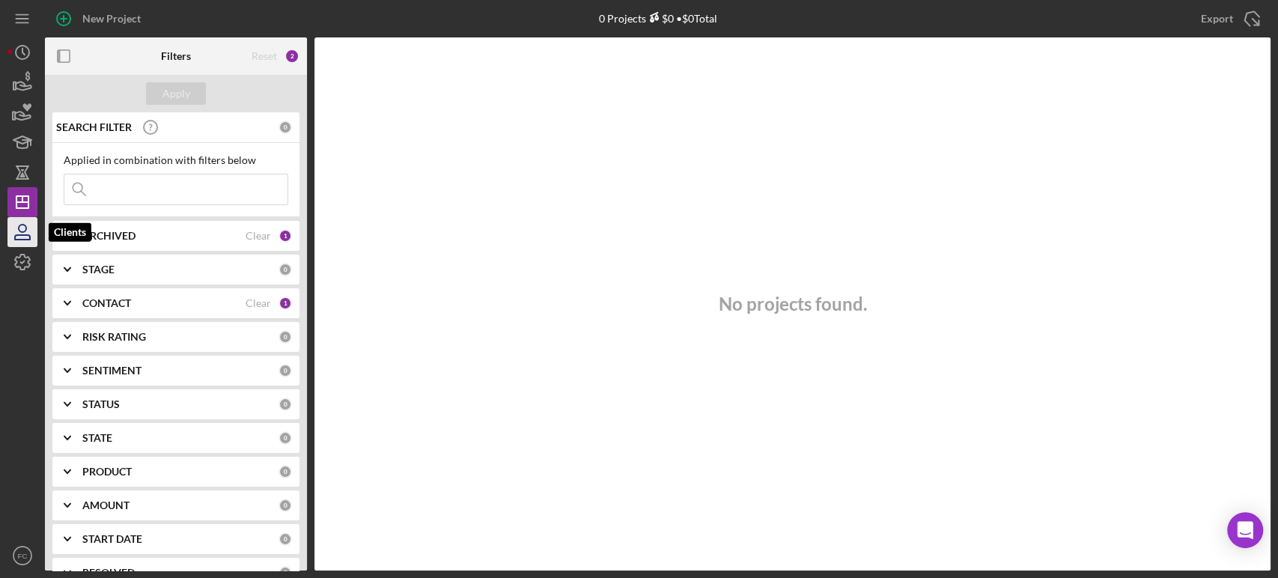
click at [25, 230] on icon "button" at bounding box center [22, 228] width 7 height 7
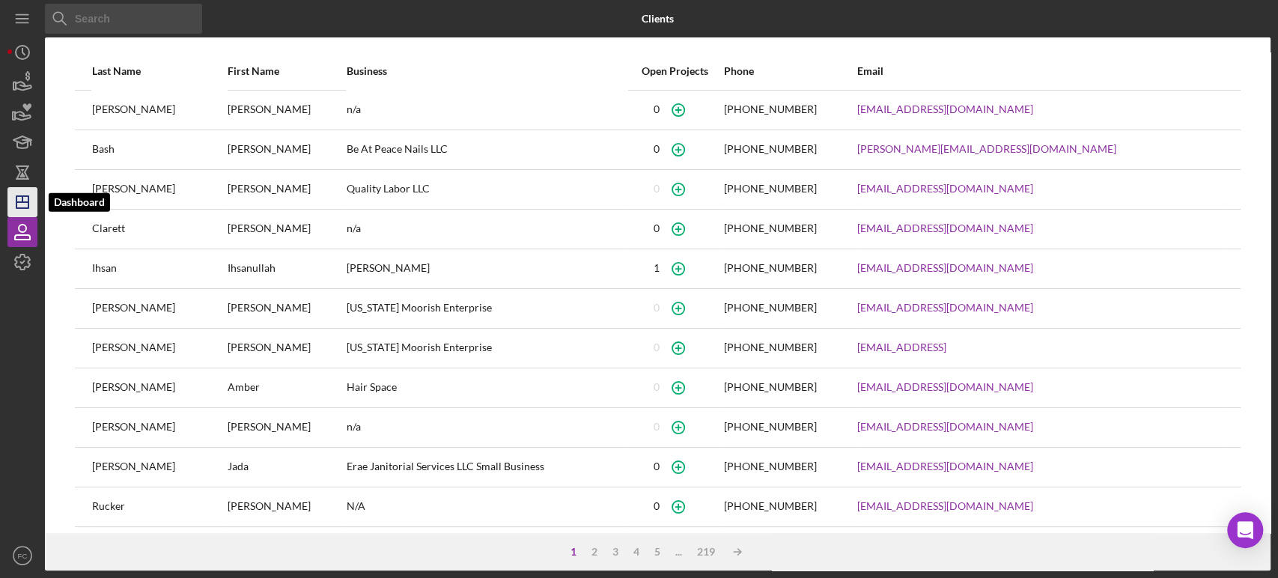
click at [24, 206] on icon "Icon/Dashboard" at bounding box center [22, 201] width 37 height 37
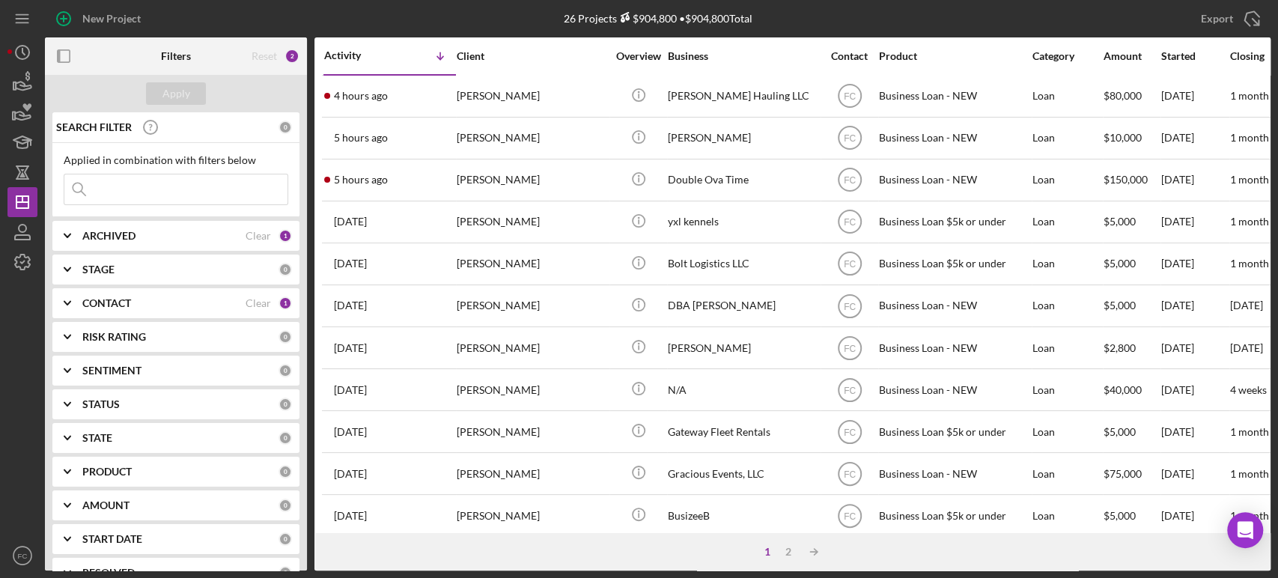
scroll to position [162, 0]
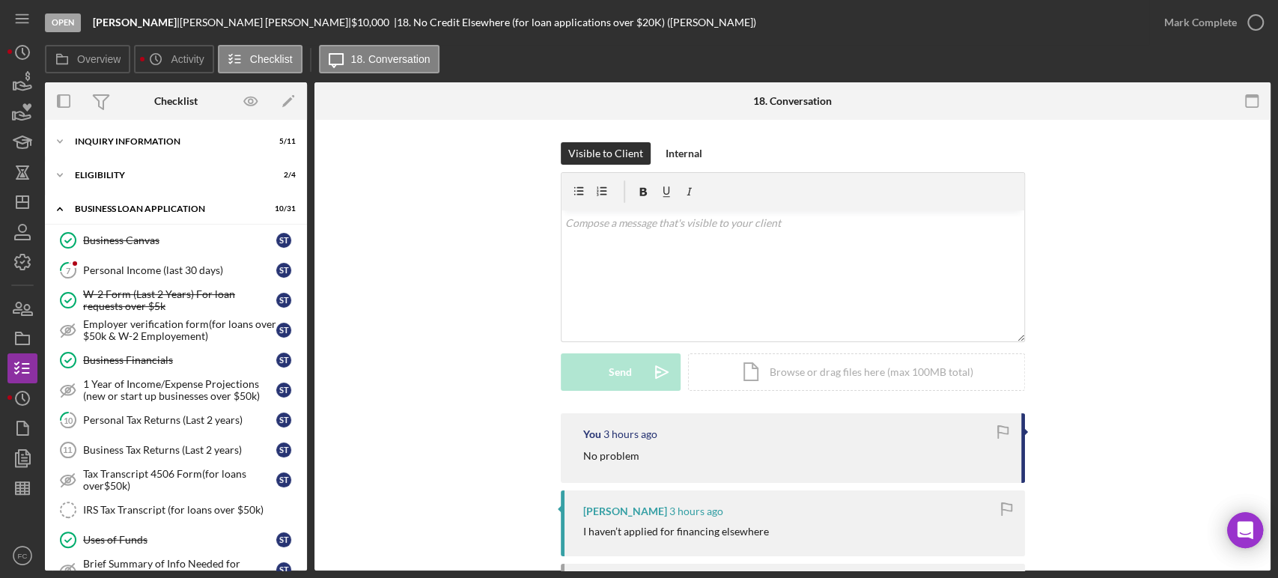
scroll to position [520, 0]
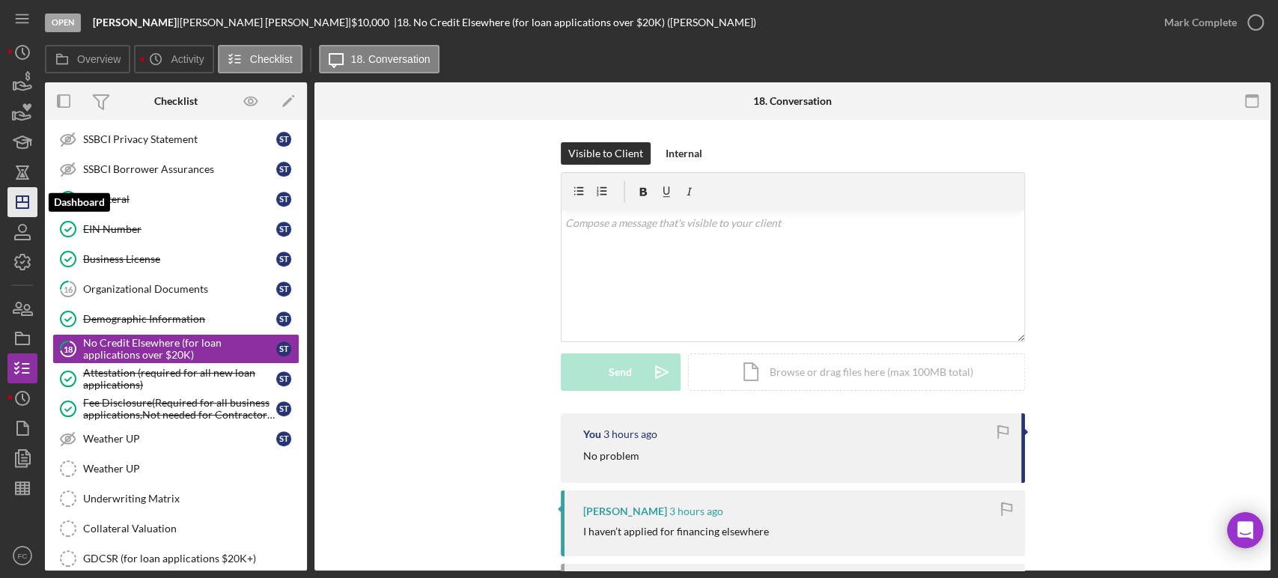
click at [24, 207] on icon "Icon/Dashboard" at bounding box center [22, 201] width 37 height 37
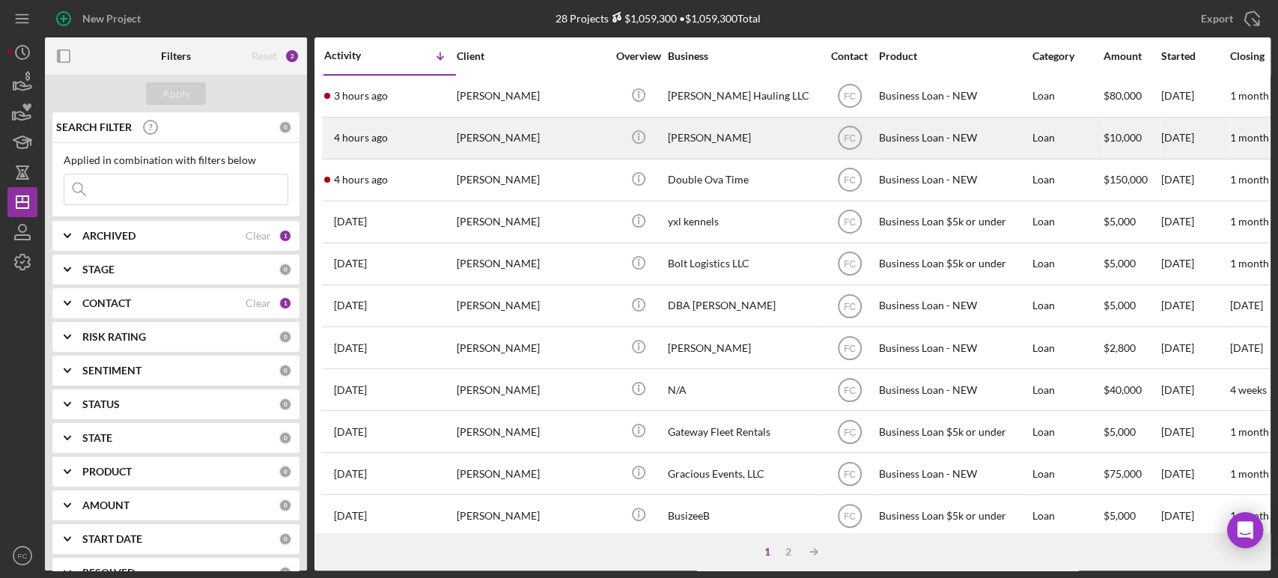
click at [544, 143] on div "[PERSON_NAME]" at bounding box center [532, 138] width 150 height 40
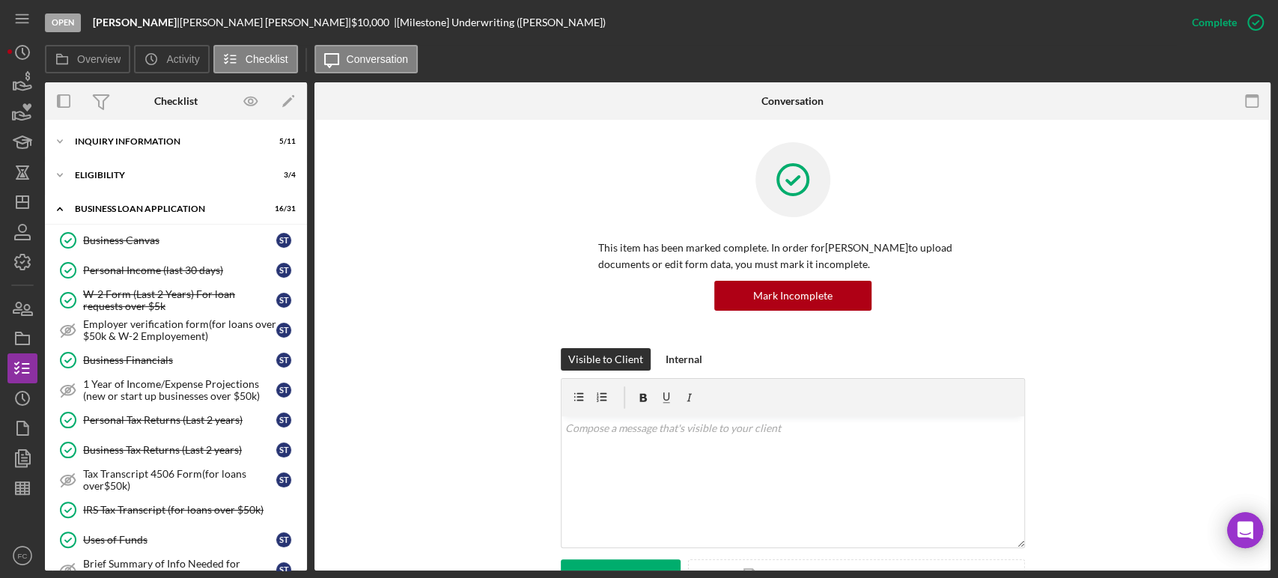
scroll to position [692, 0]
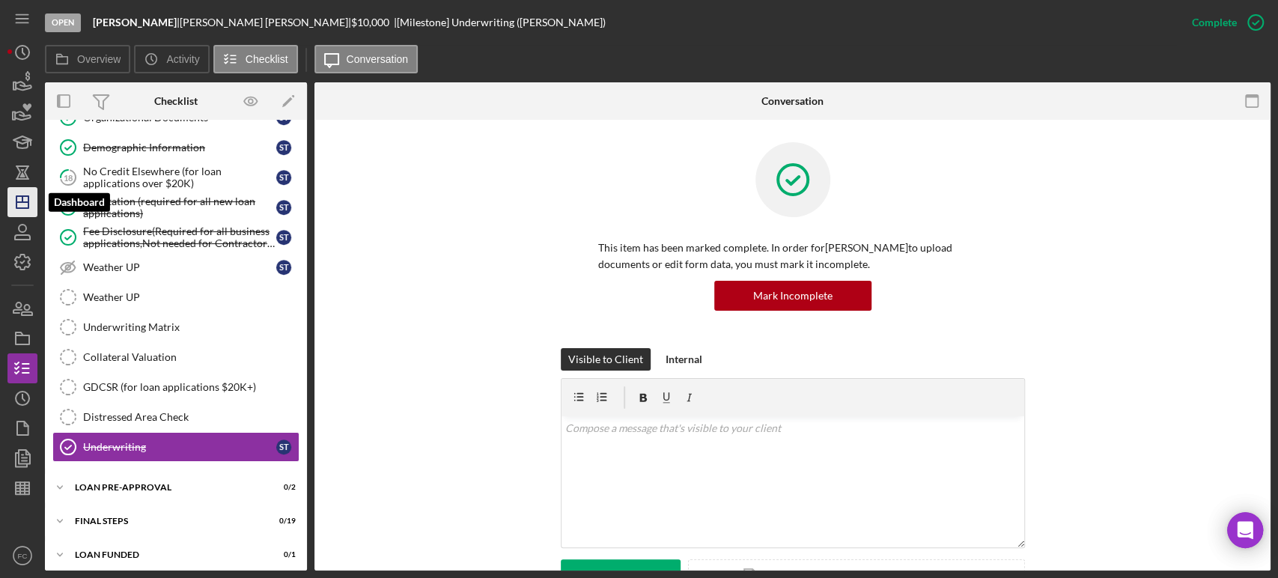
click at [24, 203] on icon "Icon/Dashboard" at bounding box center [22, 201] width 37 height 37
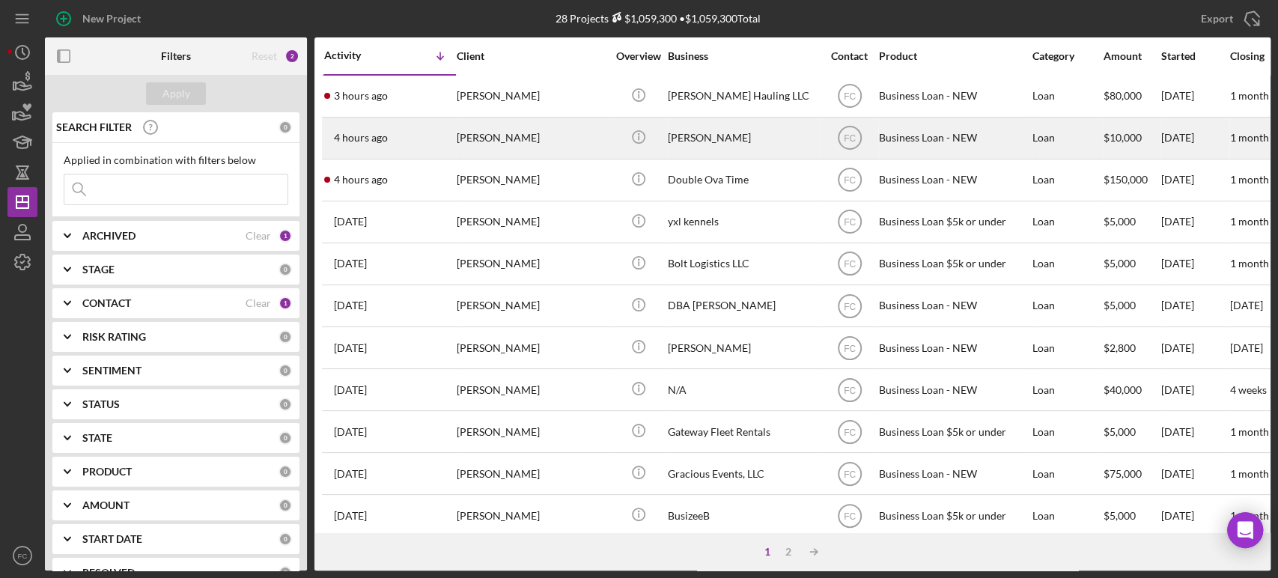
click at [491, 137] on div "[PERSON_NAME]" at bounding box center [532, 138] width 150 height 40
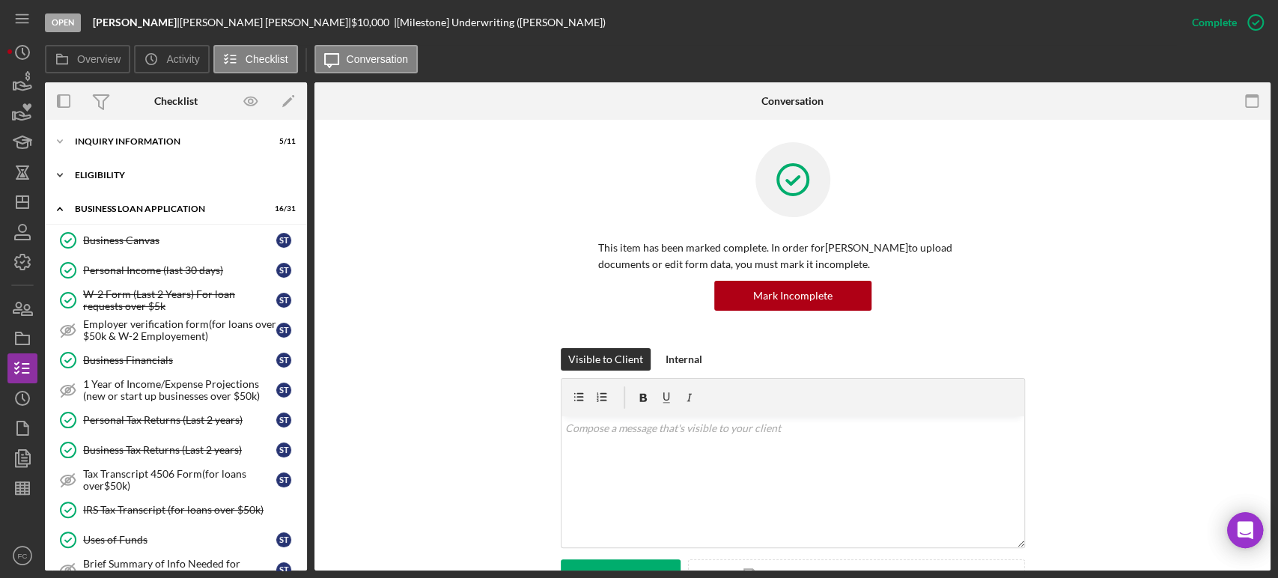
click at [120, 176] on div "ELIGIBILITY" at bounding box center [181, 175] width 213 height 9
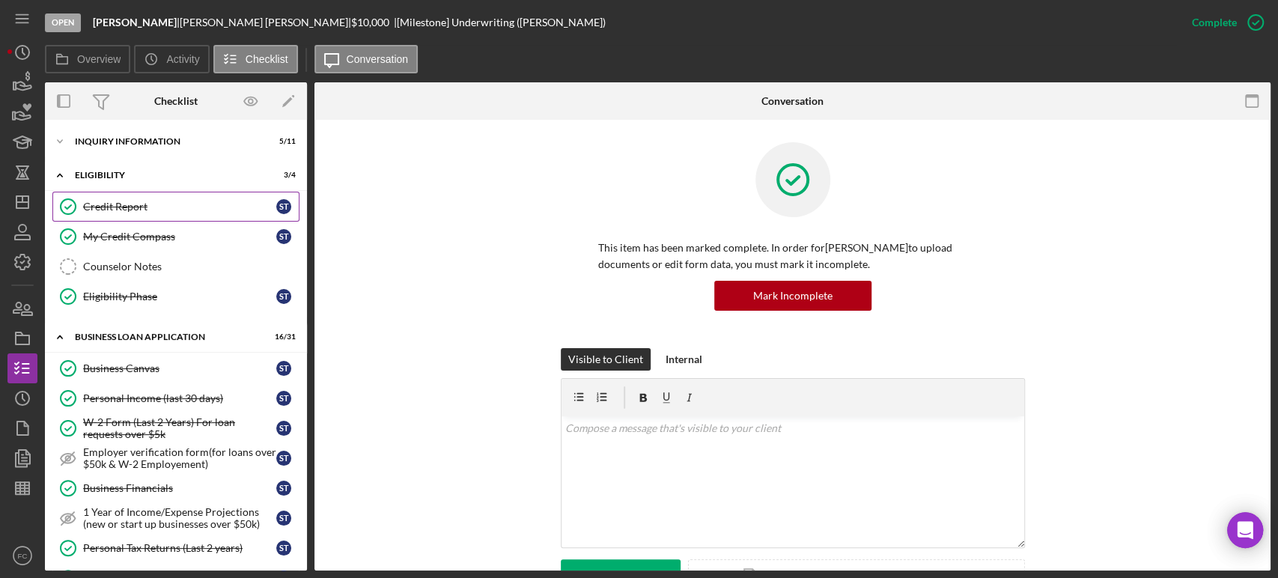
click at [118, 201] on div "Credit Report" at bounding box center [179, 207] width 193 height 12
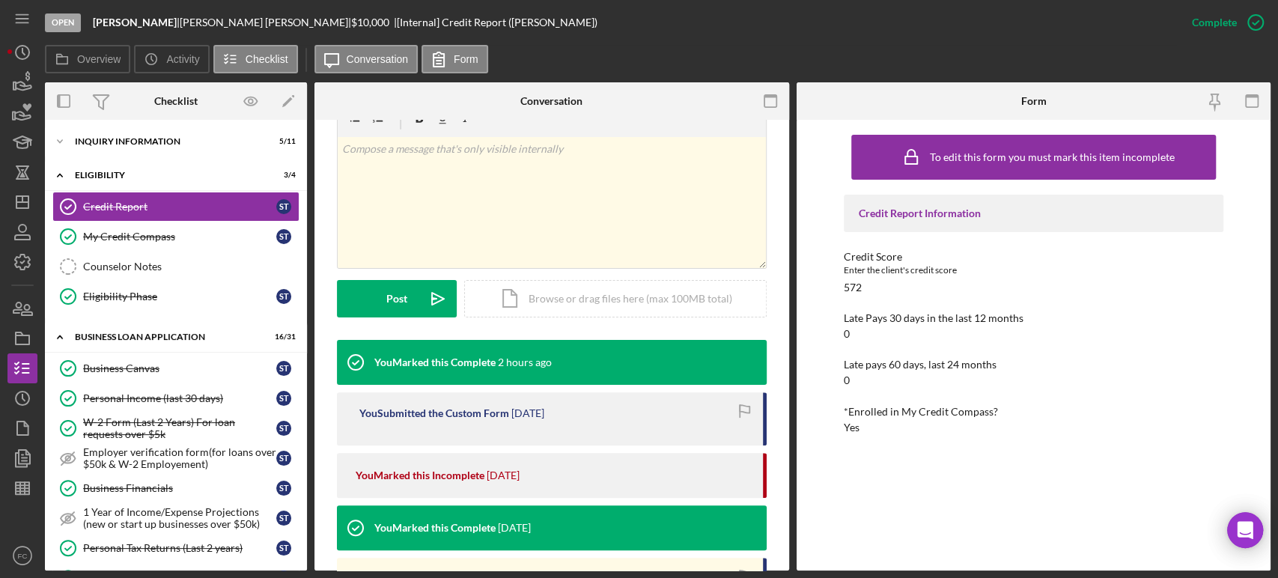
scroll to position [332, 0]
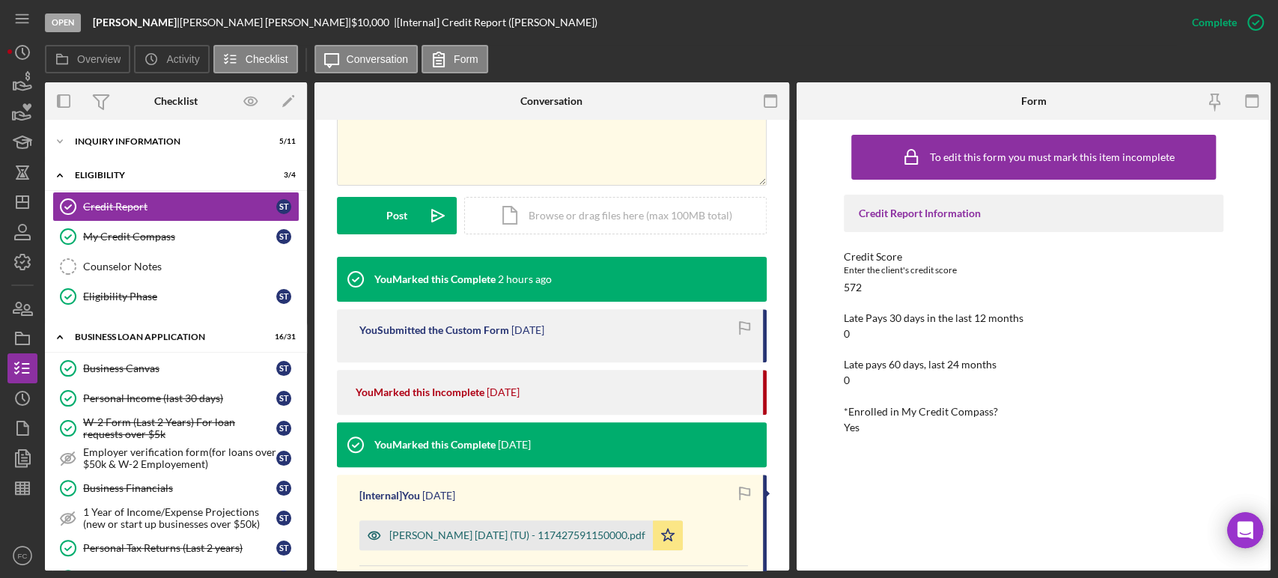
drag, startPoint x: 449, startPoint y: 533, endPoint x: 449, endPoint y: 526, distance: 7.5
click at [449, 532] on div "[PERSON_NAME] [DATE] (TU) - 117427591150000.pdf" at bounding box center [517, 535] width 256 height 12
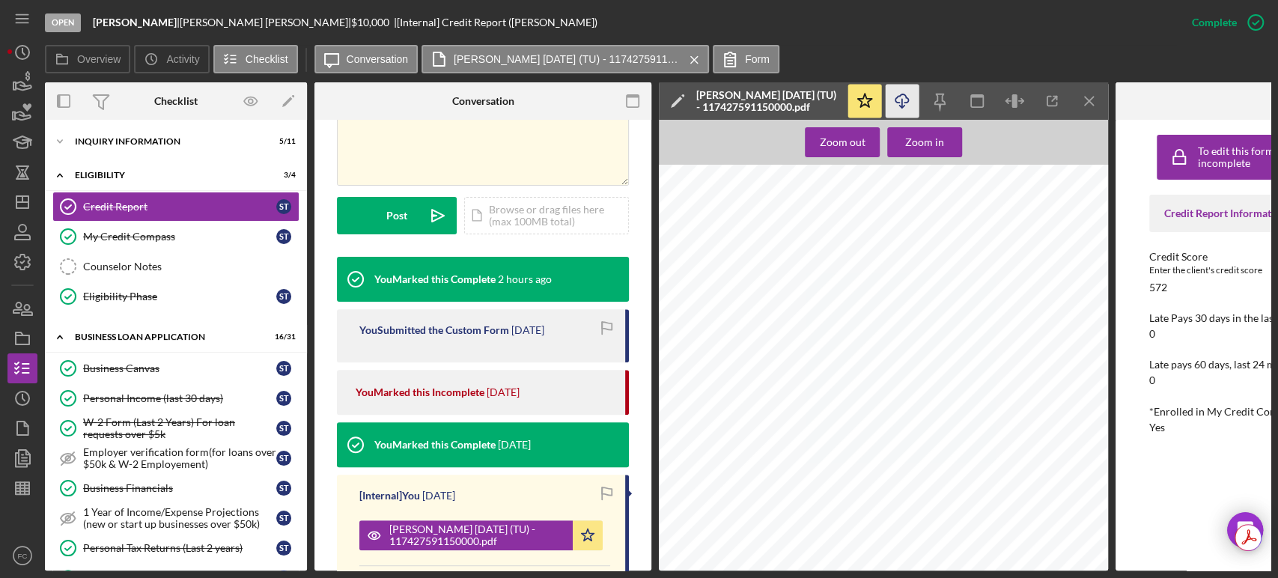
scroll to position [0, 0]
click at [902, 95] on icon "Icon/Download" at bounding box center [903, 102] width 34 height 34
click at [905, 93] on icon "Icon/Download" at bounding box center [903, 102] width 34 height 34
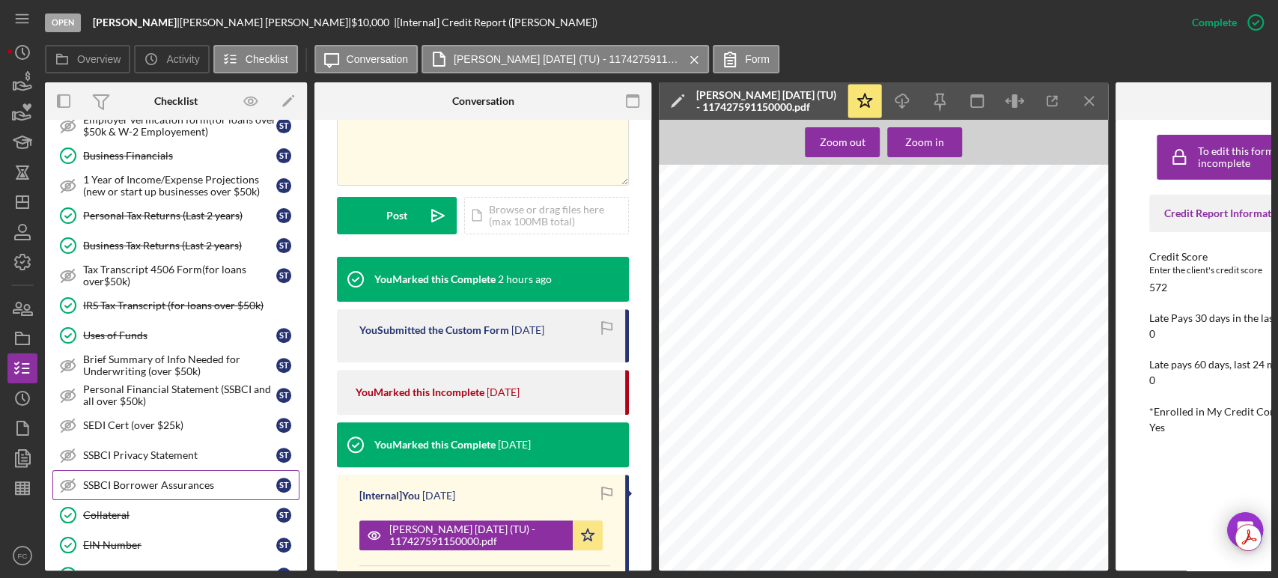
drag, startPoint x: 105, startPoint y: 518, endPoint x: 146, endPoint y: 496, distance: 46.9
click at [105, 518] on link "Collateral Collateral S T" at bounding box center [175, 515] width 247 height 30
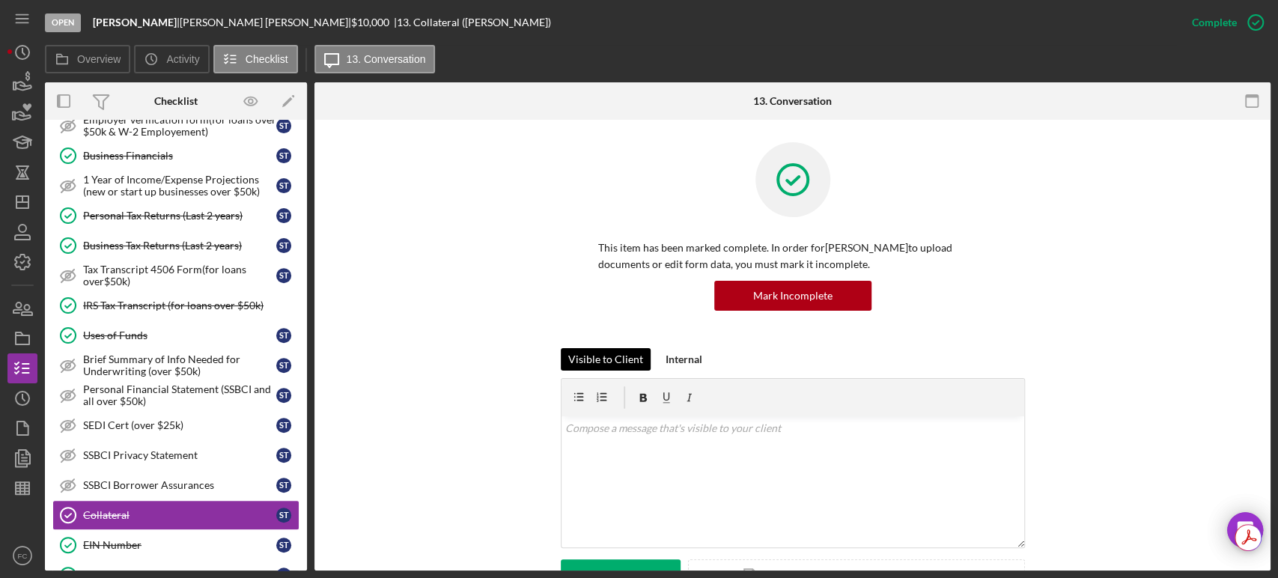
scroll to position [249, 0]
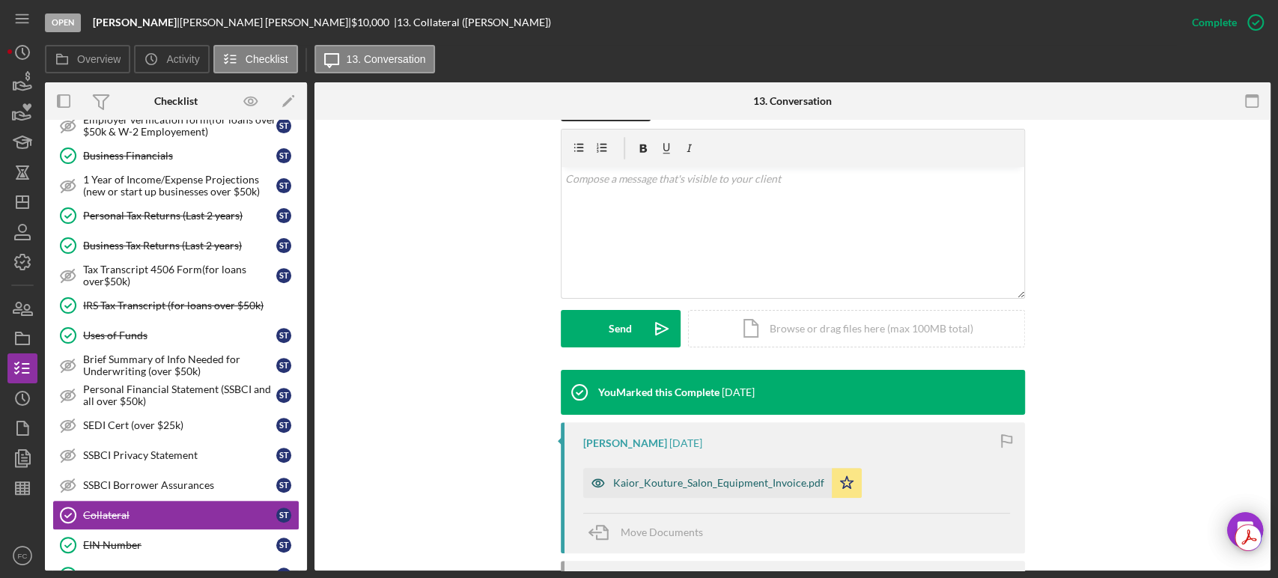
click at [635, 477] on div "Kaior_Kouture_Salon_Equipment_Invoice.pdf" at bounding box center [718, 483] width 211 height 12
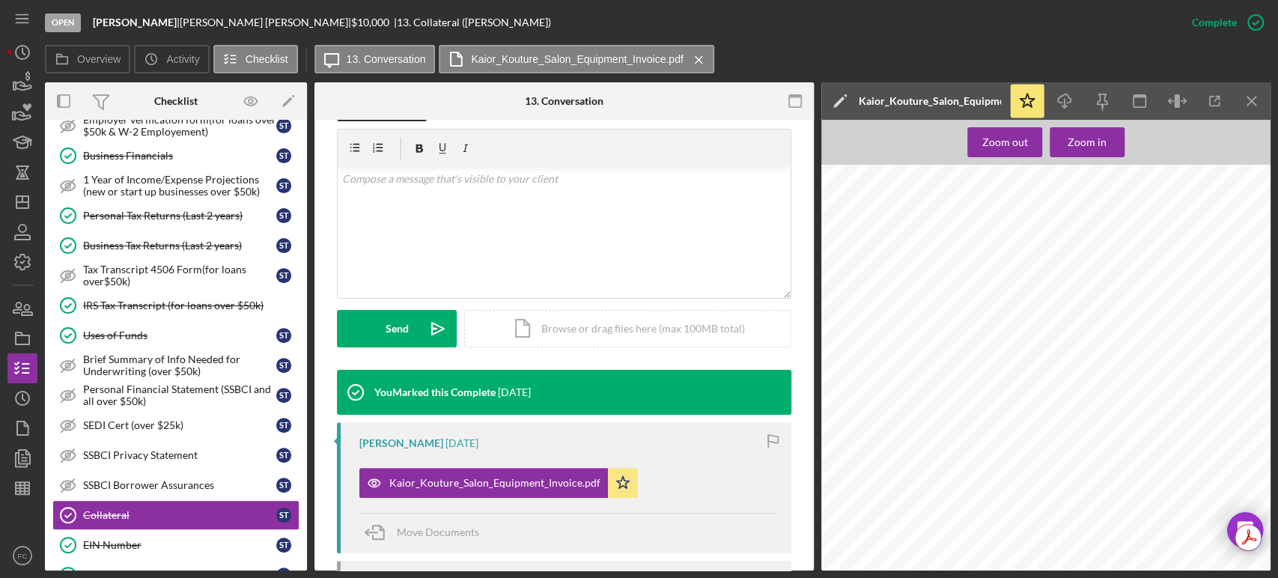
scroll to position [83, 0]
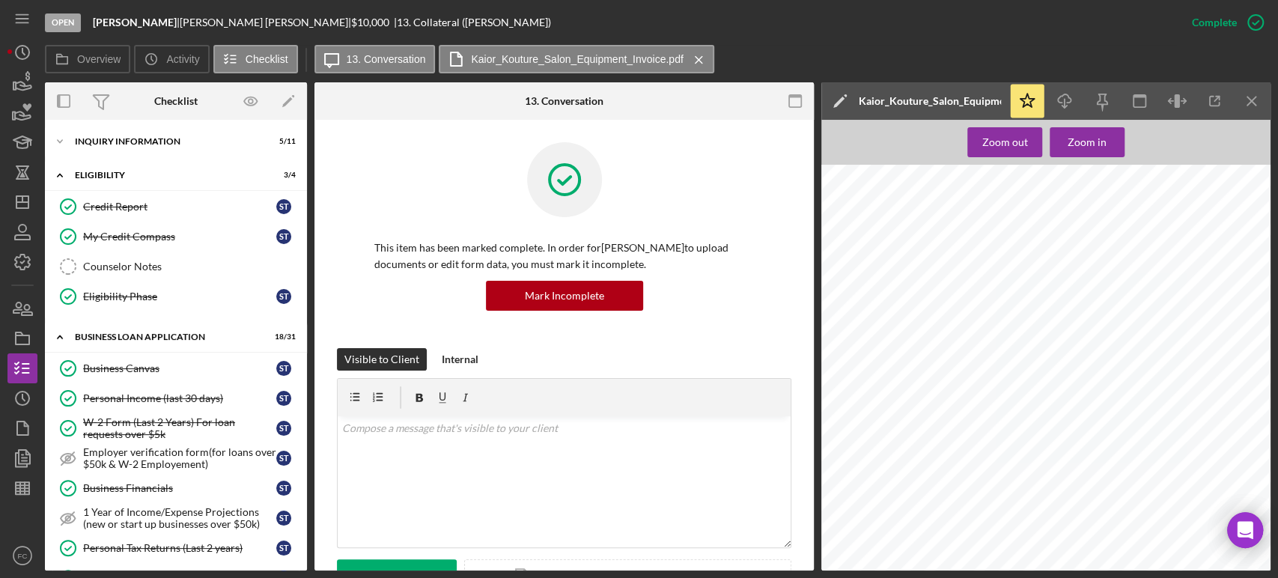
scroll to position [83, 0]
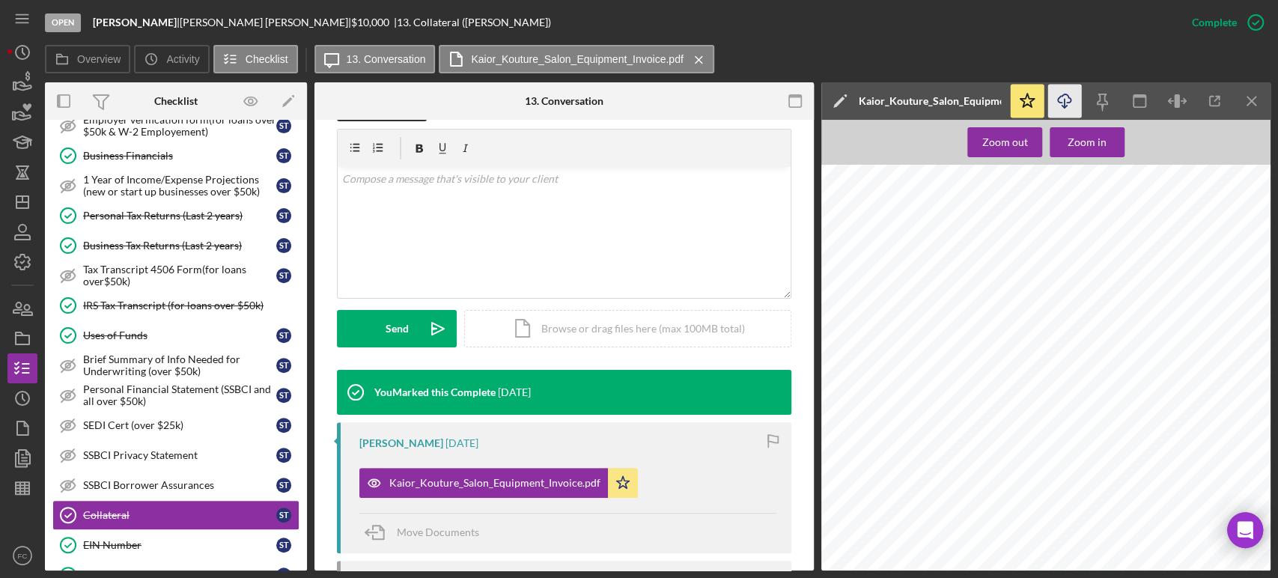
click at [1060, 97] on icon "Icon/Download" at bounding box center [1065, 102] width 34 height 34
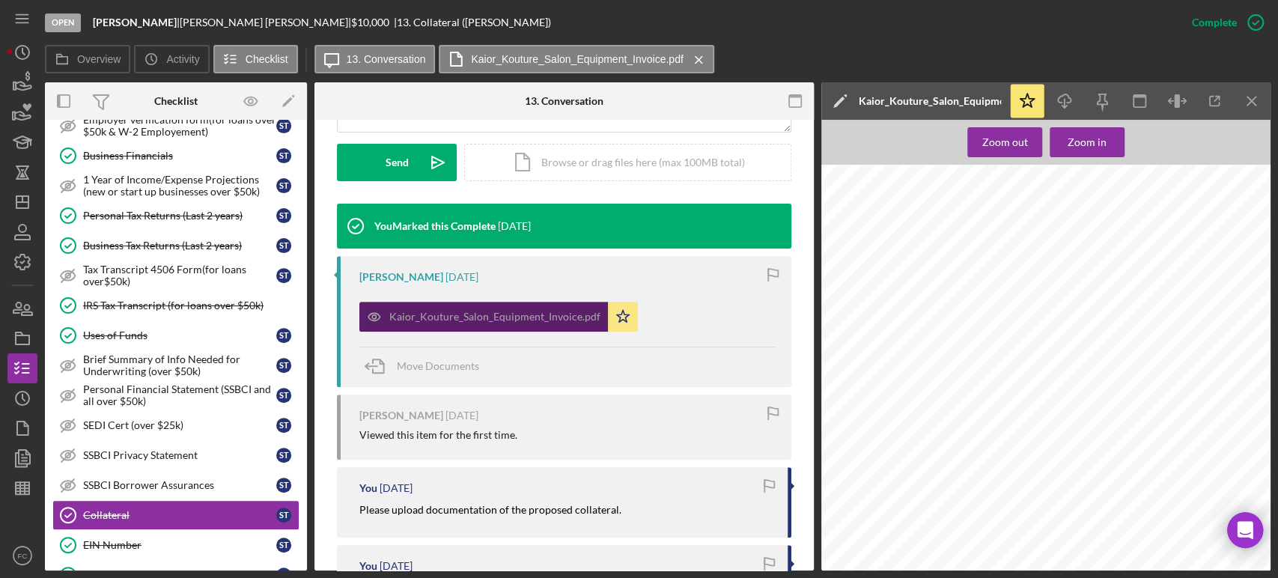
scroll to position [582, 0]
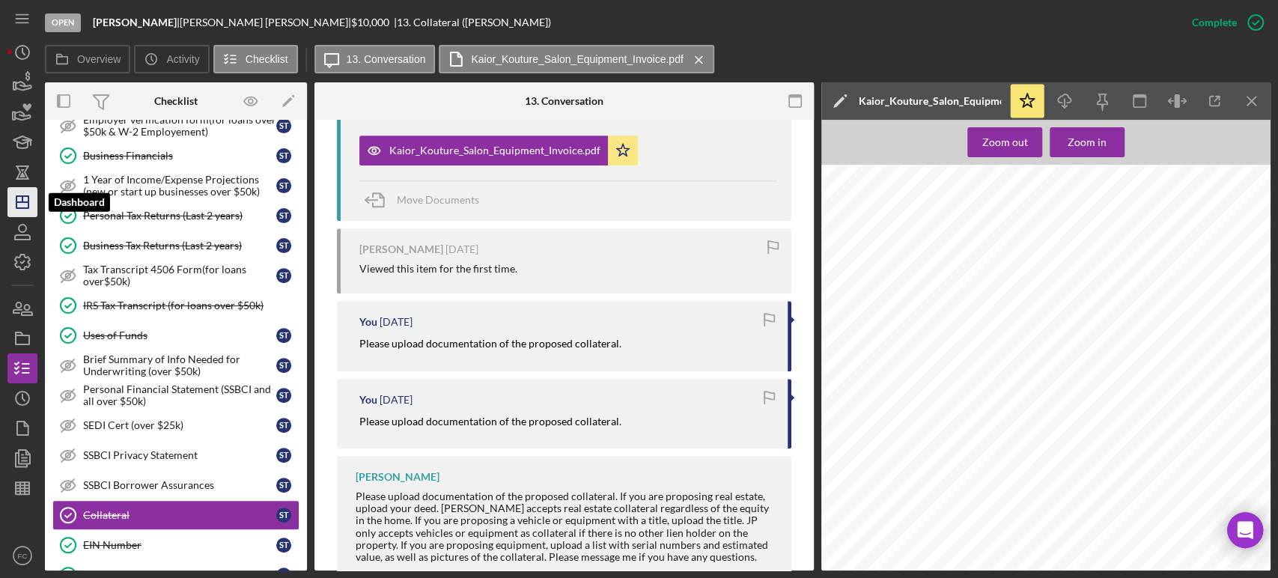
click at [14, 204] on icon "Icon/Dashboard" at bounding box center [22, 201] width 37 height 37
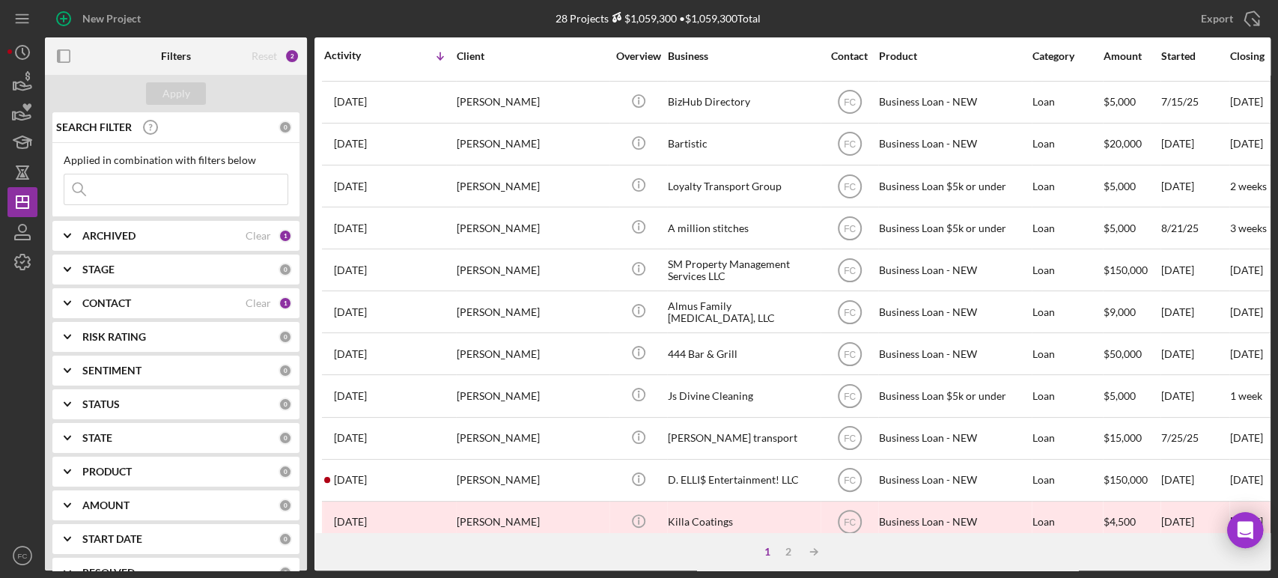
scroll to position [603, 0]
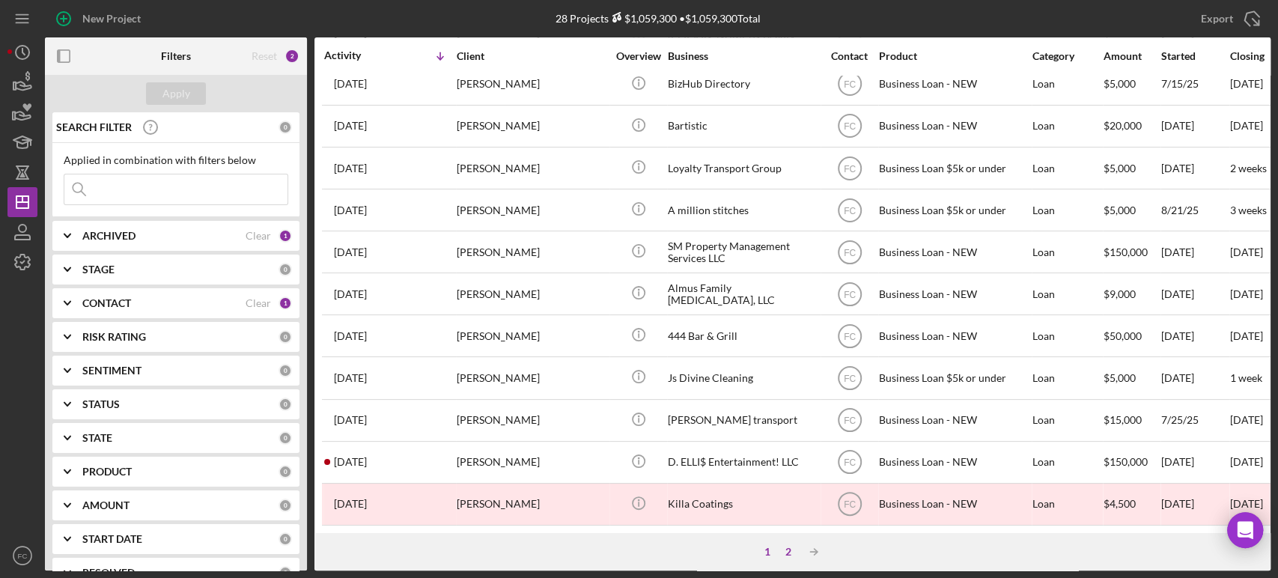
click at [790, 552] on div "2" at bounding box center [788, 552] width 21 height 12
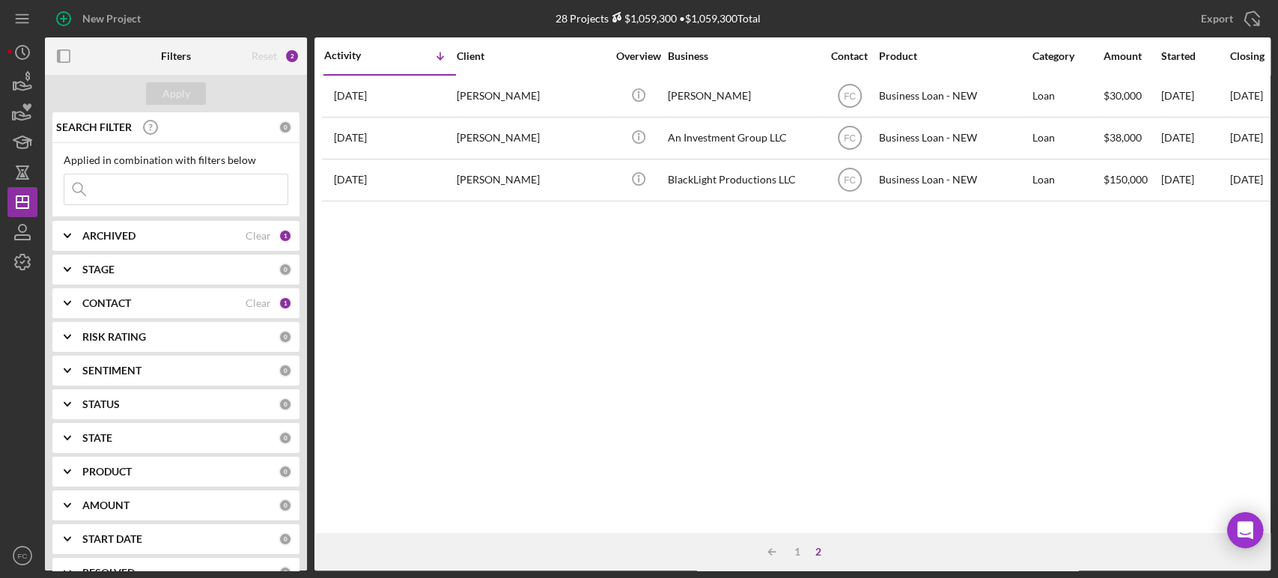
scroll to position [0, 0]
click at [797, 550] on div "1" at bounding box center [797, 552] width 21 height 12
